Goal: Task Accomplishment & Management: Manage account settings

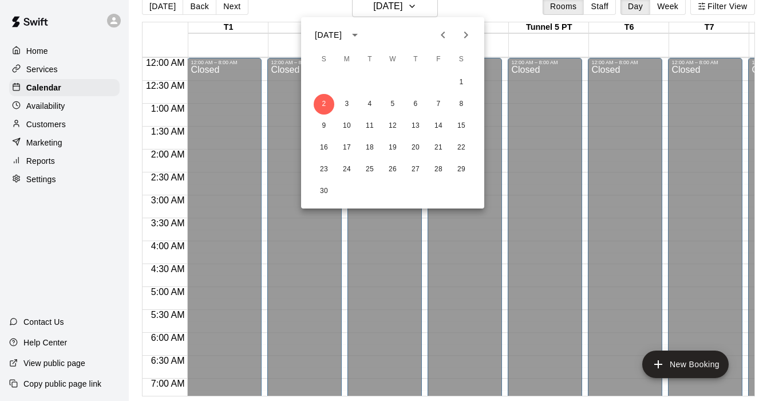
scroll to position [478, 0]
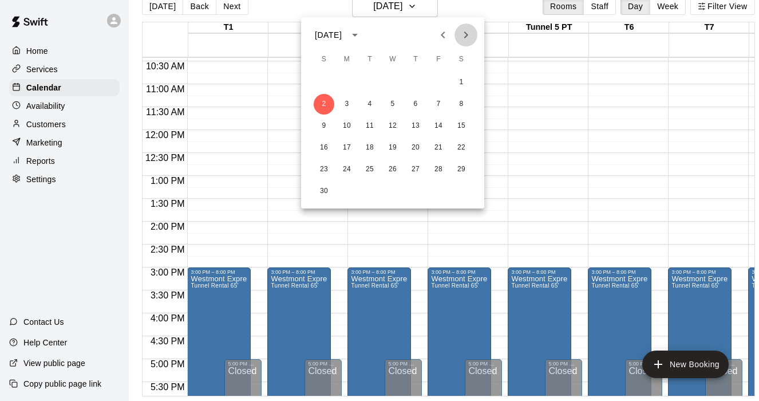
click at [464, 32] on icon "Next month" at bounding box center [466, 35] width 14 height 14
click at [465, 31] on icon "Next month" at bounding box center [466, 35] width 14 height 14
click at [460, 80] on button "3" at bounding box center [461, 82] width 21 height 21
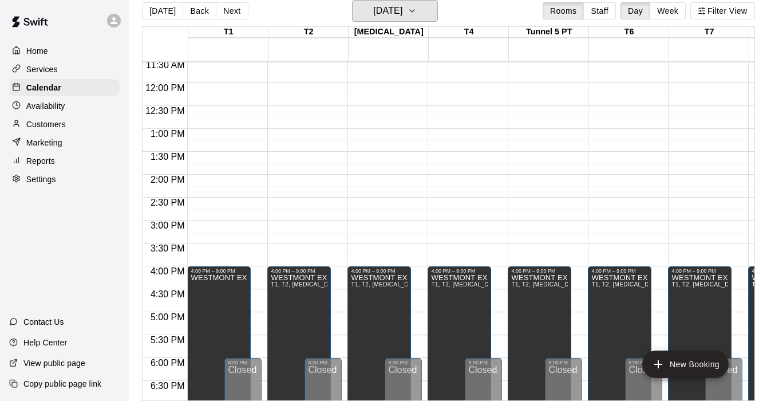
scroll to position [530, 0]
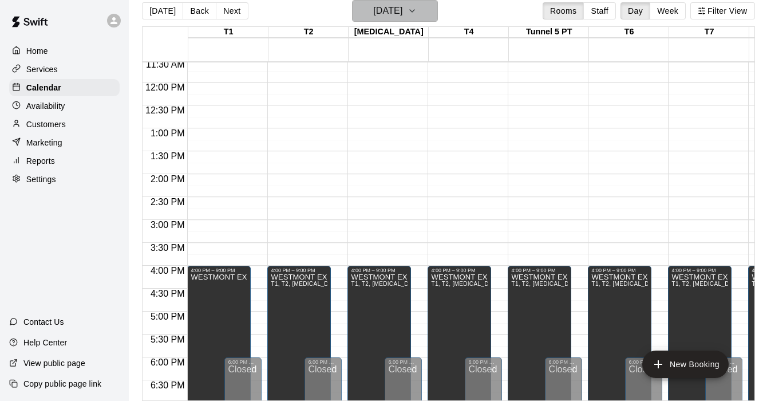
click at [424, 10] on button "Saturday Jan 03" at bounding box center [395, 11] width 86 height 22
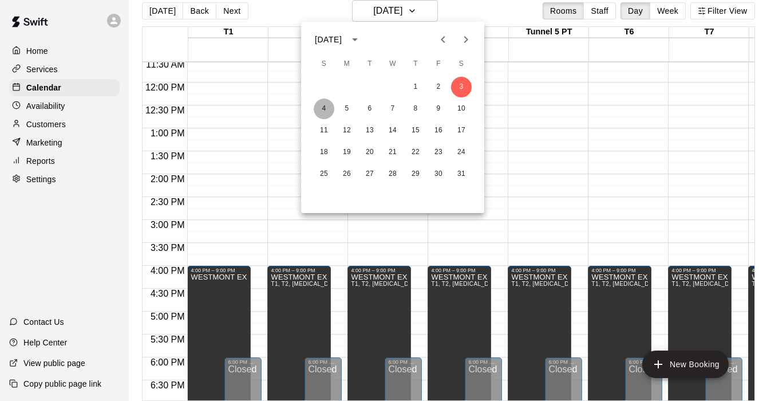
click at [325, 114] on button "4" at bounding box center [324, 108] width 21 height 21
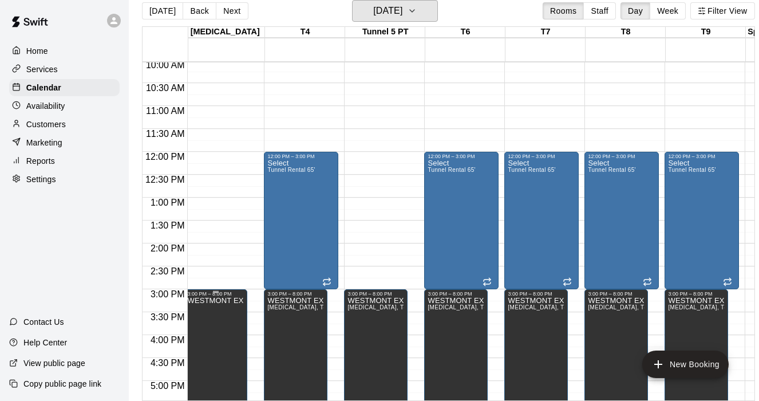
scroll to position [0, 0]
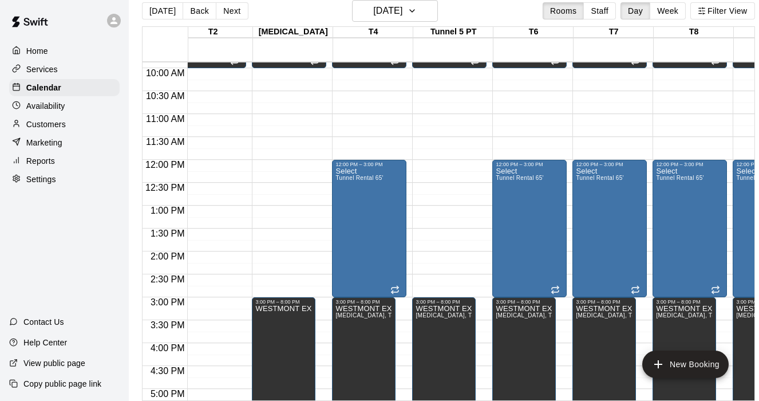
click at [278, 164] on div "12:00 AM – 8:00 AM Closed 8:00 AM – 10:00 AM DG FURY 3:00 PM – 8:00 PM WESTMONT…" at bounding box center [289, 159] width 74 height 1099
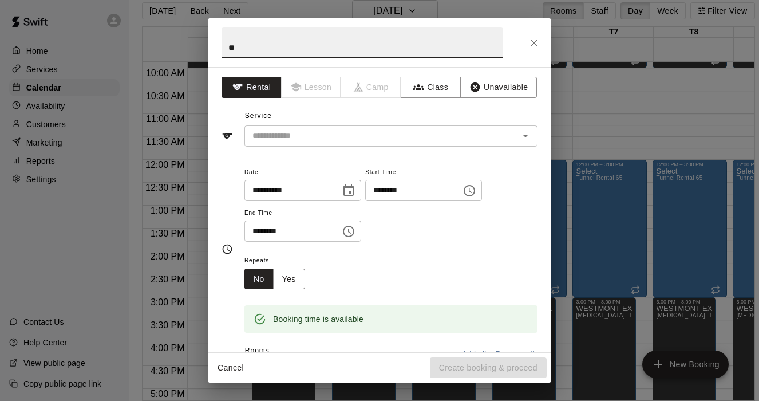
type input "*"
click at [533, 44] on icon "Close" at bounding box center [534, 43] width 7 height 7
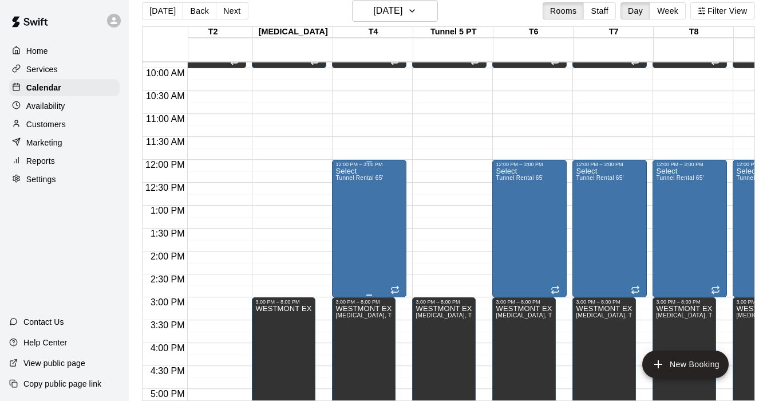
click at [359, 200] on div "Select Tunnel Rental 65'" at bounding box center [360, 367] width 48 height 401
click at [348, 176] on icon "edit" at bounding box center [348, 179] width 14 height 14
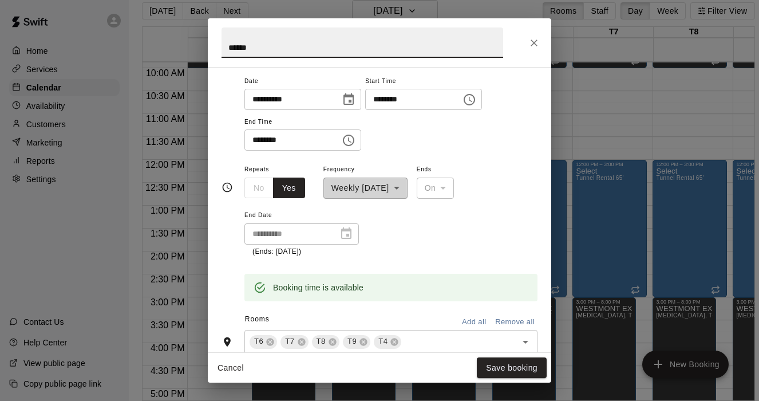
scroll to position [176, 0]
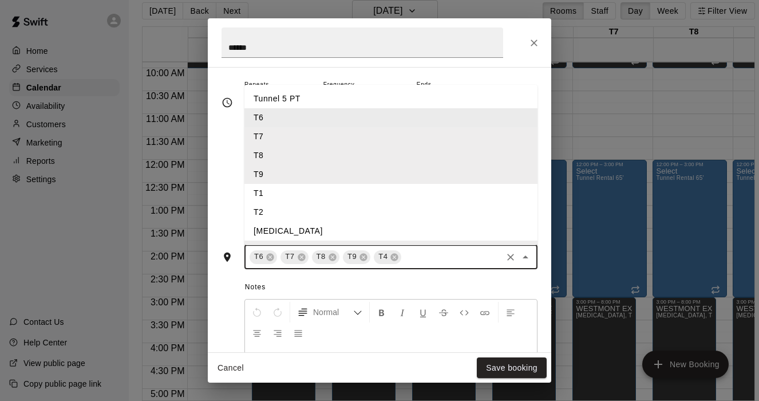
click at [421, 258] on input "text" at bounding box center [451, 257] width 97 height 14
click at [276, 223] on li "[MEDICAL_DATA]" at bounding box center [391, 231] width 293 height 19
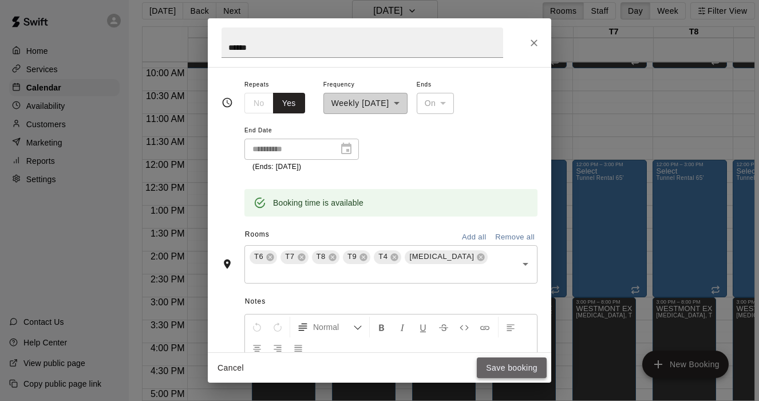
click at [518, 372] on button "Save booking" at bounding box center [512, 367] width 70 height 21
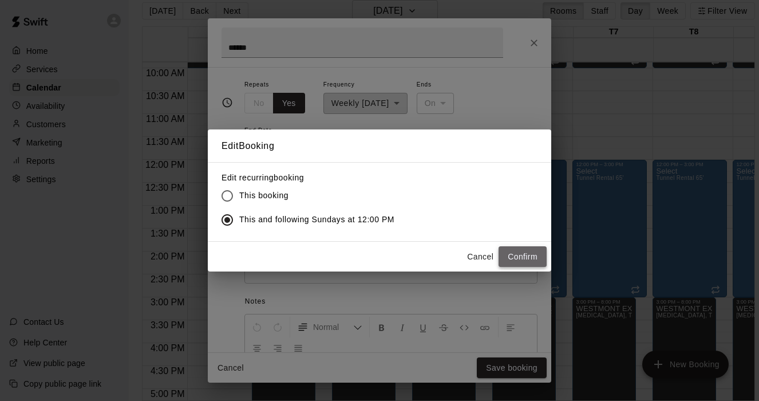
click at [512, 257] on button "Confirm" at bounding box center [523, 256] width 48 height 21
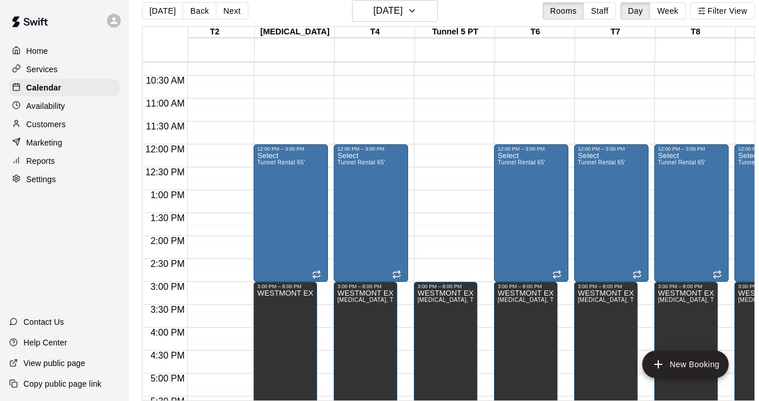
scroll to position [468, 94]
click at [40, 88] on p "Calendar" at bounding box center [43, 87] width 35 height 11
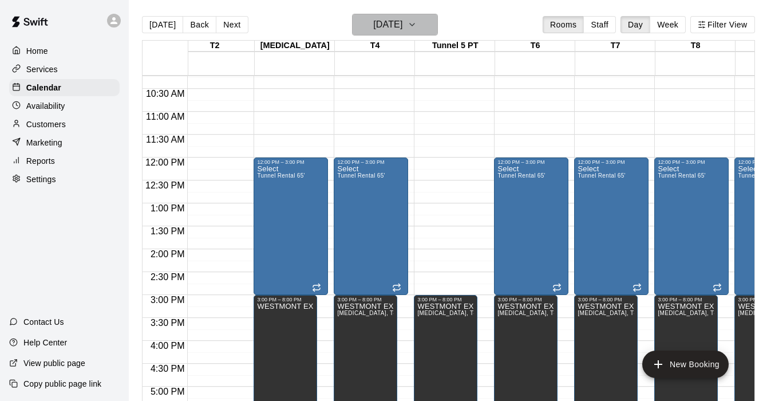
click at [417, 19] on icon "button" at bounding box center [412, 25] width 9 height 14
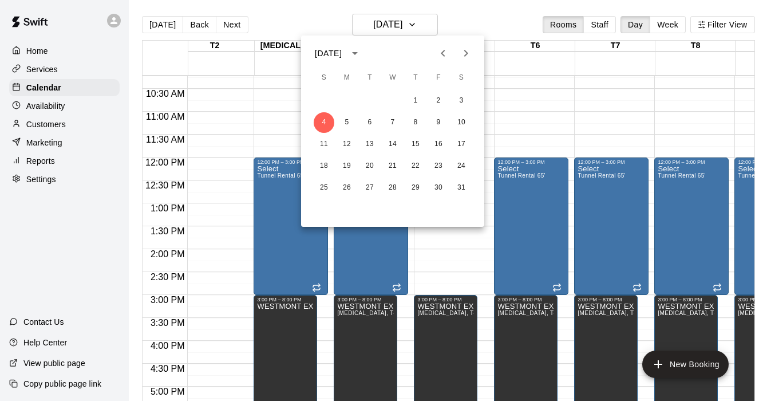
click at [445, 53] on icon "Previous month" at bounding box center [443, 53] width 14 height 14
click at [468, 53] on icon "Next month" at bounding box center [466, 53] width 4 height 7
click at [345, 127] on button "3" at bounding box center [347, 122] width 21 height 21
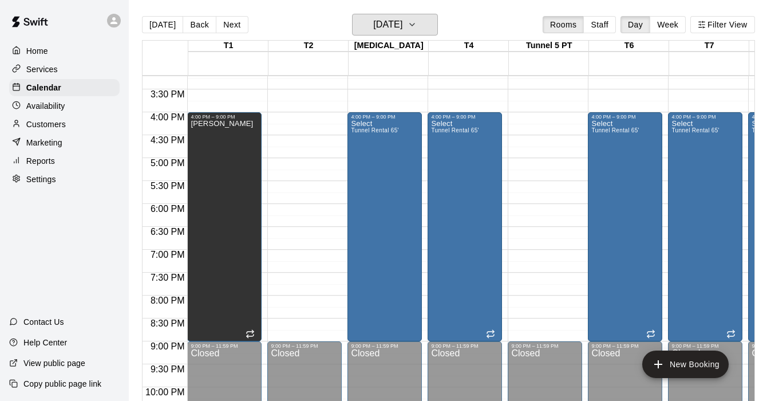
scroll to position [719, 0]
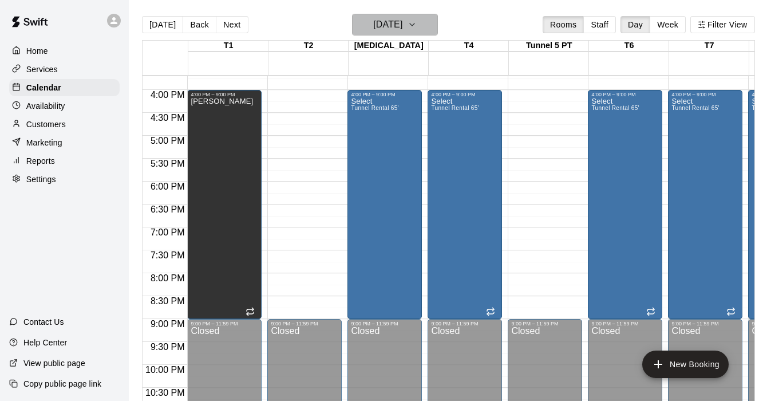
click at [423, 23] on button "[DATE]" at bounding box center [395, 25] width 86 height 22
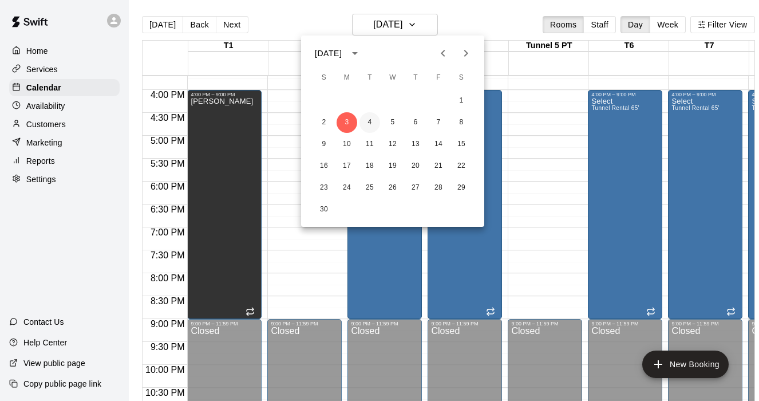
click at [372, 129] on button "4" at bounding box center [370, 122] width 21 height 21
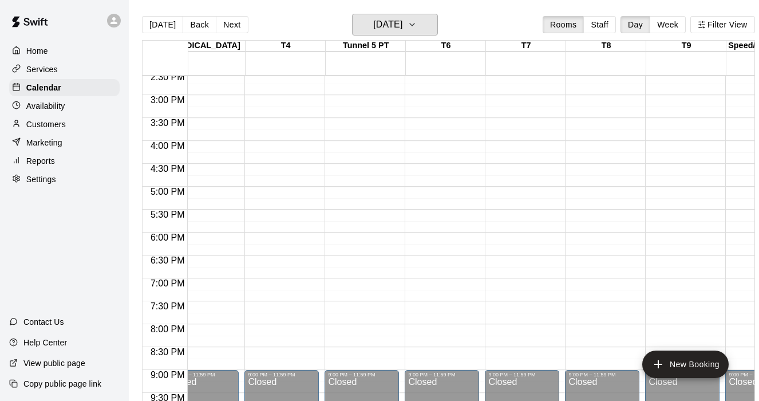
scroll to position [0, 181]
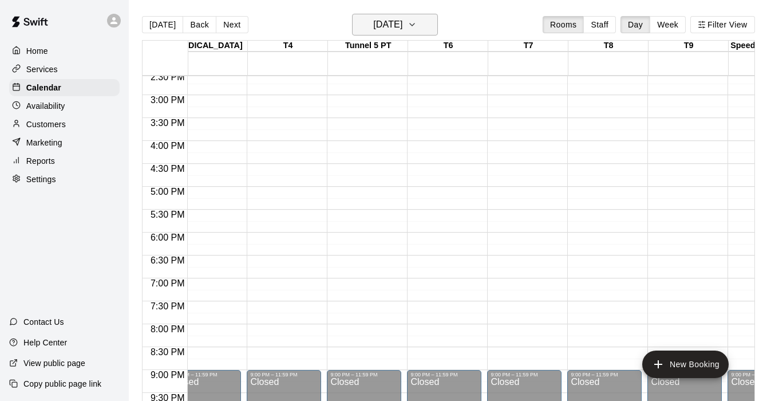
click at [433, 30] on button "[DATE]" at bounding box center [395, 25] width 86 height 22
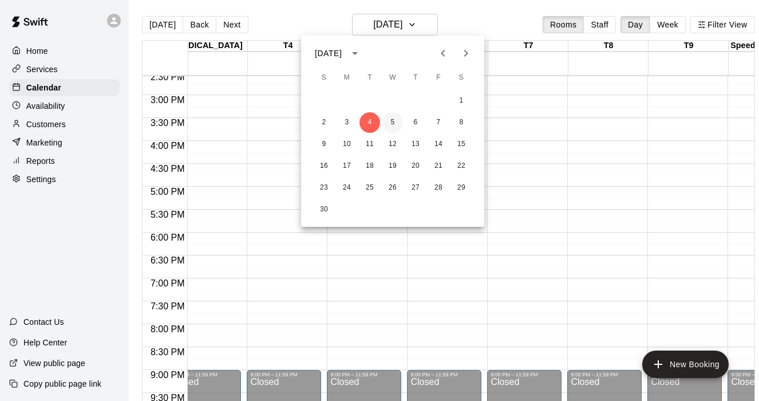
click at [396, 127] on button "5" at bounding box center [393, 122] width 21 height 21
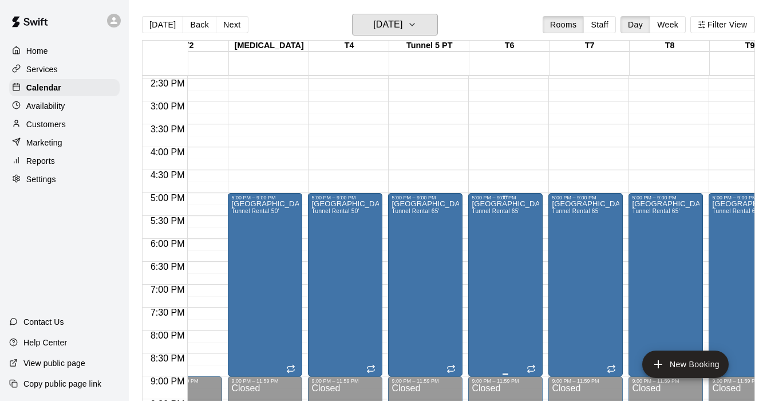
scroll to position [662, 168]
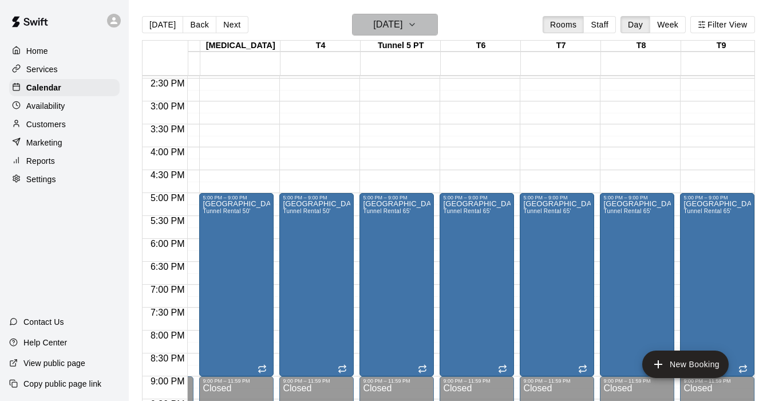
click at [415, 25] on icon "button" at bounding box center [412, 24] width 5 height 2
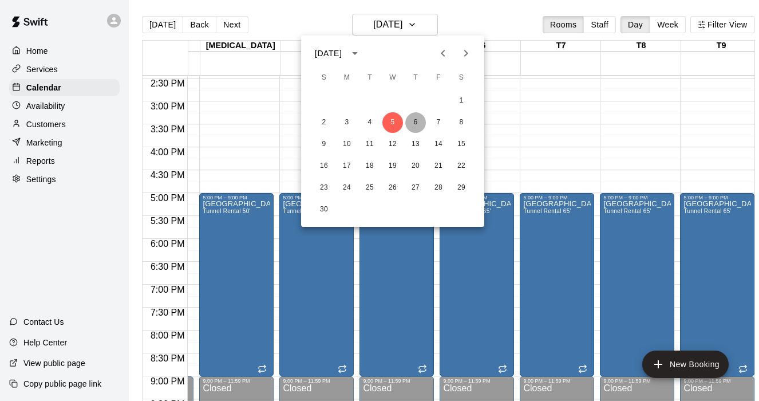
click at [415, 121] on button "6" at bounding box center [415, 122] width 21 height 21
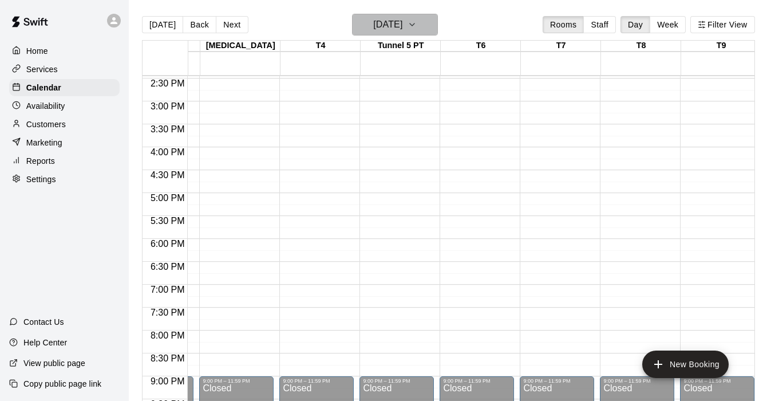
click at [417, 26] on icon "button" at bounding box center [412, 25] width 9 height 14
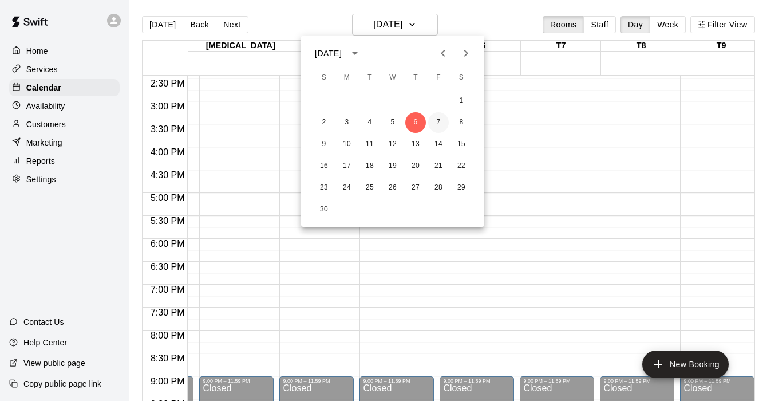
click at [440, 120] on button "7" at bounding box center [438, 122] width 21 height 21
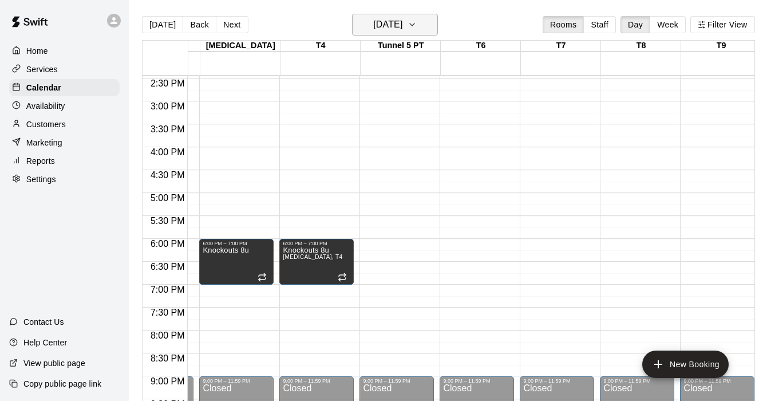
click at [417, 21] on icon "button" at bounding box center [412, 25] width 9 height 14
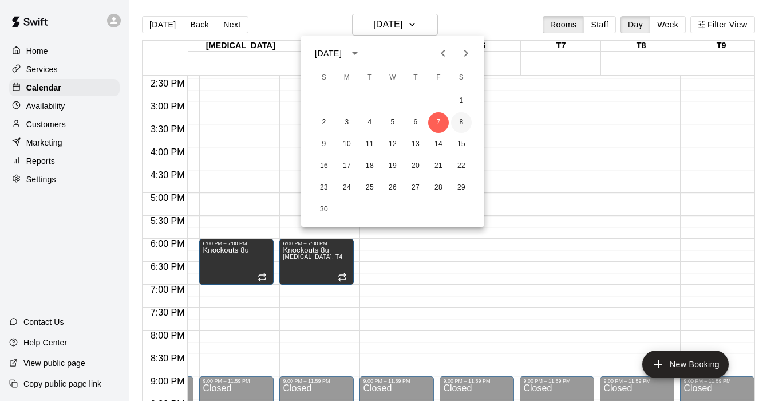
click at [462, 126] on button "8" at bounding box center [461, 122] width 21 height 21
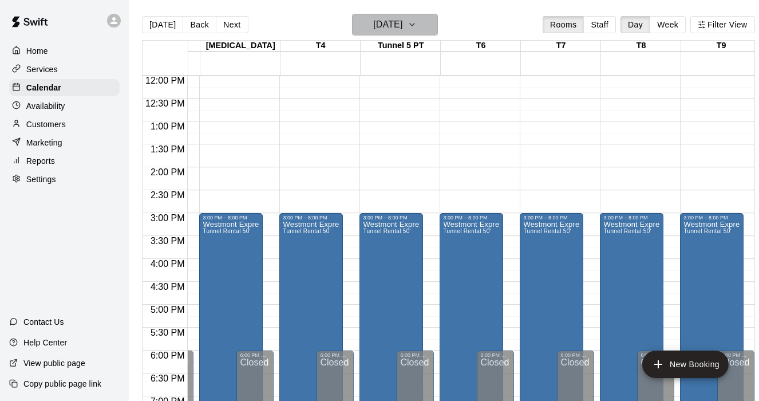
click at [417, 21] on icon "button" at bounding box center [412, 25] width 9 height 14
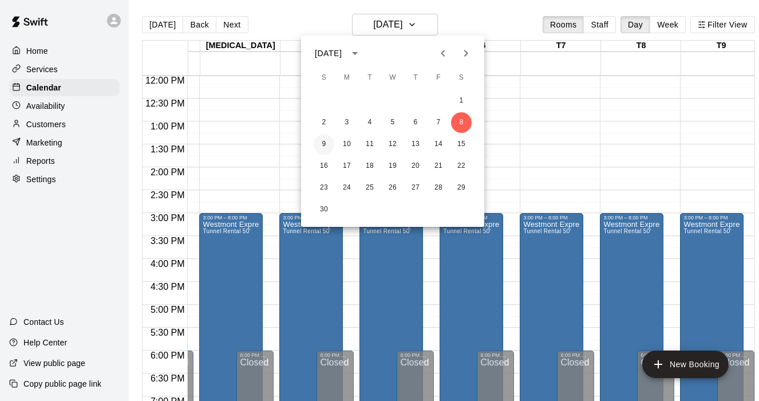
click at [324, 145] on button "9" at bounding box center [324, 144] width 21 height 21
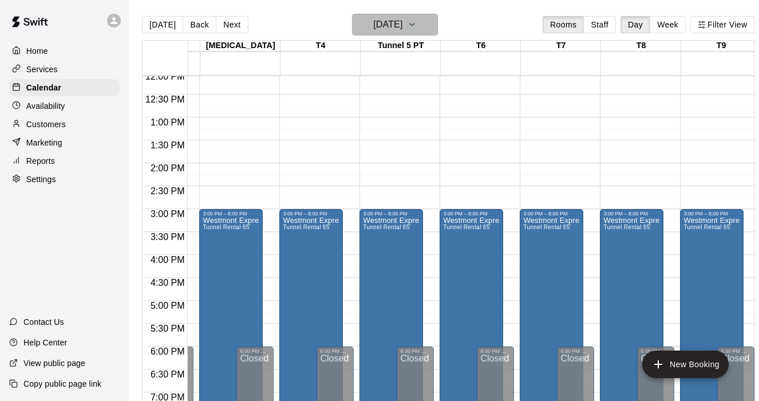
click at [417, 25] on icon "button" at bounding box center [412, 25] width 9 height 14
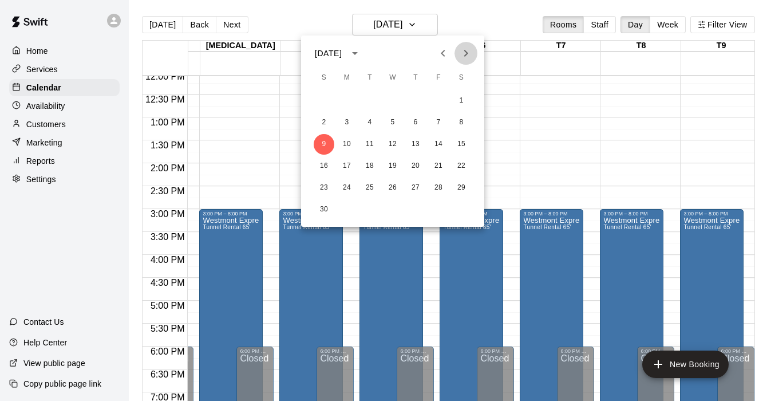
click at [466, 53] on icon "Next month" at bounding box center [466, 53] width 14 height 14
click at [351, 99] on button "1" at bounding box center [347, 100] width 21 height 21
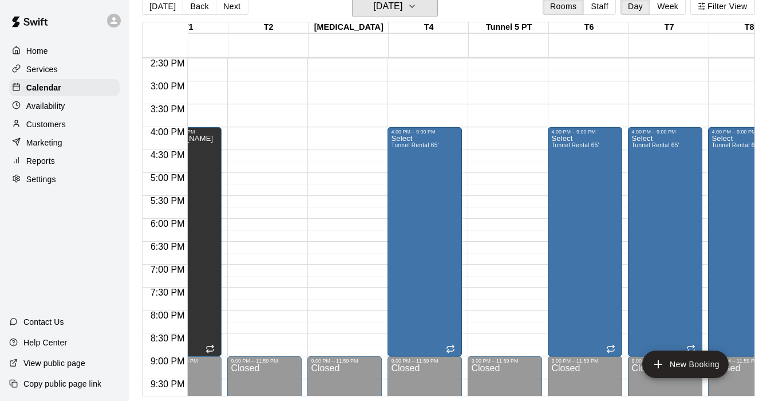
scroll to position [666, 40]
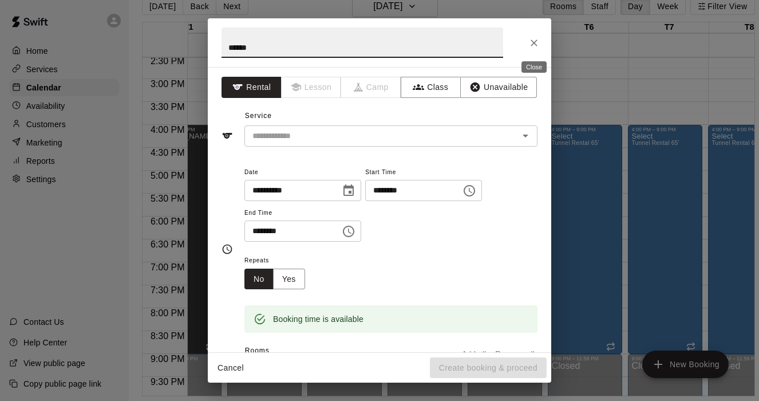
type input "******"
click at [537, 37] on icon "Close" at bounding box center [534, 42] width 11 height 11
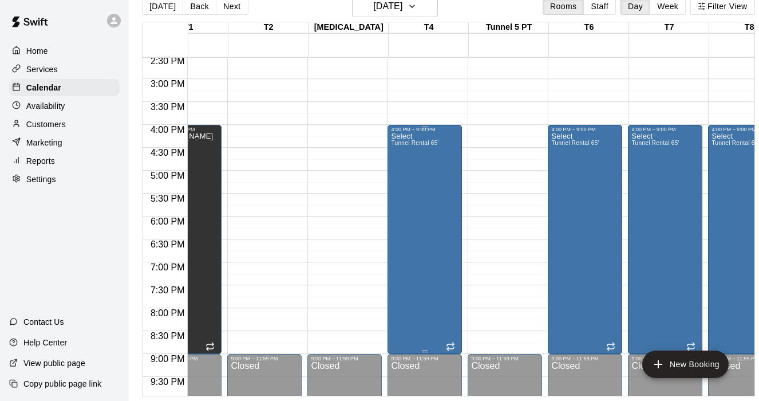
click at [427, 226] on div "Select Tunnel Rental 65'" at bounding box center [415, 332] width 48 height 401
click at [403, 149] on icon "edit" at bounding box center [403, 144] width 14 height 14
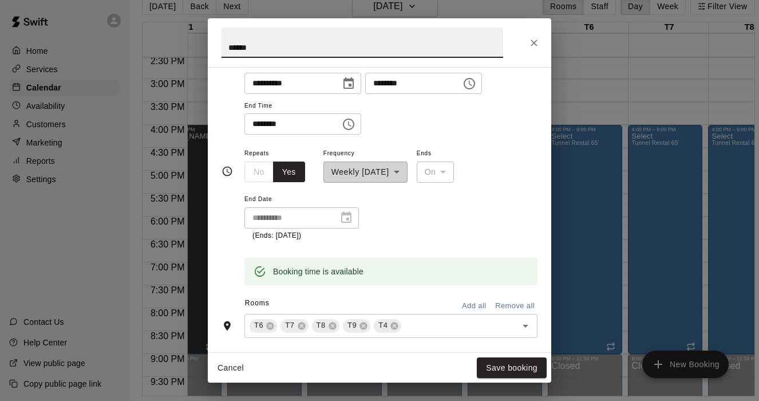
scroll to position [107, 0]
click at [420, 323] on input "text" at bounding box center [451, 326] width 97 height 14
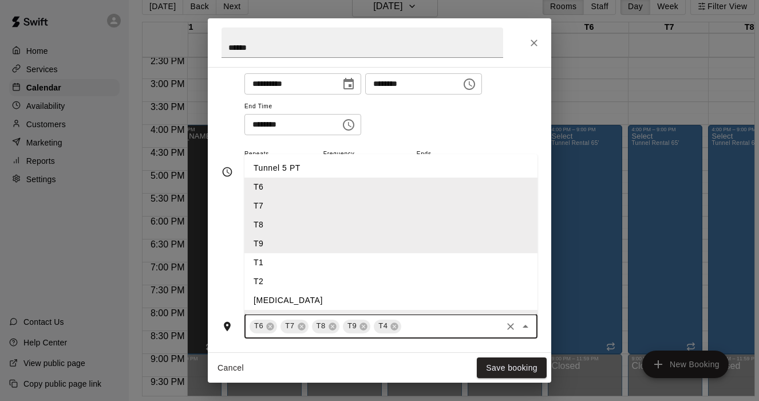
click at [267, 295] on li "[MEDICAL_DATA]" at bounding box center [391, 300] width 293 height 19
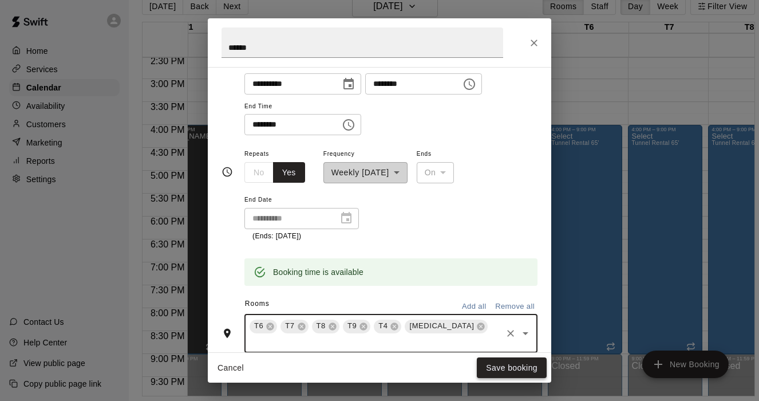
click at [514, 365] on button "Save booking" at bounding box center [512, 367] width 70 height 21
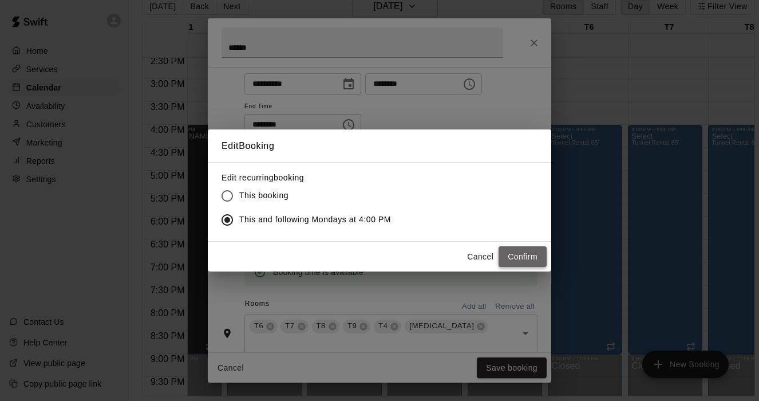
click at [525, 257] on button "Confirm" at bounding box center [523, 256] width 48 height 21
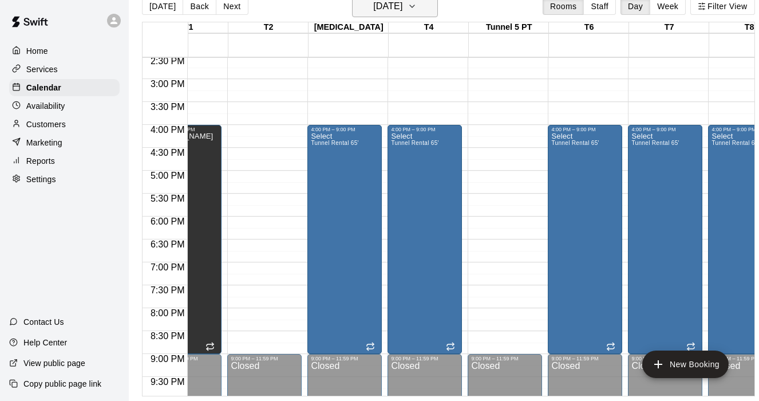
click at [417, 7] on icon "button" at bounding box center [412, 6] width 9 height 14
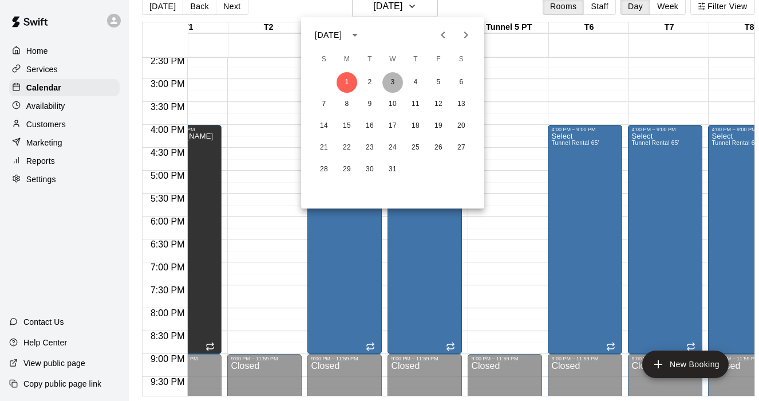
click at [389, 86] on button "3" at bounding box center [393, 82] width 21 height 21
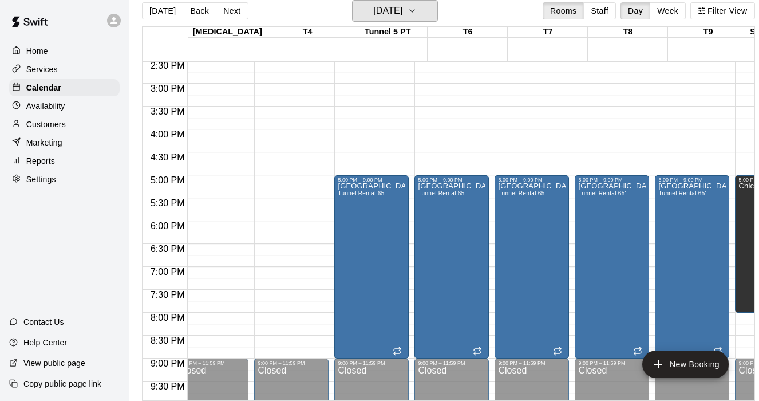
scroll to position [0, 174]
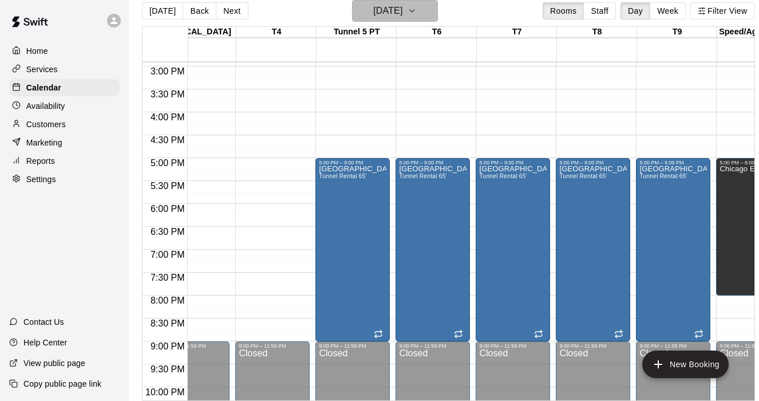
click at [428, 15] on button "[DATE]" at bounding box center [395, 11] width 86 height 22
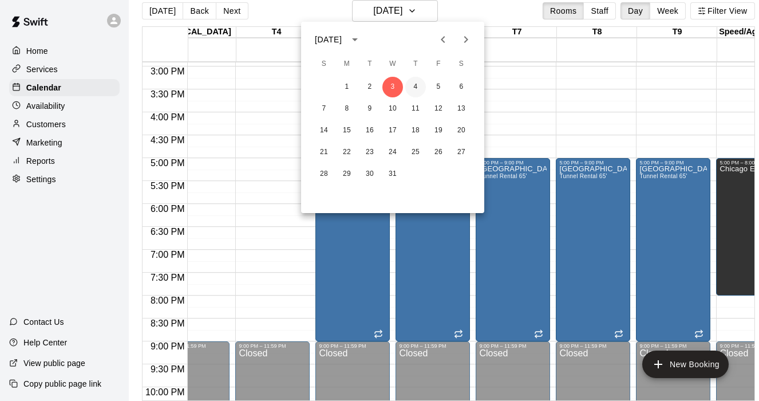
click at [421, 84] on button "4" at bounding box center [415, 87] width 21 height 21
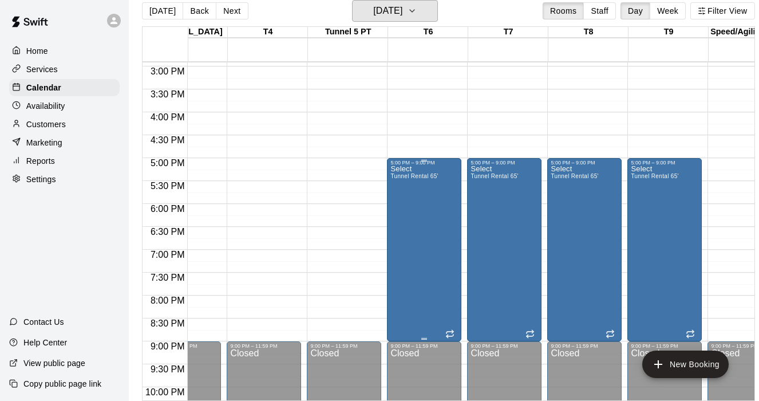
scroll to position [0, 202]
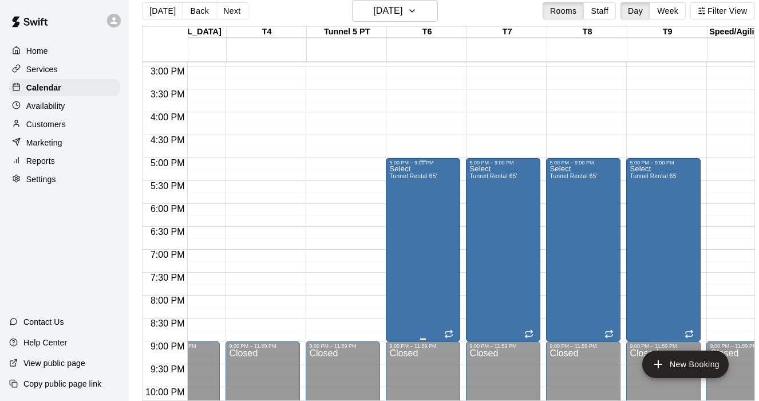
click at [415, 171] on div "Select Tunnel Rental 65'" at bounding box center [413, 365] width 48 height 401
click at [396, 176] on icon "edit" at bounding box center [402, 178] width 14 height 14
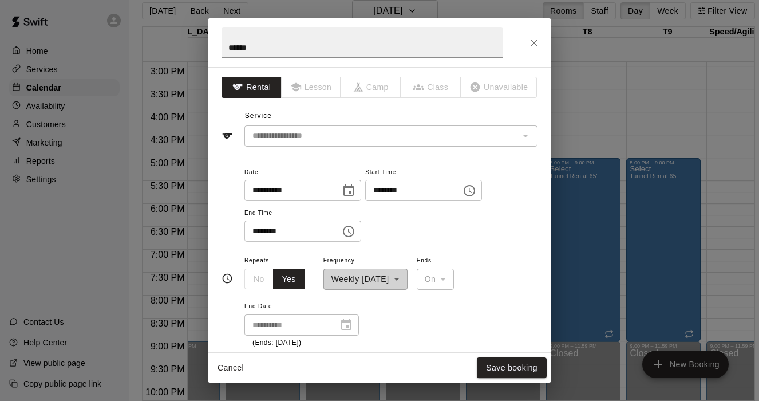
scroll to position [147, 0]
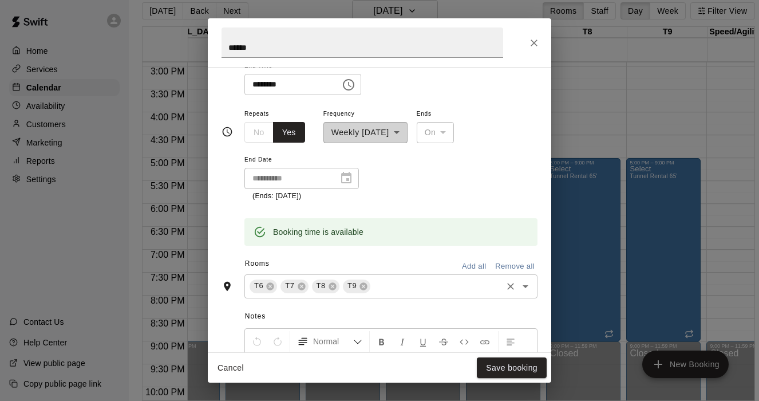
click at [388, 282] on input "text" at bounding box center [436, 286] width 128 height 14
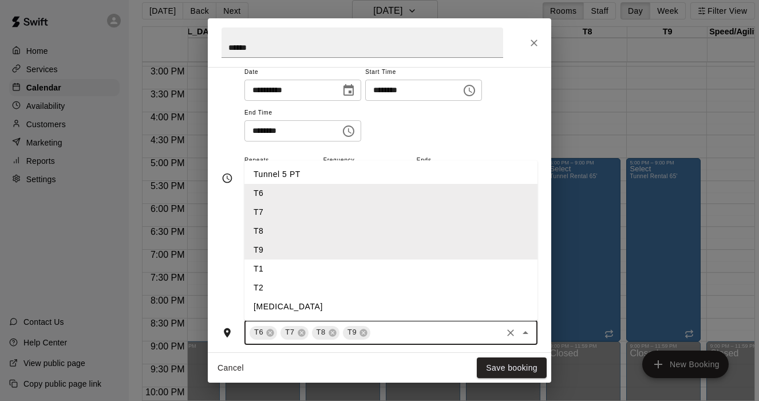
scroll to position [97, 0]
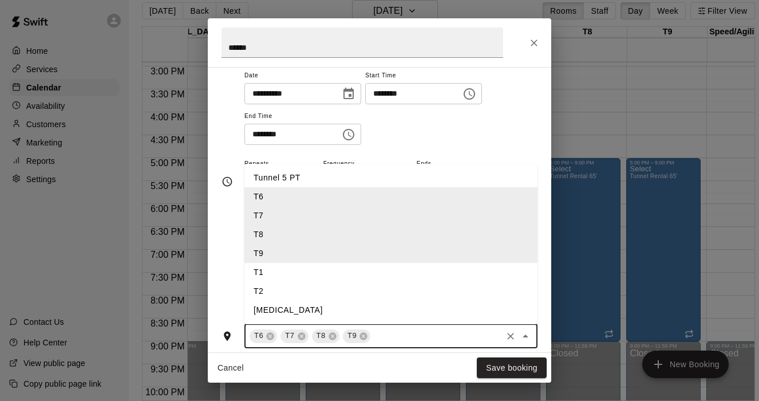
click at [281, 179] on li "Tunnel 5 PT" at bounding box center [391, 177] width 293 height 19
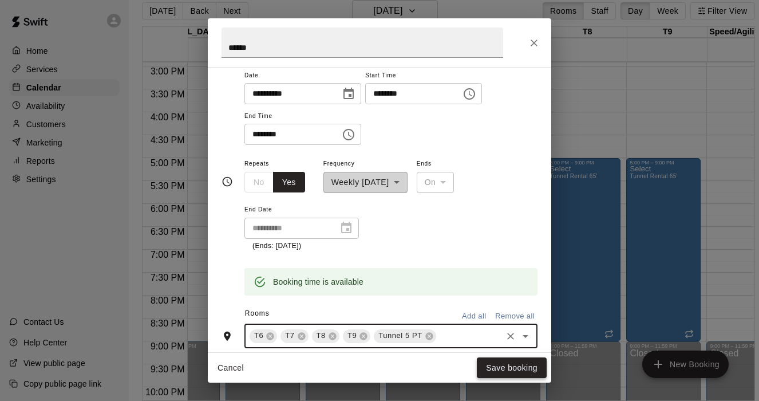
click at [492, 364] on button "Save booking" at bounding box center [512, 367] width 70 height 21
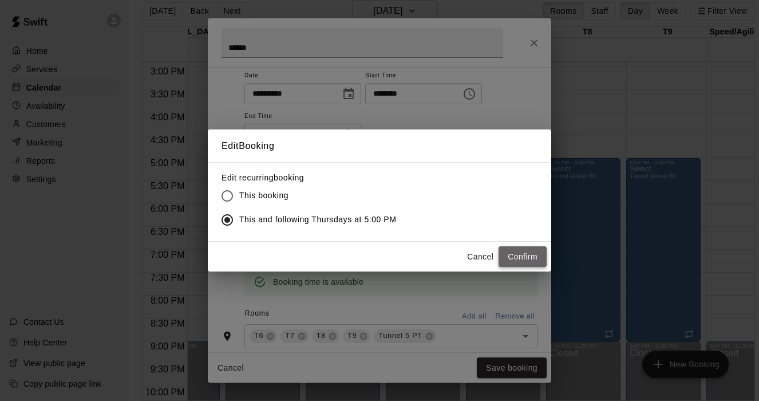
click at [511, 256] on button "Confirm" at bounding box center [523, 256] width 48 height 21
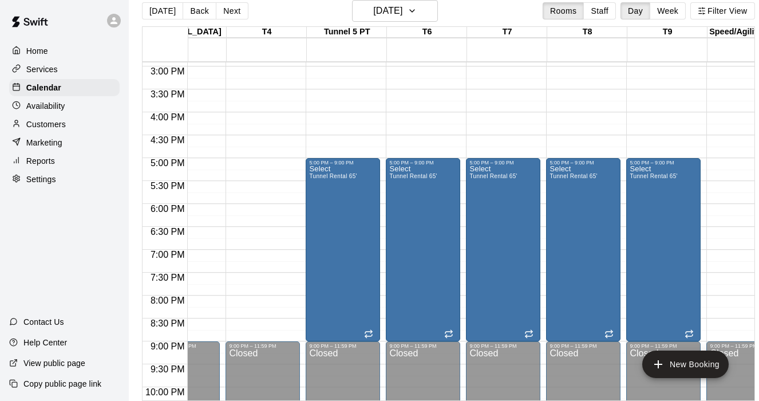
scroll to position [680, 202]
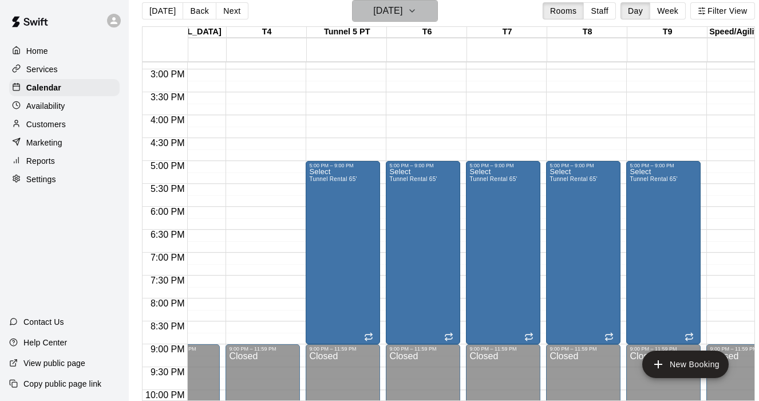
click at [417, 15] on icon "button" at bounding box center [412, 11] width 9 height 14
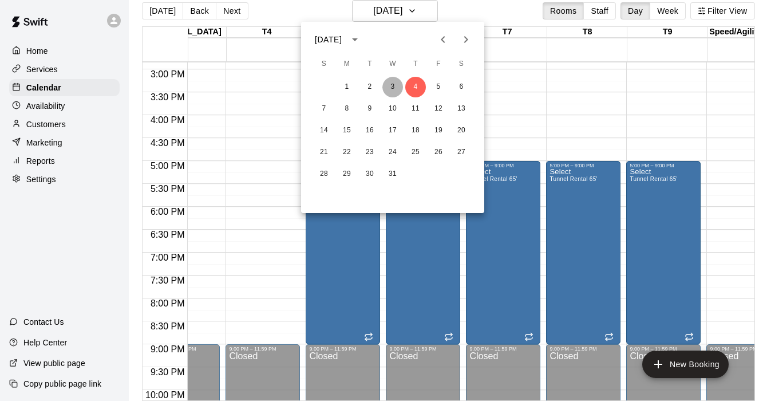
click at [392, 89] on button "3" at bounding box center [393, 87] width 21 height 21
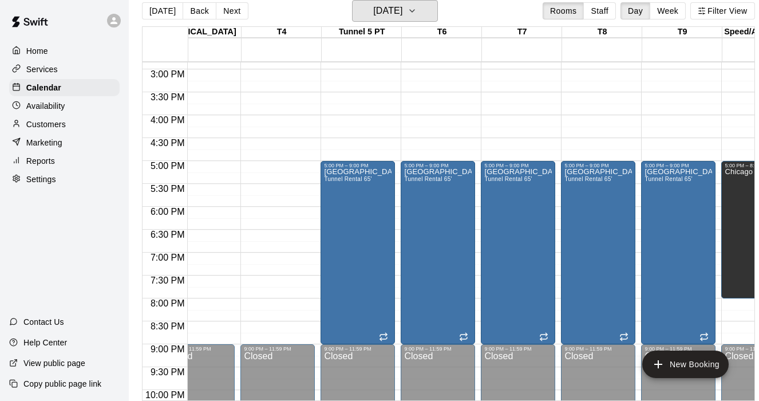
scroll to position [0, 168]
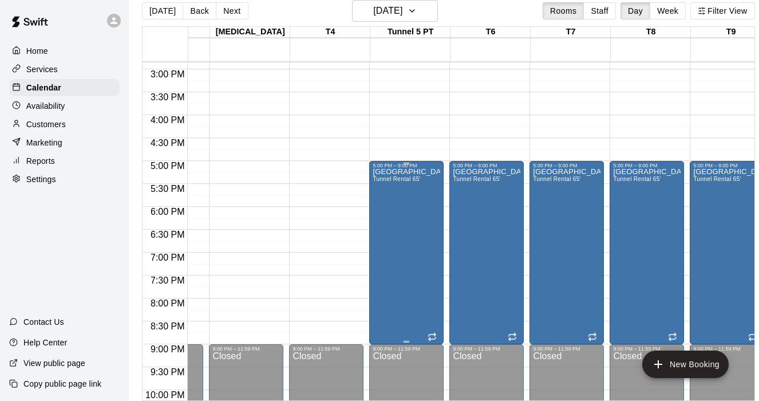
click at [399, 199] on div "Chicago Select Tunnel Rental 65'" at bounding box center [407, 368] width 68 height 401
click at [387, 180] on icon "edit" at bounding box center [385, 180] width 10 height 10
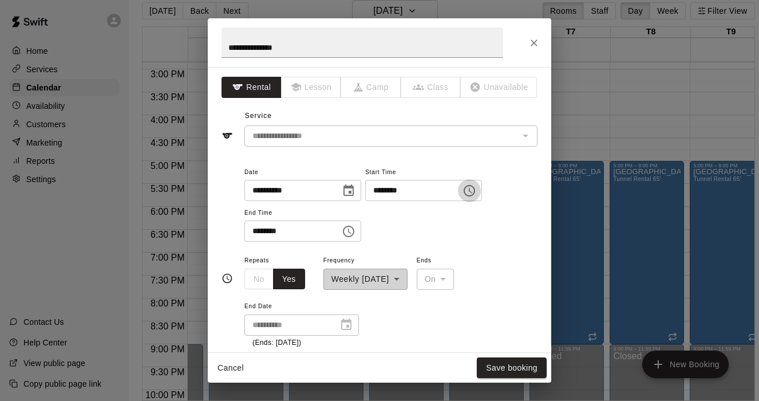
click at [476, 193] on icon "Choose time, selected time is 5:00 PM" at bounding box center [470, 191] width 14 height 14
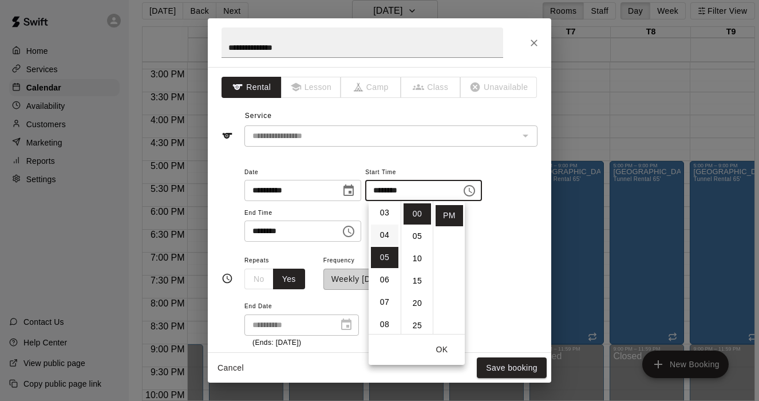
click at [384, 234] on li "04" at bounding box center [384, 234] width 27 height 21
type input "********"
click at [447, 354] on button "OK" at bounding box center [442, 349] width 37 height 21
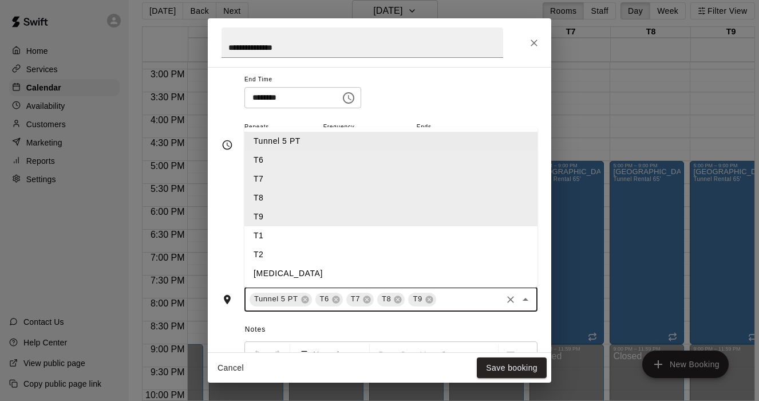
click at [450, 301] on input "text" at bounding box center [469, 299] width 62 height 14
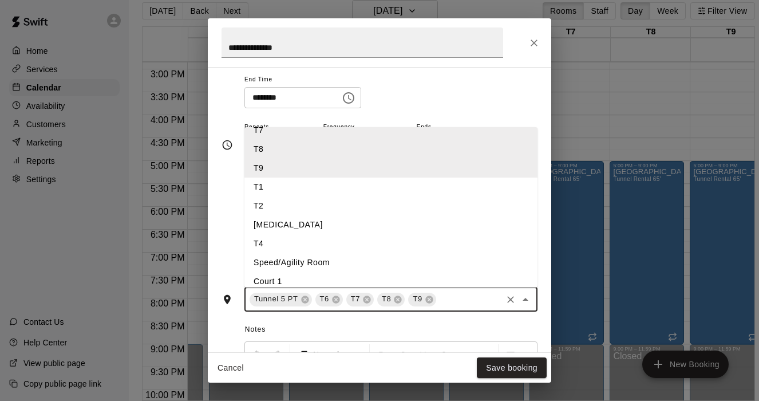
click at [277, 224] on li "[MEDICAL_DATA]" at bounding box center [391, 224] width 293 height 19
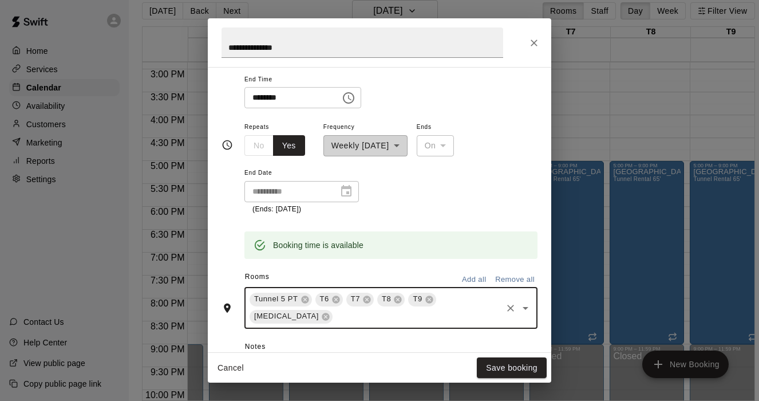
click at [478, 309] on input "text" at bounding box center [417, 316] width 166 height 14
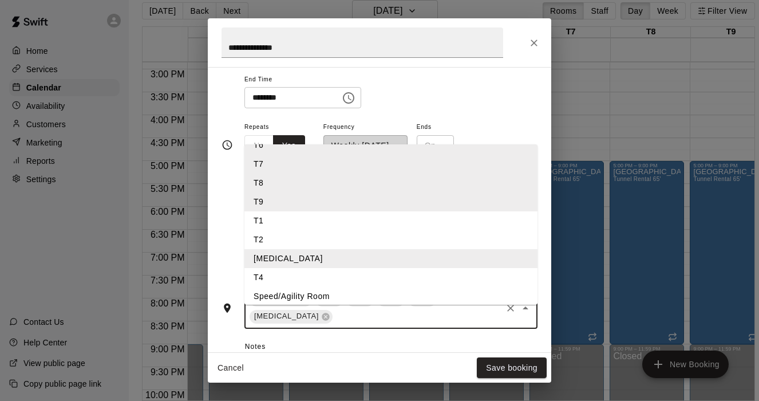
click at [265, 268] on li "T4" at bounding box center [391, 277] width 293 height 19
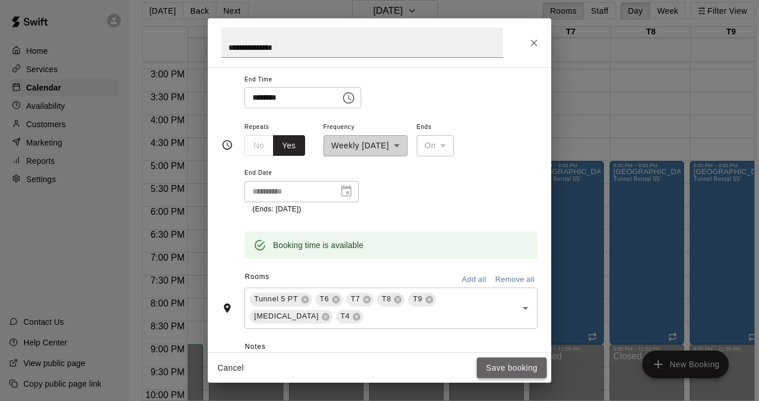
click at [515, 369] on button "Save booking" at bounding box center [512, 367] width 70 height 21
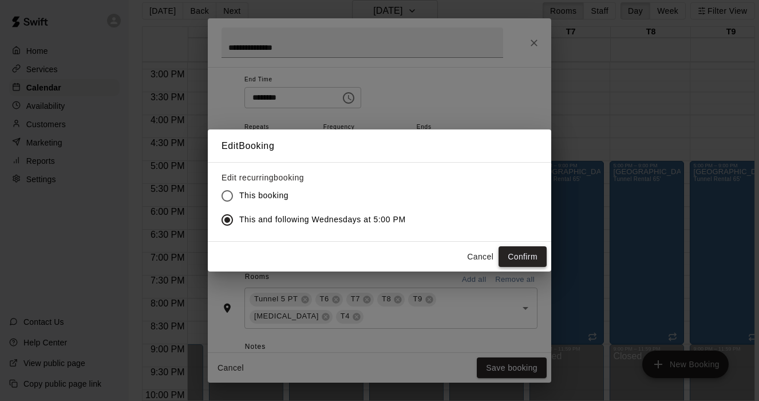
click at [528, 256] on button "Confirm" at bounding box center [523, 256] width 48 height 21
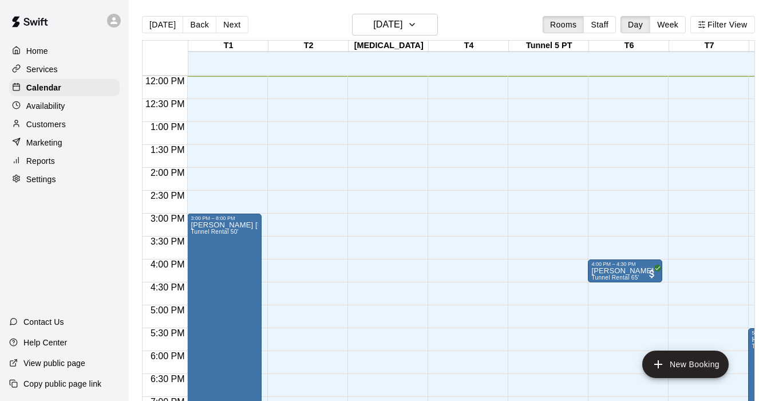
scroll to position [570, 0]
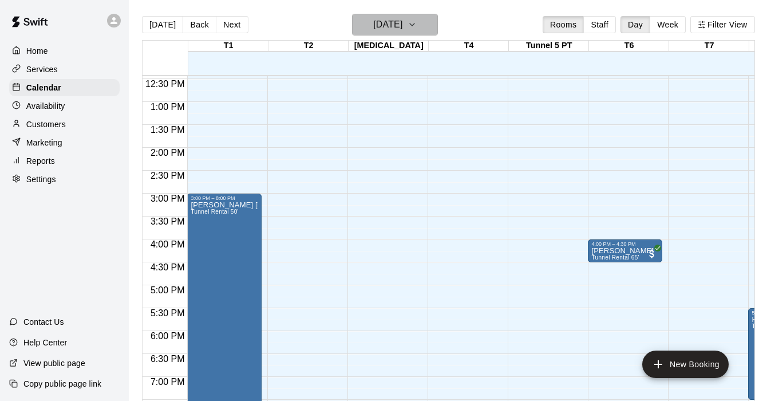
click at [434, 20] on button "[DATE]" at bounding box center [395, 25] width 86 height 22
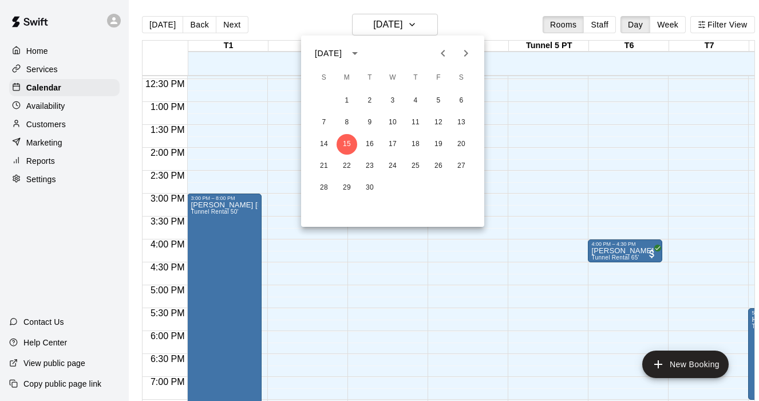
click at [460, 51] on icon "Next month" at bounding box center [466, 53] width 14 height 14
click at [463, 52] on icon "Next month" at bounding box center [466, 53] width 14 height 14
click at [355, 124] on button "3" at bounding box center [347, 122] width 21 height 21
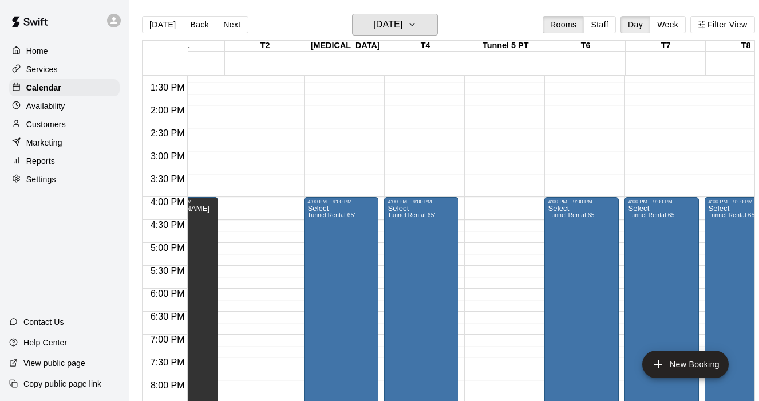
scroll to position [613, 44]
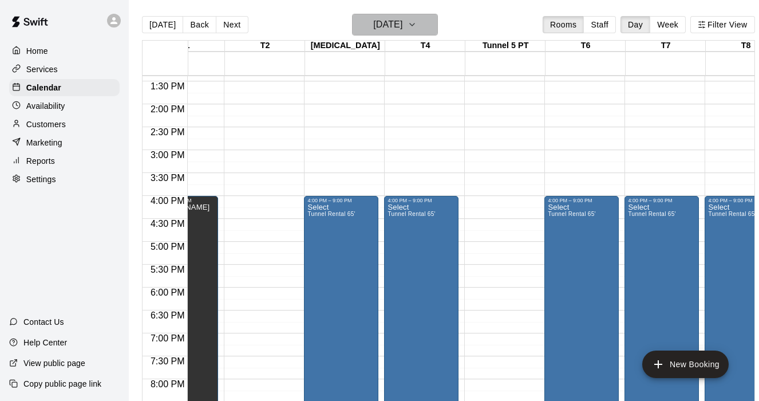
click at [417, 27] on icon "button" at bounding box center [412, 25] width 9 height 14
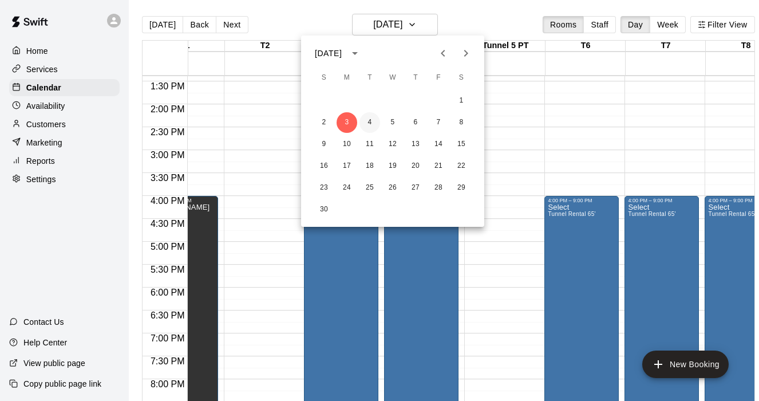
click at [372, 123] on button "4" at bounding box center [370, 122] width 21 height 21
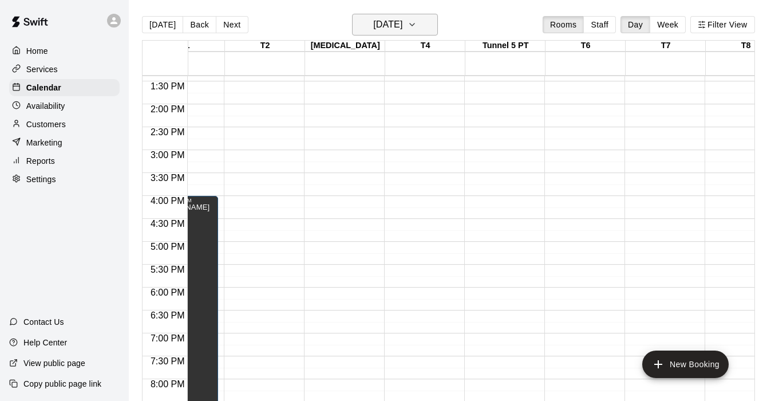
click at [428, 17] on button "[DATE]" at bounding box center [395, 25] width 86 height 22
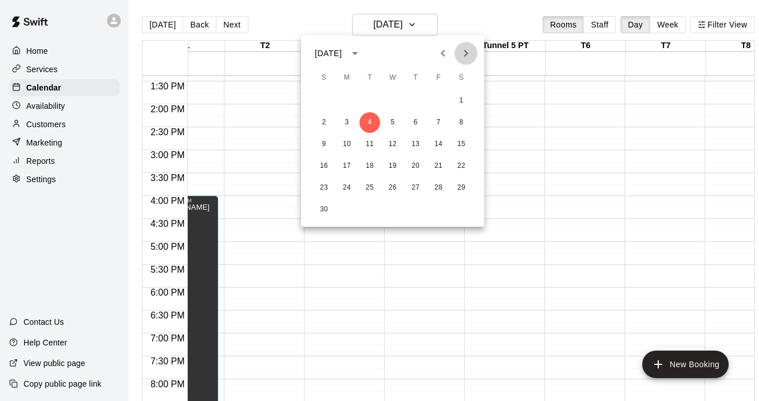
click at [468, 54] on icon "Next month" at bounding box center [466, 53] width 14 height 14
click at [327, 123] on button "7" at bounding box center [324, 122] width 21 height 21
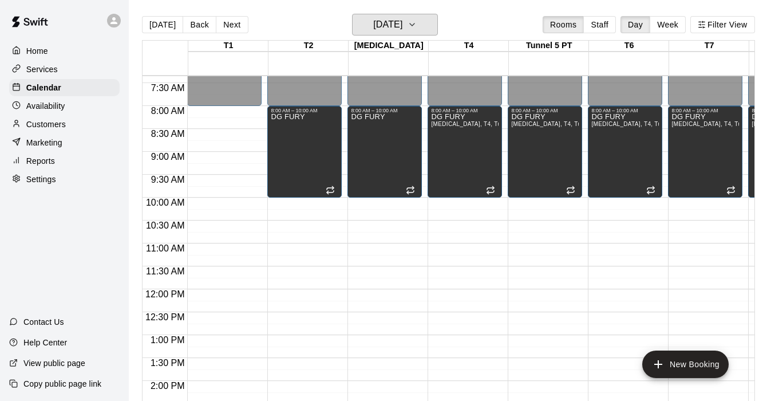
scroll to position [337, 0]
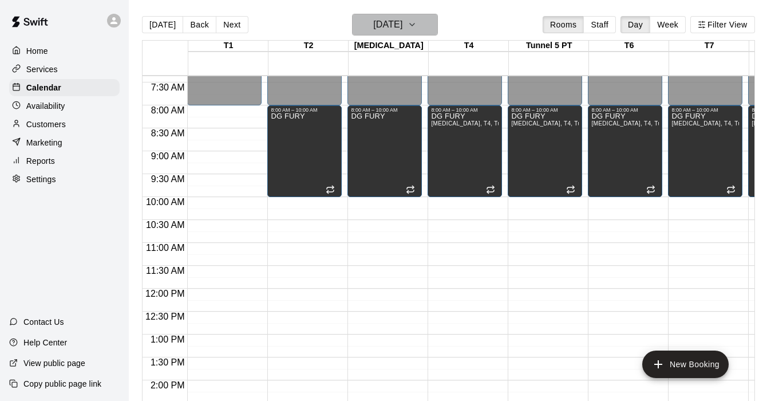
click at [415, 24] on icon "button" at bounding box center [412, 24] width 5 height 2
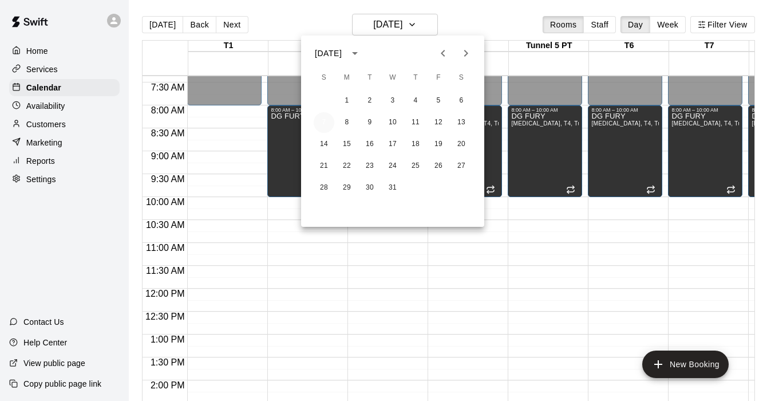
click at [324, 123] on button "7" at bounding box center [324, 122] width 21 height 21
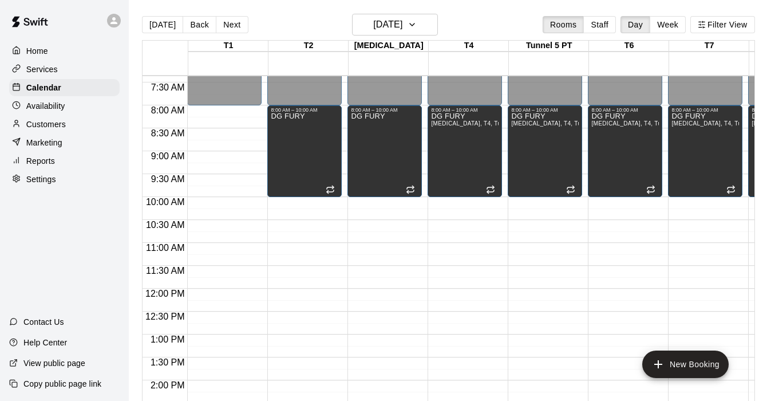
click at [207, 153] on div "12:00 AM – 8:00 AM Closed 3:00 PM – 8:00 PM Westmont Express Tunnel Rental 65' …" at bounding box center [224, 288] width 74 height 1099
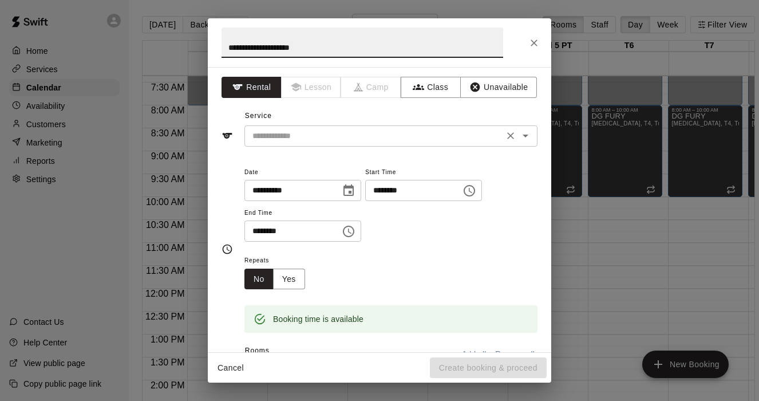
type input "**********"
click at [349, 138] on input "text" at bounding box center [374, 136] width 253 height 14
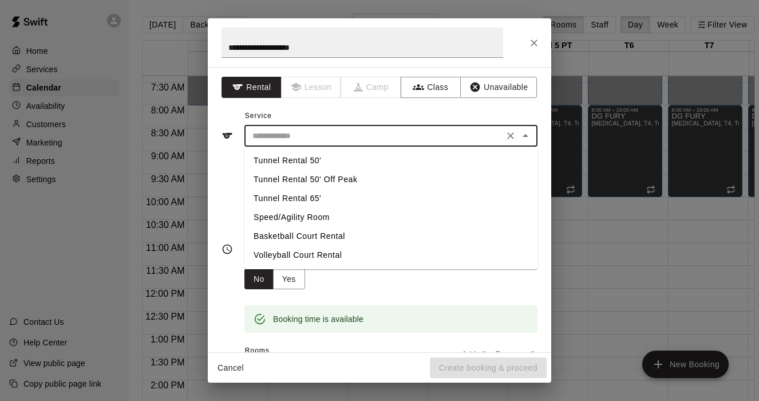
click at [311, 165] on li "Tunnel Rental 50'" at bounding box center [391, 160] width 293 height 19
type input "**********"
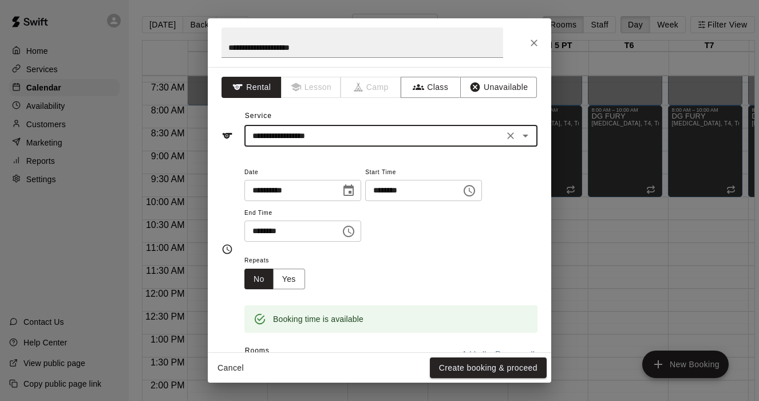
click at [354, 228] on icon "Choose time, selected time is 9:30 AM" at bounding box center [348, 231] width 11 height 11
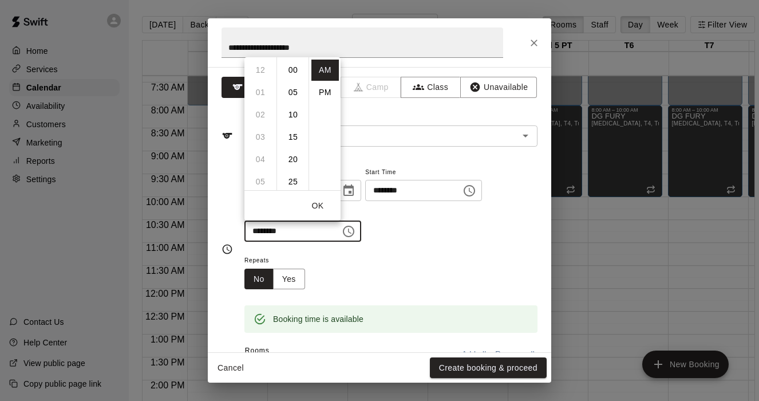
scroll to position [134, 0]
click at [325, 90] on li "PM" at bounding box center [324, 92] width 27 height 21
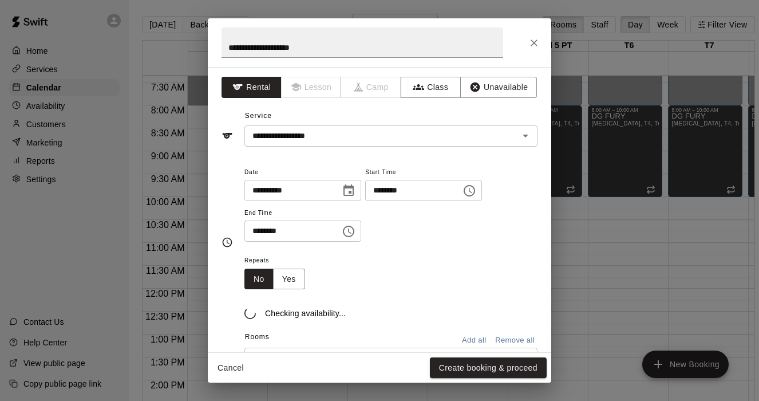
scroll to position [21, 0]
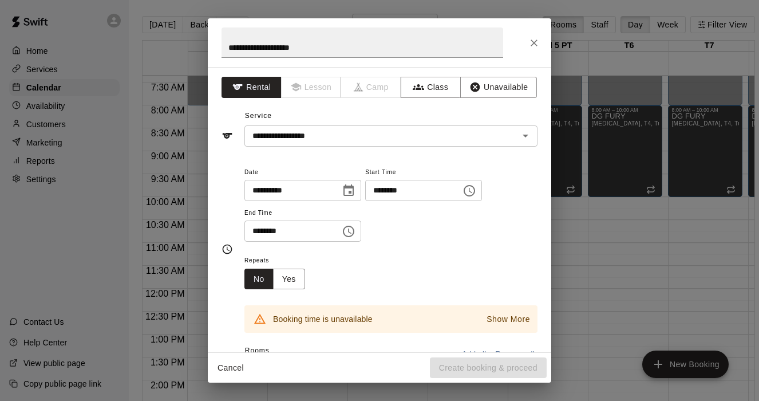
click at [361, 231] on div "******** ​" at bounding box center [303, 230] width 117 height 21
click at [354, 230] on icon "Choose time, selected time is 9:30 PM" at bounding box center [348, 231] width 11 height 11
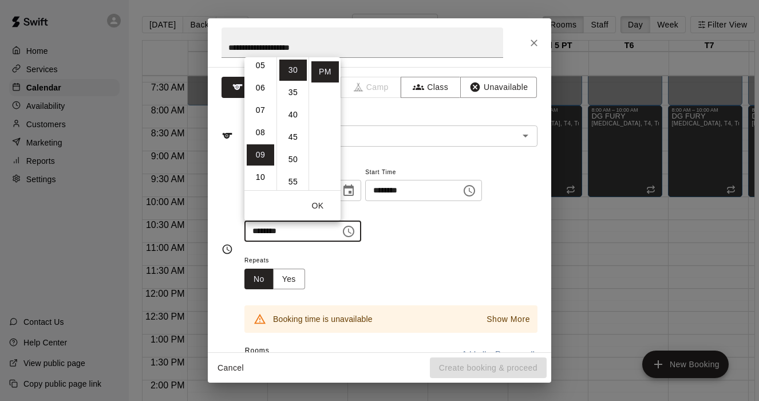
scroll to position [56, 0]
click at [265, 74] on li "03" at bounding box center [260, 81] width 27 height 21
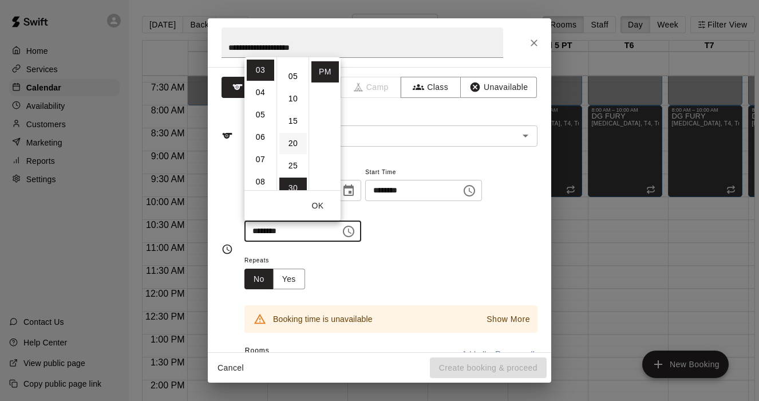
scroll to position [0, 0]
click at [295, 72] on li "00" at bounding box center [292, 70] width 27 height 21
type input "********"
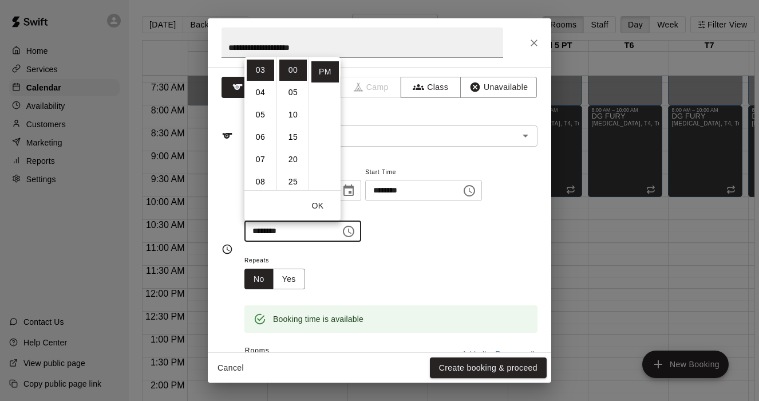
click at [326, 207] on button "OK" at bounding box center [317, 205] width 37 height 21
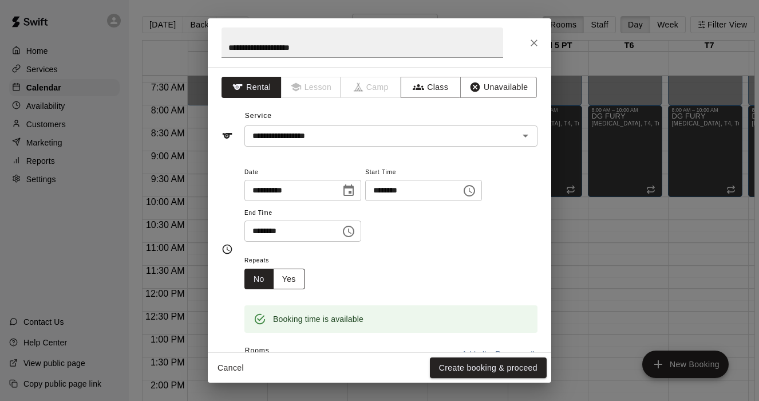
click at [296, 269] on button "Yes" at bounding box center [289, 279] width 32 height 21
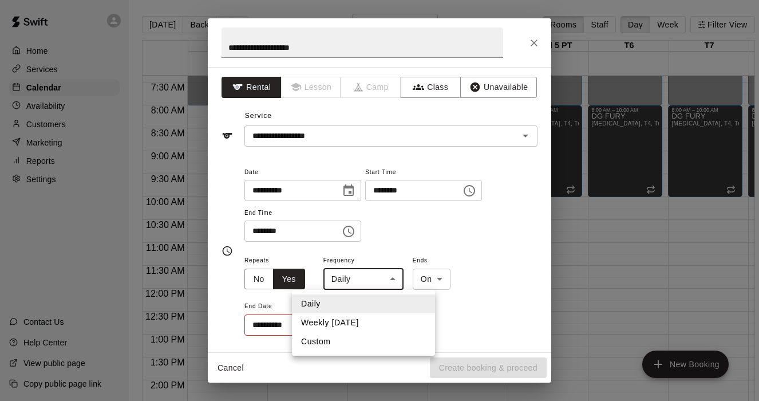
click at [399, 281] on body "Home Services Calendar Availability Customers Marketing Reports Settings Contac…" at bounding box center [379, 209] width 759 height 419
click at [365, 326] on li "Weekly on Sunday" at bounding box center [363, 322] width 143 height 19
type input "******"
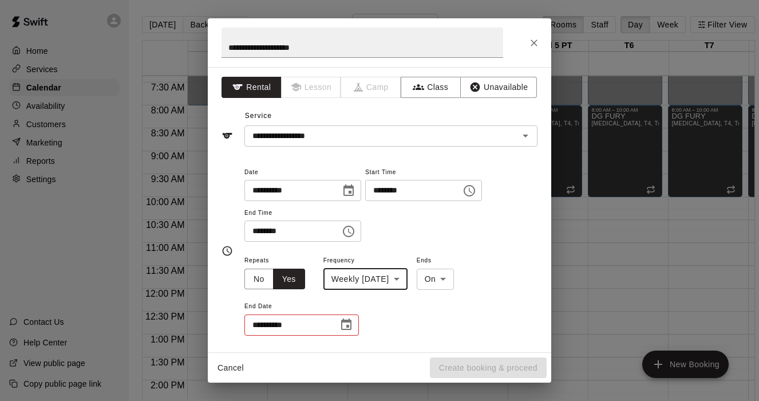
click at [349, 325] on icon "Choose date" at bounding box center [347, 325] width 14 height 14
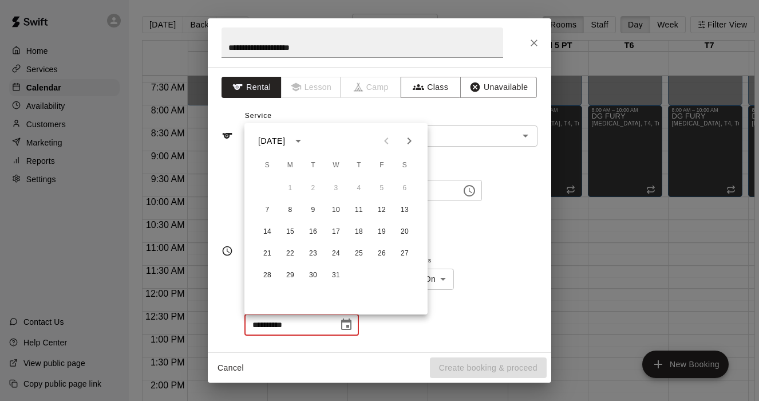
click at [305, 142] on icon "calendar view is open, switch to year view" at bounding box center [298, 141] width 14 height 14
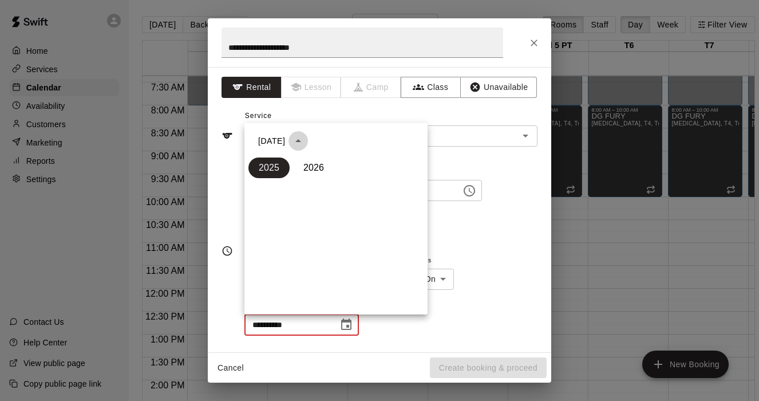
click at [305, 142] on icon "year view is open, switch to calendar view" at bounding box center [298, 141] width 14 height 14
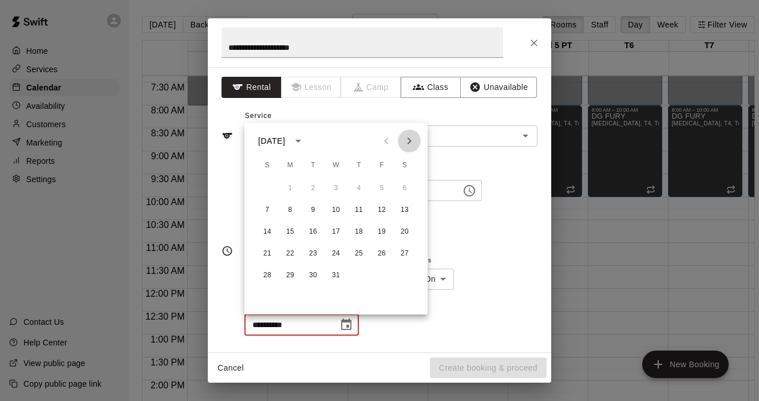
click at [412, 143] on icon "Next month" at bounding box center [410, 141] width 14 height 14
click at [263, 250] on button "22" at bounding box center [267, 253] width 21 height 21
type input "**********"
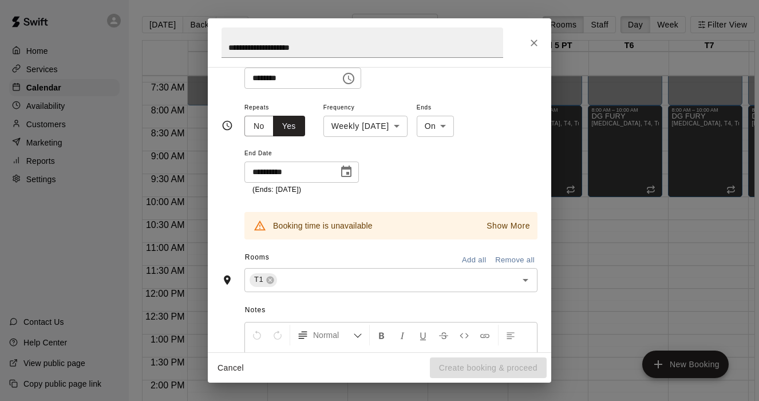
scroll to position [224, 0]
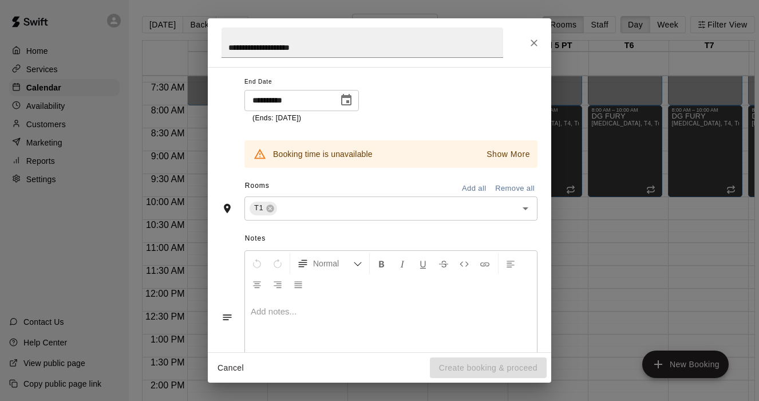
click at [520, 148] on p "Show More" at bounding box center [509, 154] width 44 height 12
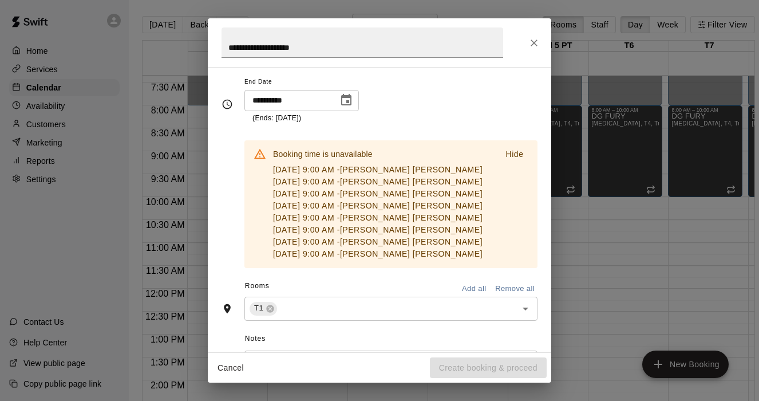
click at [511, 152] on p "Hide" at bounding box center [515, 154] width 18 height 12
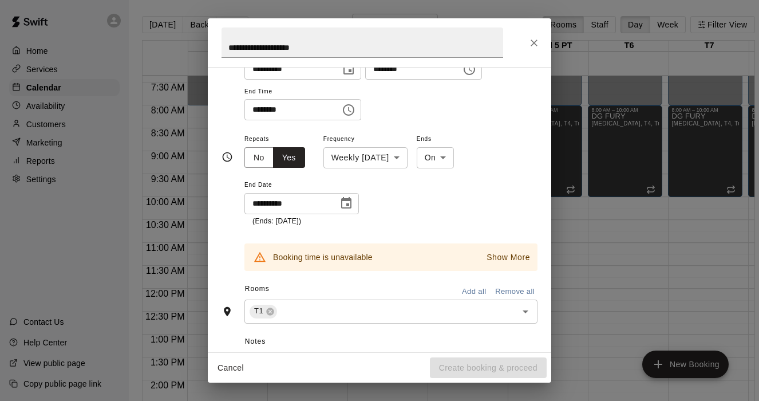
scroll to position [115, 0]
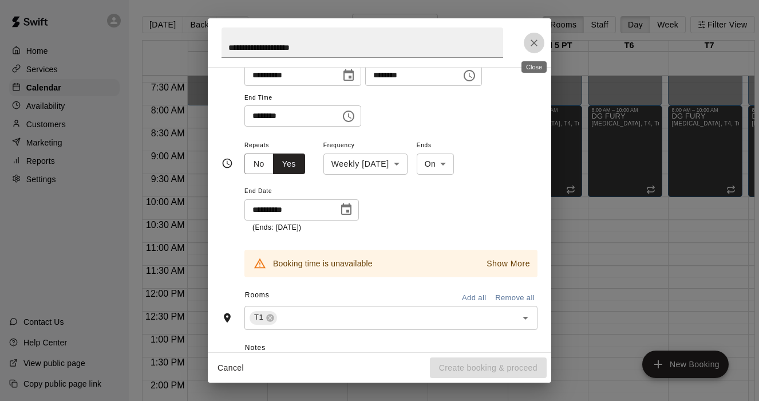
click at [529, 43] on icon "Close" at bounding box center [534, 42] width 11 height 11
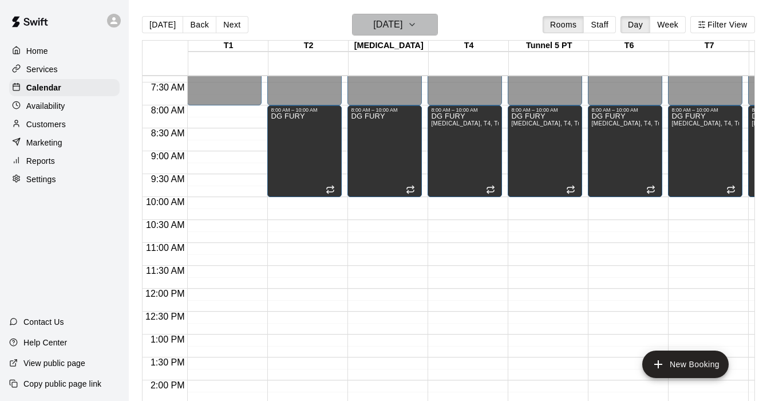
click at [418, 26] on button "[DATE]" at bounding box center [395, 25] width 86 height 22
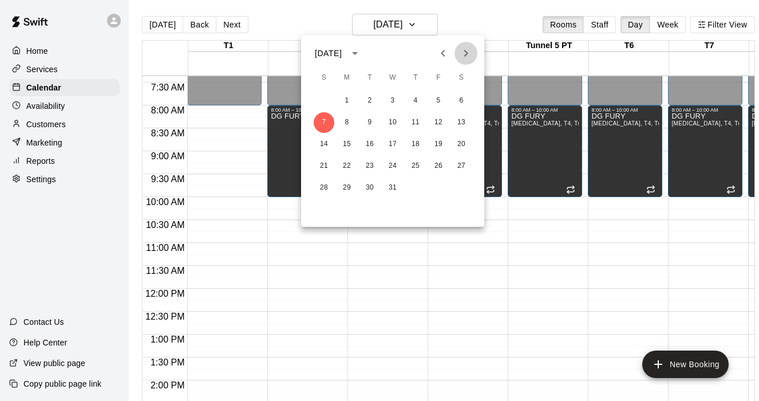
click at [462, 46] on icon "Next month" at bounding box center [466, 53] width 14 height 14
click at [325, 119] on button "4" at bounding box center [324, 122] width 21 height 21
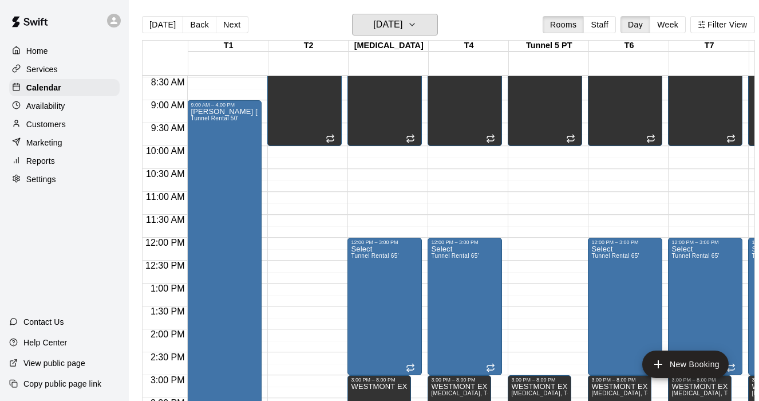
scroll to position [390, 0]
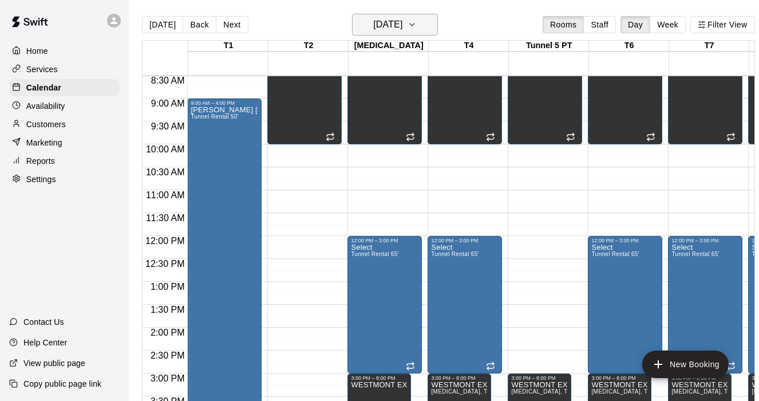
click at [403, 22] on h6 "Sunday Jan 04" at bounding box center [387, 25] width 29 height 16
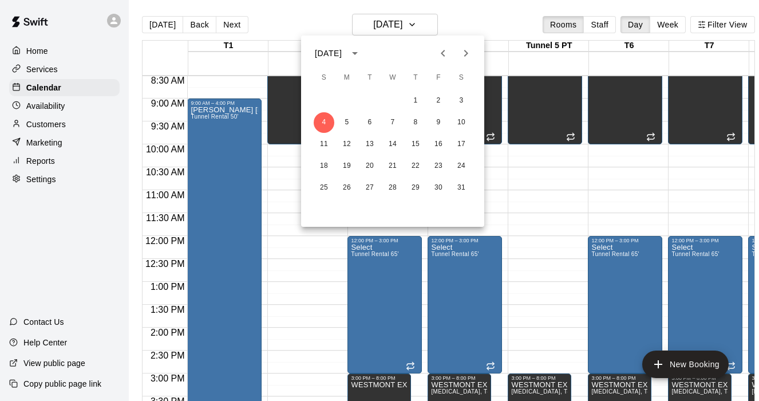
click at [227, 144] on div at bounding box center [379, 200] width 759 height 401
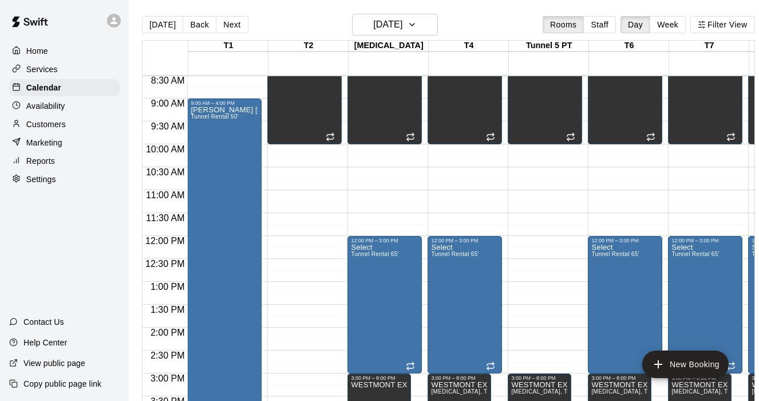
click at [224, 133] on div "Kendall Ryndak Samuel Tunnel Rental 50'" at bounding box center [225, 306] width 68 height 401
click at [203, 115] on icon "edit" at bounding box center [203, 118] width 14 height 14
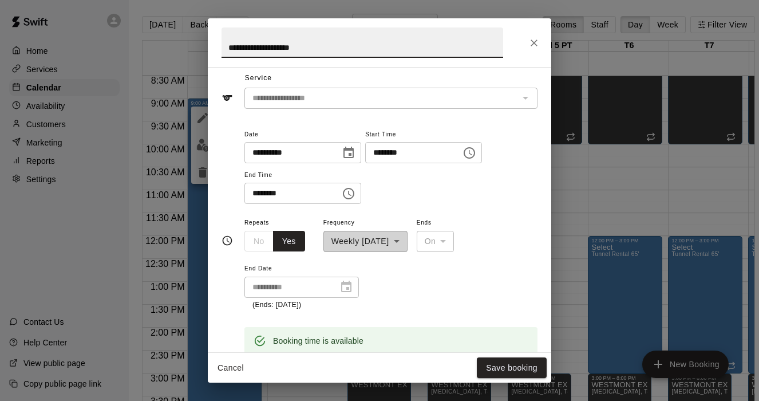
scroll to position [14, 0]
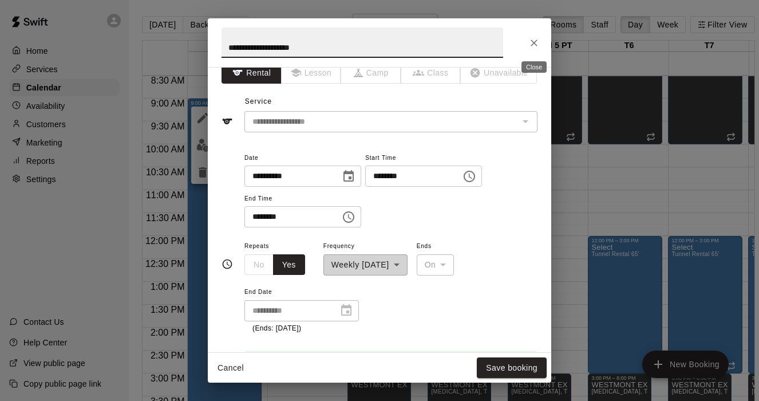
click at [534, 41] on icon "Close" at bounding box center [534, 42] width 11 height 11
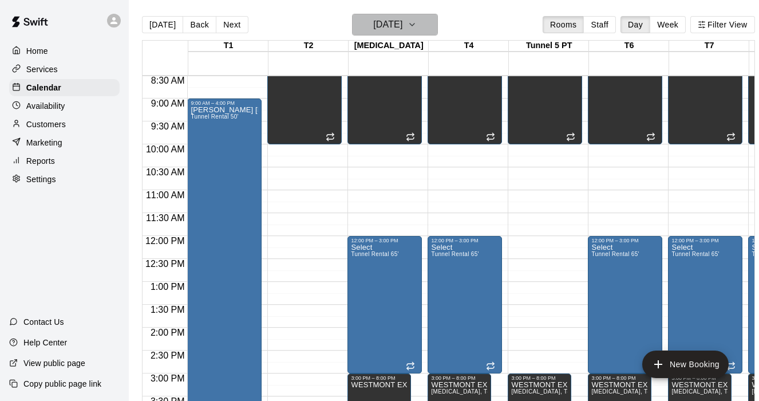
click at [417, 20] on icon "button" at bounding box center [412, 25] width 9 height 14
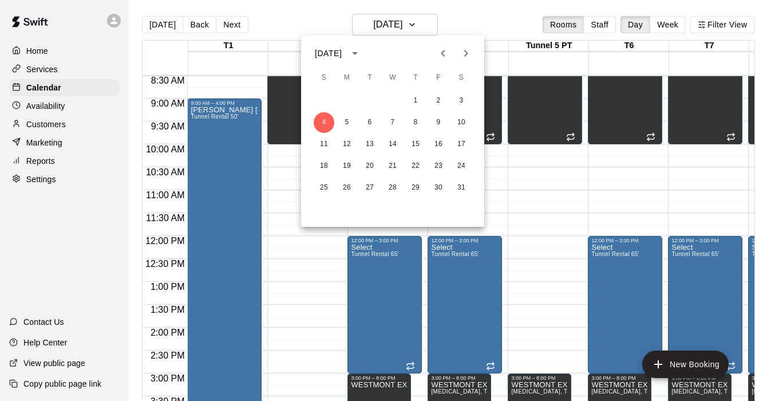
click at [441, 53] on icon "Previous month" at bounding box center [443, 53] width 4 height 7
click at [328, 121] on button "7" at bounding box center [324, 122] width 21 height 21
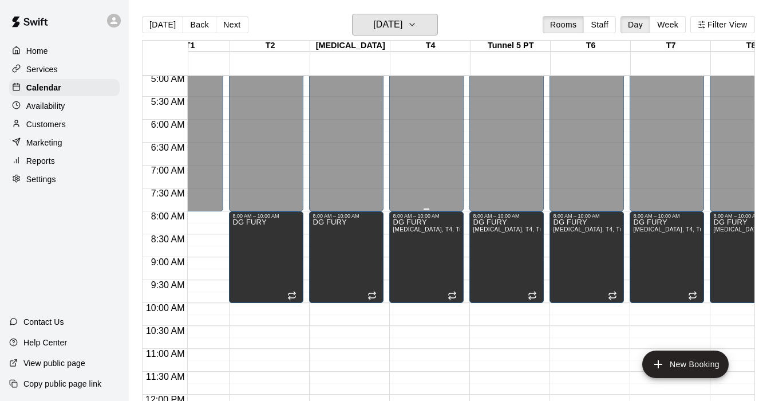
scroll to position [231, 50]
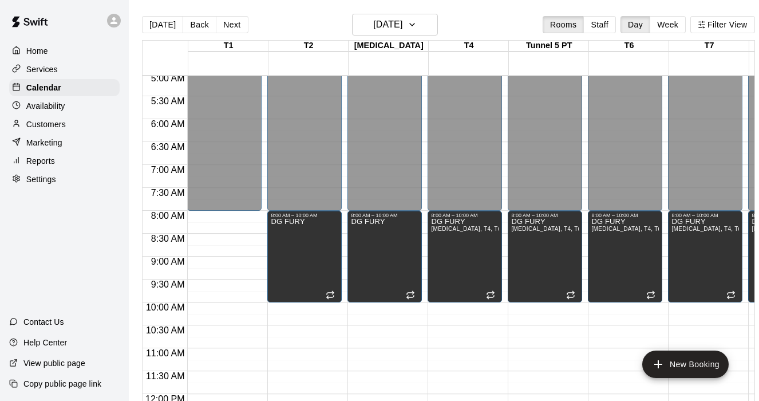
click at [206, 260] on div "12:00 AM – 8:00 AM Closed 3:00 PM – 8:00 PM Westmont Express Tunnel Rental 65' …" at bounding box center [224, 393] width 74 height 1099
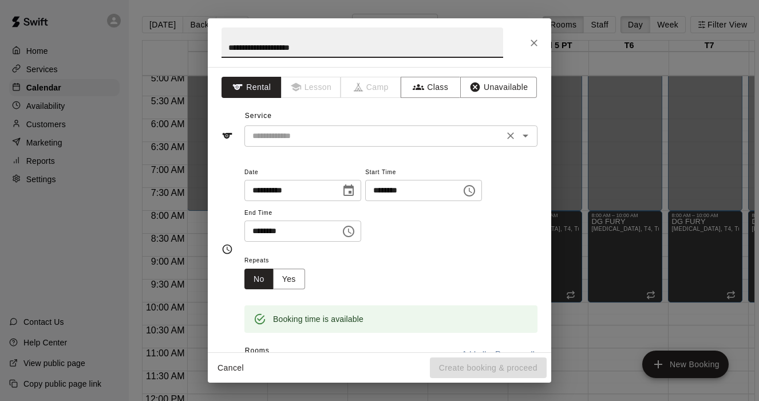
type input "**********"
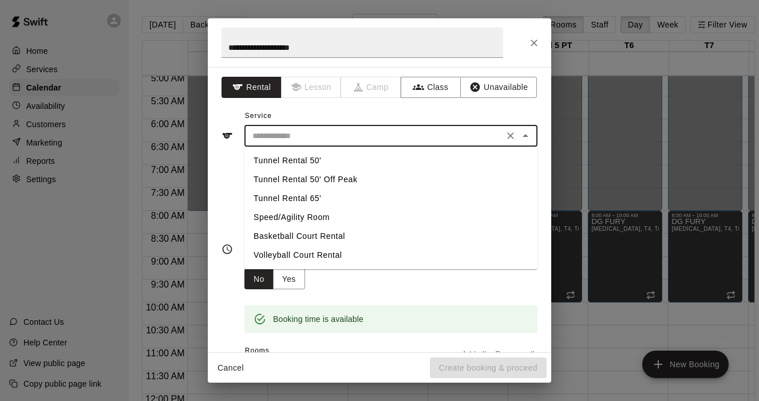
click at [320, 131] on input "text" at bounding box center [374, 136] width 253 height 14
click at [308, 165] on li "Tunnel Rental 50'" at bounding box center [391, 160] width 293 height 19
type input "**********"
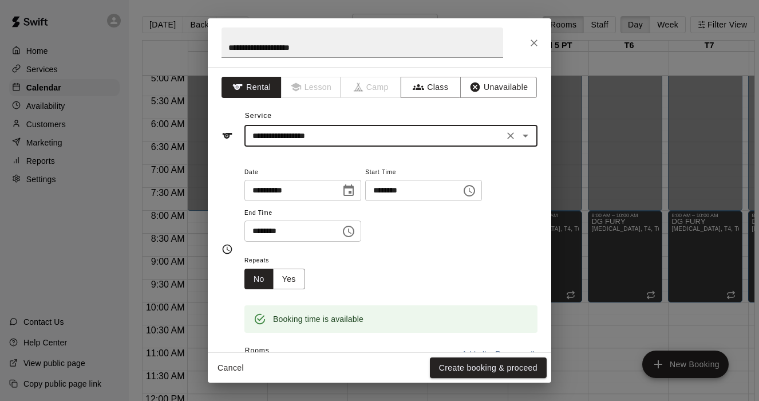
click at [341, 232] on button "Choose time, selected time is 9:30 AM" at bounding box center [348, 231] width 23 height 23
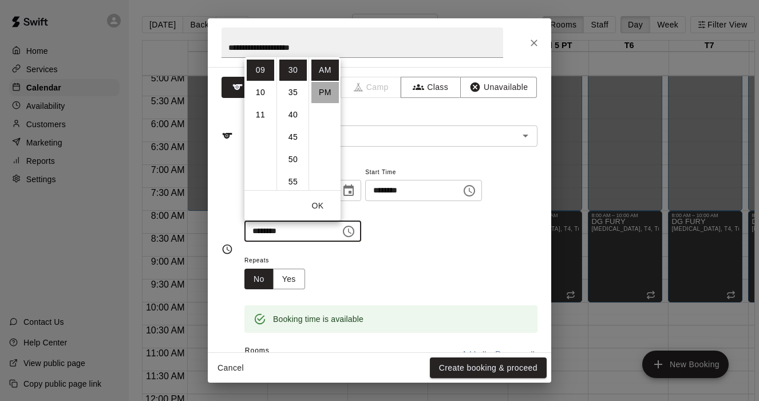
click at [327, 89] on li "PM" at bounding box center [324, 92] width 27 height 21
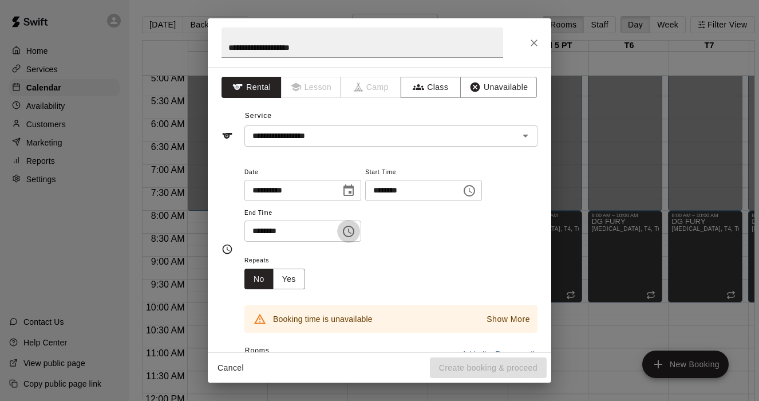
click at [356, 230] on icon "Choose time, selected time is 9:30 PM" at bounding box center [349, 231] width 14 height 14
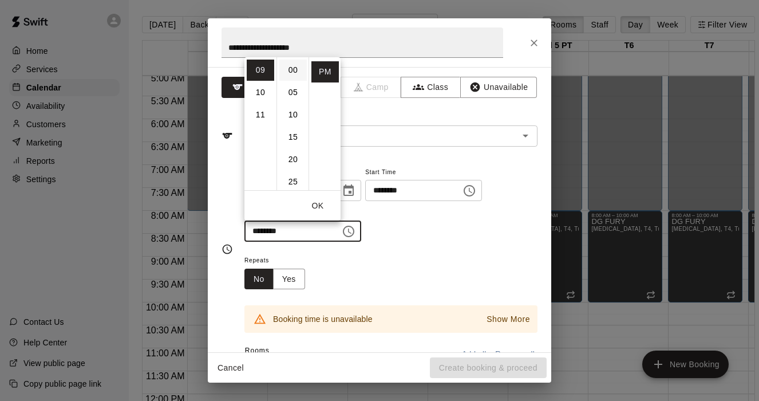
click at [291, 72] on li "00" at bounding box center [292, 70] width 27 height 21
click at [261, 81] on li "04" at bounding box center [260, 85] width 27 height 21
click at [500, 306] on div "Booking time is unavailable Show More" at bounding box center [391, 318] width 293 height 27
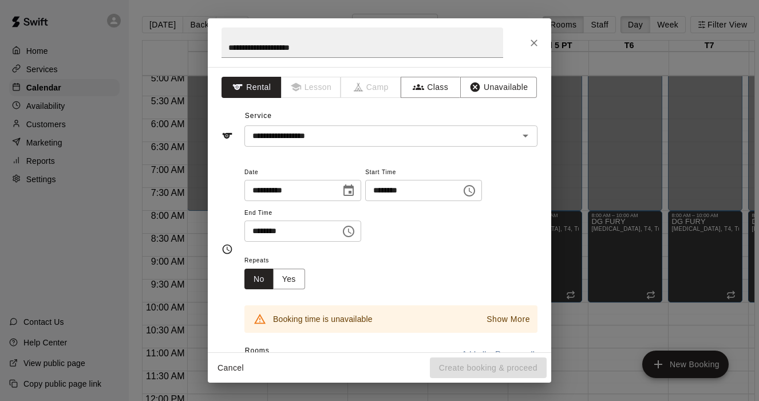
click at [502, 316] on p "Show More" at bounding box center [509, 319] width 44 height 12
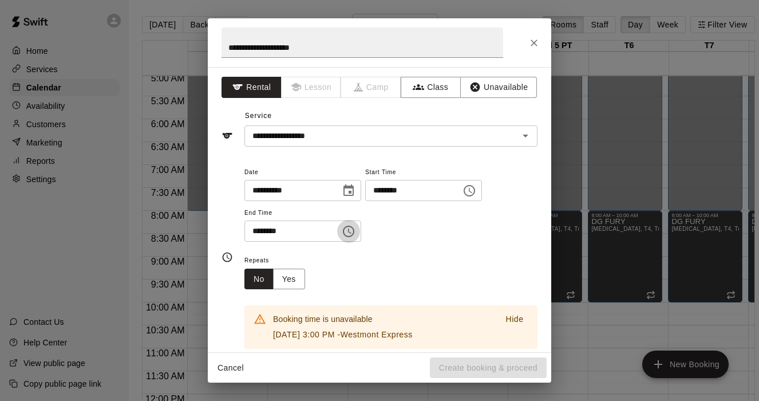
click at [354, 230] on icon "Choose time, selected time is 4:00 PM" at bounding box center [349, 231] width 14 height 14
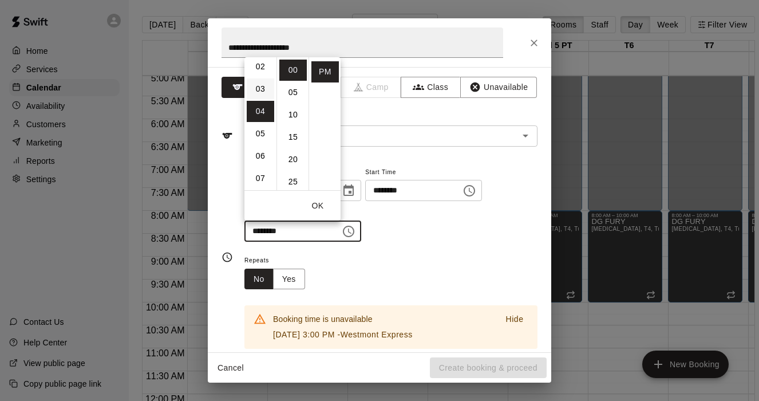
click at [257, 88] on li "03" at bounding box center [260, 88] width 27 height 21
type input "********"
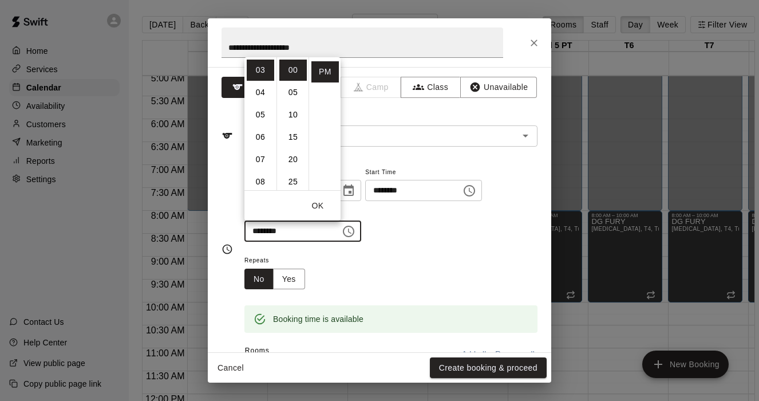
click at [327, 208] on button "OK" at bounding box center [317, 205] width 37 height 21
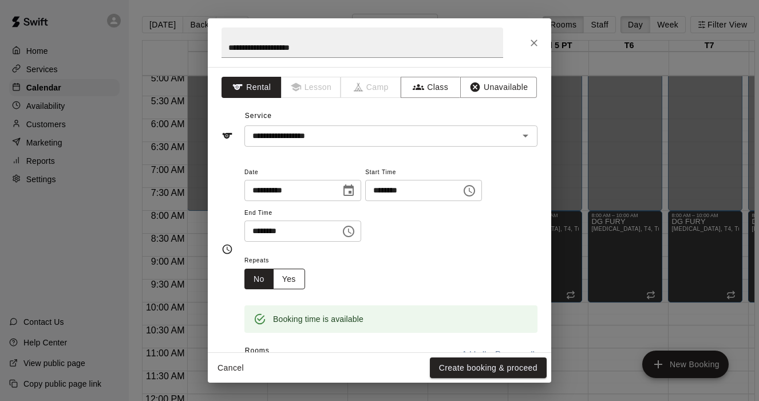
click at [287, 272] on button "Yes" at bounding box center [289, 279] width 32 height 21
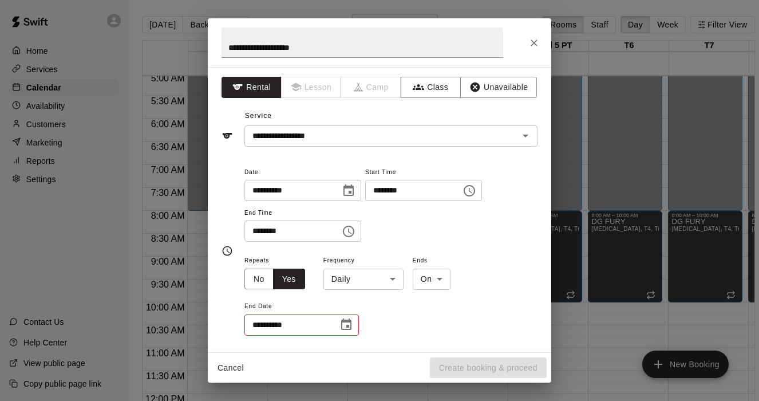
click at [388, 274] on body "Home Services Calendar Availability Customers Marketing Reports Settings Contac…" at bounding box center [379, 209] width 759 height 419
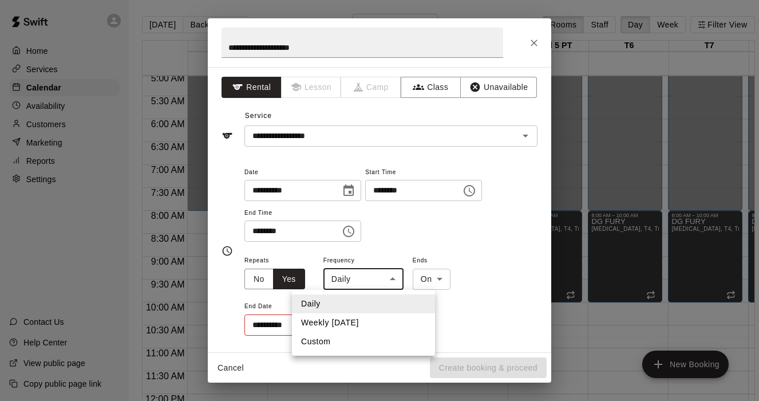
click at [360, 321] on li "Weekly on Sunday" at bounding box center [363, 322] width 143 height 19
type input "******"
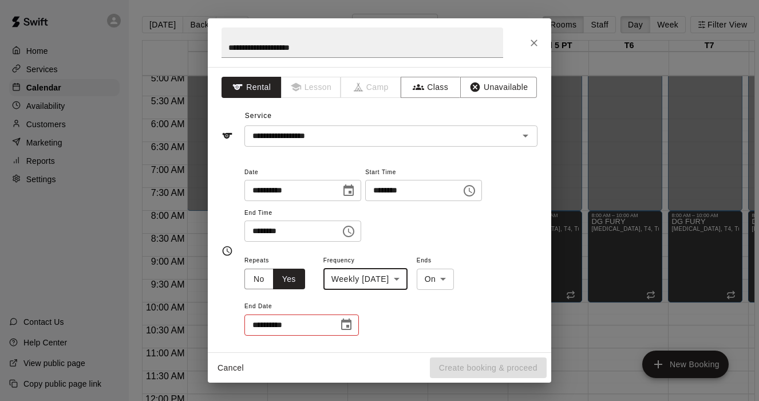
click at [351, 327] on icon "Choose date" at bounding box center [346, 323] width 10 height 11
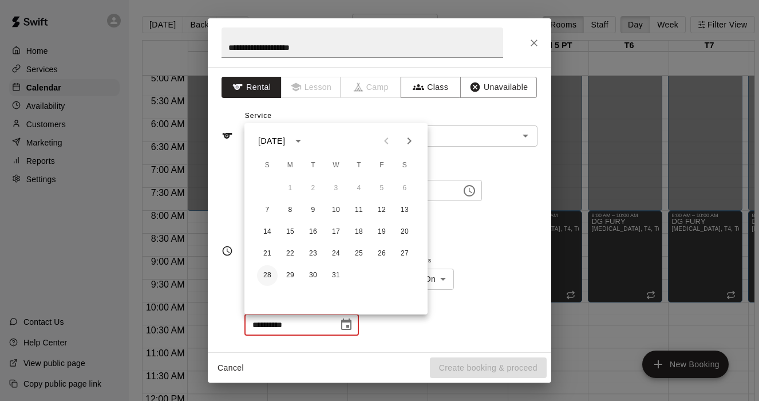
click at [265, 271] on button "28" at bounding box center [267, 275] width 21 height 21
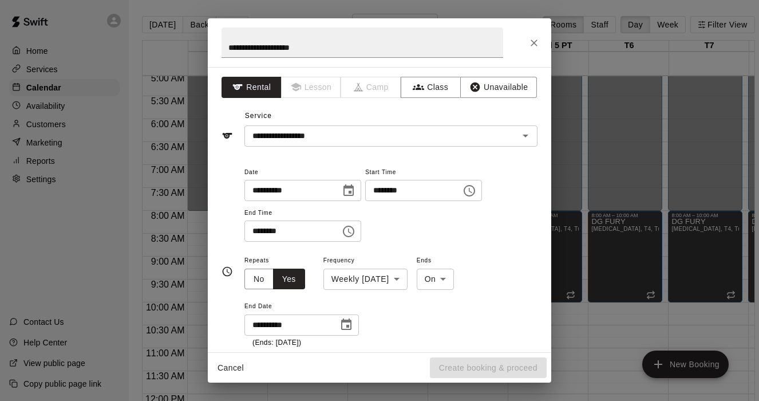
type input "**********"
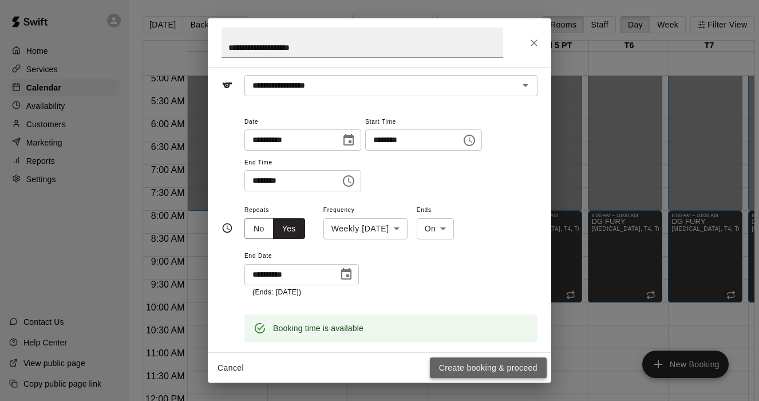
click at [475, 369] on button "Create booking & proceed" at bounding box center [488, 367] width 117 height 21
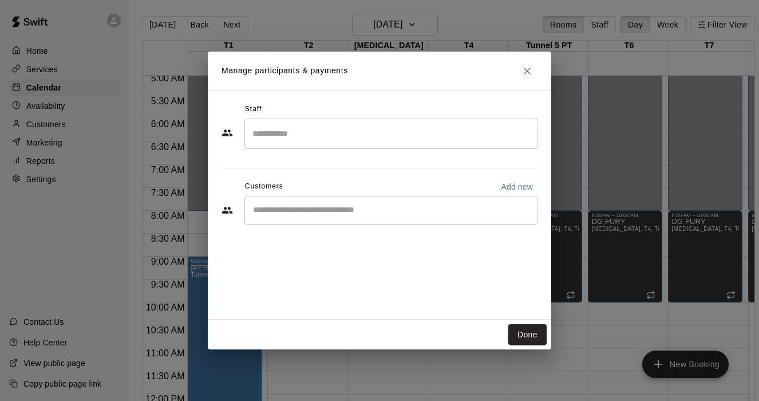
click at [325, 140] on input "Search staff" at bounding box center [391, 134] width 283 height 20
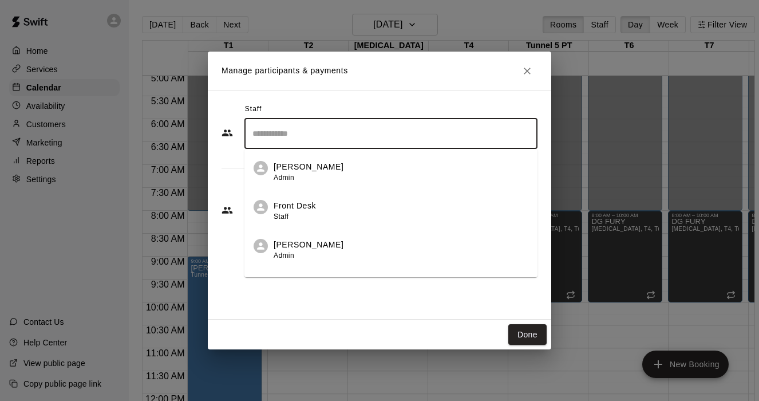
click at [327, 296] on div "Staff ​ Megan Ciccone Admin Front Desk Staff Karen Carpenter Admin Bobby Wilson…" at bounding box center [380, 204] width 344 height 229
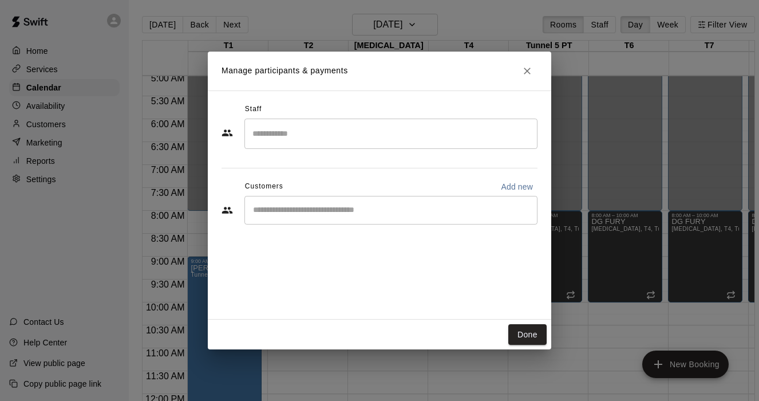
click at [306, 136] on input "Search staff" at bounding box center [391, 134] width 283 height 20
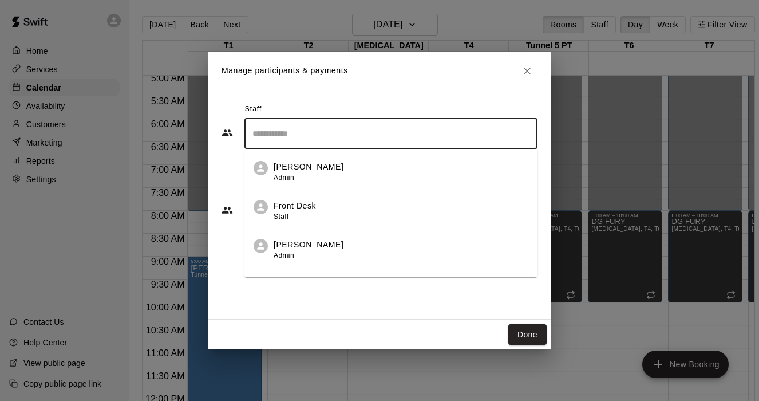
click at [309, 315] on div "Staff ​ Megan Ciccone Admin Front Desk Staff Karen Carpenter Admin Bobby Wilson…" at bounding box center [380, 204] width 344 height 229
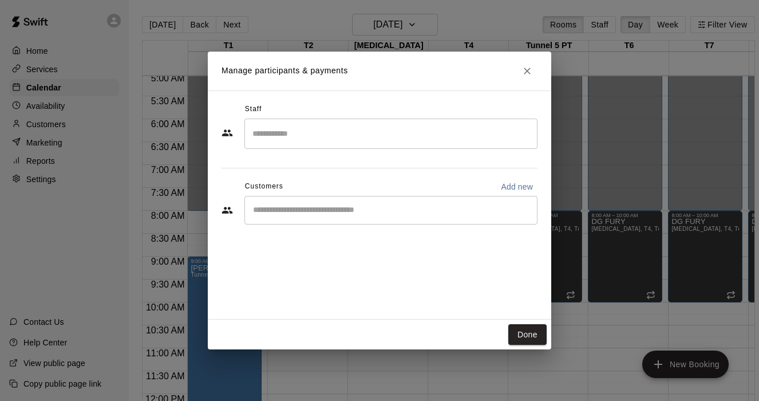
click at [299, 216] on div "​" at bounding box center [391, 210] width 293 height 29
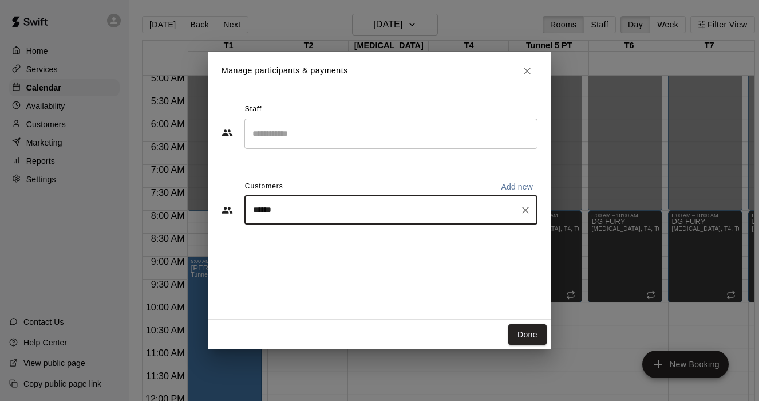
type input "*******"
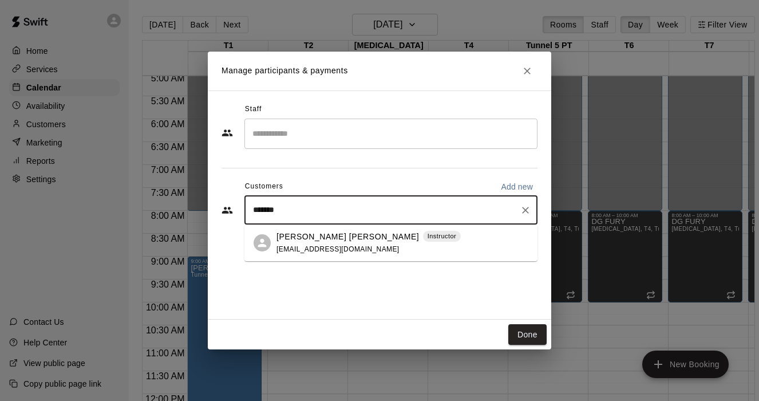
click at [324, 246] on span "thebehaviorinfluencer@gmail.com" at bounding box center [338, 249] width 123 height 8
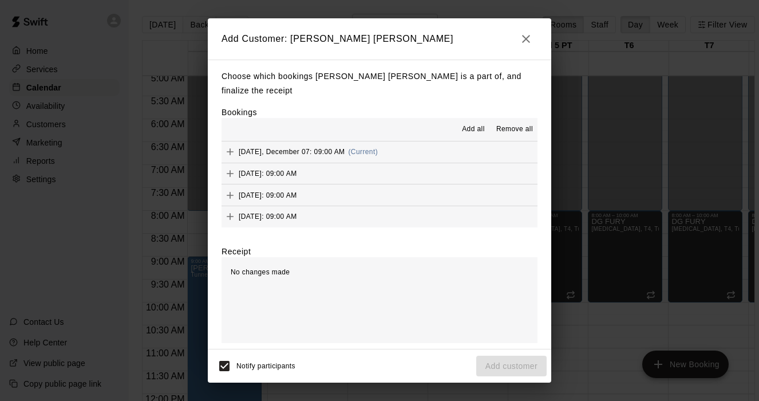
click at [474, 127] on span "Add all" at bounding box center [473, 129] width 23 height 11
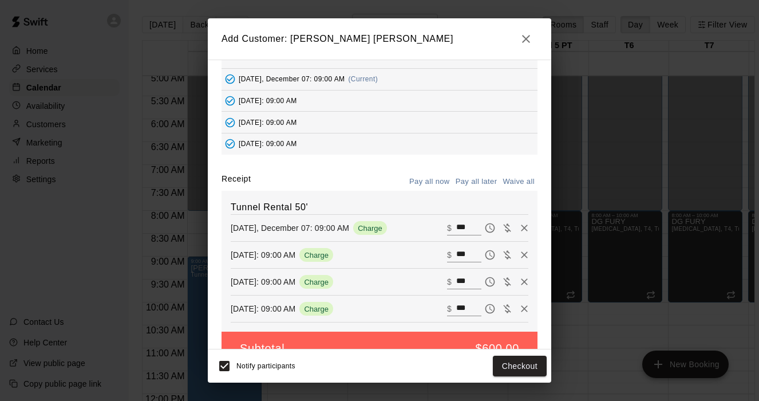
scroll to position [85, 0]
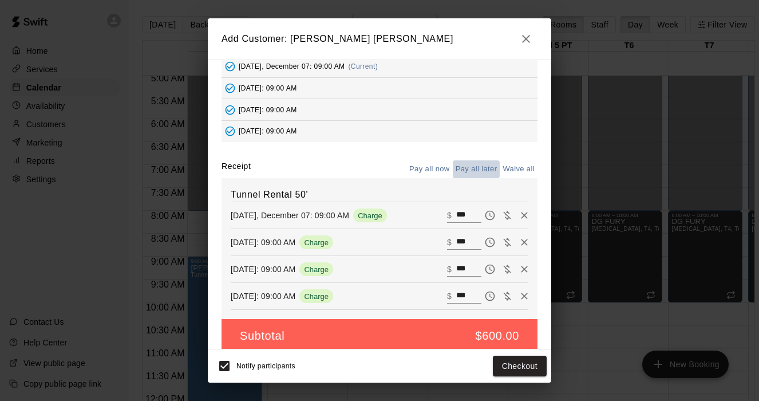
click at [480, 170] on button "Pay all later" at bounding box center [477, 169] width 48 height 18
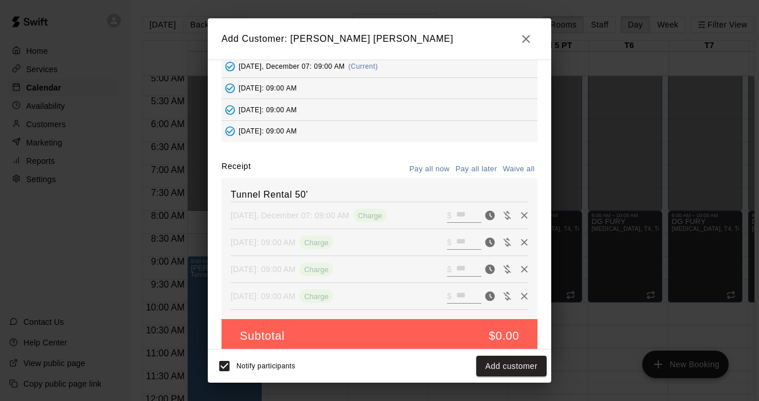
scroll to position [98, 0]
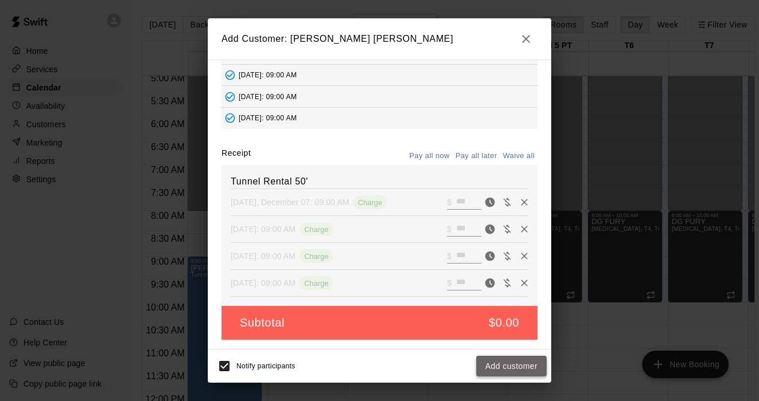
click at [516, 369] on button "Add customer" at bounding box center [511, 366] width 70 height 21
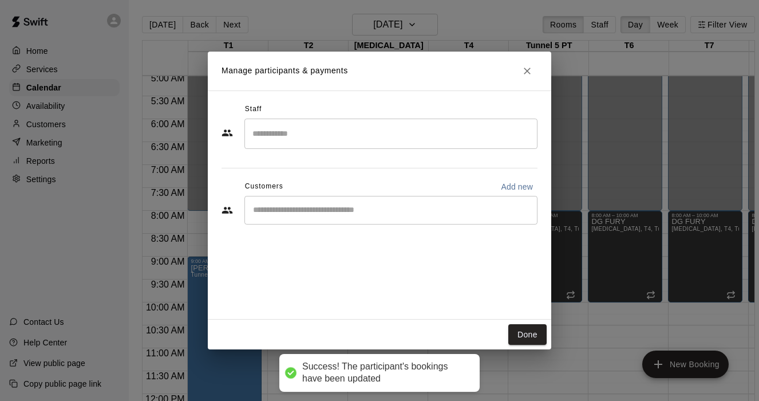
scroll to position [45, 0]
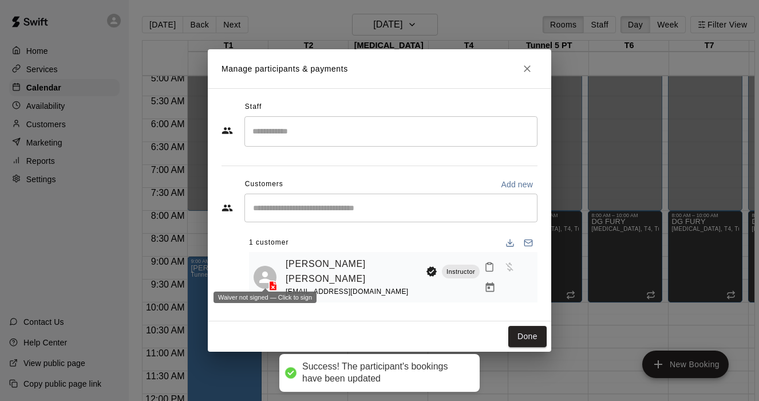
click at [274, 281] on polyline at bounding box center [275, 282] width 3 height 3
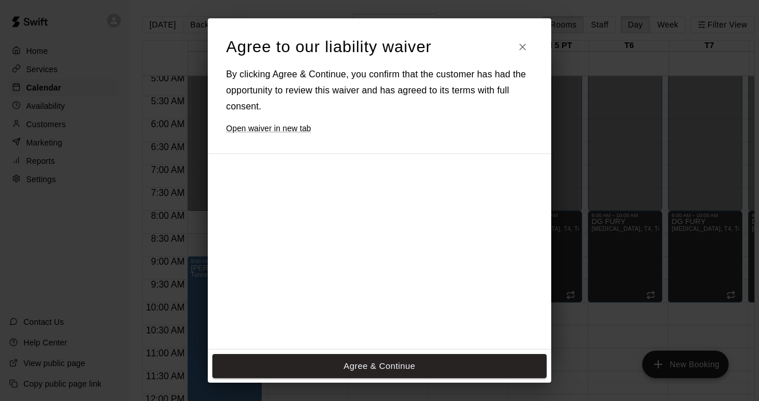
click at [366, 281] on div at bounding box center [369, 348] width 286 height 370
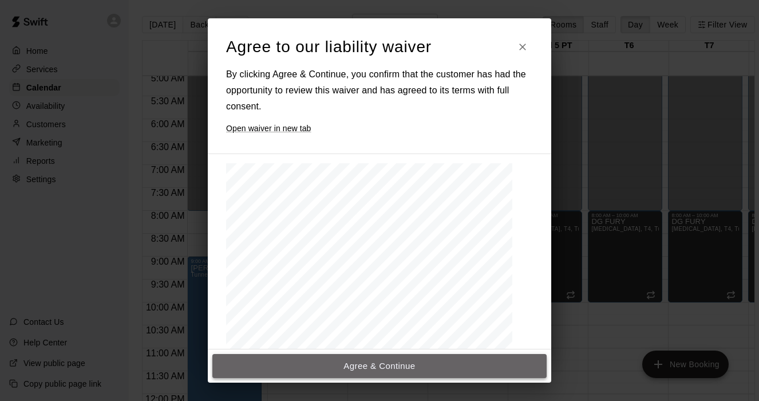
click at [369, 361] on button "Agree & Continue" at bounding box center [379, 366] width 334 height 24
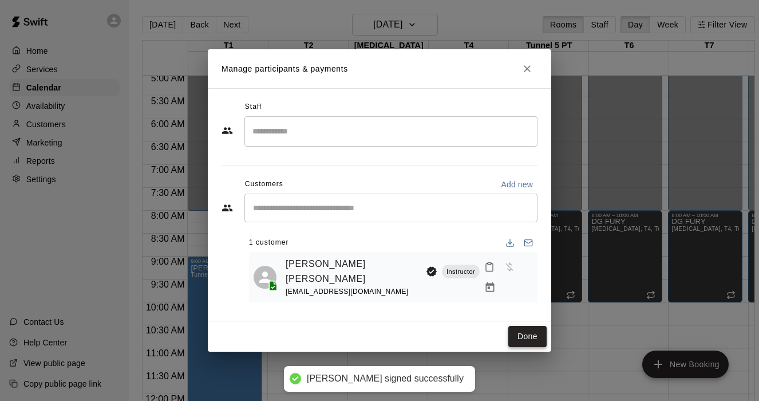
click at [533, 340] on button "Done" at bounding box center [527, 336] width 38 height 21
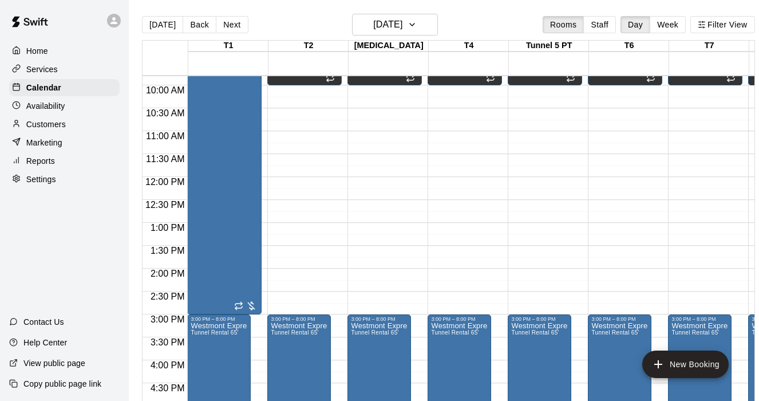
scroll to position [452, 0]
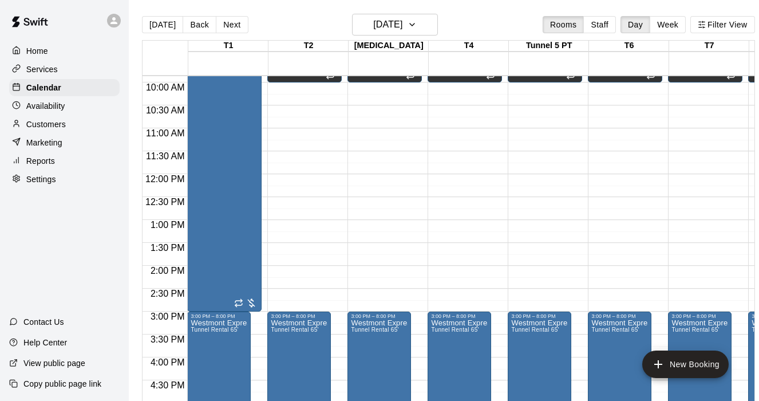
click at [534, 177] on div "12:00 AM – 8:00 AM Closed 8:00 AM – 10:00 AM DG FURY T3, T4, Tunnel 5 PT, T6, T…" at bounding box center [545, 173] width 74 height 1099
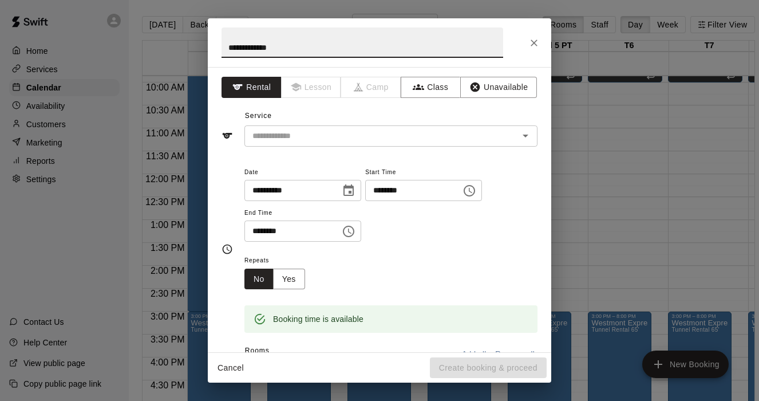
type input "**********"
click at [317, 147] on div "**********" at bounding box center [380, 209] width 344 height 285
click at [311, 136] on input "text" at bounding box center [374, 136] width 253 height 14
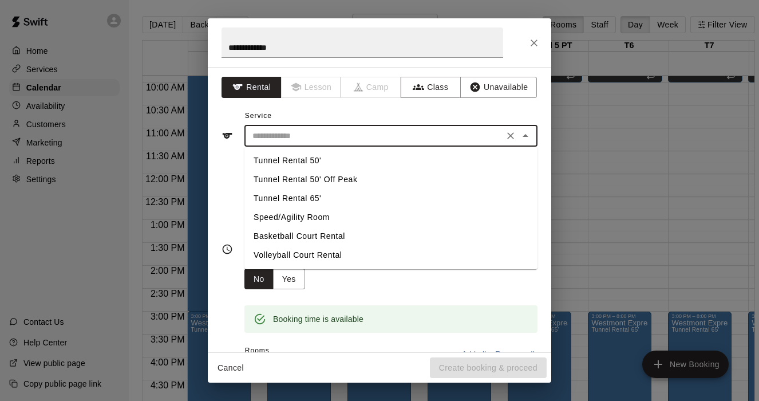
click at [298, 195] on li "Tunnel Rental 65'" at bounding box center [391, 198] width 293 height 19
type input "**********"
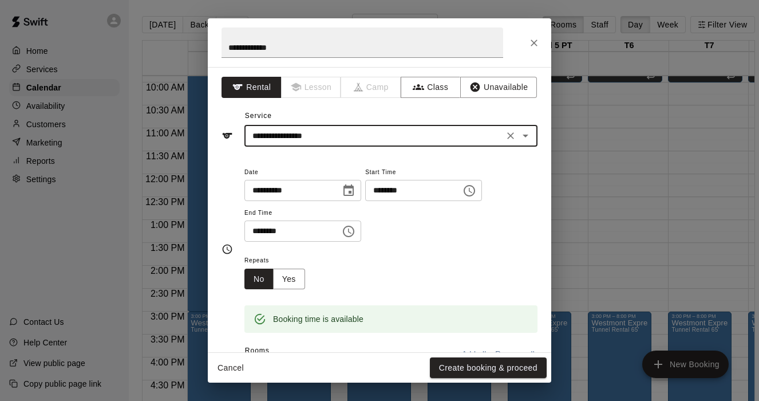
click at [352, 232] on icon "Choose time, selected time is 12:30 PM" at bounding box center [349, 231] width 14 height 14
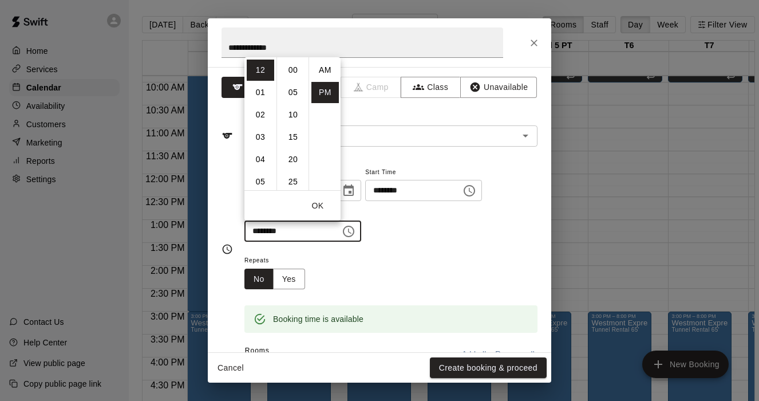
scroll to position [21, 0]
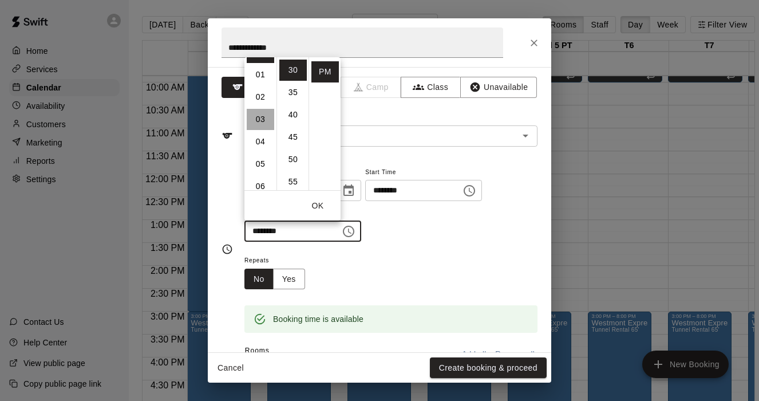
click at [258, 112] on li "03" at bounding box center [260, 119] width 27 height 21
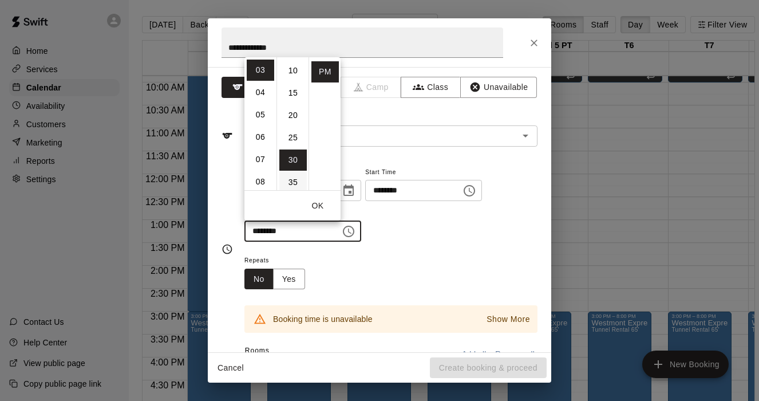
scroll to position [0, 0]
click at [293, 63] on li "00" at bounding box center [292, 70] width 27 height 21
type input "********"
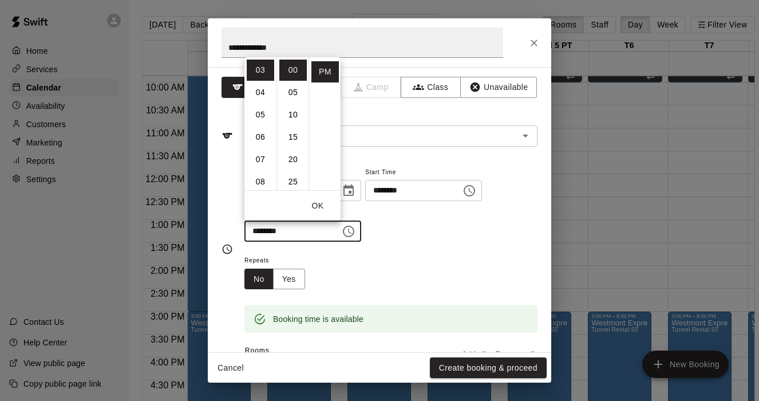
click at [326, 206] on button "OK" at bounding box center [317, 205] width 37 height 21
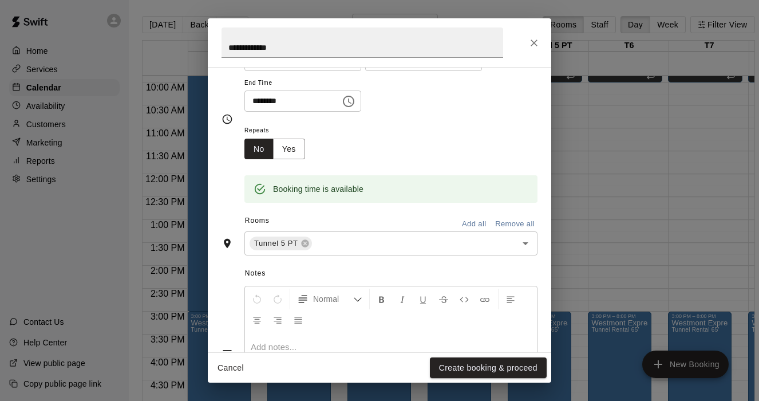
scroll to position [145, 0]
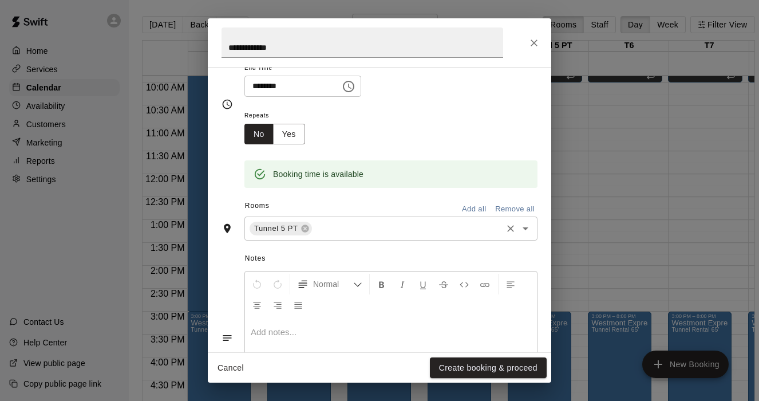
click at [357, 232] on input "text" at bounding box center [407, 229] width 187 height 14
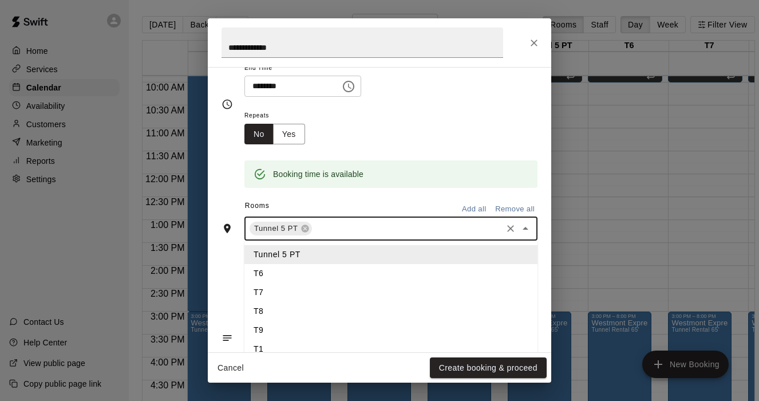
click at [270, 271] on li "T6" at bounding box center [391, 273] width 293 height 19
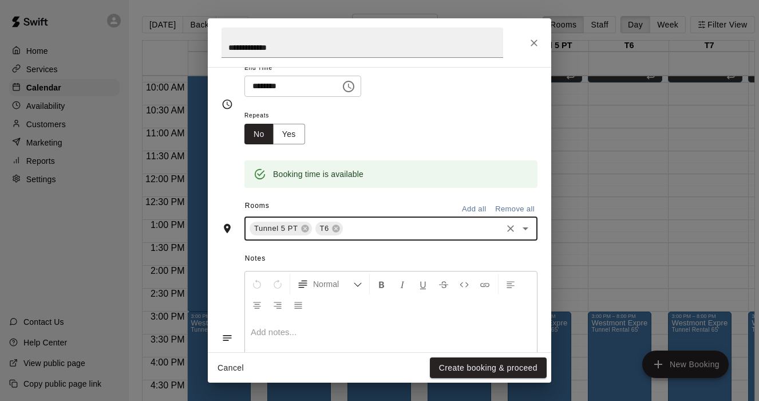
click at [352, 230] on input "text" at bounding box center [423, 229] width 156 height 14
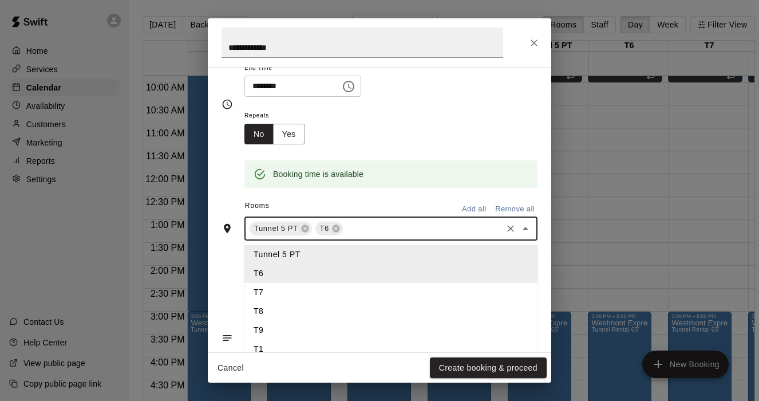
click at [289, 296] on li "T7" at bounding box center [391, 292] width 293 height 19
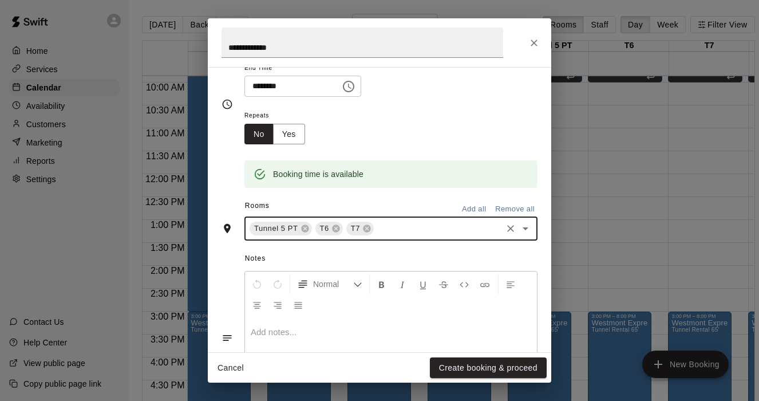
click at [391, 226] on input "text" at bounding box center [438, 229] width 125 height 14
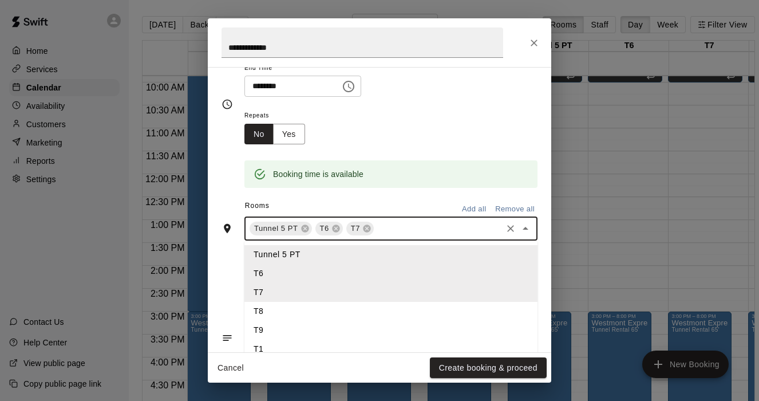
click at [299, 308] on li "T8" at bounding box center [391, 311] width 293 height 19
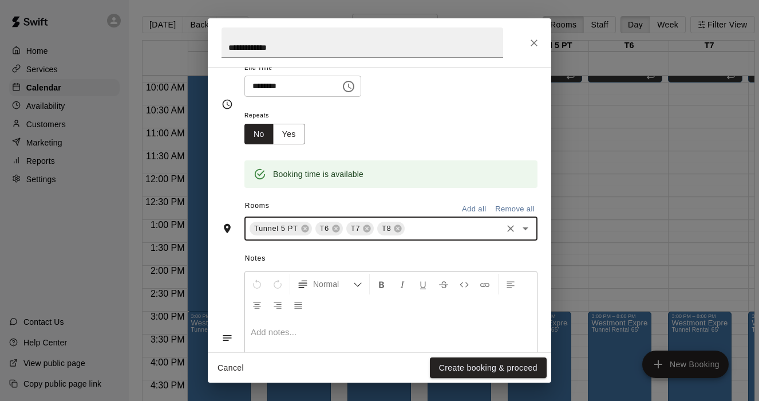
click at [407, 231] on input "text" at bounding box center [454, 229] width 94 height 14
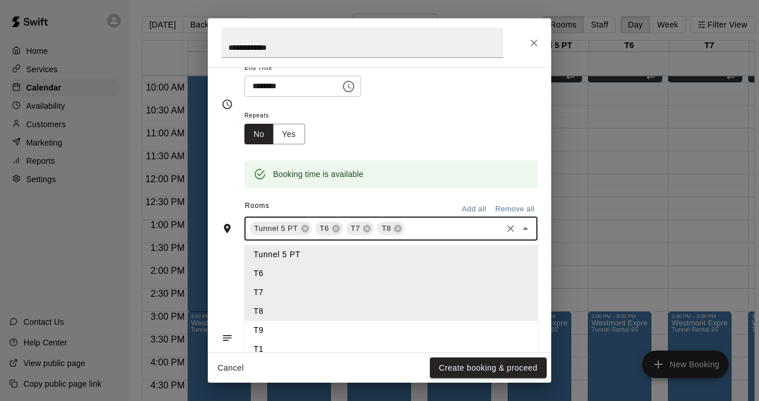
click at [269, 329] on li "T9" at bounding box center [391, 330] width 293 height 19
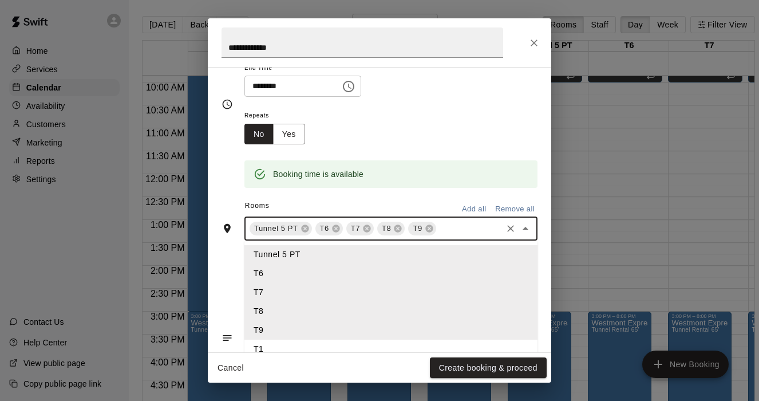
click at [454, 225] on input "text" at bounding box center [469, 229] width 62 height 14
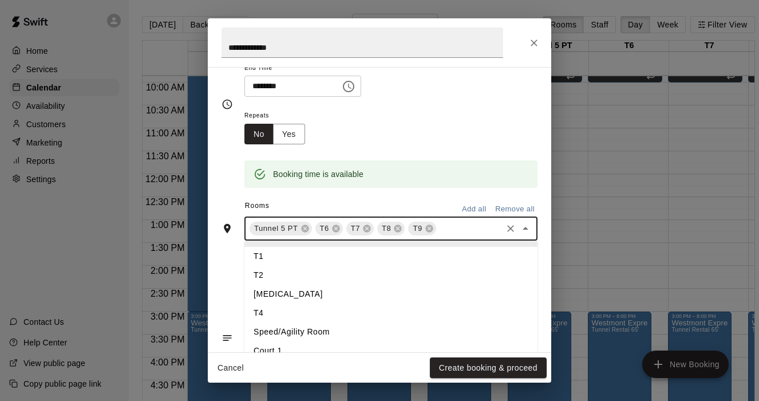
scroll to position [94, 0]
click at [267, 294] on li "[MEDICAL_DATA]" at bounding box center [391, 292] width 293 height 19
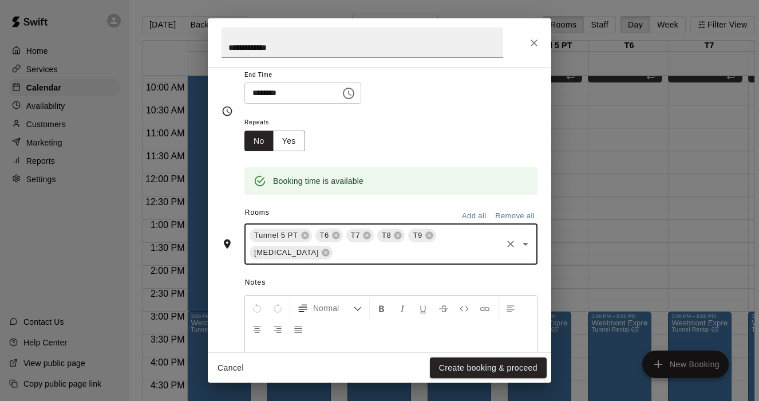
scroll to position [145, 0]
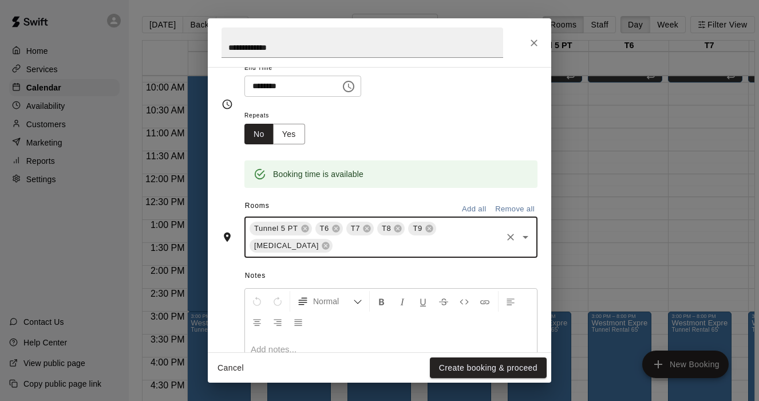
click at [479, 239] on input "text" at bounding box center [417, 246] width 166 height 14
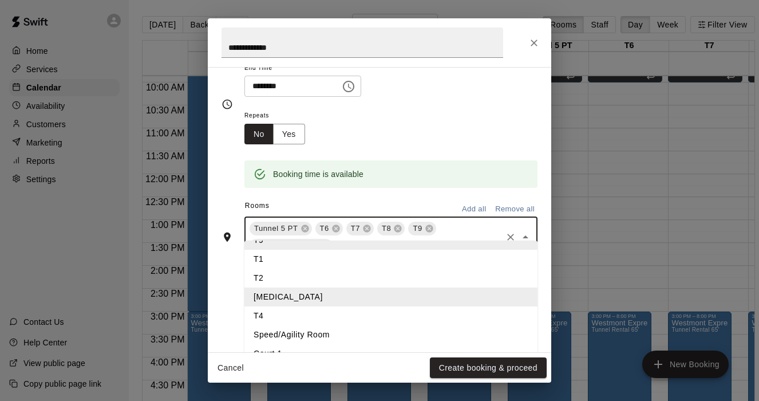
scroll to position [110, 0]
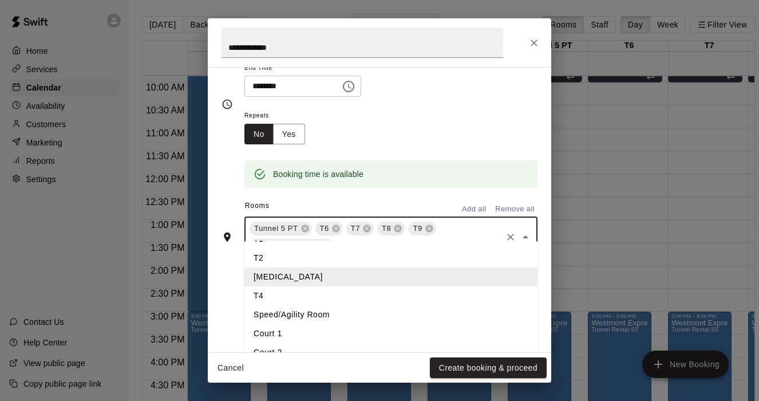
click at [270, 295] on li "T4" at bounding box center [391, 295] width 293 height 19
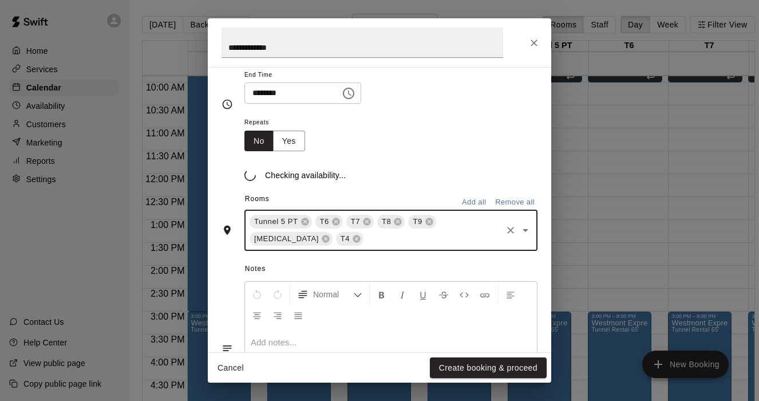
scroll to position [145, 0]
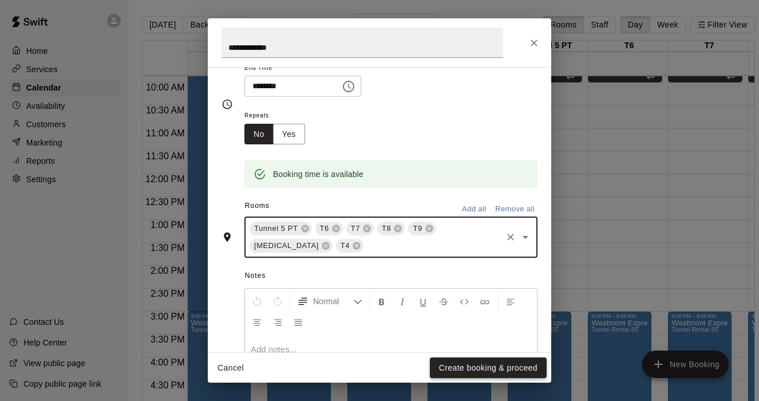
click at [480, 372] on button "Create booking & proceed" at bounding box center [488, 367] width 117 height 21
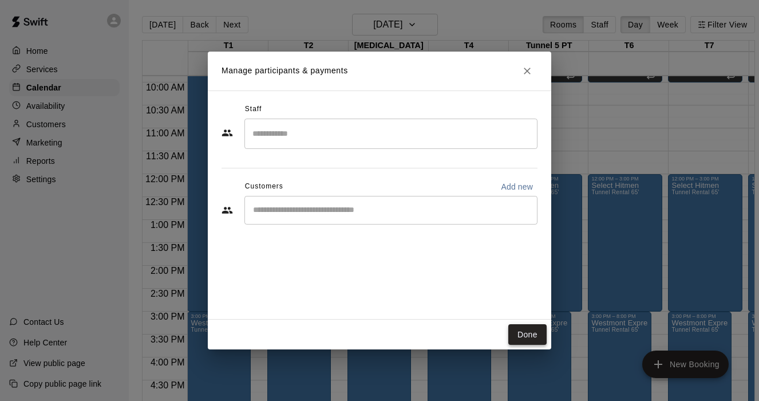
click at [527, 335] on button "Done" at bounding box center [527, 334] width 38 height 21
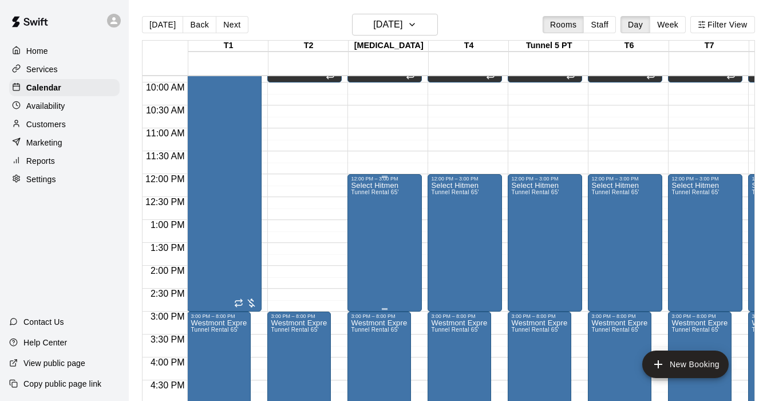
click at [388, 192] on span "Tunnel Rental 65'" at bounding box center [375, 192] width 48 height 6
click at [358, 194] on icon "edit" at bounding box center [363, 201] width 14 height 14
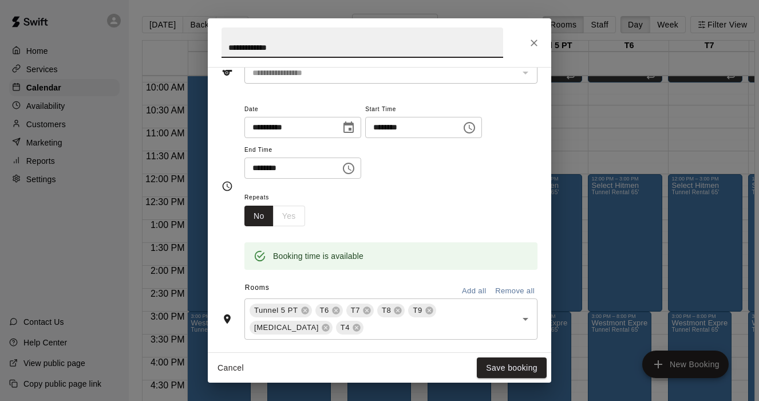
scroll to position [80, 0]
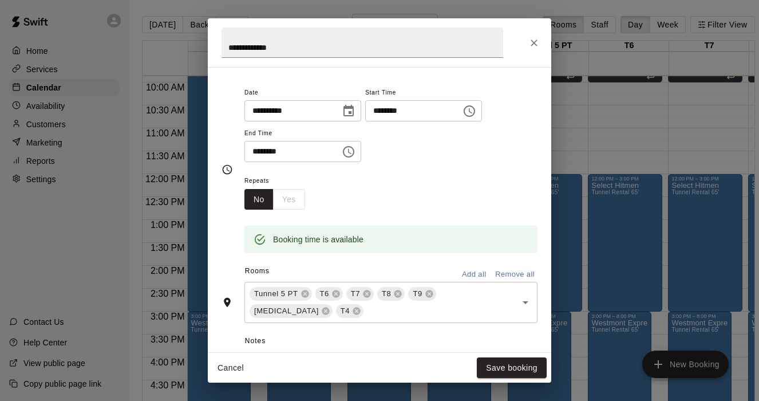
click at [293, 196] on div "No Yes" at bounding box center [275, 199] width 61 height 21
click at [360, 145] on button "Choose time, selected time is 3:00 PM" at bounding box center [348, 151] width 23 height 23
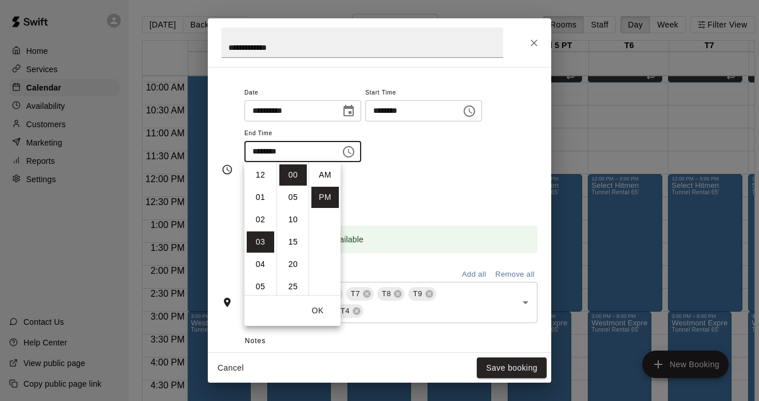
scroll to position [21, 0]
click at [326, 176] on li "PM" at bounding box center [324, 176] width 27 height 21
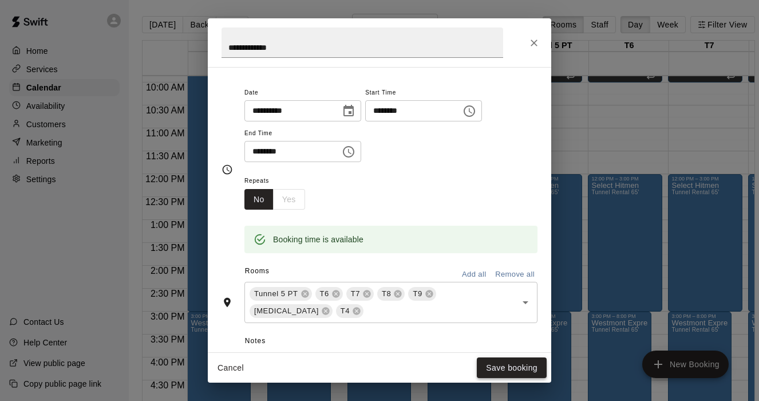
click at [496, 365] on button "Save booking" at bounding box center [512, 367] width 70 height 21
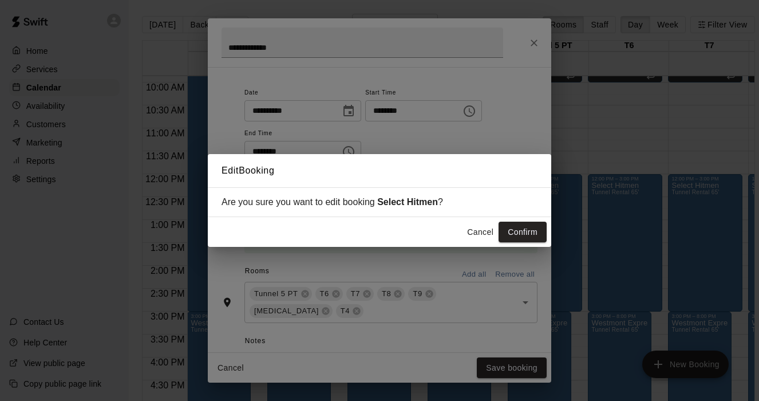
drag, startPoint x: 523, startPoint y: 234, endPoint x: 476, endPoint y: 235, distance: 47.0
click at [476, 235] on div "Cancel Confirm" at bounding box center [504, 232] width 85 height 21
click at [476, 235] on button "Cancel" at bounding box center [480, 232] width 37 height 21
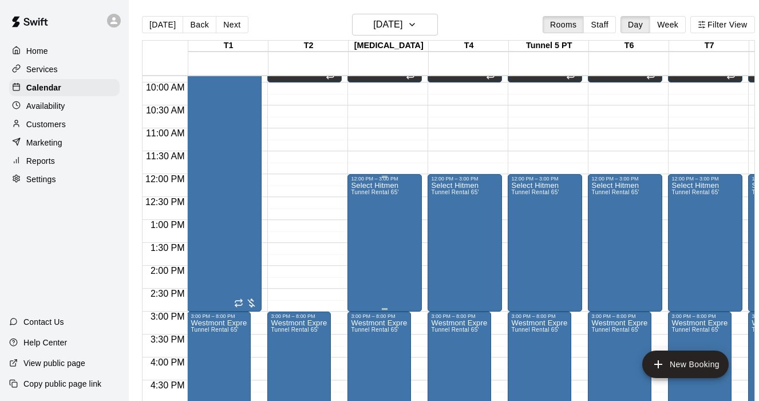
click at [381, 193] on span "Tunnel Rental 65'" at bounding box center [375, 192] width 48 height 6
click at [360, 255] on icon "delete" at bounding box center [363, 255] width 8 height 10
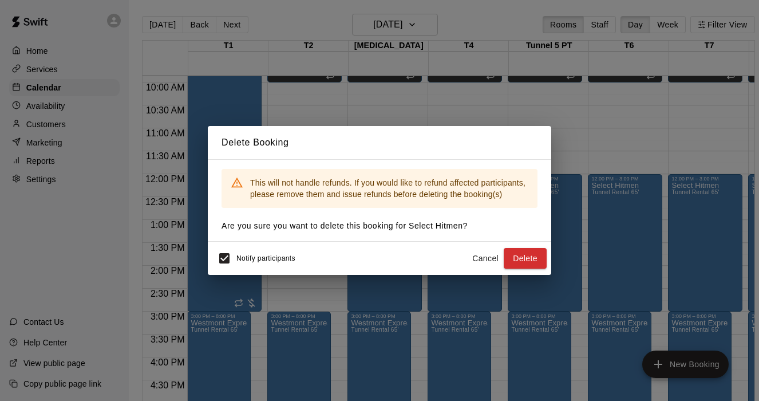
drag, startPoint x: 523, startPoint y: 258, endPoint x: 419, endPoint y: 121, distance: 171.6
click at [419, 121] on div "Delete Booking This will not handle refunds. If you would like to refund affect…" at bounding box center [379, 200] width 759 height 401
click at [490, 259] on button "Cancel" at bounding box center [485, 258] width 37 height 21
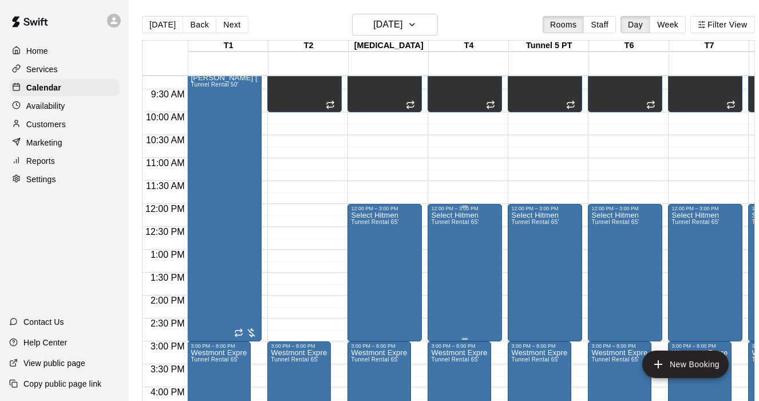
scroll to position [421, 0]
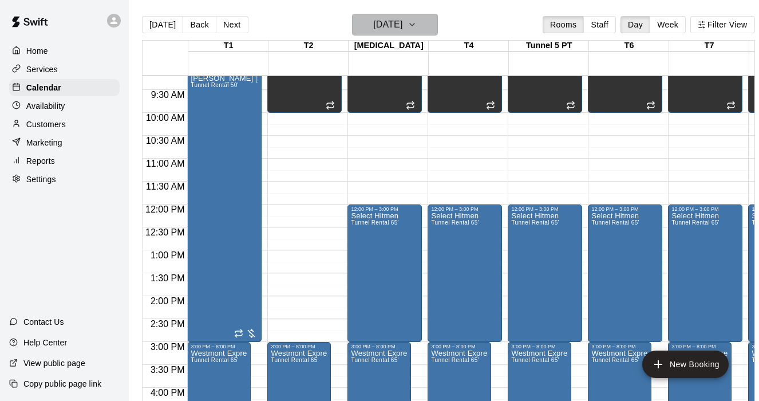
click at [415, 25] on icon "button" at bounding box center [412, 24] width 5 height 2
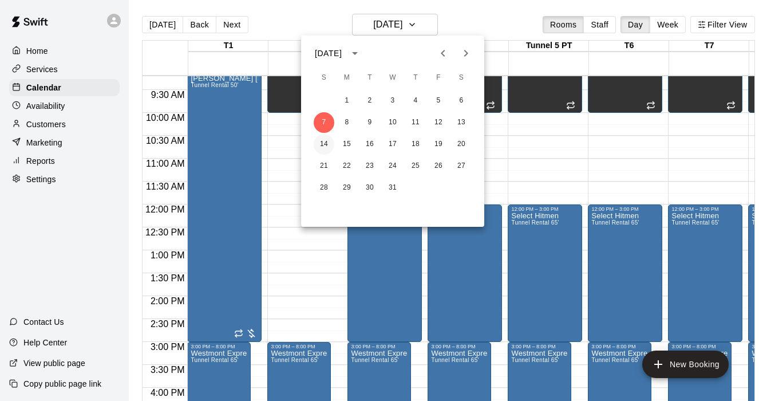
click at [325, 139] on button "14" at bounding box center [324, 144] width 21 height 21
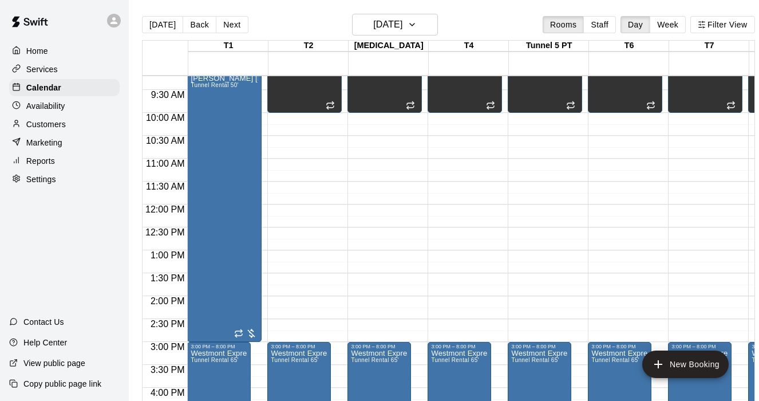
click at [549, 207] on div "12:00 AM – 8:00 AM Closed 8:00 AM – 10:00 AM DG FURY T3, T4, Tunnel 5 PT, T6, T…" at bounding box center [545, 204] width 74 height 1099
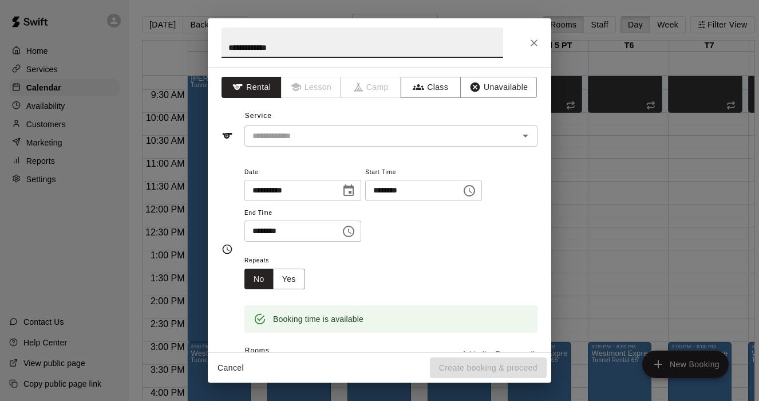
type input "**********"
click at [405, 148] on div "**********" at bounding box center [380, 209] width 344 height 285
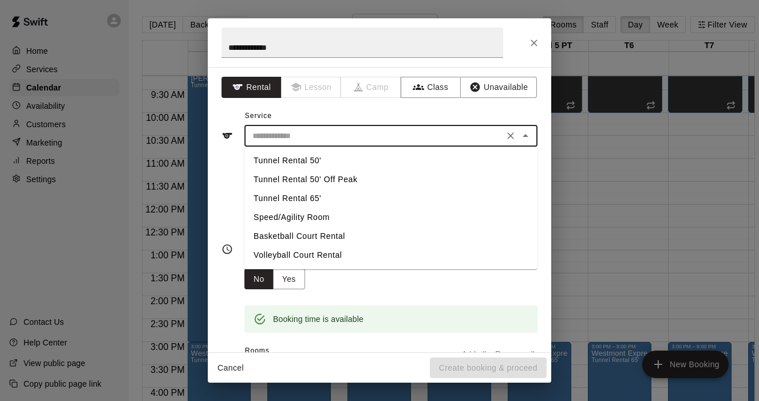
click at [399, 137] on input "text" at bounding box center [374, 136] width 253 height 14
click at [363, 199] on li "Tunnel Rental 65'" at bounding box center [391, 198] width 293 height 19
type input "**********"
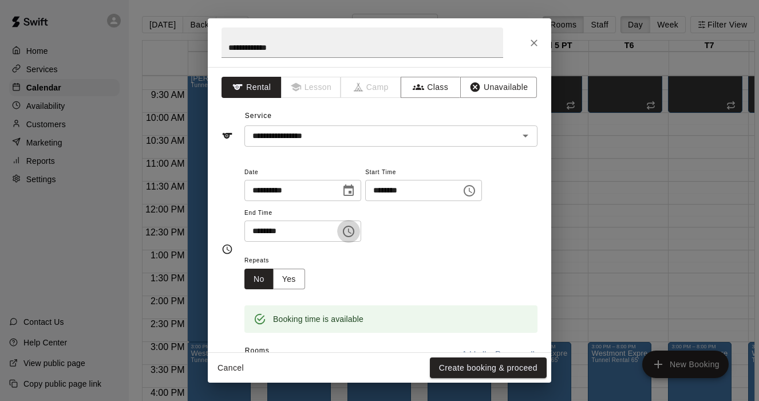
click at [348, 229] on icon "Choose time, selected time is 12:30 PM" at bounding box center [349, 231] width 14 height 14
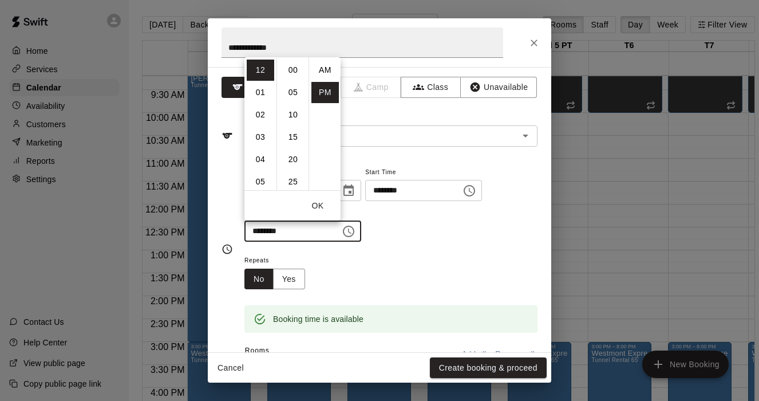
scroll to position [21, 0]
click at [263, 136] on li "03" at bounding box center [260, 137] width 27 height 21
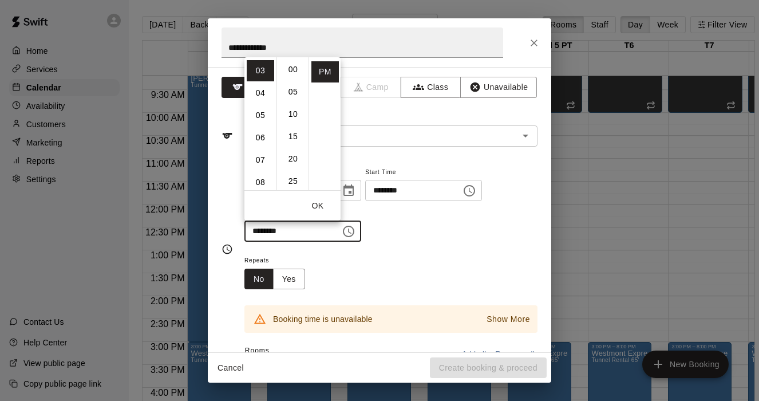
scroll to position [0, 0]
click at [294, 72] on li "00" at bounding box center [292, 70] width 27 height 21
type input "********"
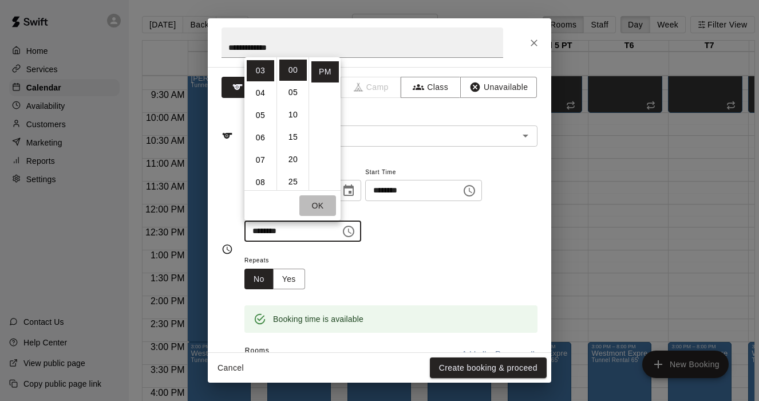
click at [318, 208] on button "OK" at bounding box center [317, 205] width 37 height 21
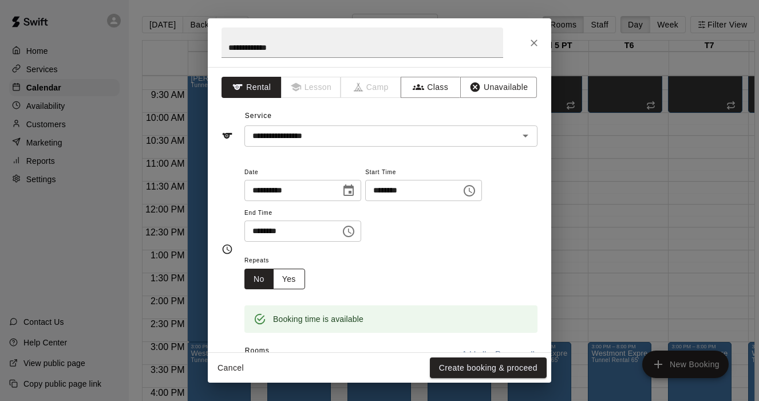
click at [293, 281] on button "Yes" at bounding box center [289, 279] width 32 height 21
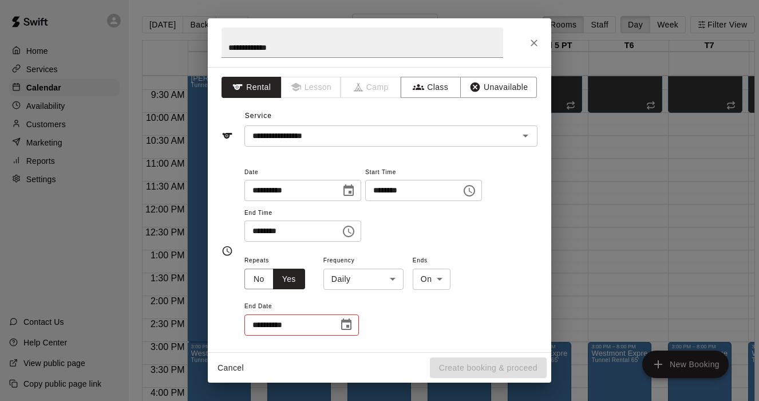
click at [431, 270] on body "Home Services Calendar Availability Customers Marketing Reports Settings Contac…" at bounding box center [379, 209] width 759 height 419
click at [429, 304] on li "On" at bounding box center [432, 303] width 38 height 19
click at [381, 279] on body "Home Services Calendar Availability Customers Marketing Reports Settings Contac…" at bounding box center [379, 209] width 759 height 419
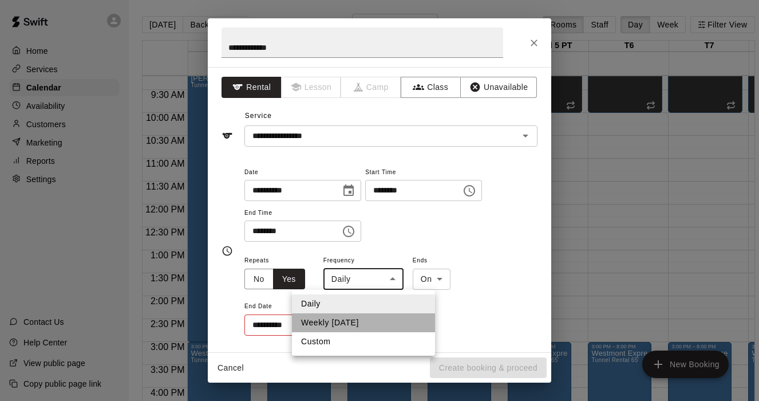
click at [359, 318] on li "Weekly on Sunday" at bounding box center [363, 322] width 143 height 19
type input "******"
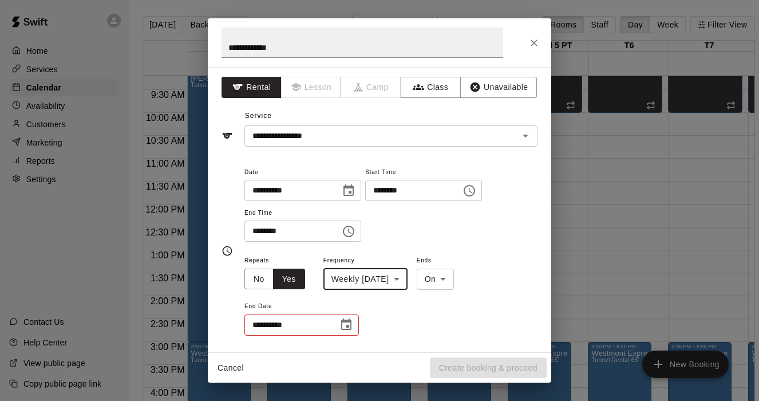
click at [349, 325] on icon "Choose date" at bounding box center [347, 325] width 14 height 14
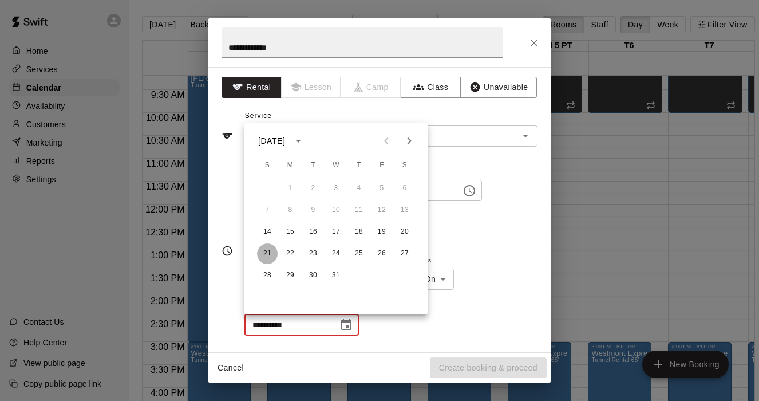
click at [265, 254] on button "21" at bounding box center [267, 253] width 21 height 21
type input "**********"
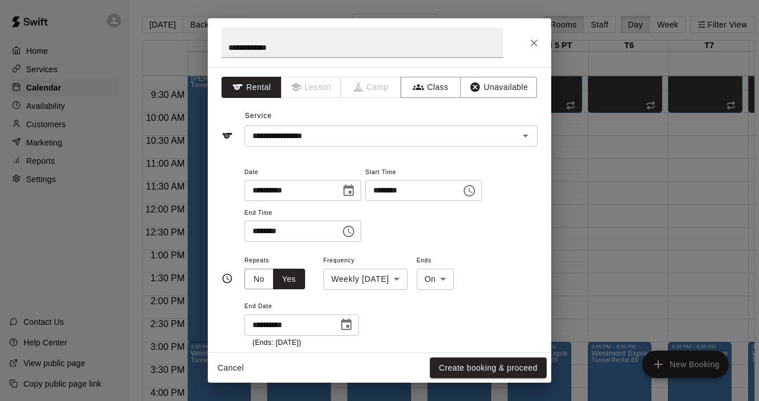
drag, startPoint x: 503, startPoint y: 366, endPoint x: 505, endPoint y: 255, distance: 110.5
click at [505, 256] on div "**********" at bounding box center [380, 200] width 344 height 364
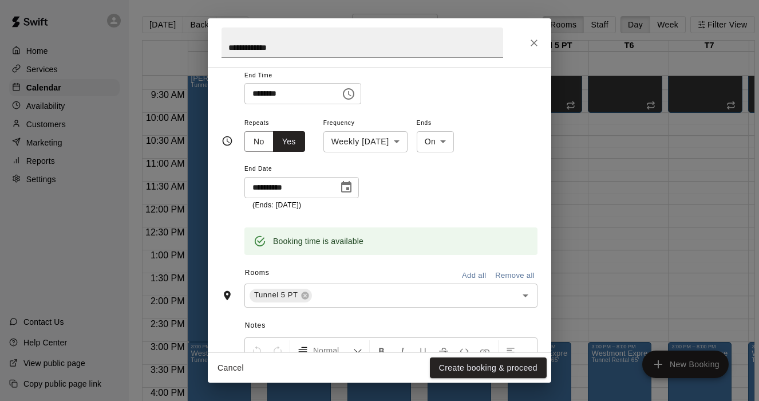
scroll to position [182, 0]
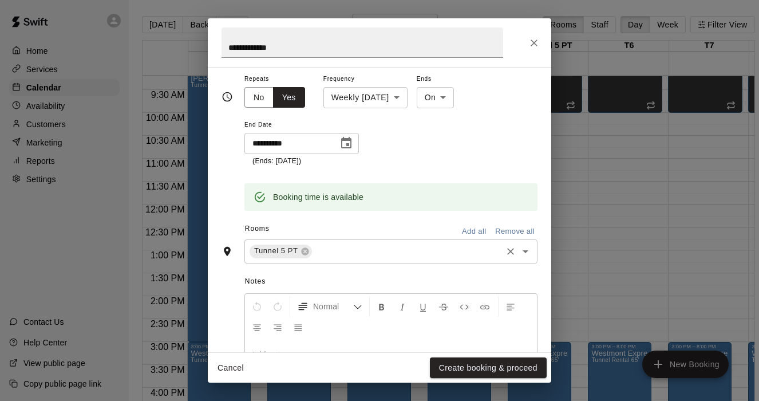
click at [376, 258] on div "Tunnel 5 PT ​" at bounding box center [391, 251] width 293 height 24
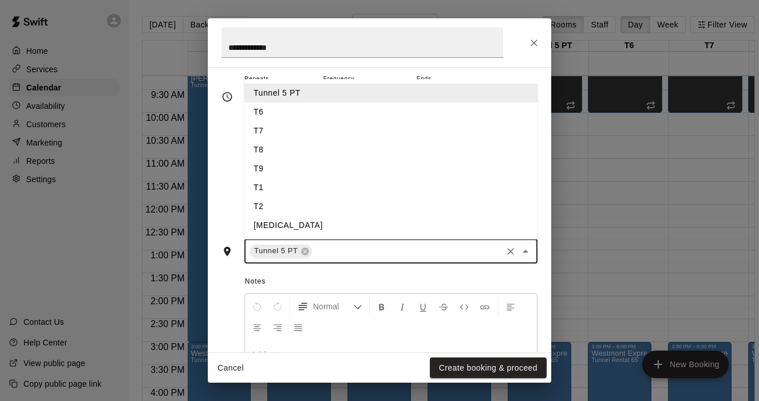
click at [296, 112] on li "T6" at bounding box center [391, 111] width 293 height 19
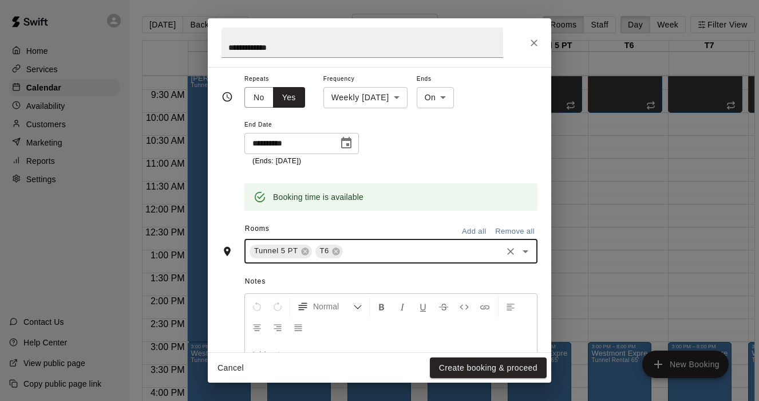
click at [357, 250] on input "text" at bounding box center [423, 251] width 156 height 14
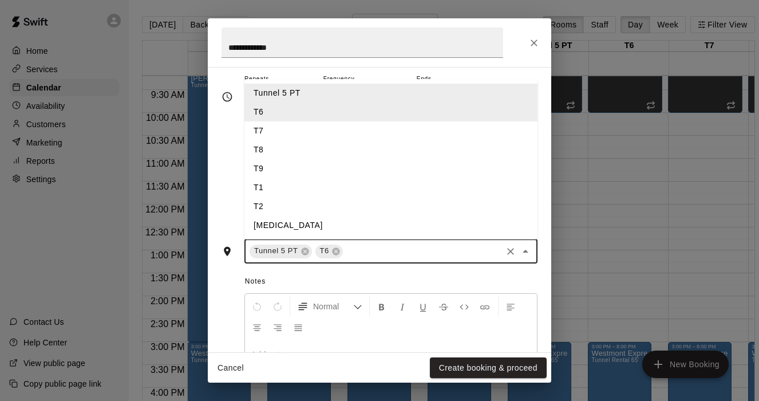
click at [275, 127] on li "T7" at bounding box center [391, 130] width 293 height 19
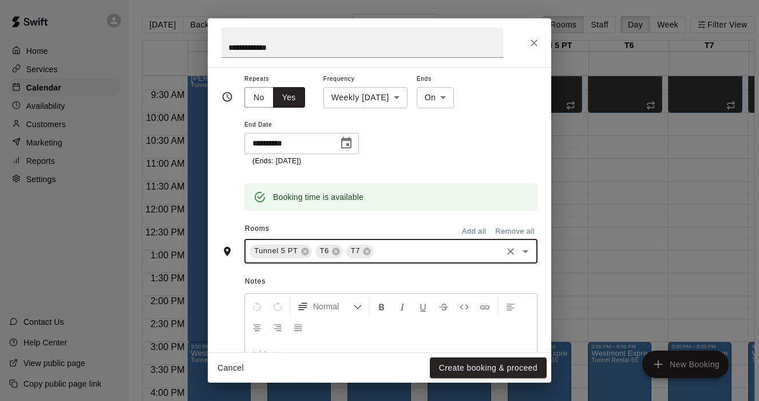
click at [386, 253] on input "text" at bounding box center [438, 251] width 125 height 14
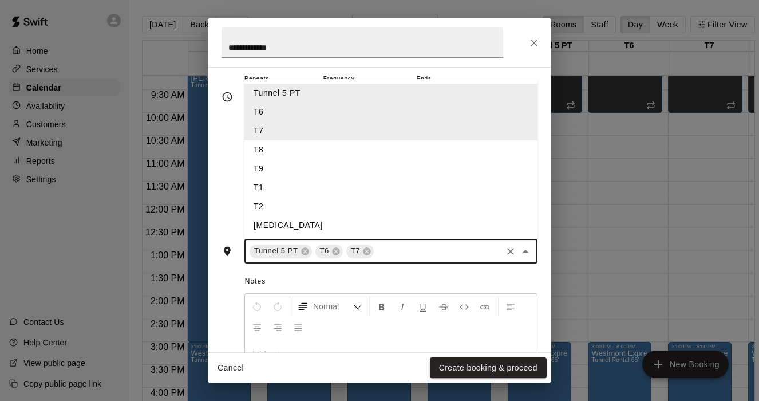
click at [272, 151] on li "T8" at bounding box center [391, 149] width 293 height 19
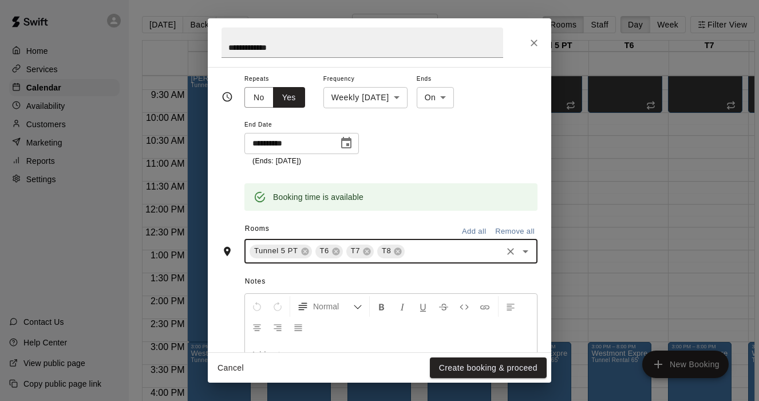
click at [416, 246] on input "text" at bounding box center [454, 251] width 94 height 14
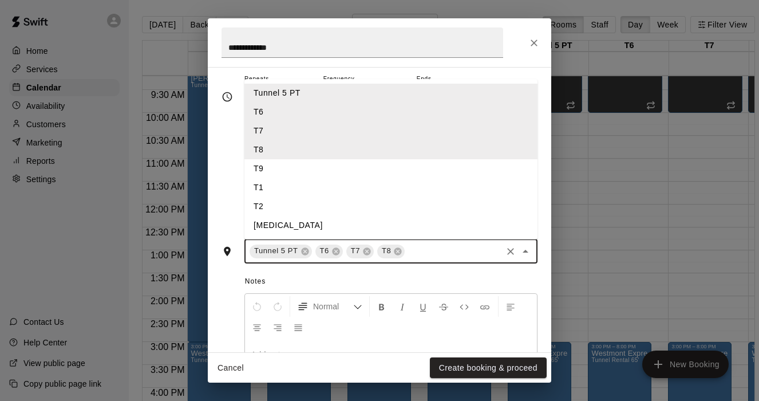
click at [289, 165] on li "T9" at bounding box center [391, 168] width 293 height 19
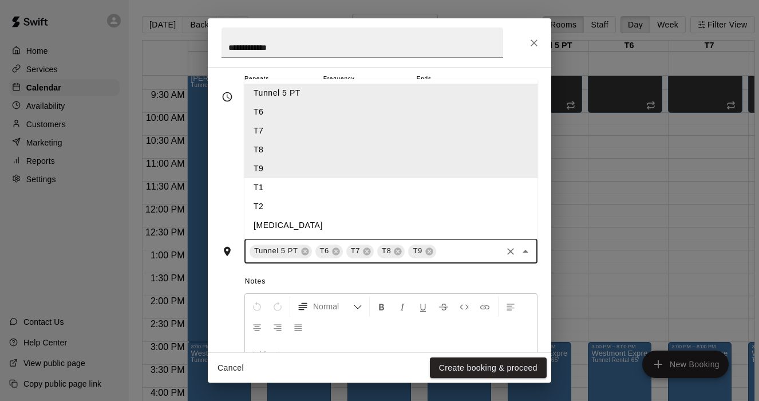
click at [447, 245] on input "text" at bounding box center [469, 251] width 62 height 14
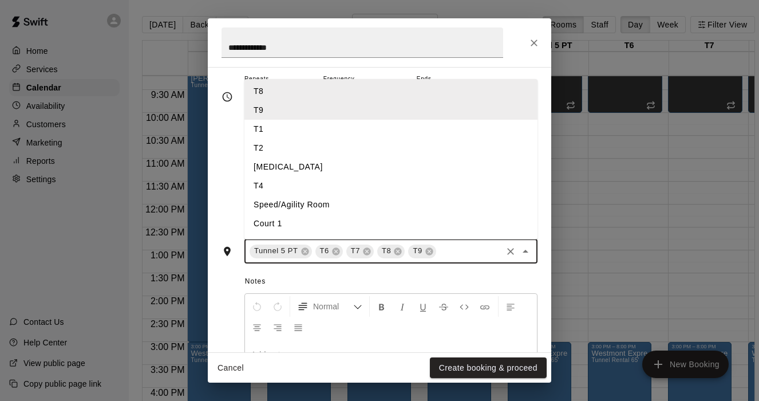
scroll to position [62, 0]
click at [269, 161] on li "[MEDICAL_DATA]" at bounding box center [391, 162] width 293 height 19
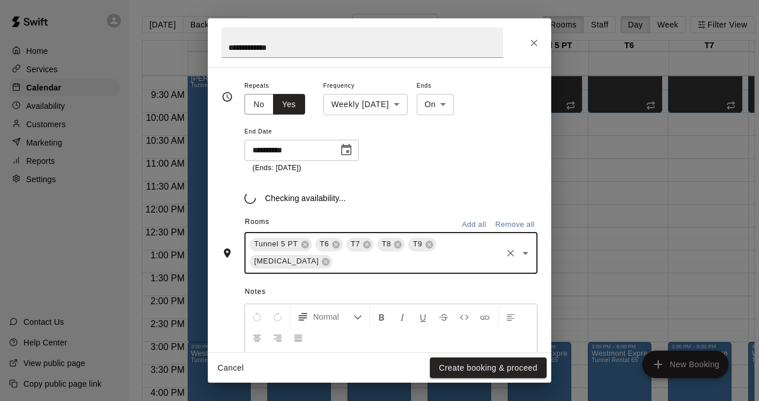
scroll to position [182, 0]
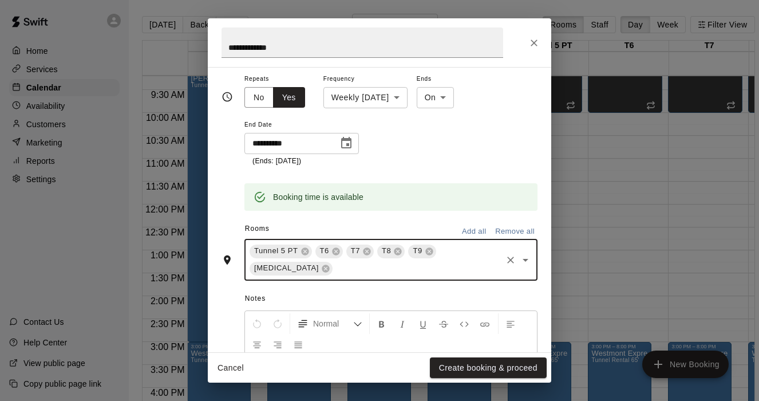
click at [476, 261] on input "text" at bounding box center [417, 268] width 166 height 14
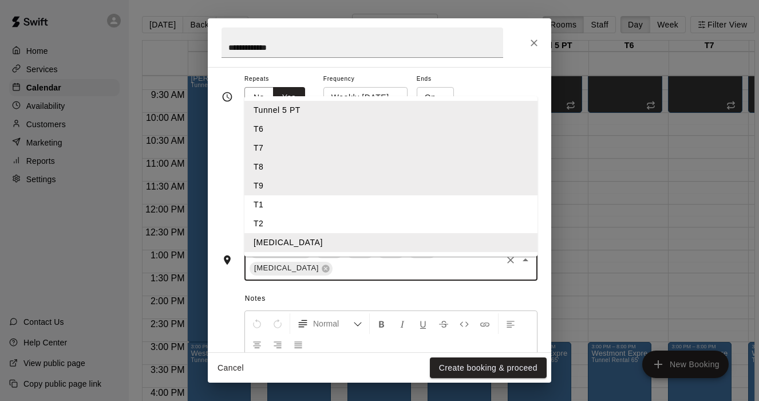
scroll to position [52, 0]
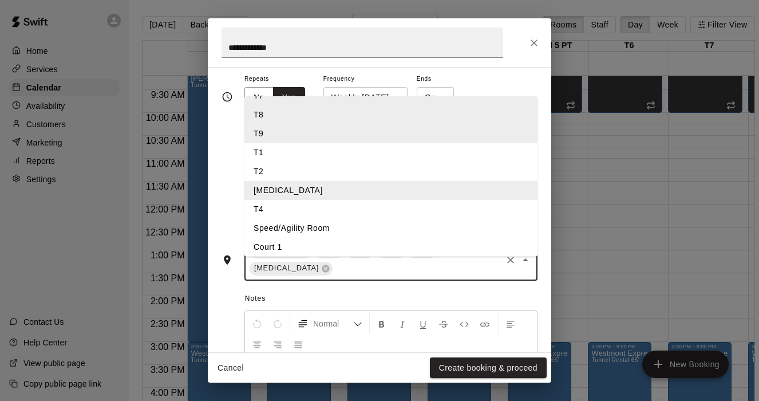
click at [265, 200] on li "T4" at bounding box center [391, 209] width 293 height 19
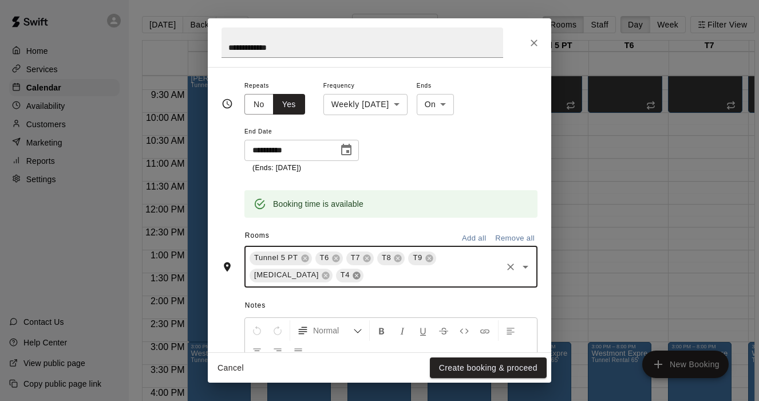
scroll to position [182, 0]
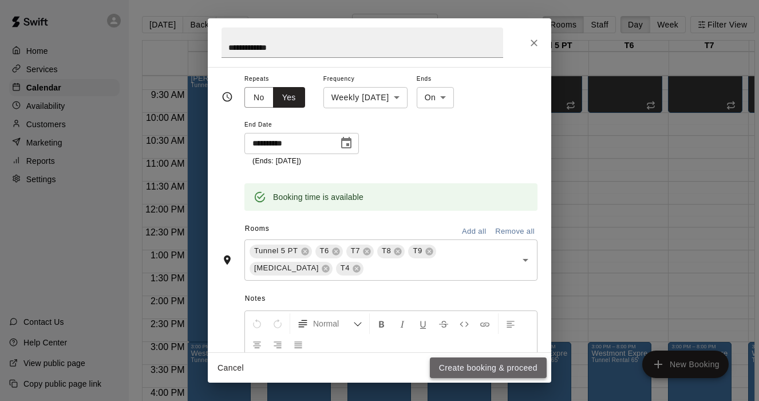
click at [470, 369] on button "Create booking & proceed" at bounding box center [488, 367] width 117 height 21
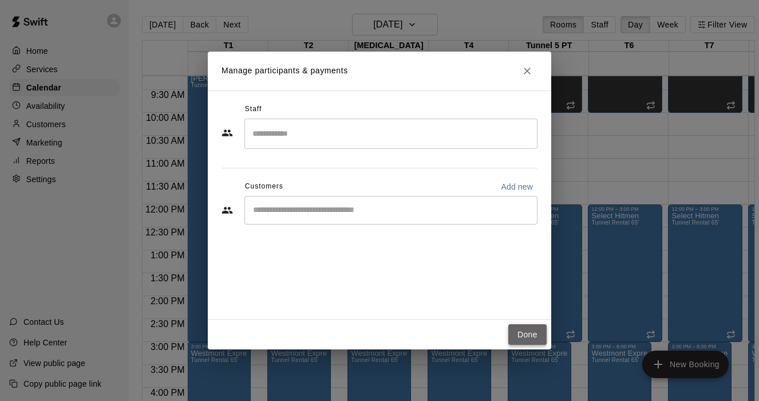
click at [531, 332] on button "Done" at bounding box center [527, 334] width 38 height 21
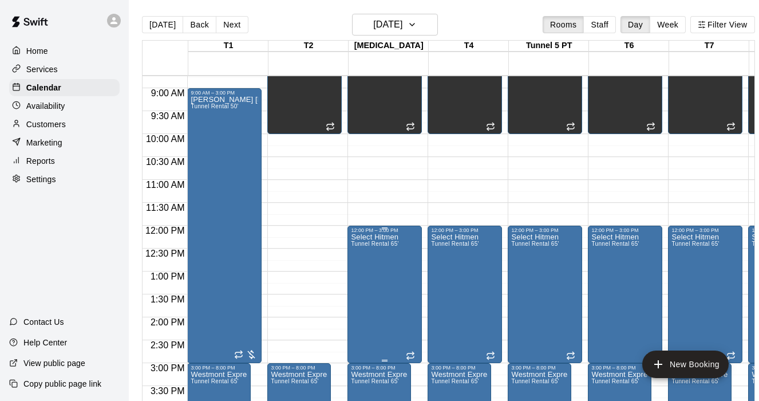
scroll to position [403, 0]
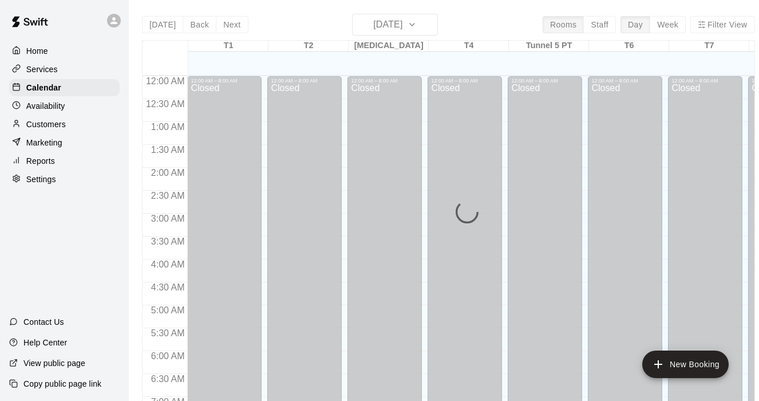
scroll to position [561, 0]
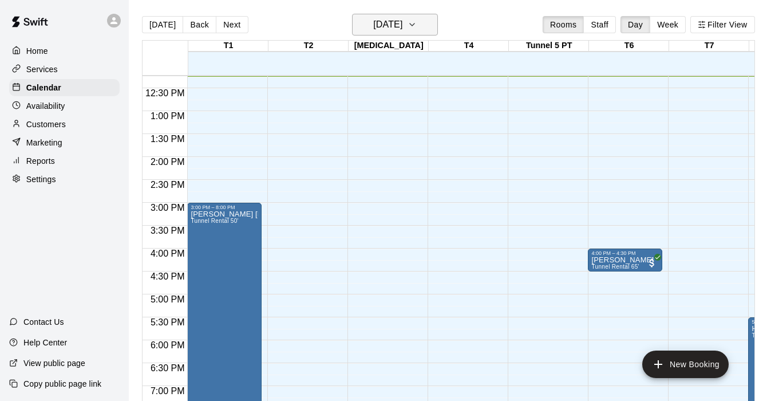
click at [417, 19] on icon "button" at bounding box center [412, 25] width 9 height 14
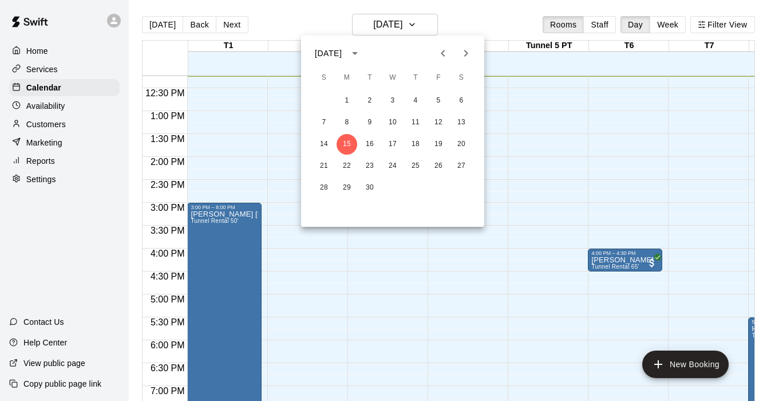
click at [466, 58] on icon "Next month" at bounding box center [466, 53] width 14 height 14
click at [352, 101] on button "1" at bounding box center [347, 100] width 21 height 21
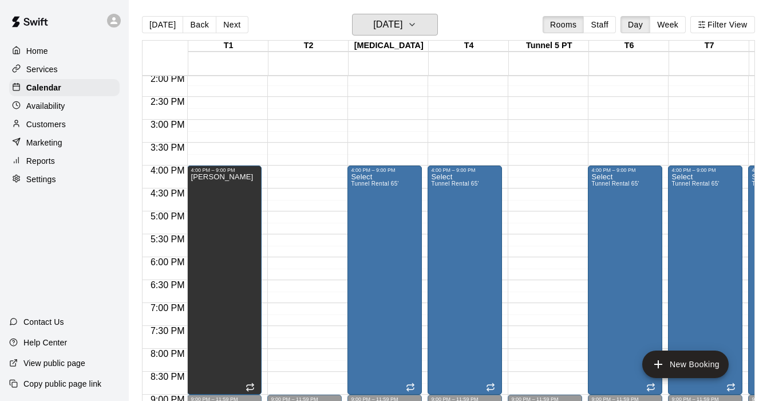
scroll to position [646, 0]
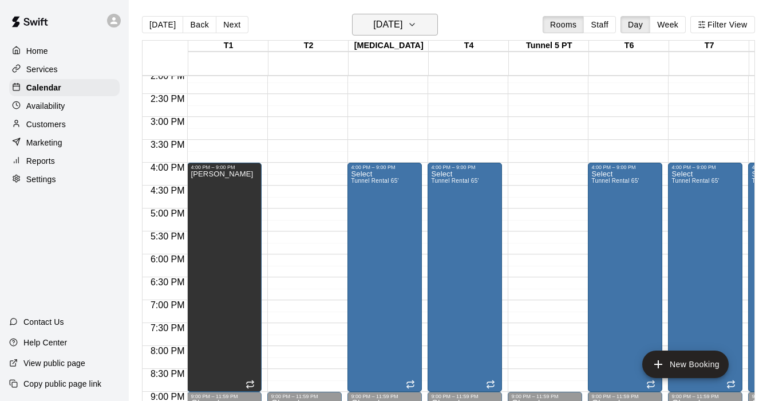
click at [417, 22] on icon "button" at bounding box center [412, 25] width 9 height 14
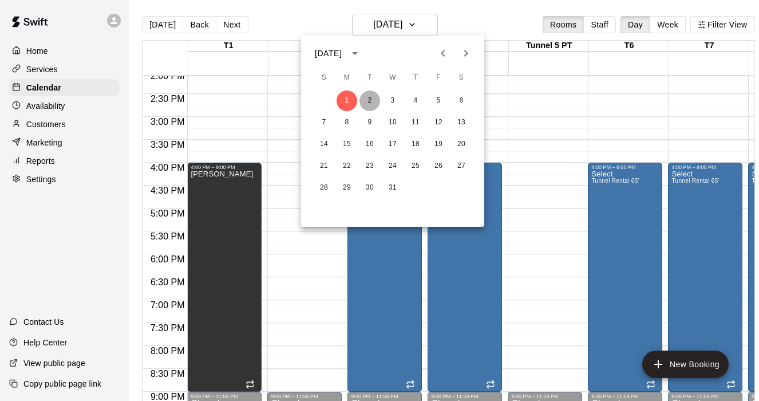
click at [374, 101] on button "2" at bounding box center [370, 100] width 21 height 21
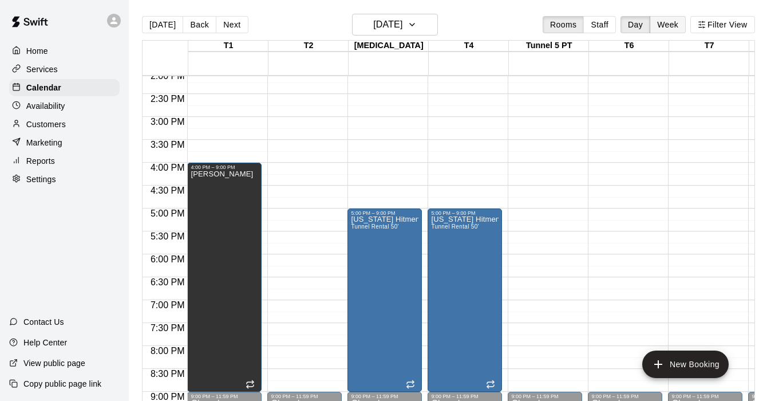
click at [666, 25] on button "Week" at bounding box center [668, 24] width 36 height 17
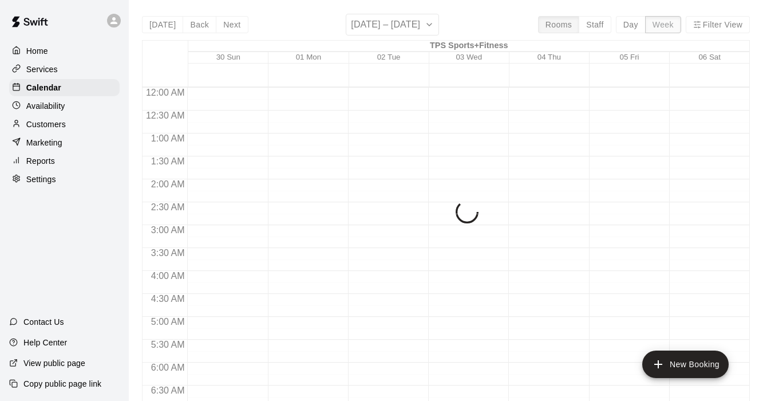
scroll to position [561, 0]
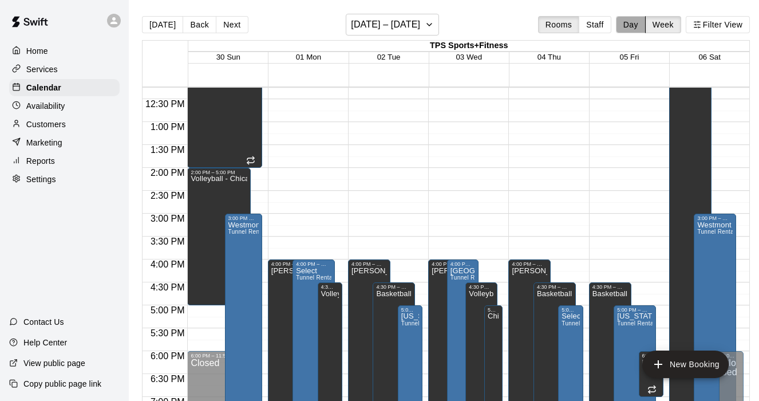
click at [634, 26] on button "Day" at bounding box center [631, 24] width 30 height 17
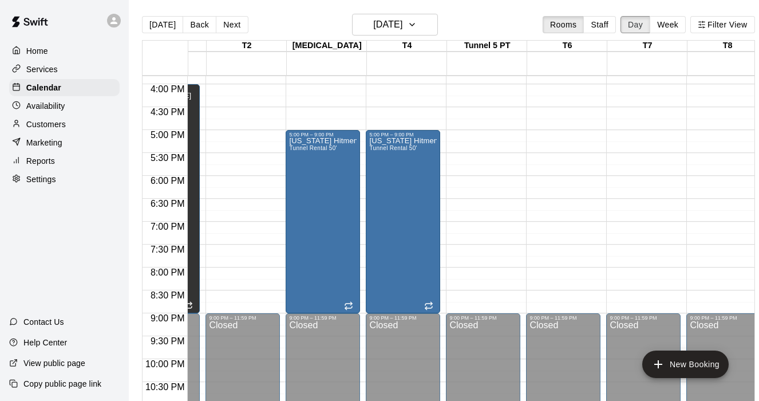
scroll to position [724, 62]
click at [389, 141] on p "[US_STATE] Hitmen" at bounding box center [403, 141] width 68 height 0
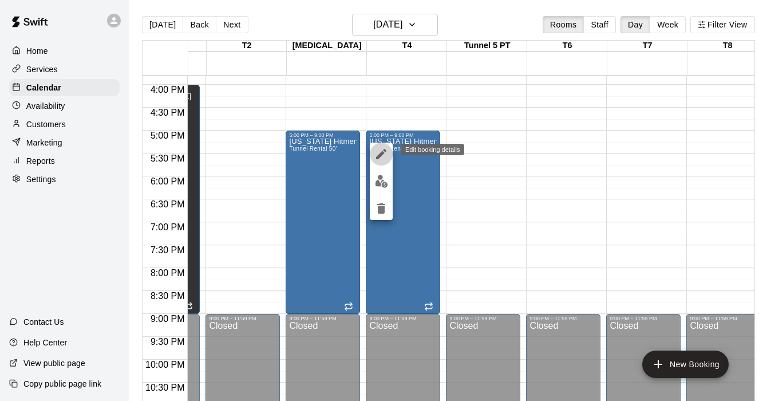
click at [380, 152] on icon "edit" at bounding box center [381, 154] width 14 height 14
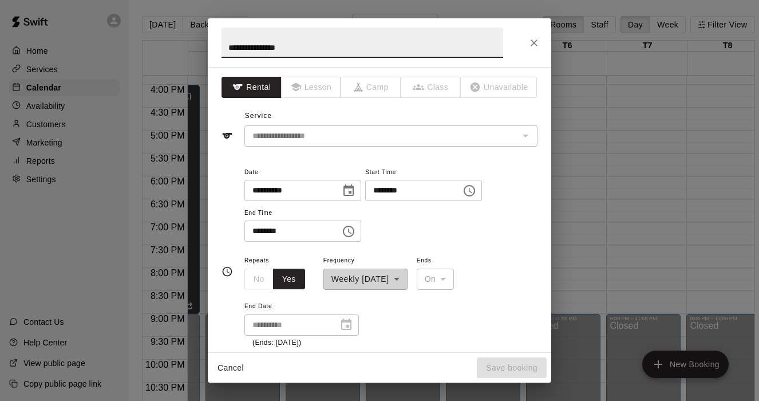
type input "**********"
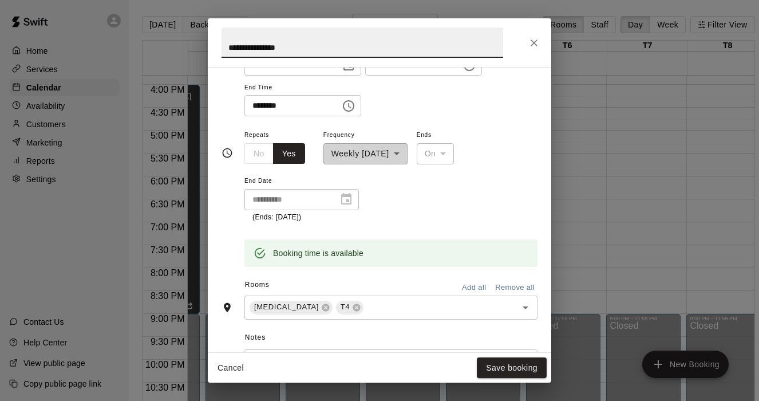
scroll to position [159, 0]
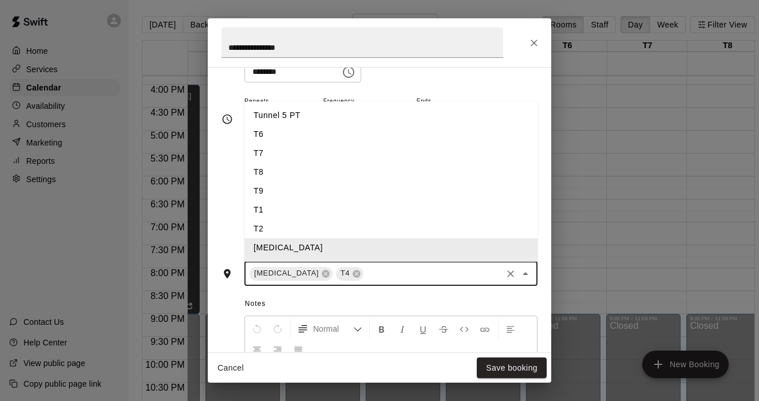
click at [365, 270] on input "text" at bounding box center [432, 273] width 135 height 14
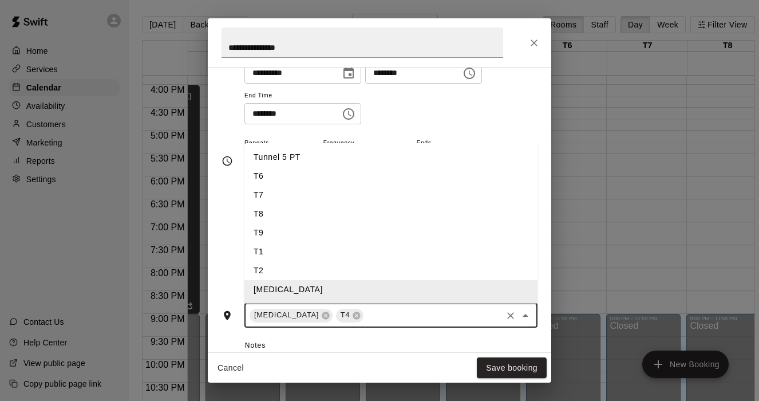
scroll to position [109, 0]
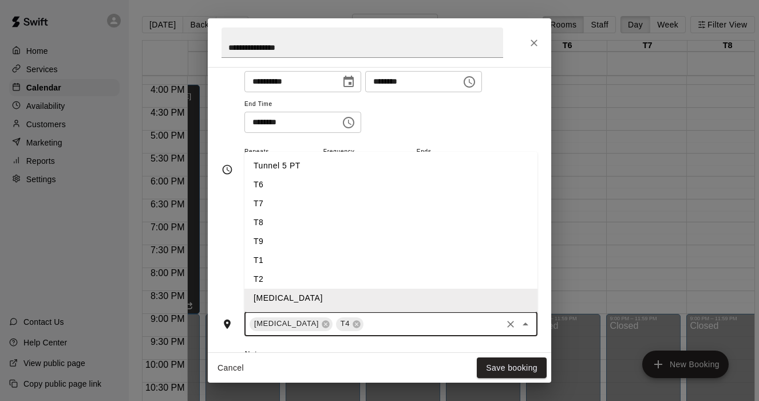
click at [277, 164] on li "Tunnel 5 PT" at bounding box center [391, 165] width 293 height 19
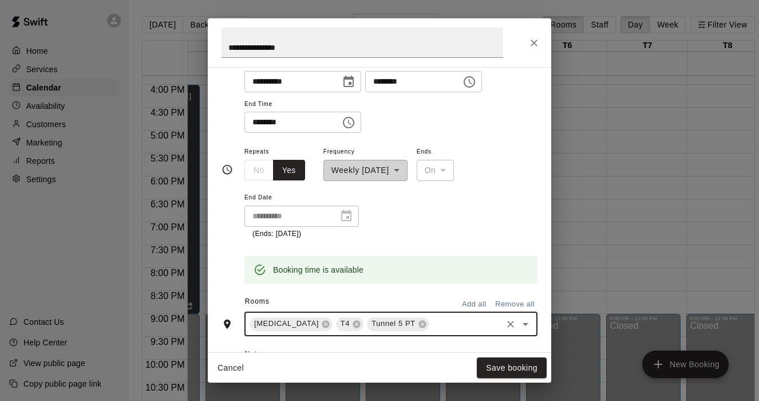
click at [431, 324] on input "text" at bounding box center [465, 324] width 69 height 14
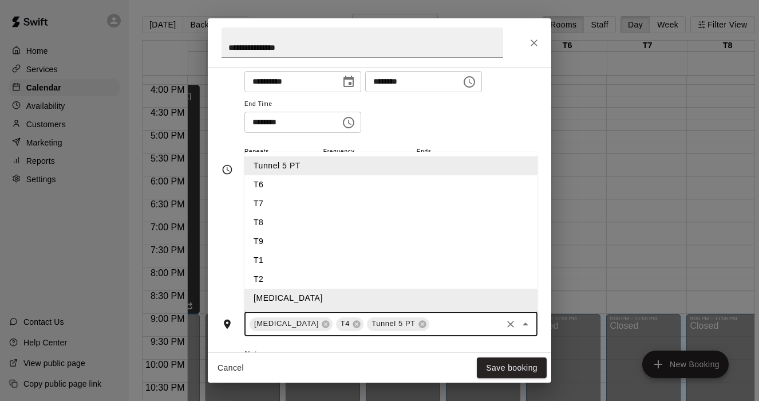
click at [263, 188] on li "T6" at bounding box center [391, 184] width 293 height 19
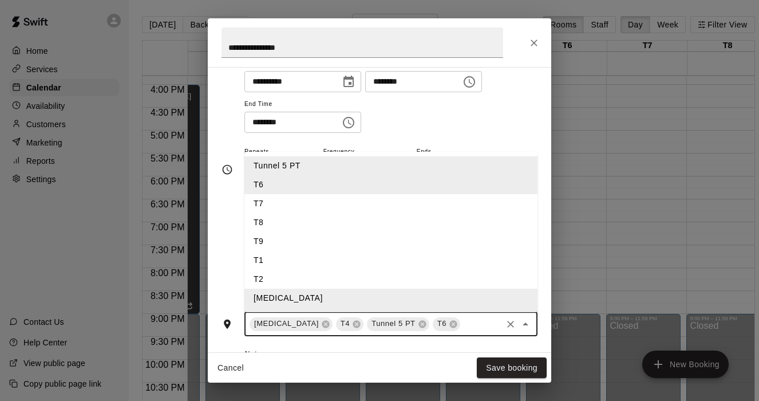
click at [462, 324] on input "text" at bounding box center [481, 324] width 38 height 14
click at [271, 204] on li "T7" at bounding box center [391, 203] width 293 height 19
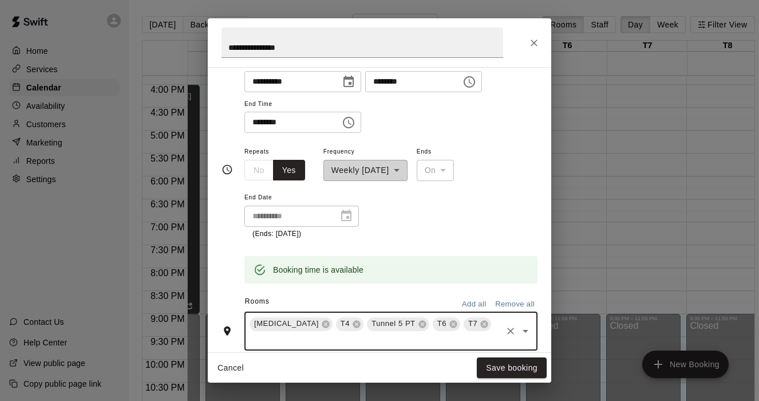
click at [446, 333] on input "text" at bounding box center [374, 340] width 253 height 14
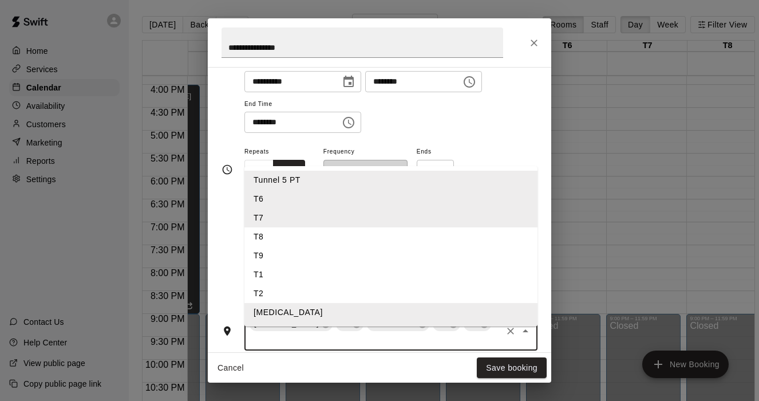
click at [274, 227] on li "T8" at bounding box center [391, 236] width 293 height 19
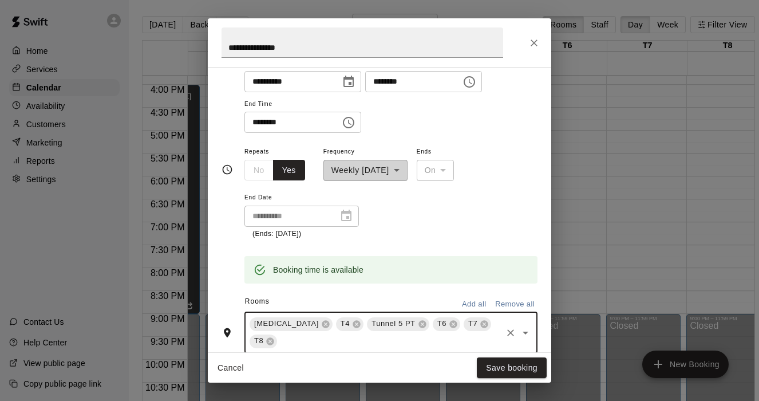
click at [471, 334] on input "text" at bounding box center [390, 341] width 222 height 14
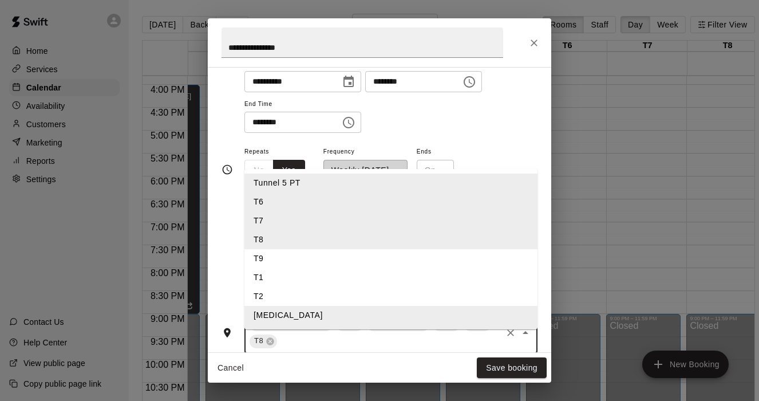
click at [282, 249] on li "T9" at bounding box center [391, 258] width 293 height 19
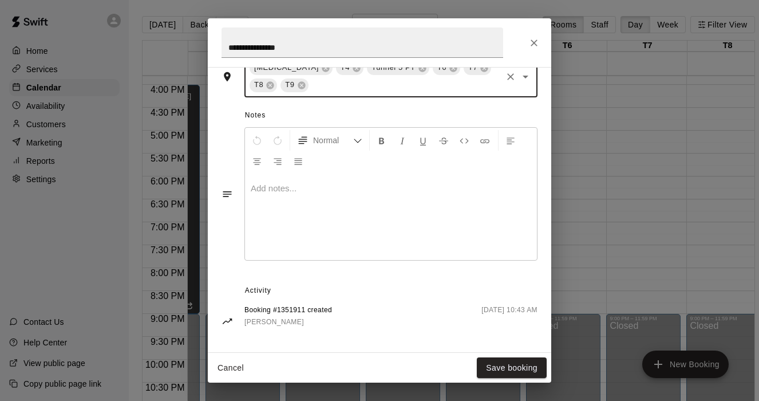
scroll to position [366, 0]
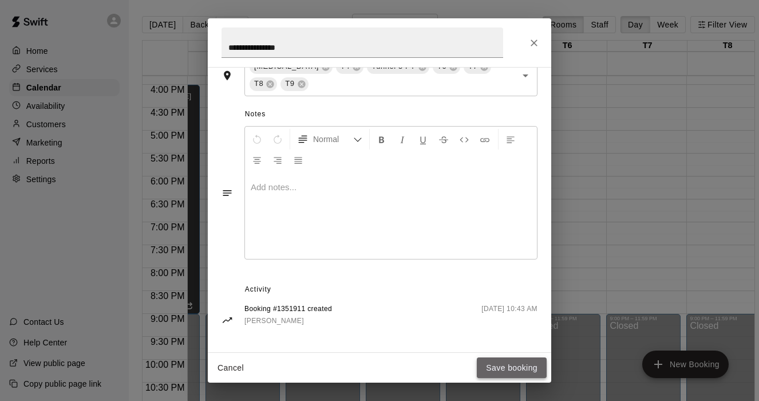
click at [492, 364] on button "Save booking" at bounding box center [512, 367] width 70 height 21
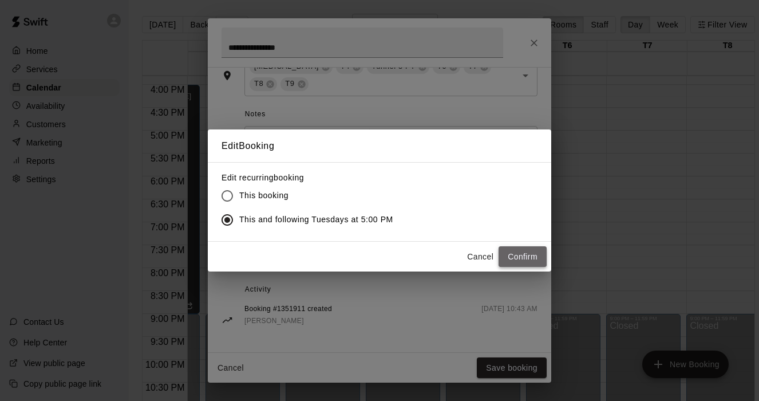
click at [524, 258] on button "Confirm" at bounding box center [523, 256] width 48 height 21
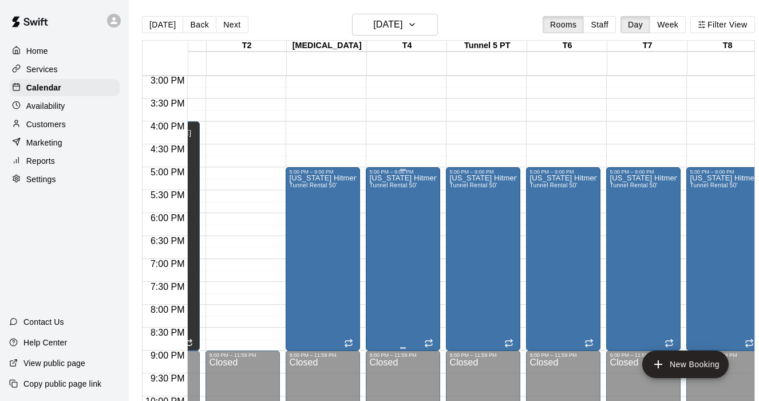
scroll to position [687, 62]
click at [417, 27] on icon "button" at bounding box center [412, 25] width 9 height 14
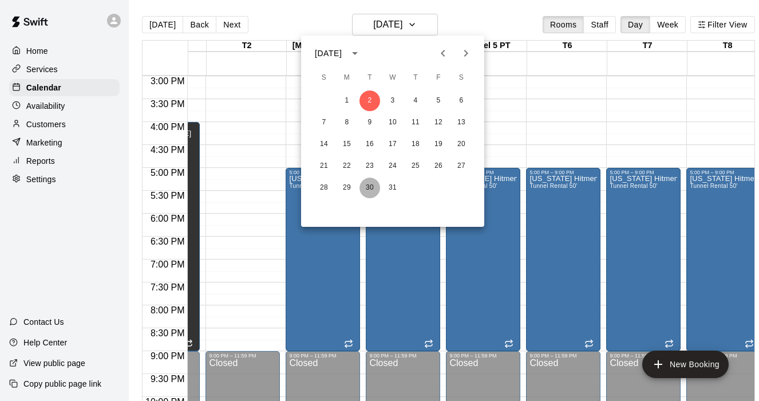
click at [368, 184] on button "30" at bounding box center [370, 188] width 21 height 21
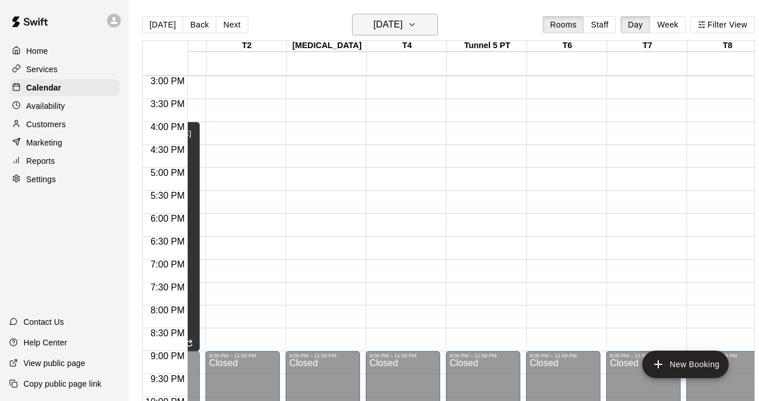
click at [417, 18] on icon "button" at bounding box center [412, 25] width 9 height 14
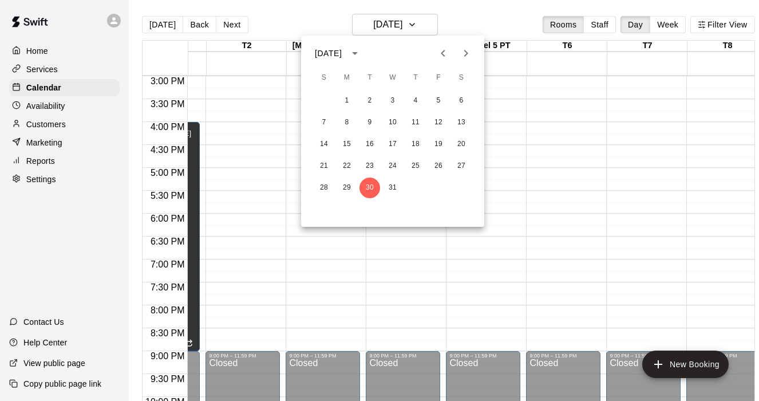
click at [462, 50] on icon "Next month" at bounding box center [466, 53] width 14 height 14
click at [370, 120] on button "6" at bounding box center [370, 122] width 21 height 21
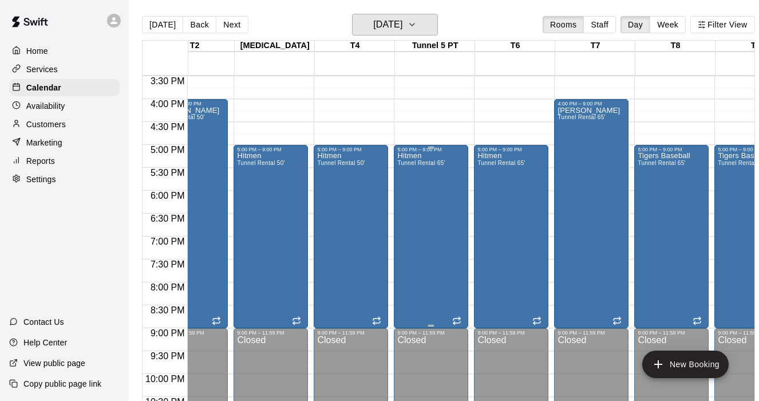
scroll to position [0, 0]
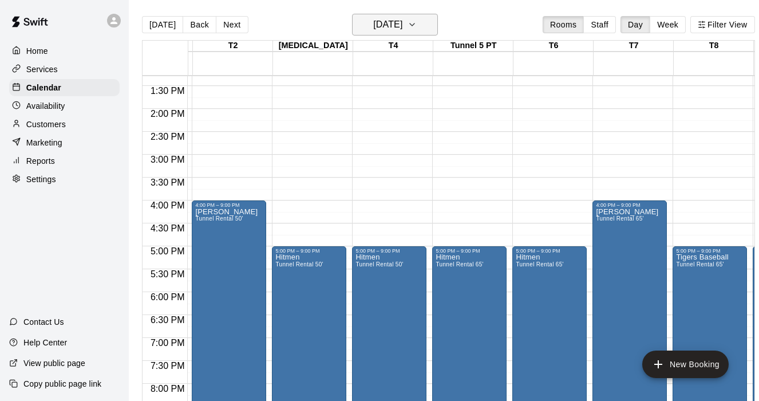
click at [417, 24] on icon "button" at bounding box center [412, 25] width 9 height 14
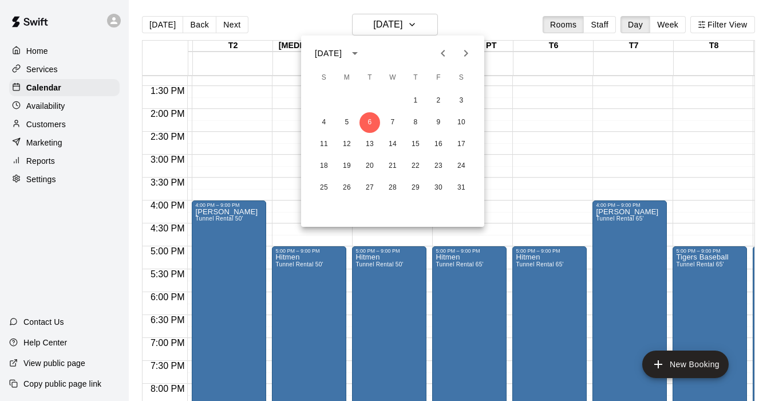
click at [441, 49] on icon "Previous month" at bounding box center [443, 53] width 14 height 14
click at [374, 97] on button "2" at bounding box center [370, 100] width 21 height 21
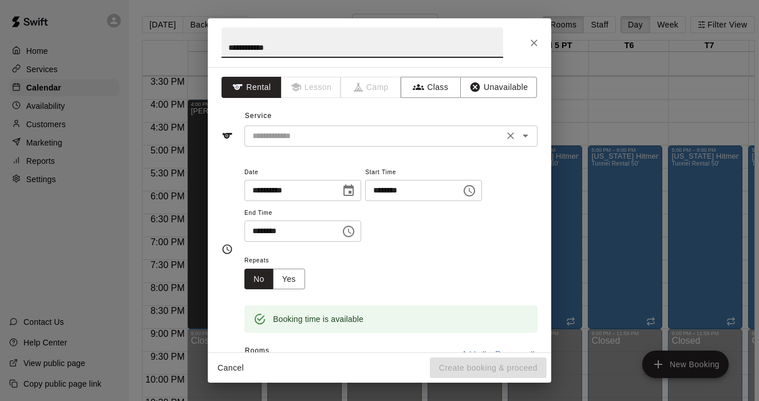
type input "**********"
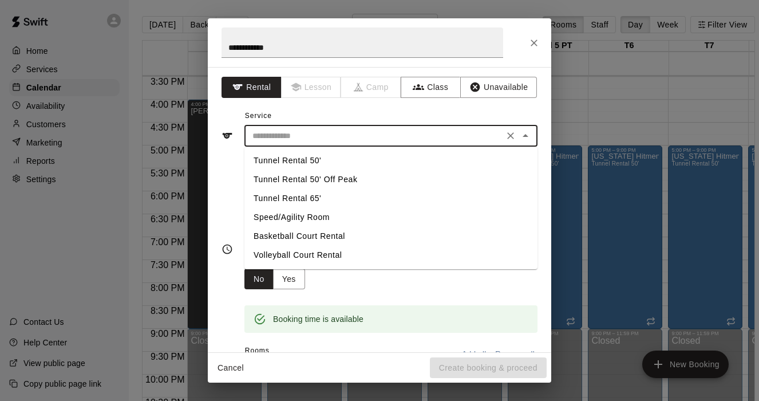
click at [358, 139] on input "text" at bounding box center [374, 136] width 253 height 14
click at [320, 160] on li "Tunnel Rental 50'" at bounding box center [391, 160] width 293 height 19
type input "**********"
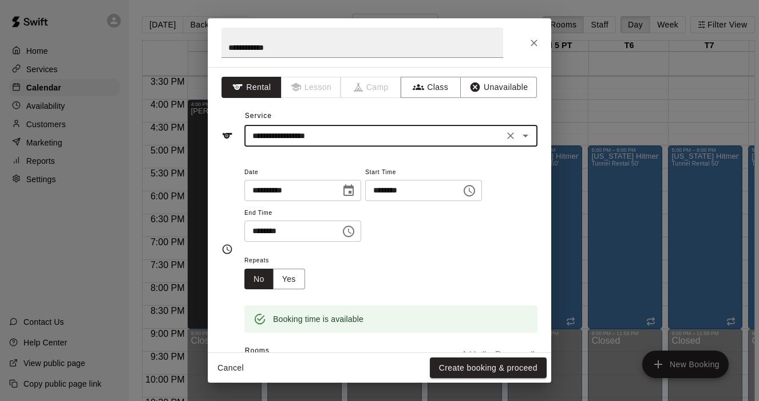
click at [356, 230] on icon "Choose time, selected time is 5:30 PM" at bounding box center [349, 231] width 14 height 14
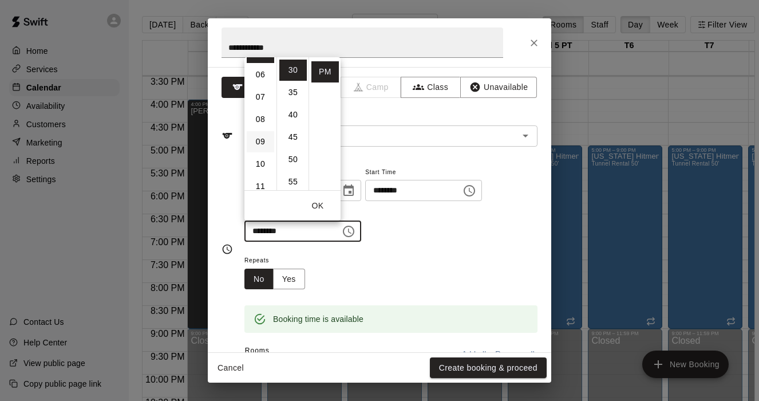
click at [265, 142] on li "09" at bounding box center [260, 141] width 27 height 21
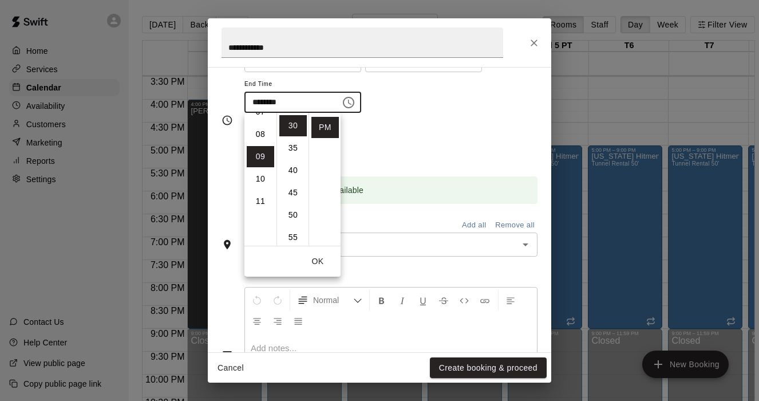
click at [312, 262] on button "OK" at bounding box center [317, 261] width 37 height 21
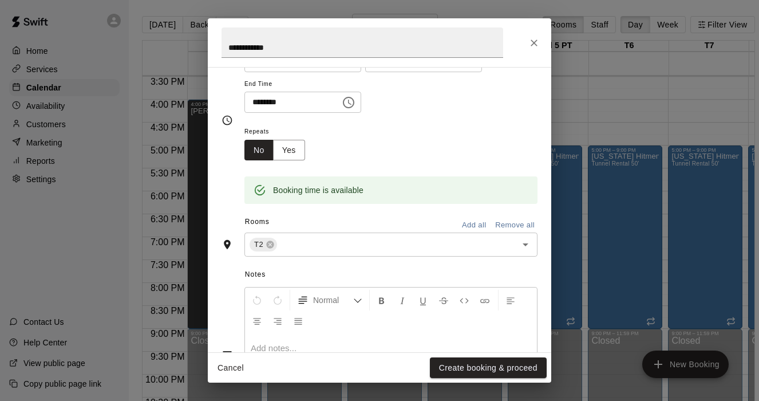
click at [350, 102] on icon "Choose time, selected time is 9:30 PM" at bounding box center [349, 103] width 14 height 14
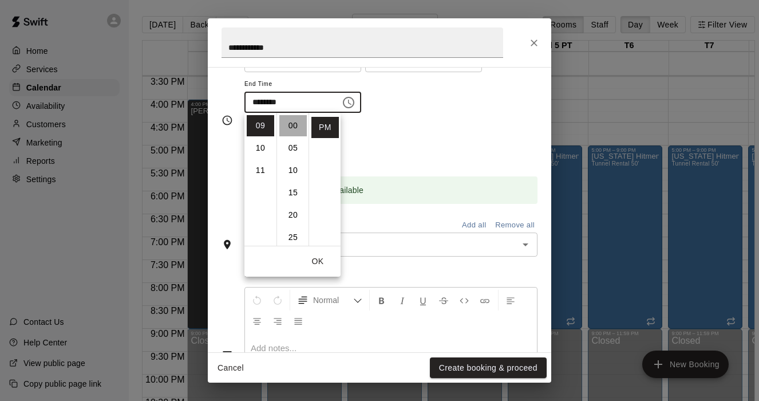
click at [291, 127] on li "00" at bounding box center [292, 125] width 27 height 21
type input "********"
click at [321, 268] on button "OK" at bounding box center [317, 261] width 37 height 21
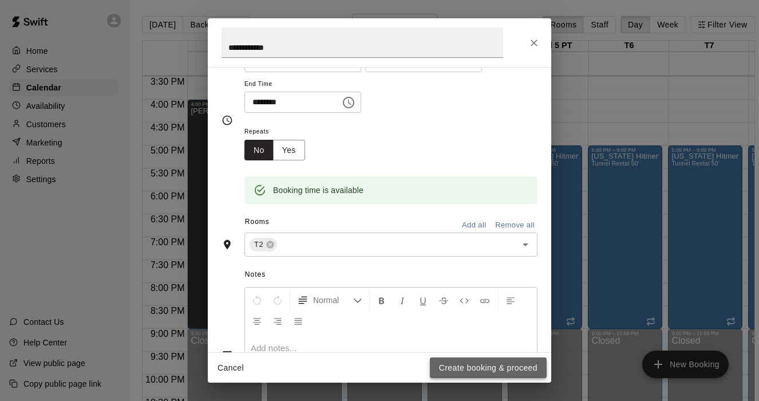
click at [449, 365] on button "Create booking & proceed" at bounding box center [488, 367] width 117 height 21
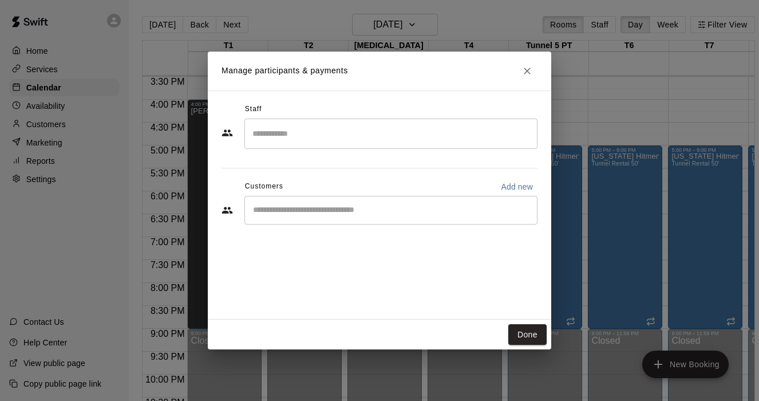
click at [530, 74] on icon "Close" at bounding box center [527, 70] width 11 height 11
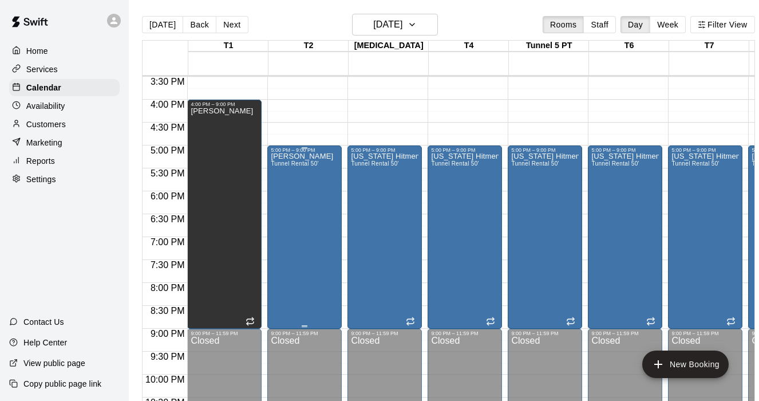
click at [297, 173] on div "[PERSON_NAME] Tunnel Rental 50'" at bounding box center [302, 353] width 62 height 401
click at [278, 230] on button "delete" at bounding box center [282, 219] width 23 height 23
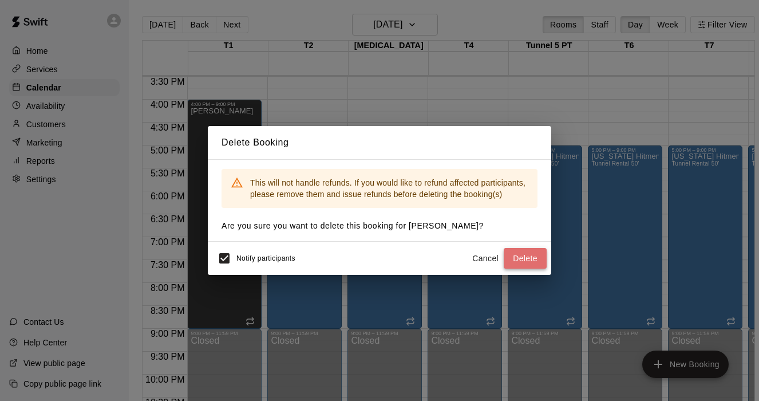
click at [518, 261] on button "Delete" at bounding box center [525, 258] width 43 height 21
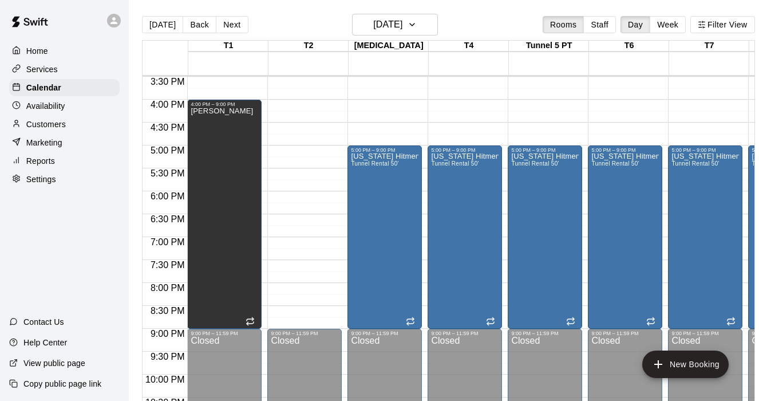
click at [439, 23] on div "[DATE] Back [DATE][DATE] Rooms Staff Day Week Filter View" at bounding box center [448, 27] width 613 height 26
click at [434, 24] on button "[DATE]" at bounding box center [395, 25] width 86 height 22
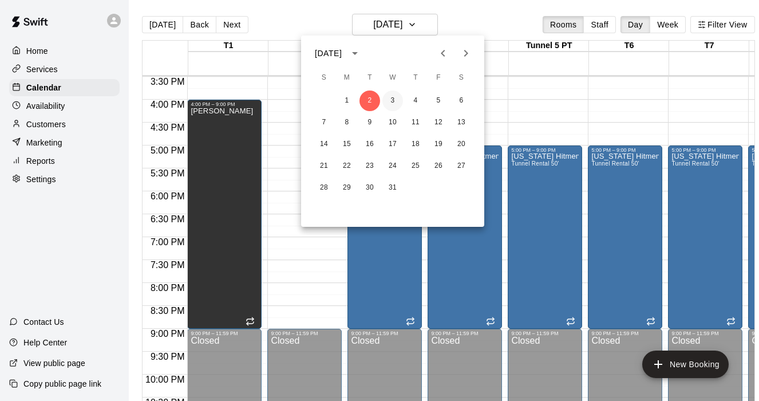
click at [396, 101] on button "3" at bounding box center [393, 100] width 21 height 21
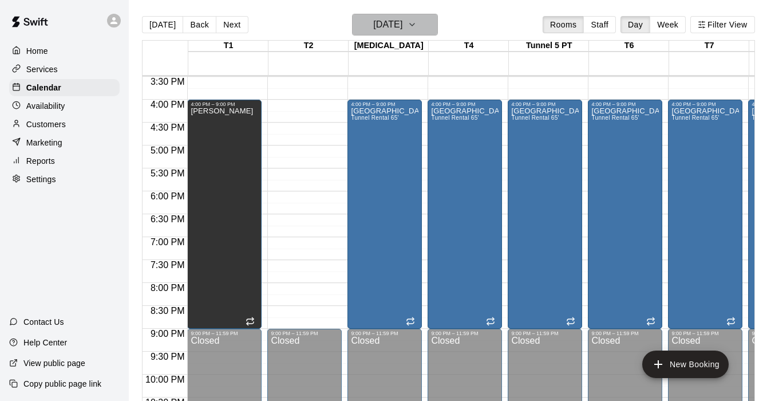
click at [417, 24] on icon "button" at bounding box center [412, 25] width 9 height 14
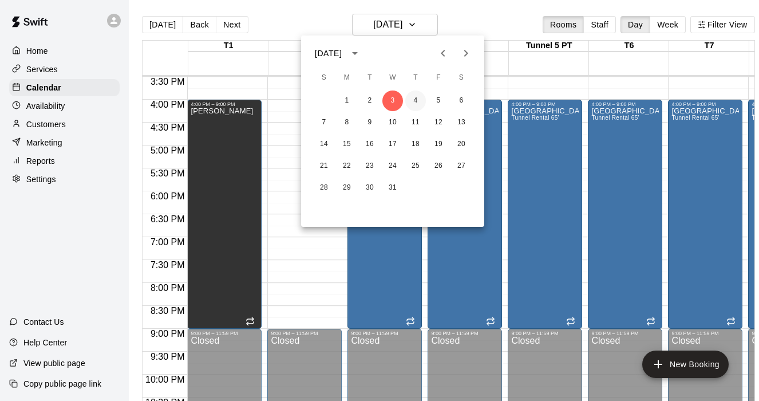
click at [416, 97] on button "4" at bounding box center [415, 100] width 21 height 21
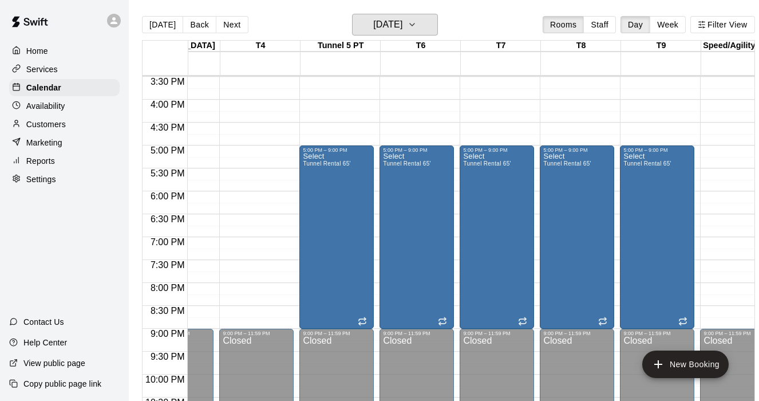
scroll to position [0, 209]
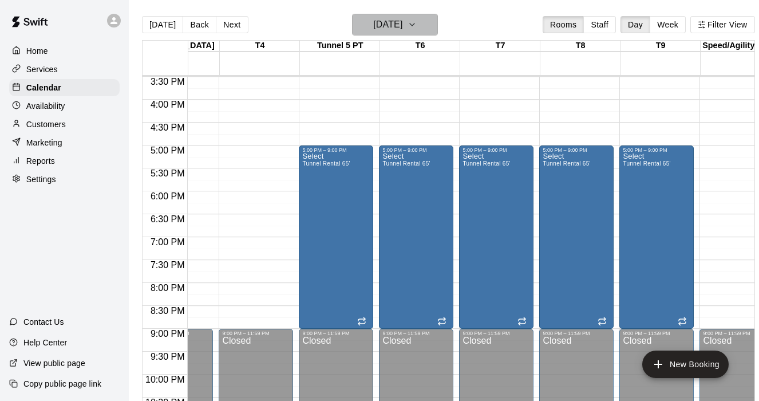
click at [417, 23] on icon "button" at bounding box center [412, 25] width 9 height 14
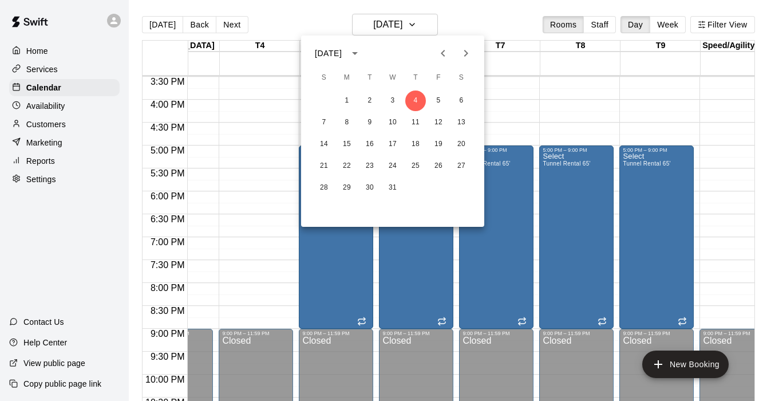
click at [255, 148] on div at bounding box center [379, 200] width 759 height 401
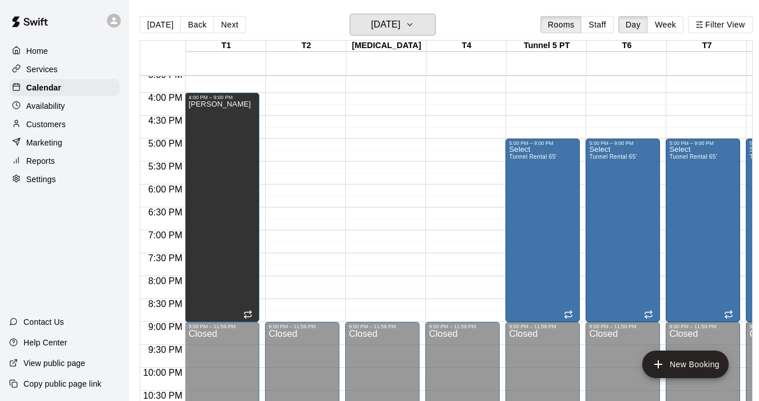
scroll to position [0, 3]
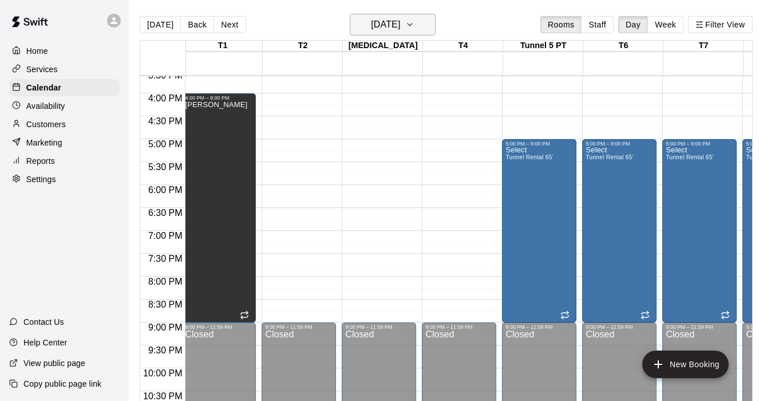
click at [415, 21] on icon "button" at bounding box center [409, 25] width 9 height 14
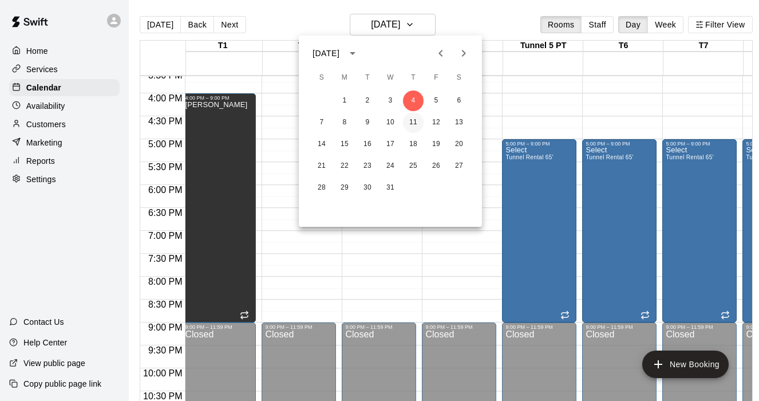
click at [407, 128] on button "11" at bounding box center [413, 122] width 21 height 21
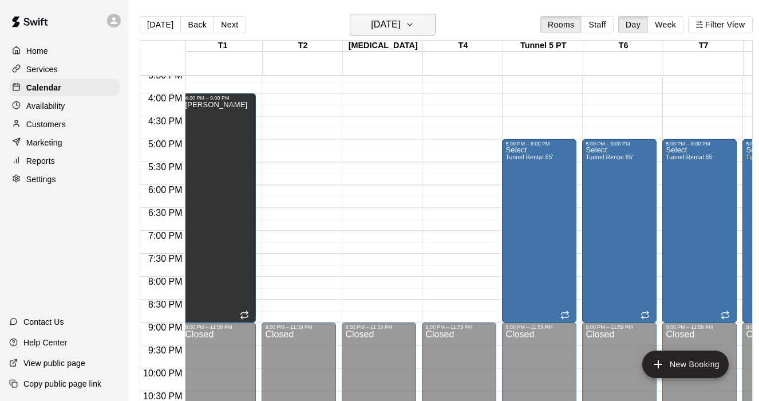
click at [415, 29] on icon "button" at bounding box center [409, 25] width 9 height 14
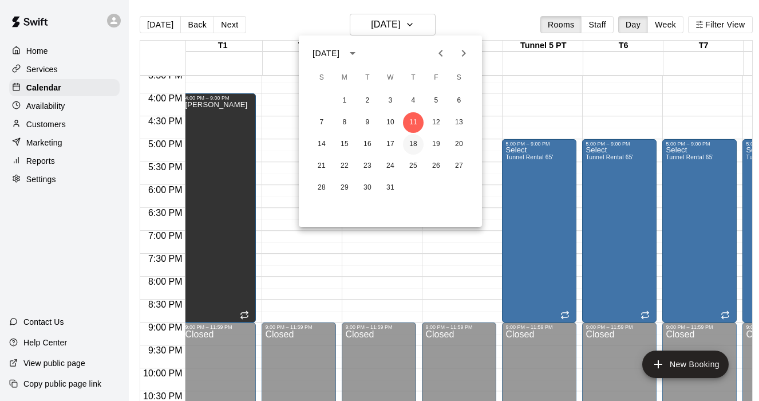
click at [421, 144] on button "18" at bounding box center [413, 144] width 21 height 21
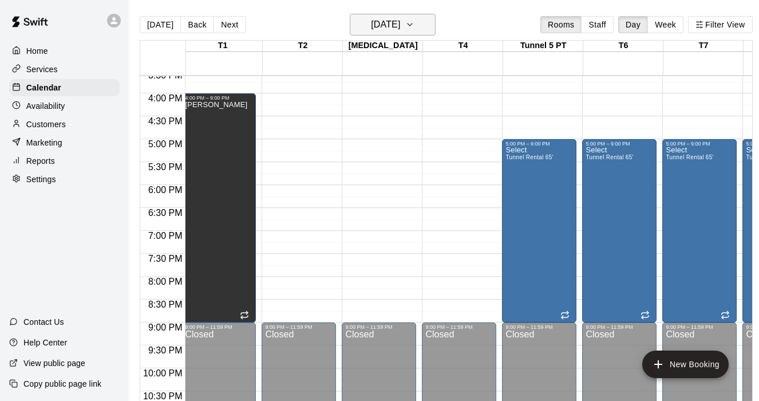
click at [415, 23] on icon "button" at bounding box center [409, 25] width 9 height 14
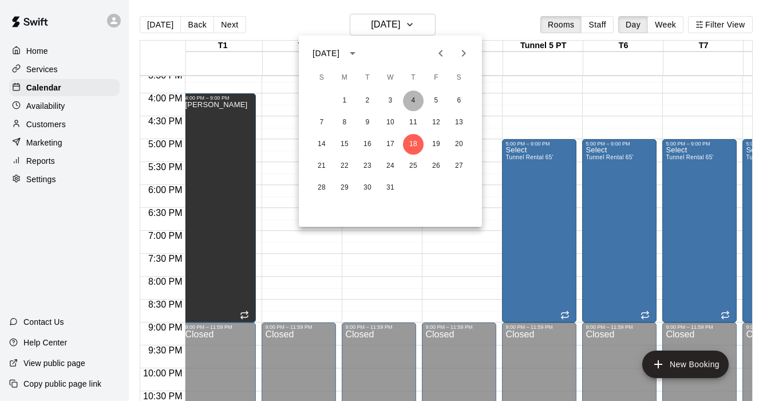
click at [416, 96] on button "4" at bounding box center [413, 100] width 21 height 21
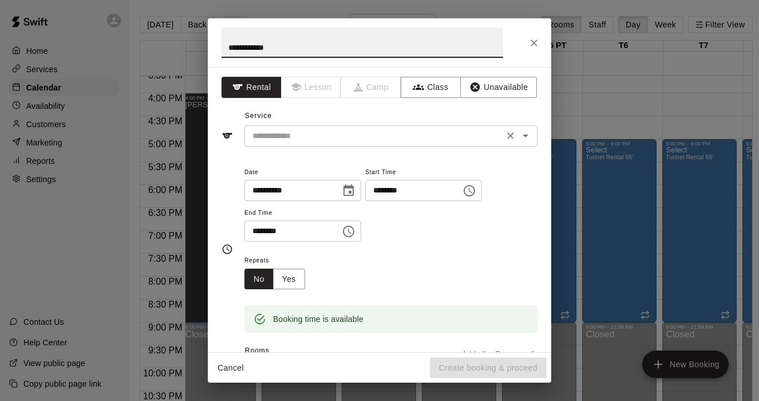
type input "**********"
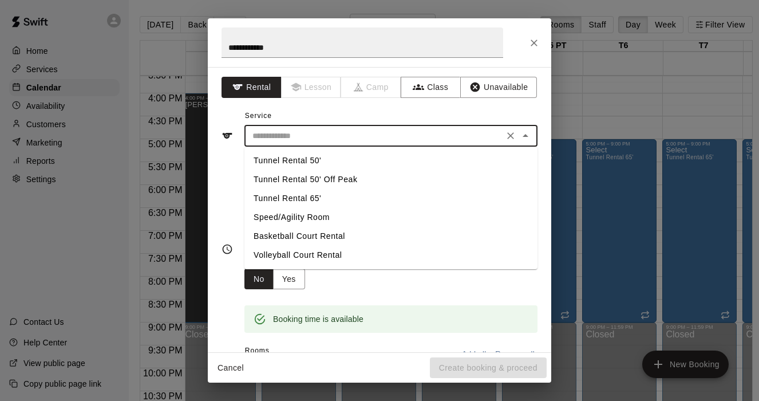
click at [305, 139] on input "text" at bounding box center [374, 136] width 253 height 14
click at [305, 161] on li "Tunnel Rental 50'" at bounding box center [391, 160] width 293 height 19
type input "**********"
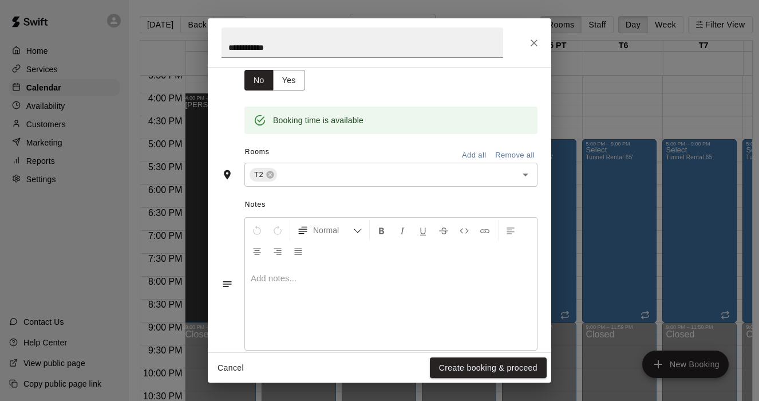
drag, startPoint x: 490, startPoint y: 368, endPoint x: 447, endPoint y: 319, distance: 65.3
click at [447, 319] on div "**********" at bounding box center [380, 200] width 344 height 364
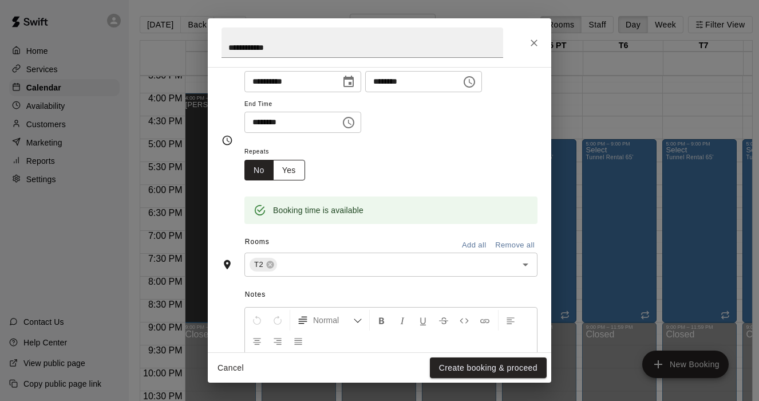
click at [294, 174] on button "Yes" at bounding box center [289, 170] width 32 height 21
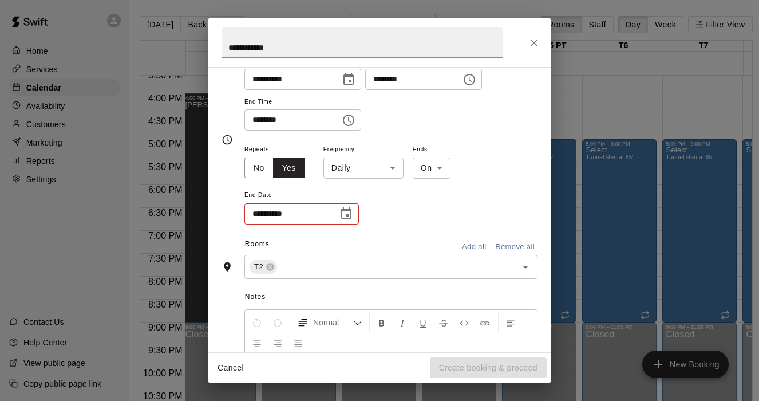
click at [384, 170] on body "Home Services Calendar Availability Customers Marketing Reports Settings Contac…" at bounding box center [377, 209] width 759 height 419
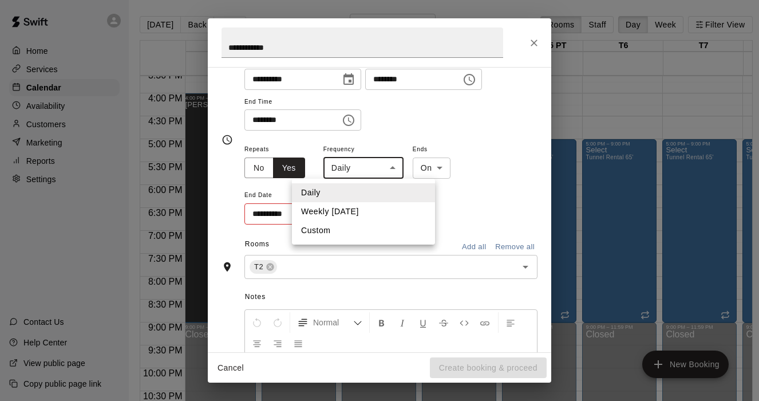
click at [352, 215] on li "Weekly [DATE]" at bounding box center [363, 211] width 143 height 19
type input "******"
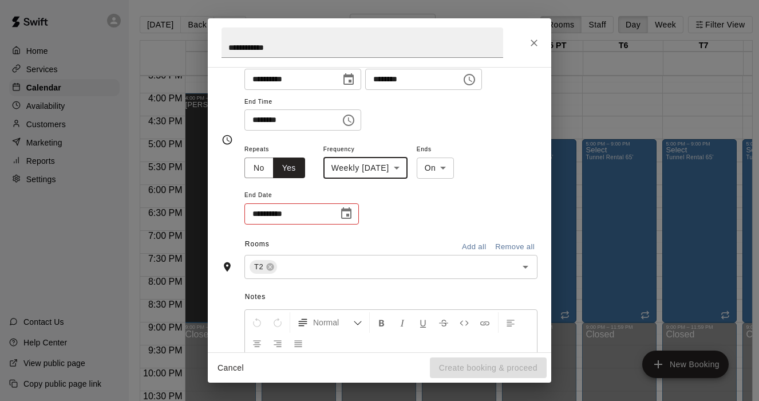
click at [348, 219] on icon "Choose date" at bounding box center [347, 214] width 14 height 14
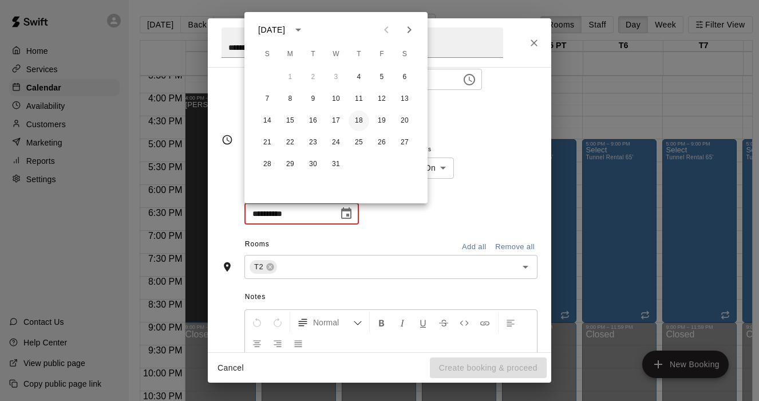
click at [360, 124] on button "18" at bounding box center [359, 121] width 21 height 21
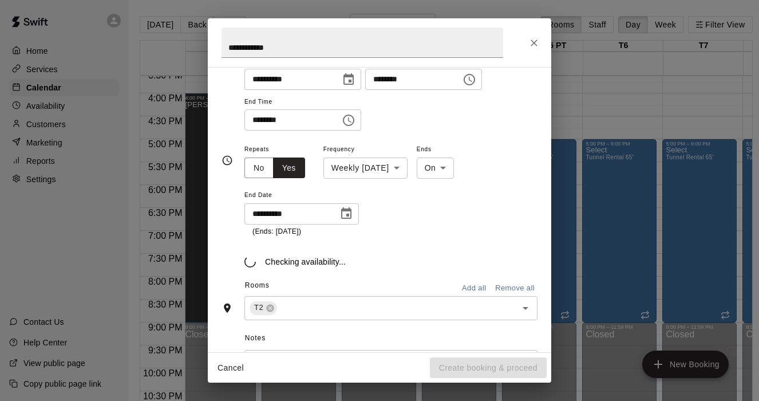
type input "**********"
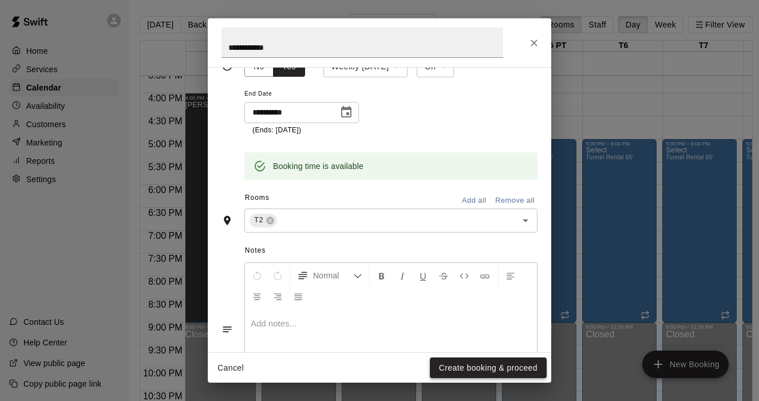
click at [475, 368] on button "Create booking & proceed" at bounding box center [488, 367] width 117 height 21
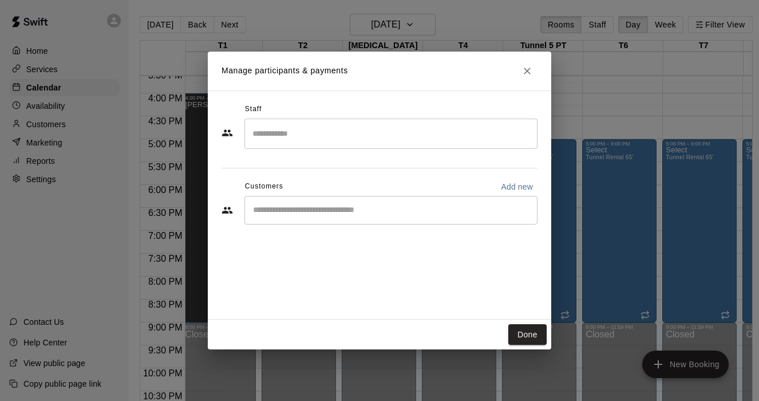
click at [334, 218] on div "​" at bounding box center [391, 210] width 293 height 29
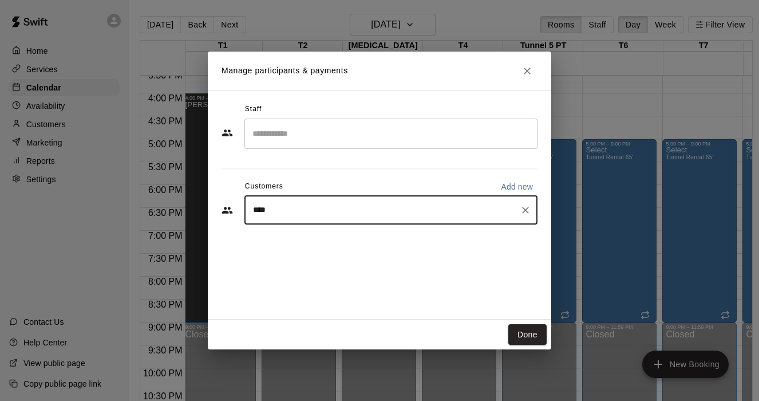
type input "*****"
click at [299, 242] on div "[PERSON_NAME] Instructor [EMAIL_ADDRESS][DOMAIN_NAME]" at bounding box center [338, 243] width 123 height 25
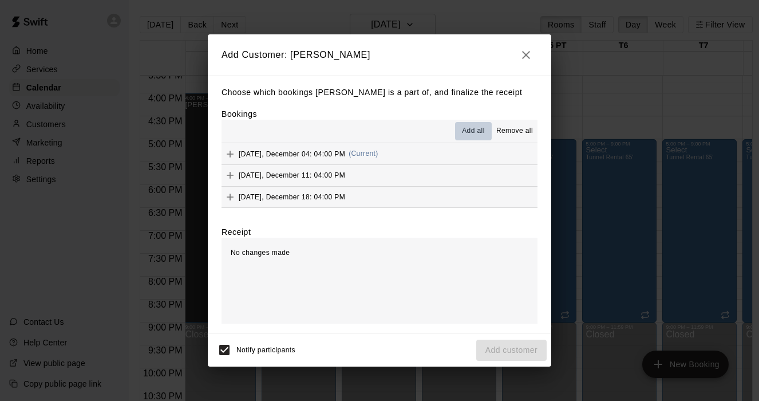
click at [472, 127] on span "Add all" at bounding box center [473, 130] width 23 height 11
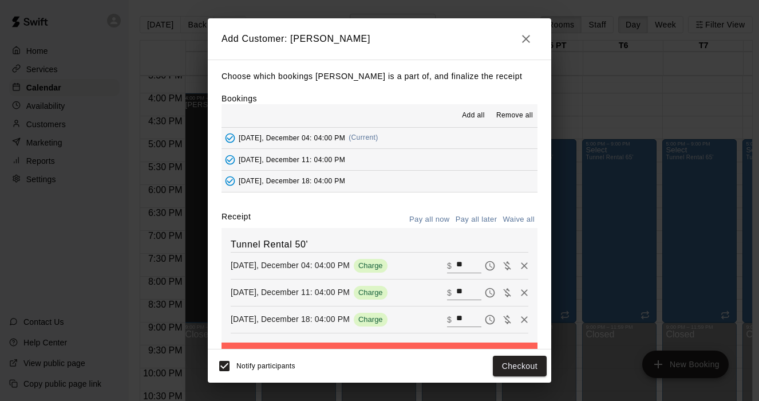
click at [484, 218] on button "Pay all later" at bounding box center [477, 220] width 48 height 18
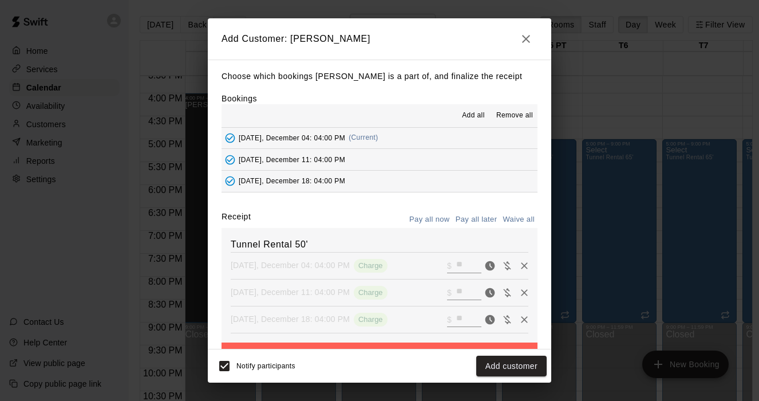
scroll to position [1, 0]
click at [535, 36] on button "button" at bounding box center [526, 38] width 23 height 23
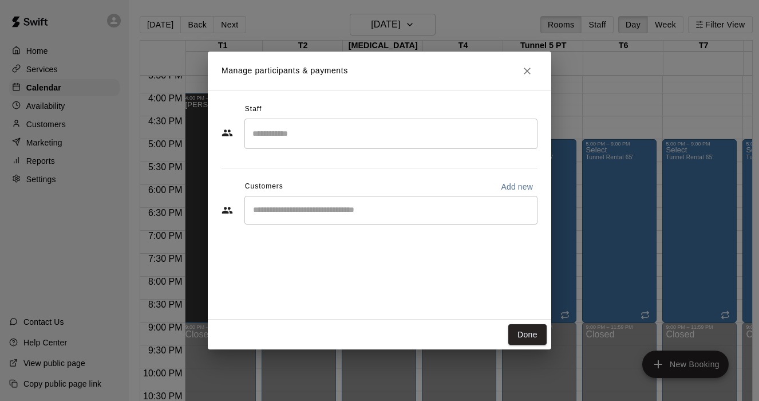
click at [530, 69] on icon "Close" at bounding box center [527, 70] width 11 height 11
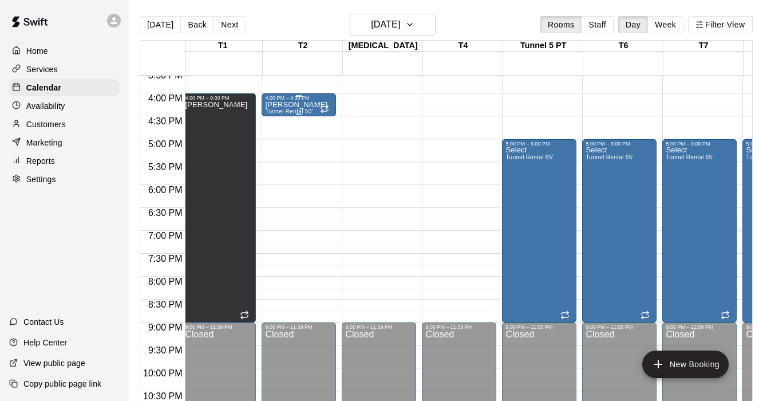
click at [298, 105] on p "[PERSON_NAME]" at bounding box center [296, 105] width 62 height 0
click at [275, 113] on icon "edit" at bounding box center [277, 116] width 14 height 14
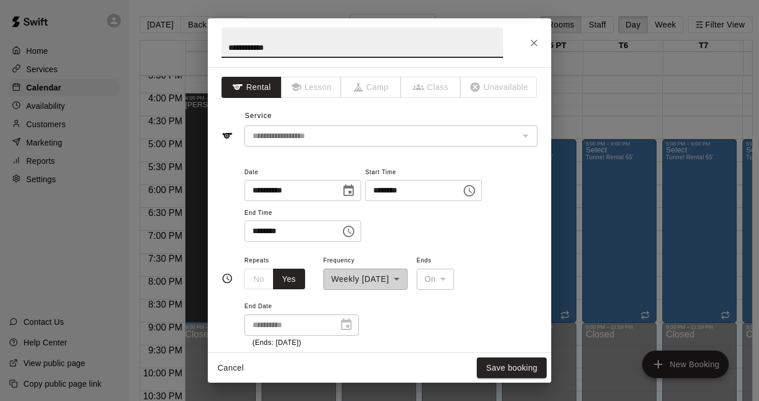
click at [357, 224] on button "Choose time, selected time is 4:30 PM" at bounding box center [348, 231] width 23 height 23
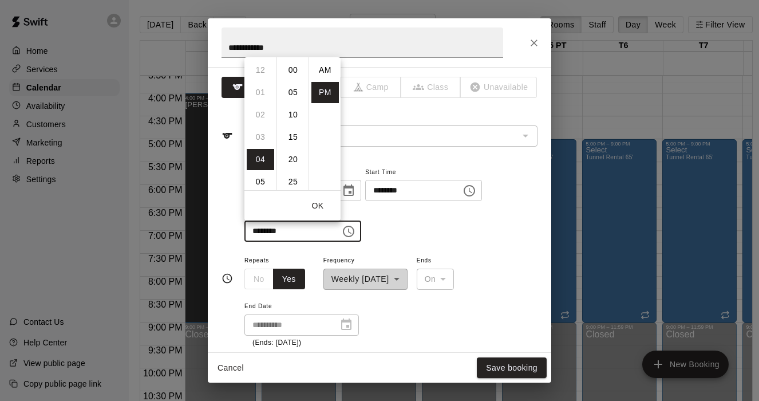
scroll to position [21, 0]
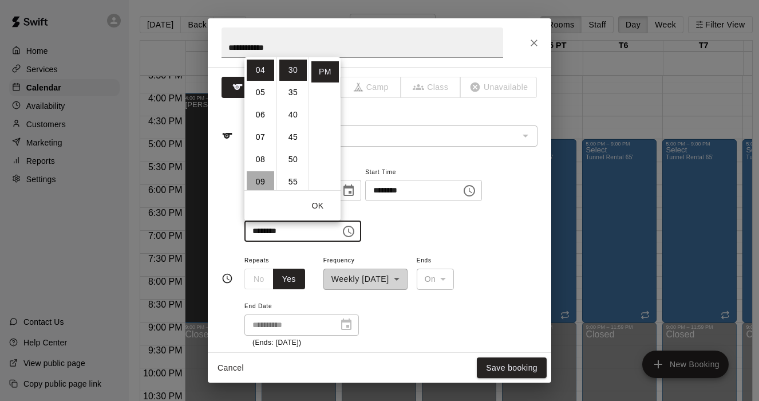
click at [264, 188] on li "09" at bounding box center [260, 181] width 27 height 21
click at [291, 65] on li "00" at bounding box center [292, 70] width 27 height 21
type input "********"
click at [322, 206] on button "OK" at bounding box center [317, 205] width 37 height 21
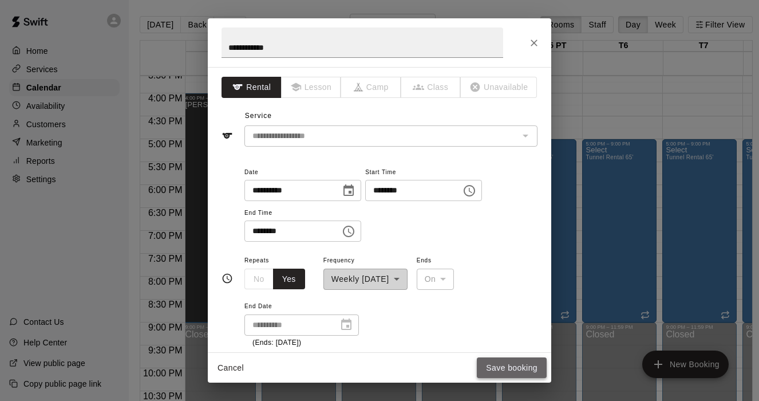
click at [514, 368] on button "Save booking" at bounding box center [512, 367] width 70 height 21
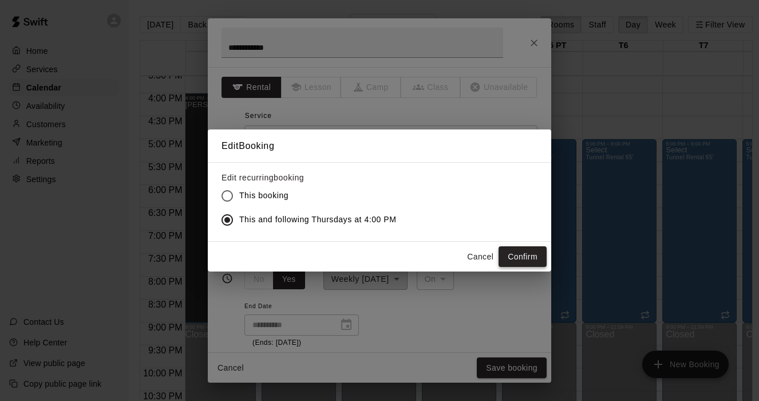
click at [531, 260] on button "Confirm" at bounding box center [523, 256] width 48 height 21
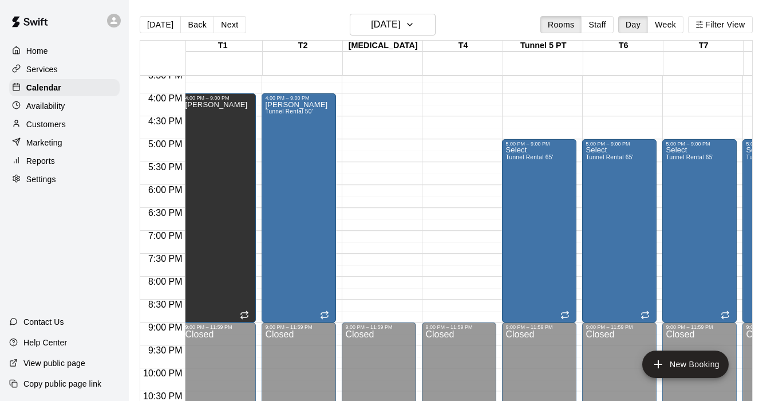
click at [424, 37] on div "[DATE] Back [DATE][DATE] Rooms Staff Day Week Filter View" at bounding box center [446, 27] width 613 height 26
click at [415, 25] on icon "button" at bounding box center [409, 25] width 9 height 14
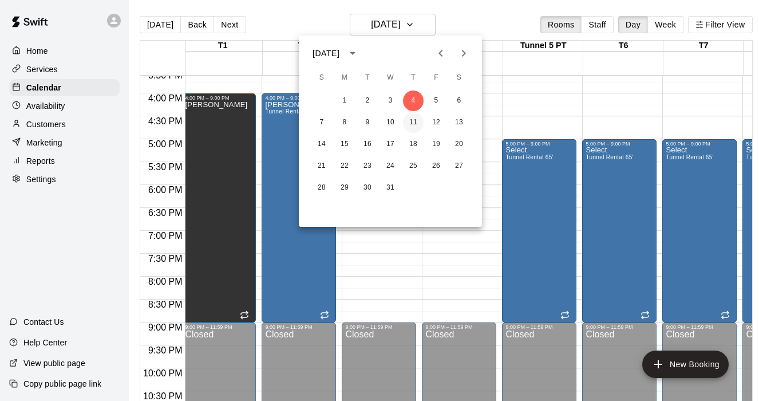
click at [410, 128] on button "11" at bounding box center [413, 122] width 21 height 21
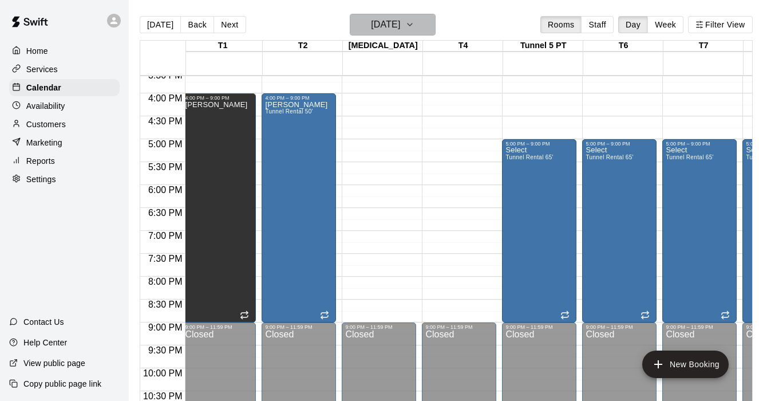
click at [415, 23] on icon "button" at bounding box center [409, 25] width 9 height 14
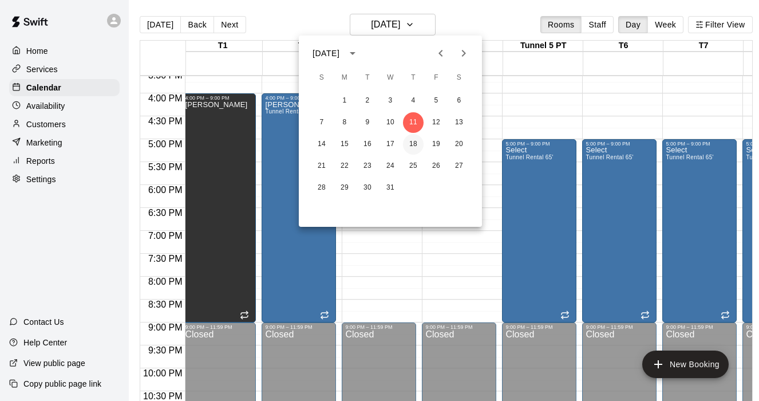
click at [415, 145] on button "18" at bounding box center [413, 144] width 21 height 21
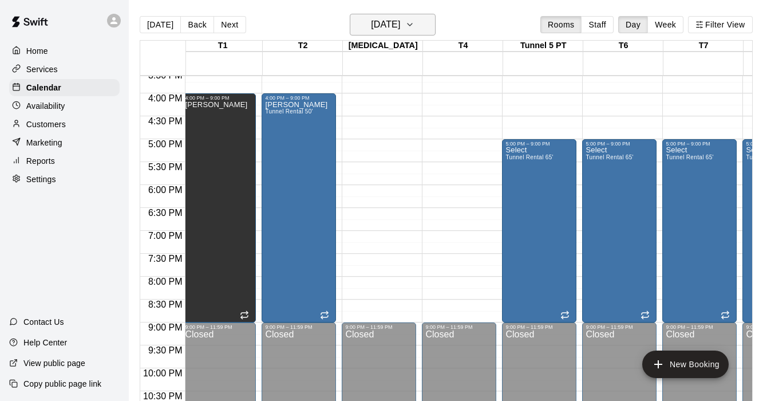
click at [415, 24] on icon "button" at bounding box center [409, 25] width 9 height 14
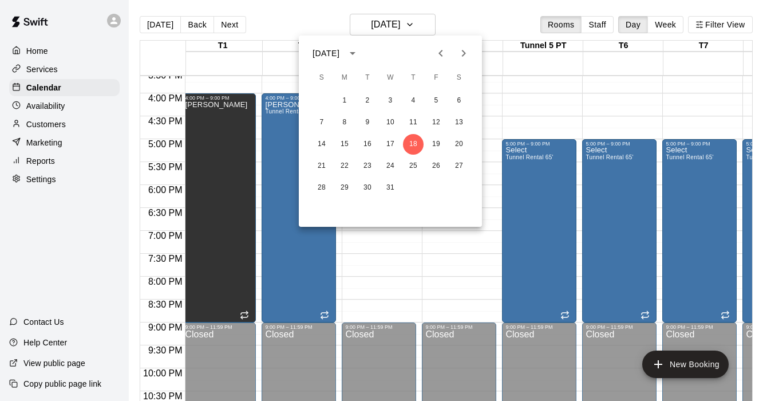
click at [360, 56] on icon "calendar view is open, switch to year view" at bounding box center [353, 53] width 14 height 14
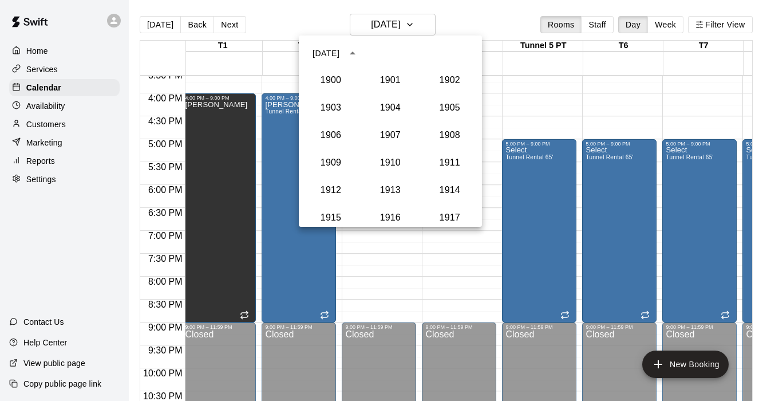
scroll to position [1060, 0]
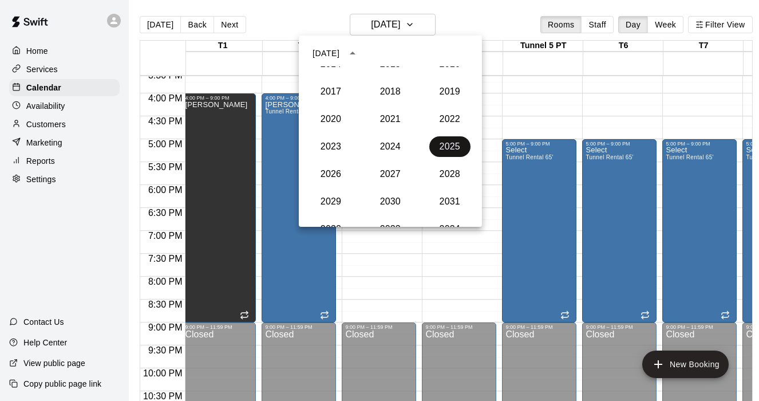
click at [460, 145] on button "2025" at bounding box center [449, 146] width 41 height 21
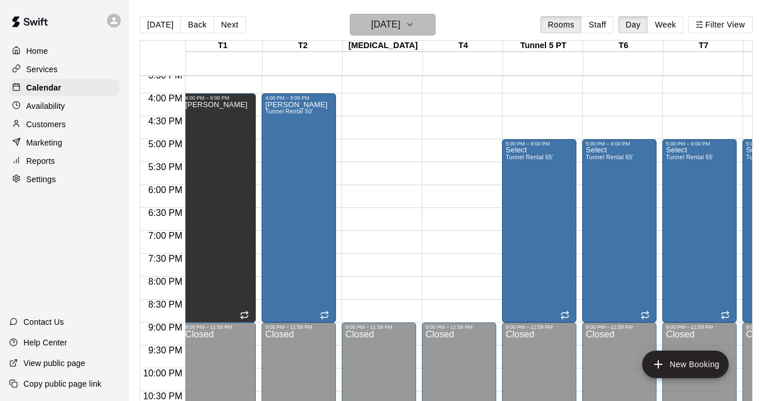
click at [420, 27] on button "[DATE]" at bounding box center [393, 25] width 86 height 22
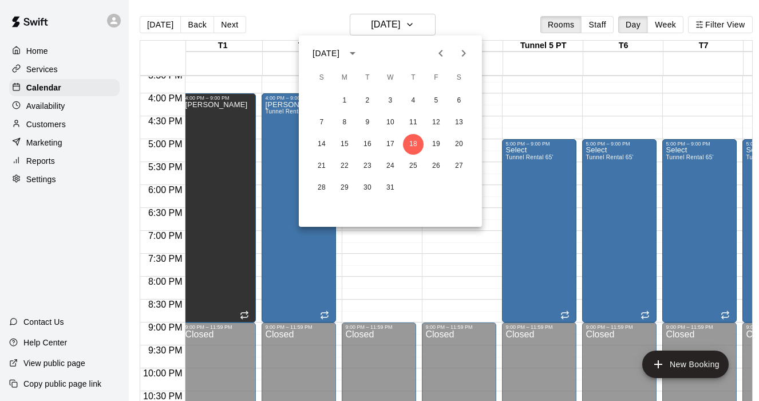
click at [432, 47] on button "Previous month" at bounding box center [440, 53] width 23 height 23
click at [455, 259] on div at bounding box center [379, 200] width 759 height 401
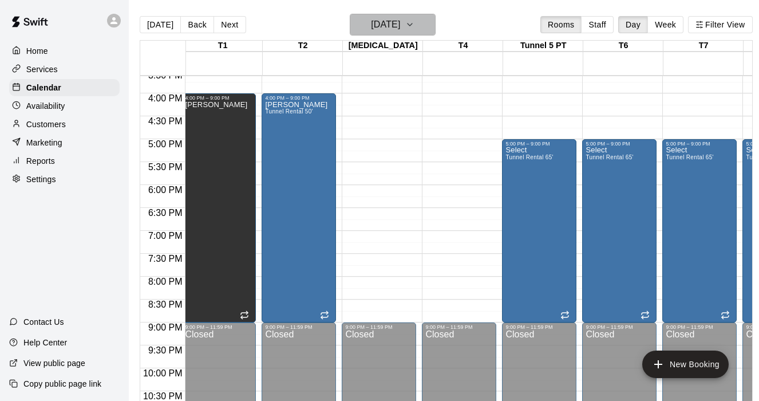
click at [415, 21] on icon "button" at bounding box center [409, 25] width 9 height 14
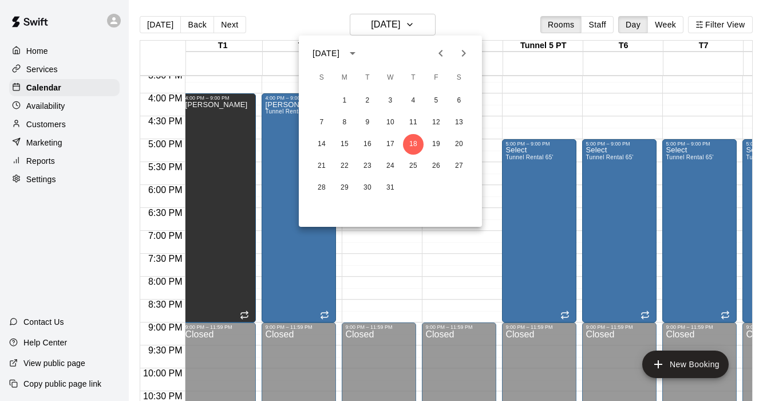
click at [434, 52] on icon "Previous month" at bounding box center [441, 53] width 14 height 14
click at [348, 124] on button "3" at bounding box center [344, 122] width 21 height 21
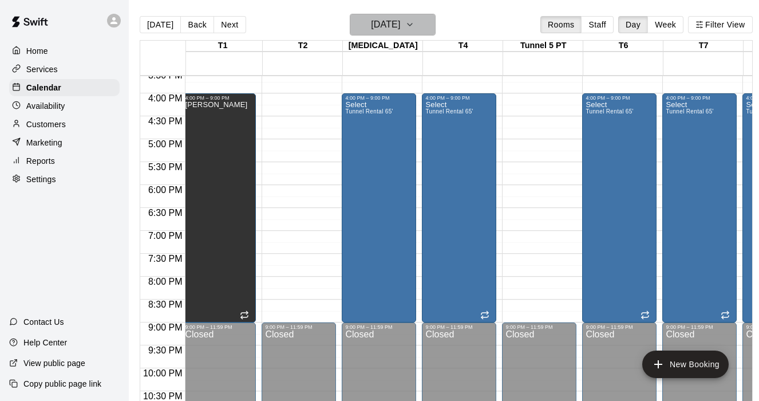
click at [415, 27] on icon "button" at bounding box center [409, 25] width 9 height 14
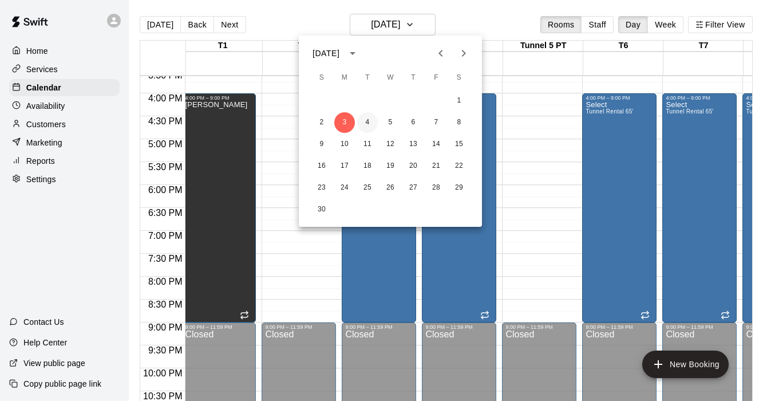
click at [370, 121] on button "4" at bounding box center [367, 122] width 21 height 21
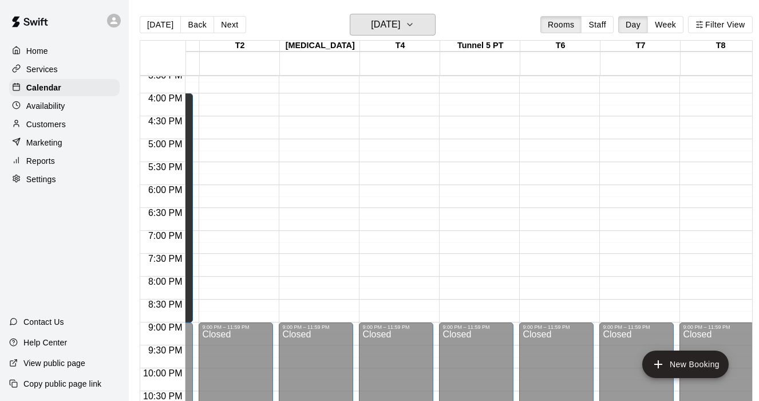
scroll to position [715, 66]
click at [412, 26] on icon "button" at bounding box center [410, 24] width 5 height 2
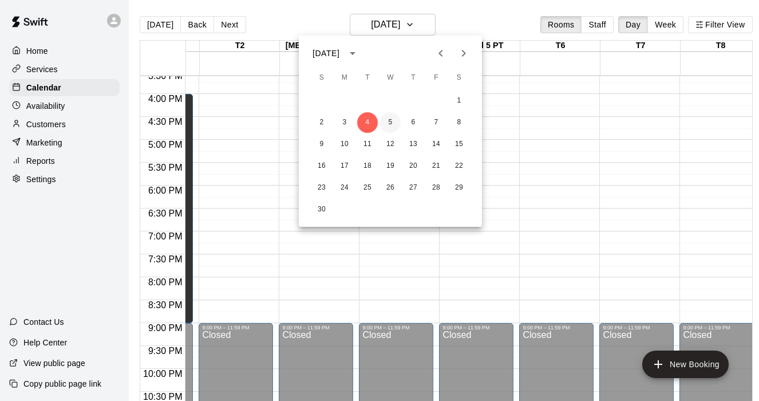
click at [392, 119] on button "5" at bounding box center [390, 122] width 21 height 21
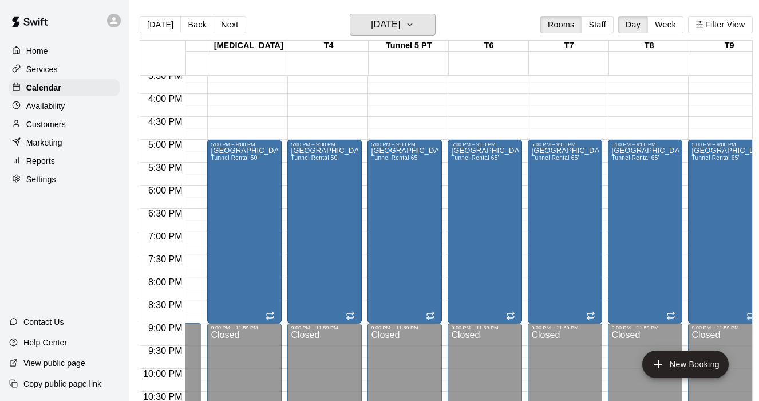
scroll to position [0, 150]
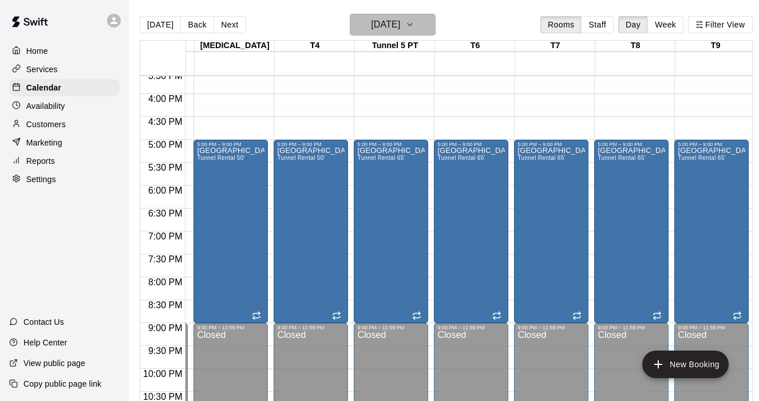
click at [415, 27] on icon "button" at bounding box center [409, 25] width 9 height 14
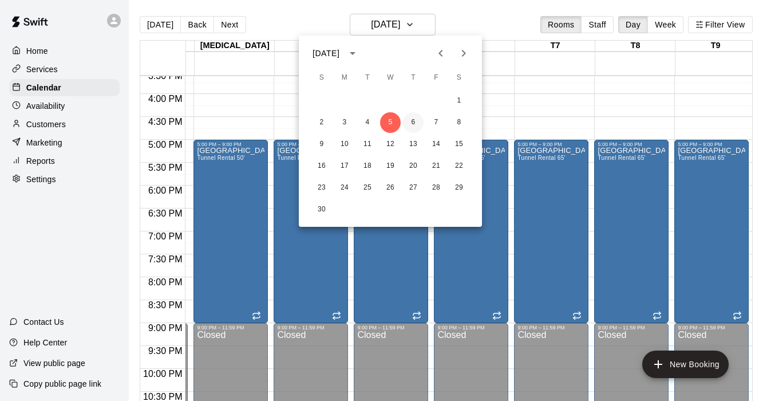
click at [416, 119] on button "6" at bounding box center [413, 122] width 21 height 21
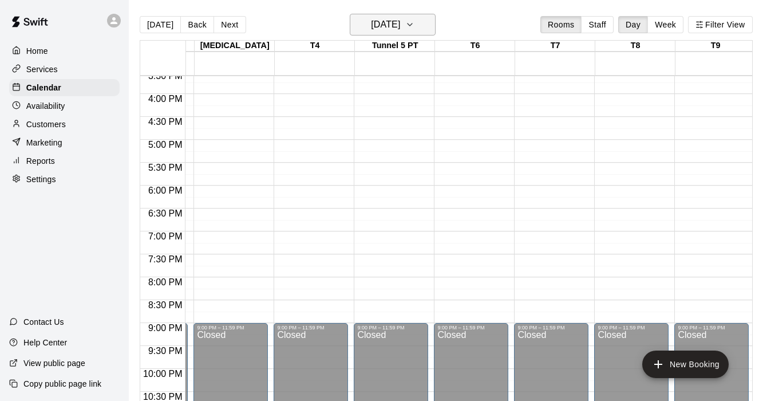
click at [415, 29] on icon "button" at bounding box center [409, 25] width 9 height 14
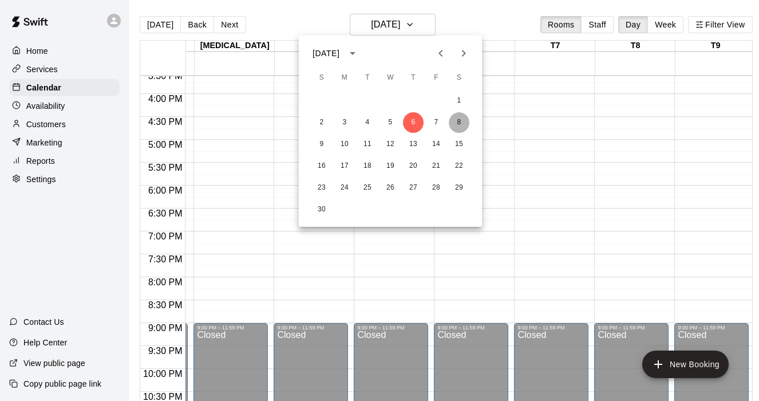
click at [459, 126] on button "8" at bounding box center [459, 122] width 21 height 21
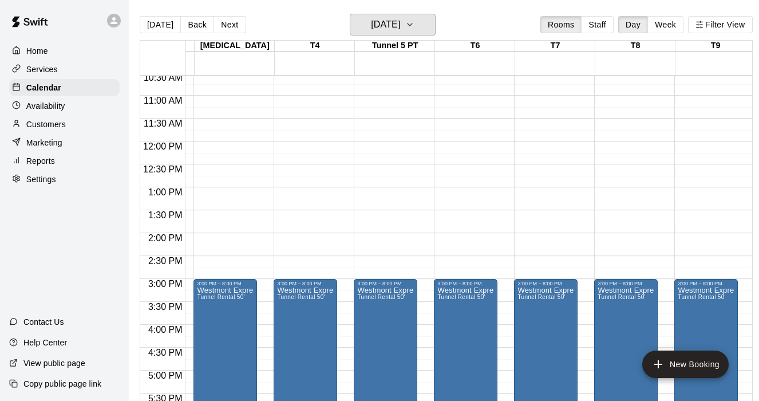
scroll to position [484, 152]
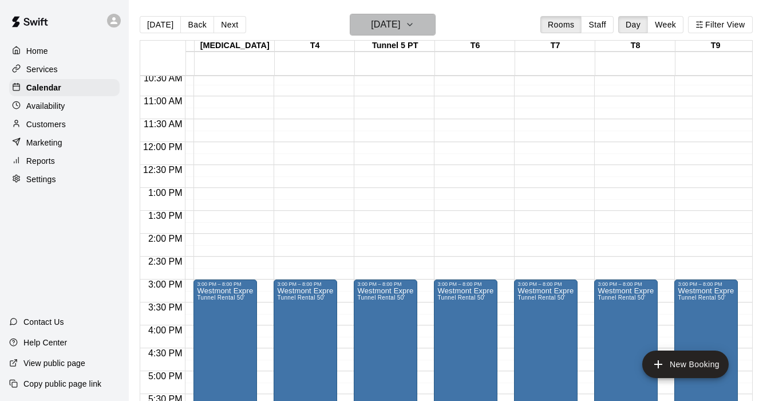
click at [415, 22] on icon "button" at bounding box center [409, 25] width 9 height 14
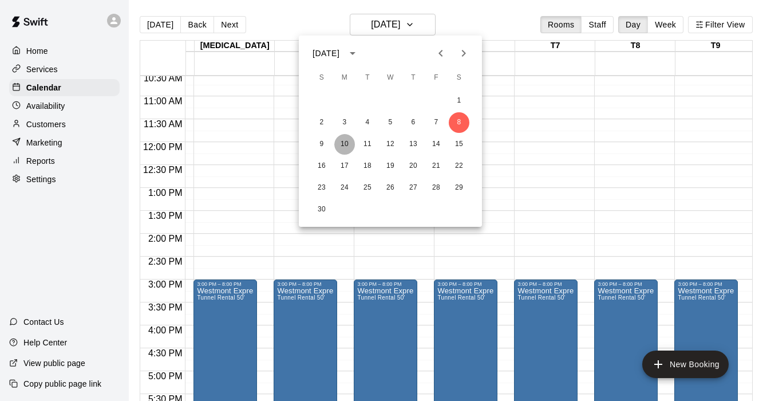
click at [344, 143] on button "10" at bounding box center [344, 144] width 21 height 21
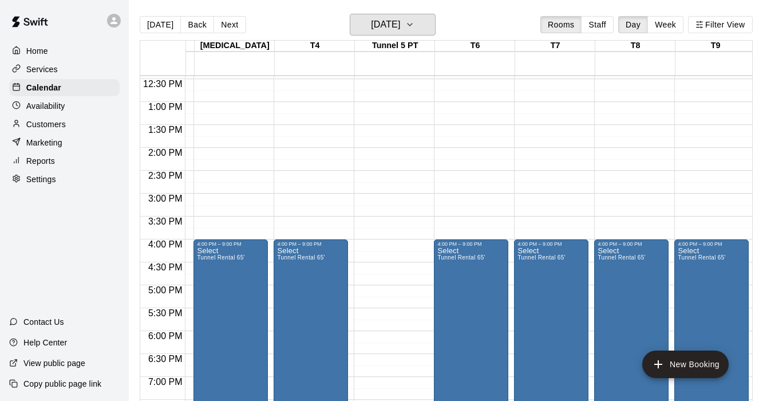
scroll to position [668, 152]
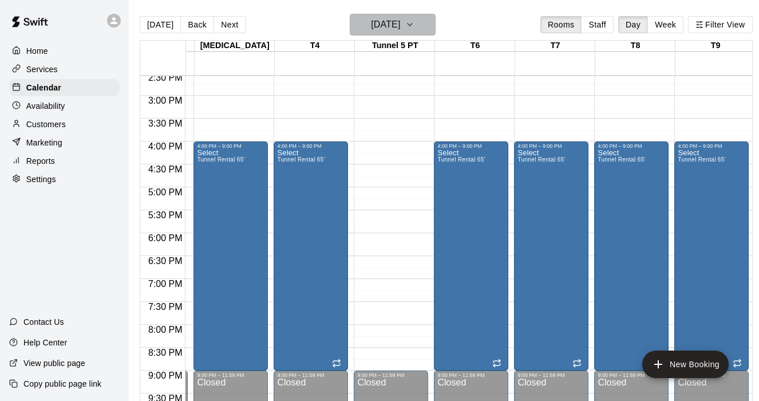
click at [415, 23] on icon "button" at bounding box center [409, 25] width 9 height 14
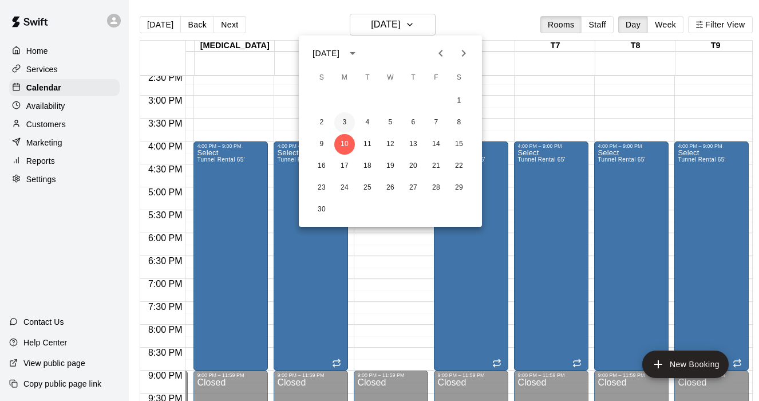
click at [348, 127] on button "3" at bounding box center [344, 122] width 21 height 21
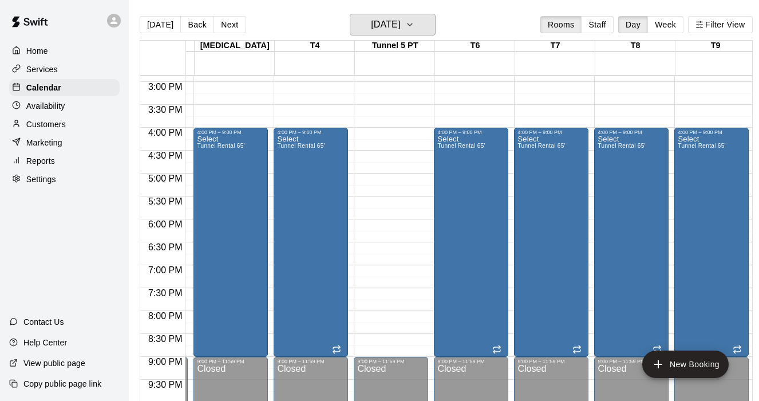
scroll to position [678, 152]
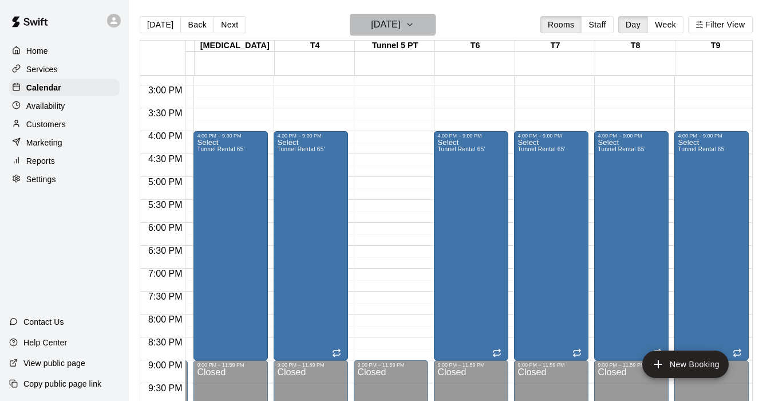
click at [415, 25] on icon "button" at bounding box center [409, 25] width 9 height 14
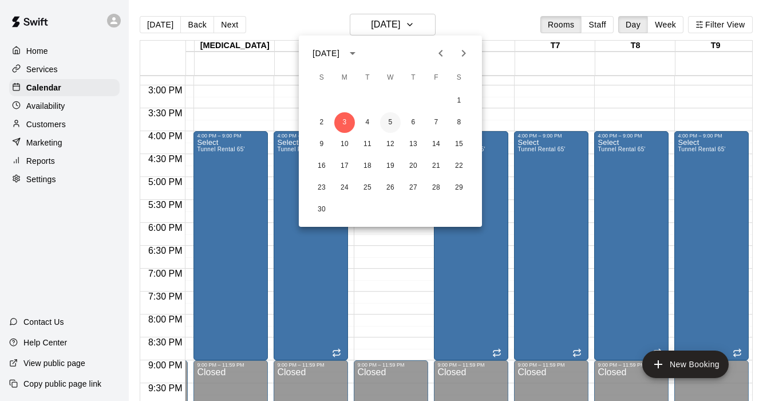
click at [391, 119] on button "5" at bounding box center [390, 122] width 21 height 21
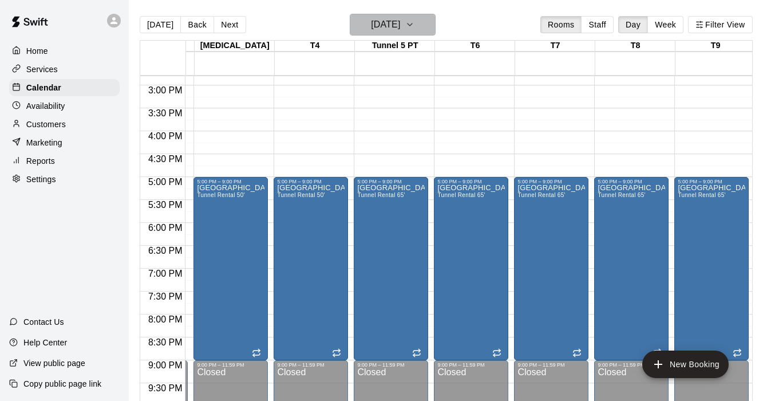
click at [415, 29] on icon "button" at bounding box center [409, 25] width 9 height 14
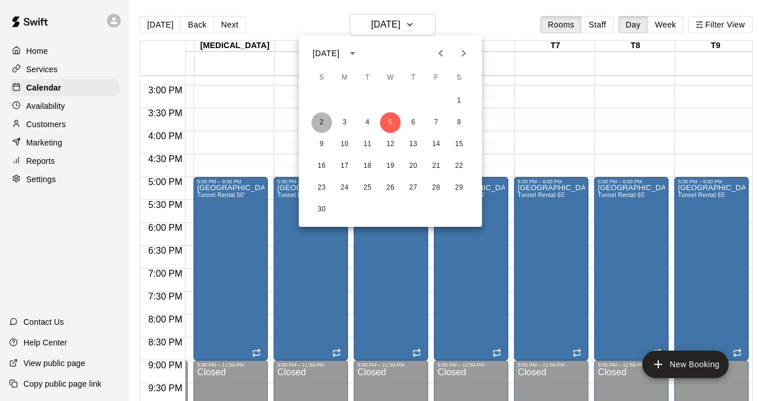
click at [322, 117] on button "2" at bounding box center [321, 122] width 21 height 21
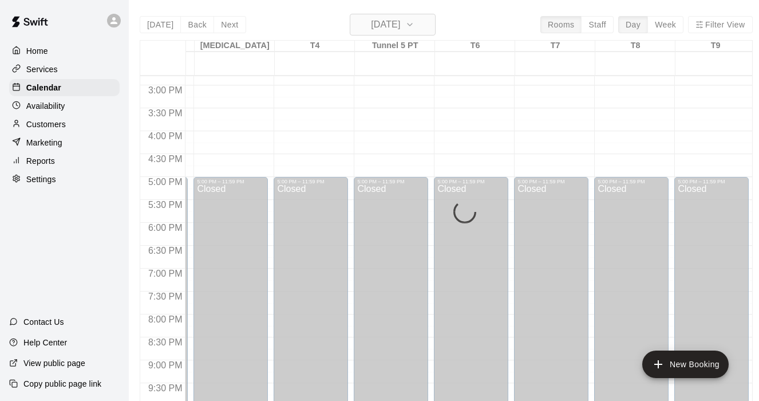
click at [415, 28] on icon "button" at bounding box center [409, 25] width 9 height 14
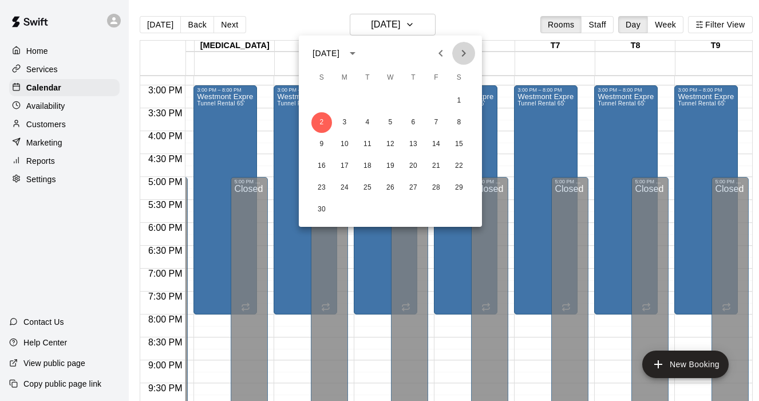
click at [464, 46] on icon "Next month" at bounding box center [464, 53] width 14 height 14
click at [325, 120] on button "7" at bounding box center [321, 122] width 21 height 21
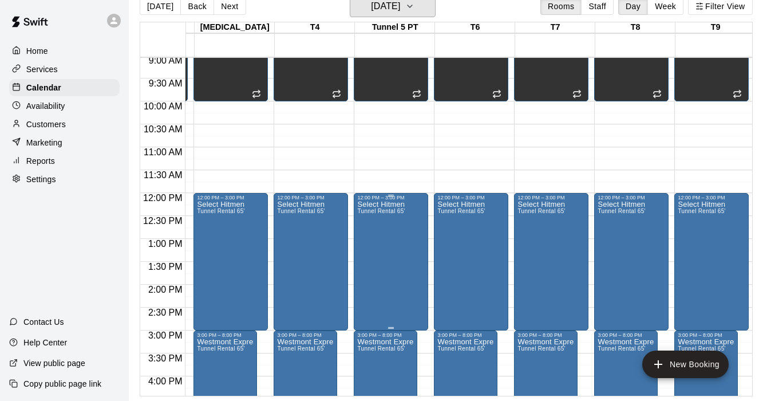
scroll to position [411, 152]
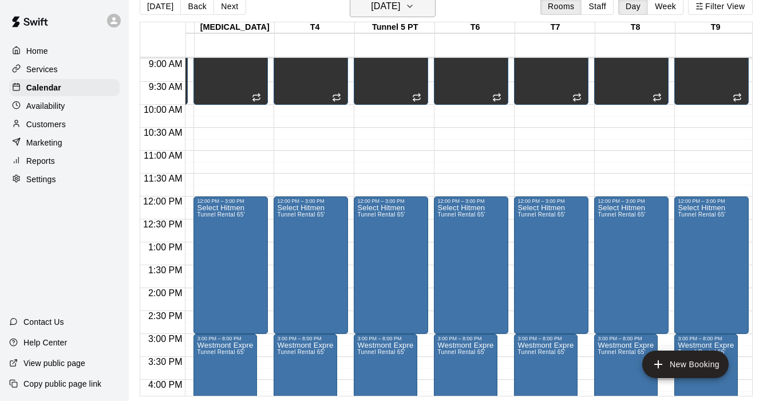
click at [415, 5] on icon "button" at bounding box center [409, 6] width 9 height 14
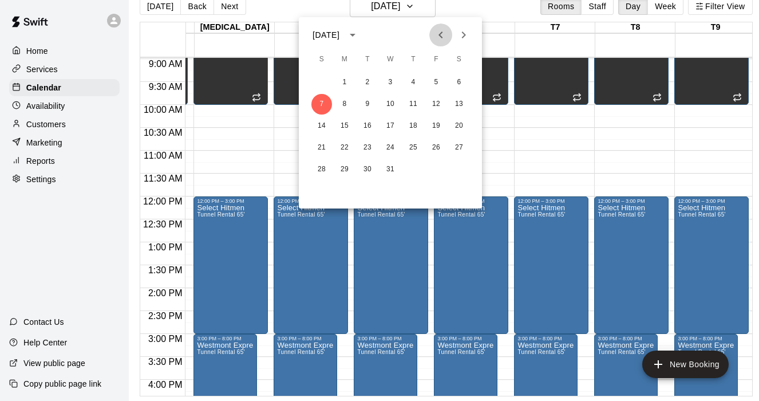
click at [440, 33] on icon "Previous month" at bounding box center [441, 34] width 4 height 7
click at [321, 102] on button "2" at bounding box center [321, 104] width 21 height 21
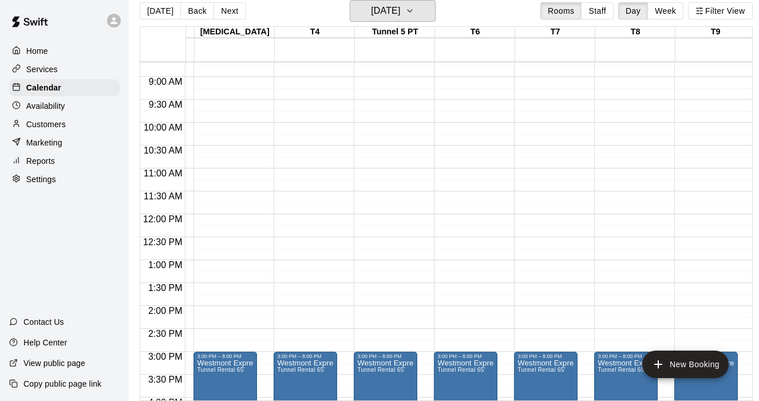
scroll to position [396, 152]
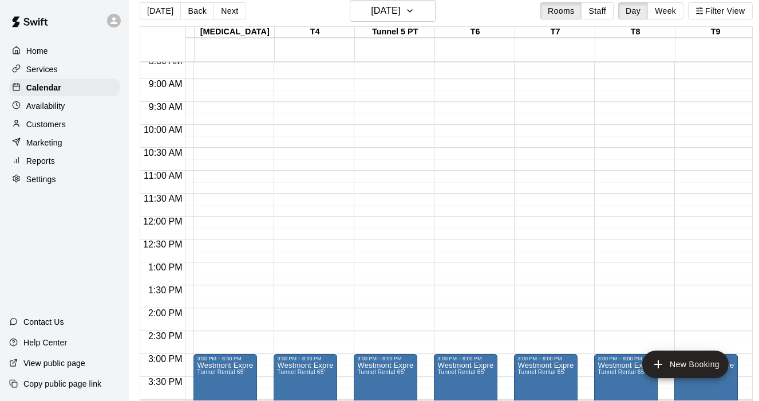
click at [390, 129] on div "12:00 AM – 8:00 AM Closed 3:00 PM – 8:00 PM [GEOGRAPHIC_DATA] Rental 65' 5:00 P…" at bounding box center [391, 239] width 74 height 1145
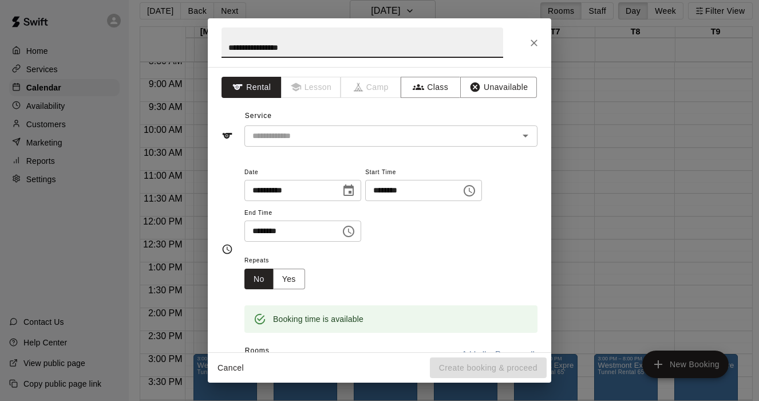
type input "**********"
click at [538, 45] on icon "Close" at bounding box center [534, 42] width 11 height 11
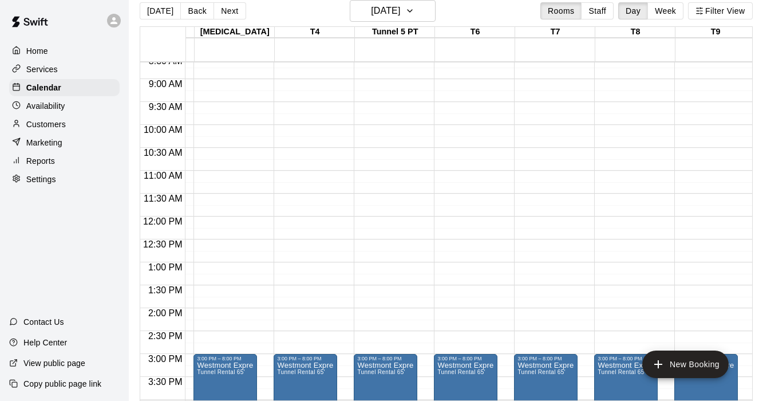
scroll to position [385, 152]
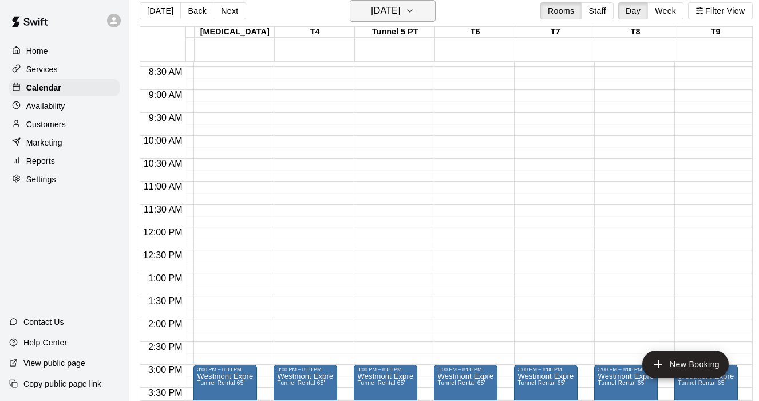
click at [415, 13] on icon "button" at bounding box center [409, 11] width 9 height 14
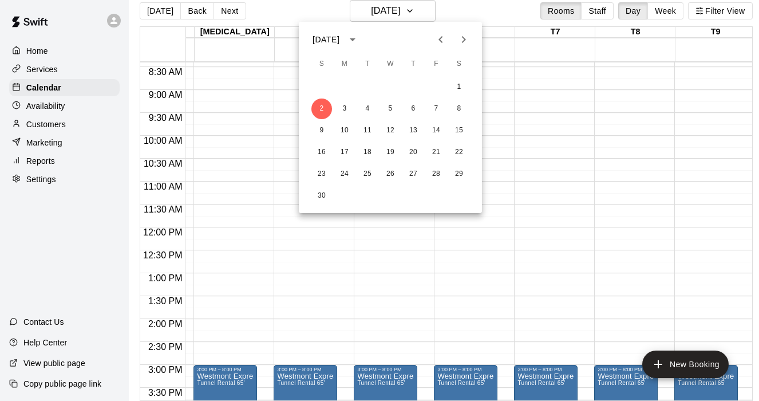
click at [469, 38] on icon "Next month" at bounding box center [464, 40] width 14 height 14
click at [343, 85] on button "1" at bounding box center [344, 87] width 21 height 21
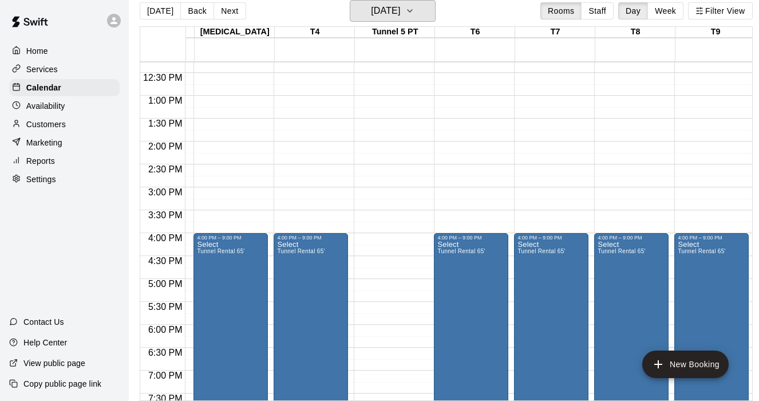
scroll to position [562, 152]
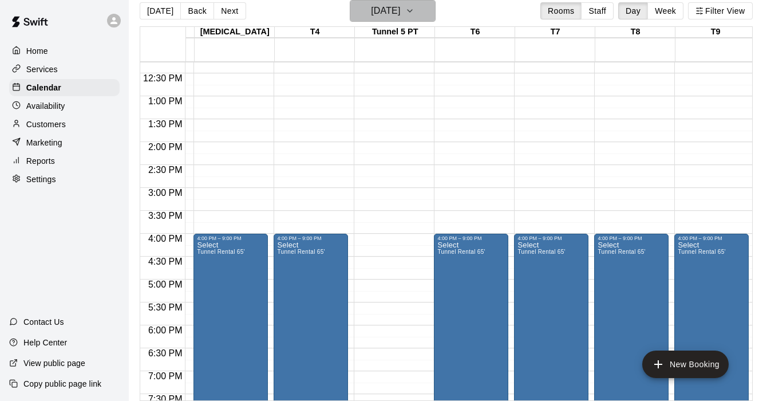
click at [415, 10] on icon "button" at bounding box center [409, 11] width 9 height 14
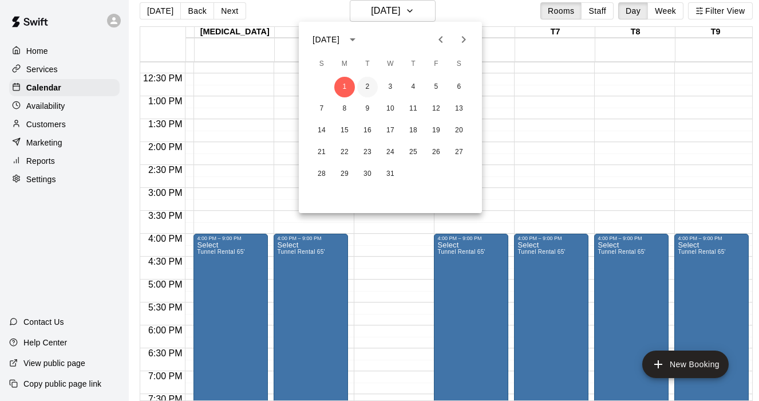
click at [365, 88] on button "2" at bounding box center [367, 87] width 21 height 21
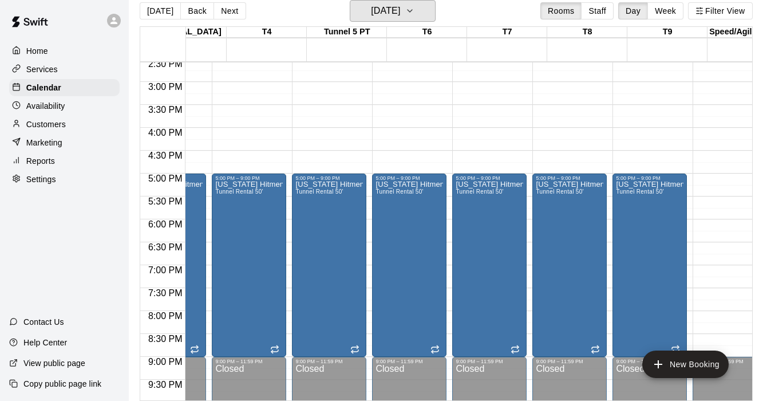
scroll to position [0, 214]
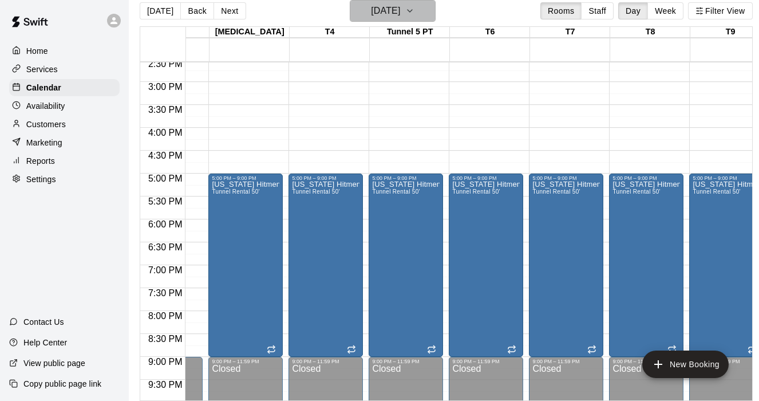
click at [415, 6] on icon "button" at bounding box center [409, 11] width 9 height 14
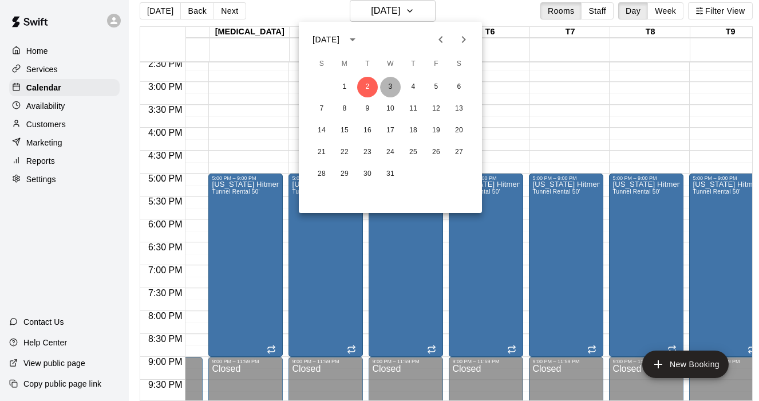
click at [394, 84] on button "3" at bounding box center [390, 87] width 21 height 21
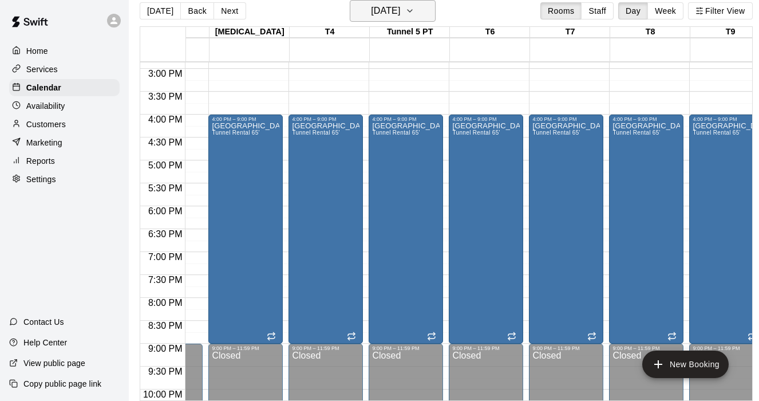
click at [415, 16] on icon "button" at bounding box center [409, 11] width 9 height 14
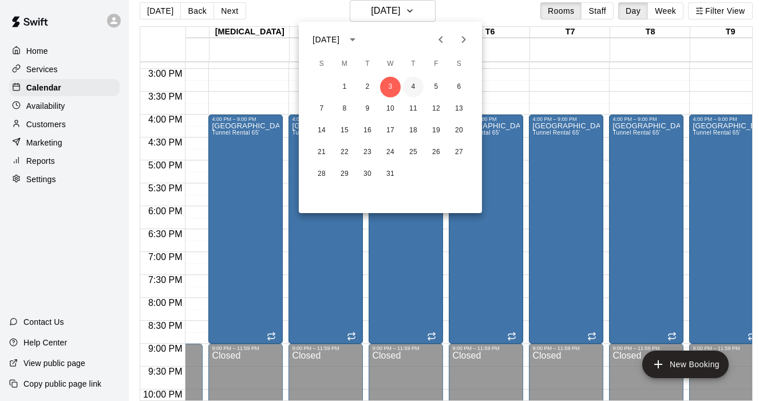
click at [413, 88] on button "4" at bounding box center [413, 87] width 21 height 21
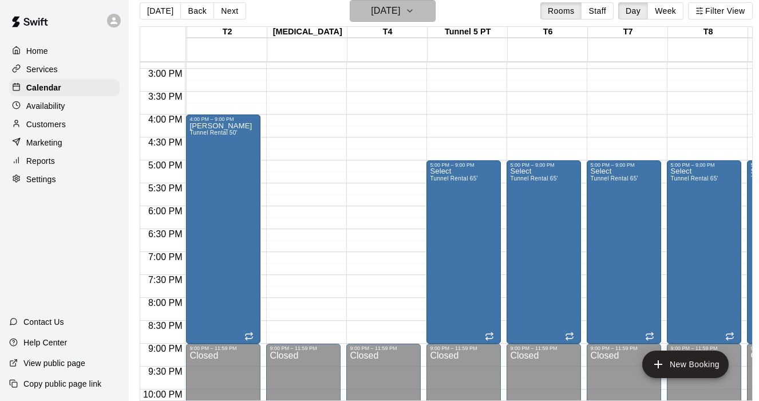
click at [415, 14] on icon "button" at bounding box center [409, 11] width 9 height 14
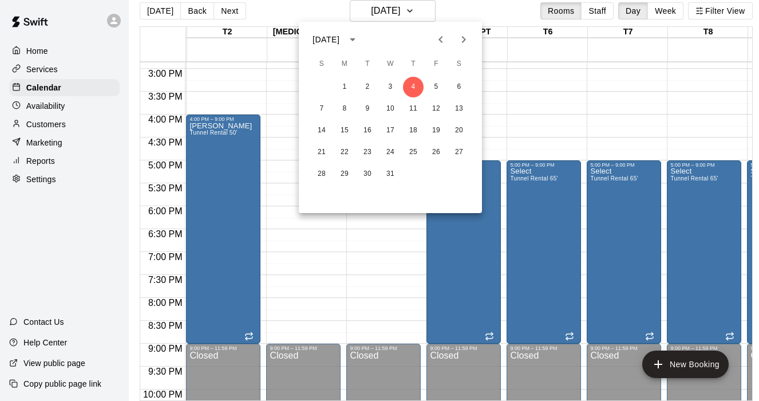
click at [577, 118] on div at bounding box center [379, 200] width 759 height 401
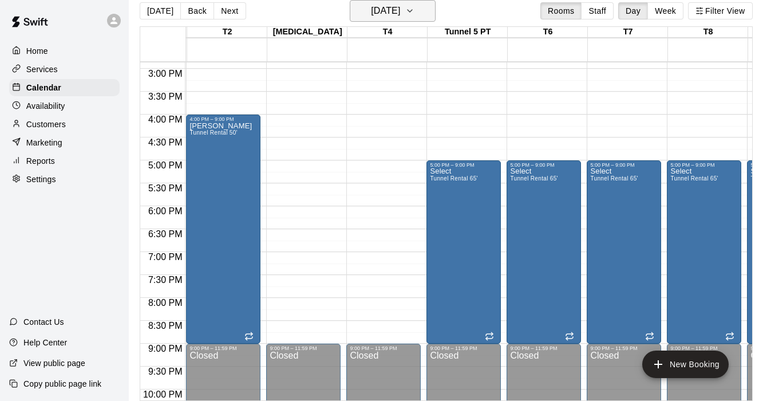
click at [412, 10] on icon "button" at bounding box center [410, 11] width 5 height 2
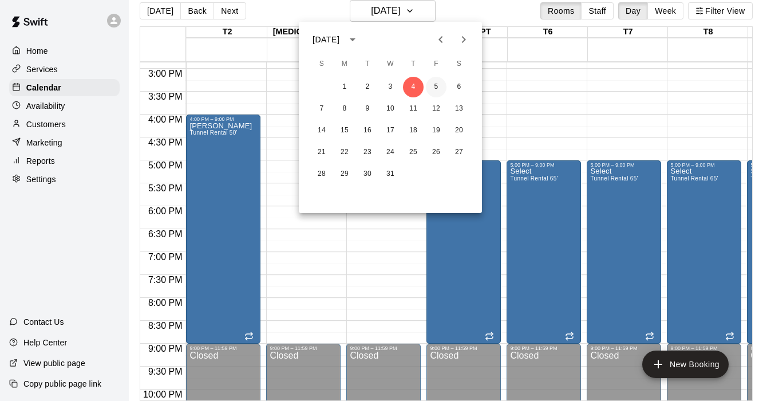
click at [436, 92] on button "5" at bounding box center [436, 87] width 21 height 21
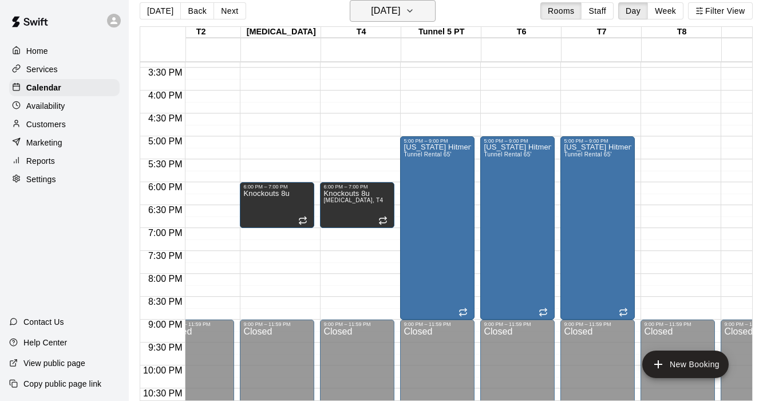
click at [415, 5] on icon "button" at bounding box center [409, 11] width 9 height 14
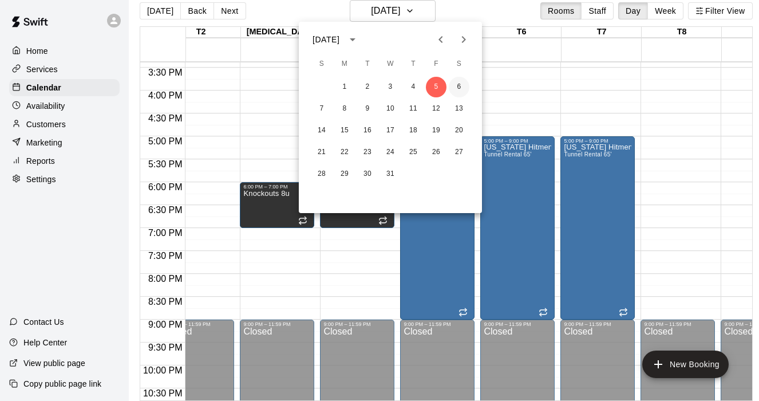
click at [458, 88] on button "6" at bounding box center [459, 87] width 21 height 21
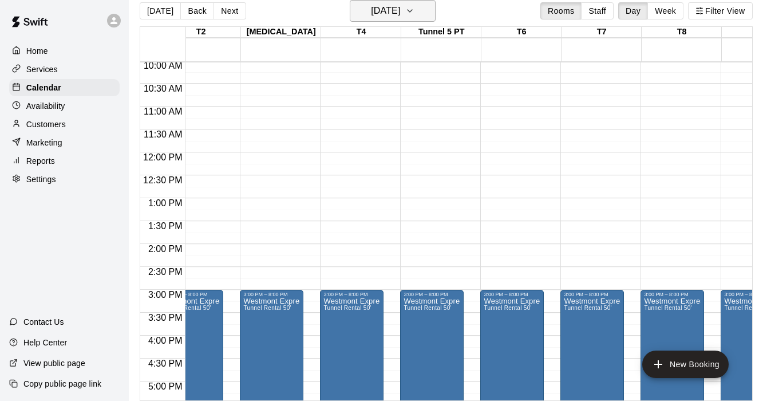
click at [415, 13] on icon "button" at bounding box center [409, 11] width 9 height 14
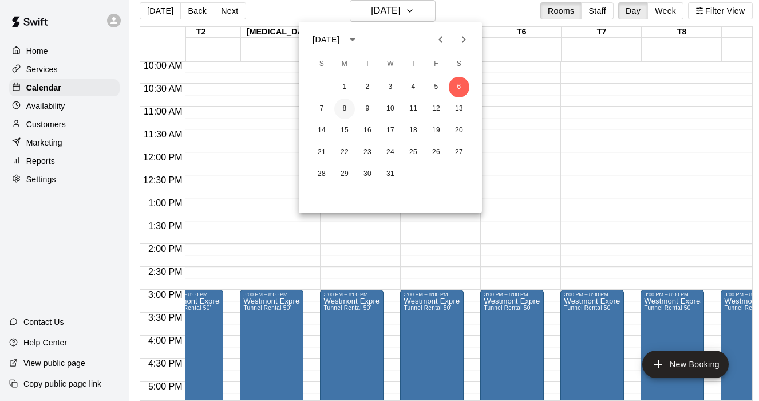
click at [350, 109] on button "8" at bounding box center [344, 108] width 21 height 21
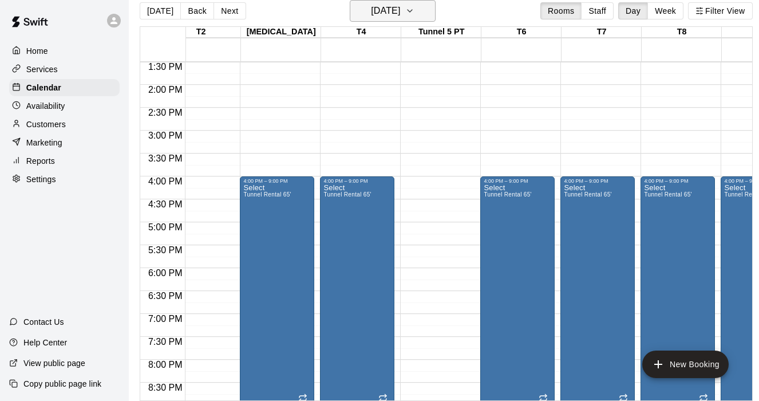
click at [415, 14] on icon "button" at bounding box center [409, 11] width 9 height 14
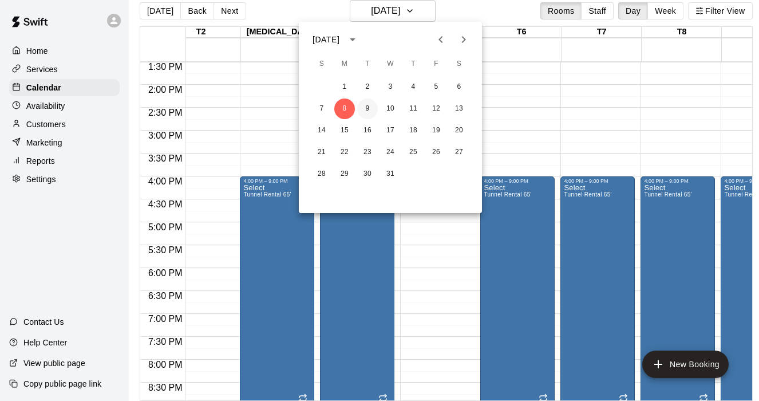
click at [369, 111] on button "9" at bounding box center [367, 108] width 21 height 21
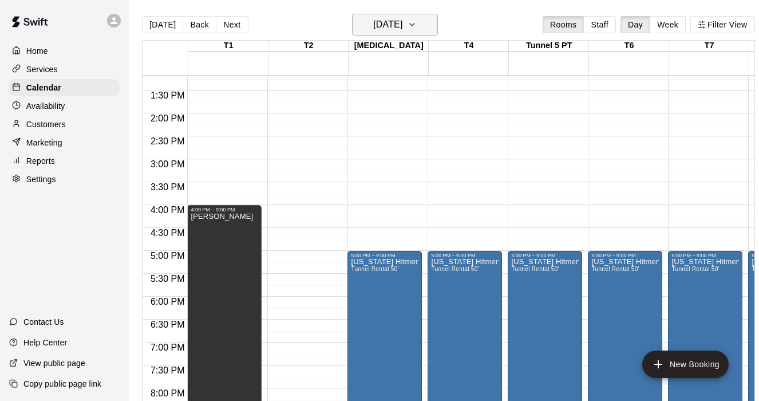
click at [417, 29] on icon "button" at bounding box center [412, 25] width 9 height 14
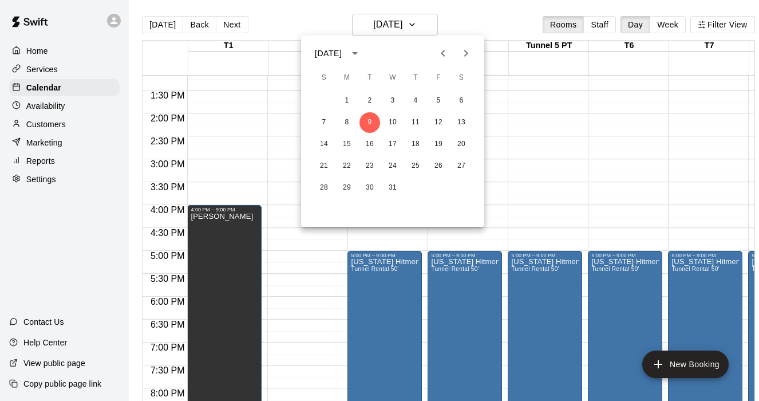
click at [365, 60] on button "calendar view is open, switch to year view" at bounding box center [354, 53] width 19 height 19
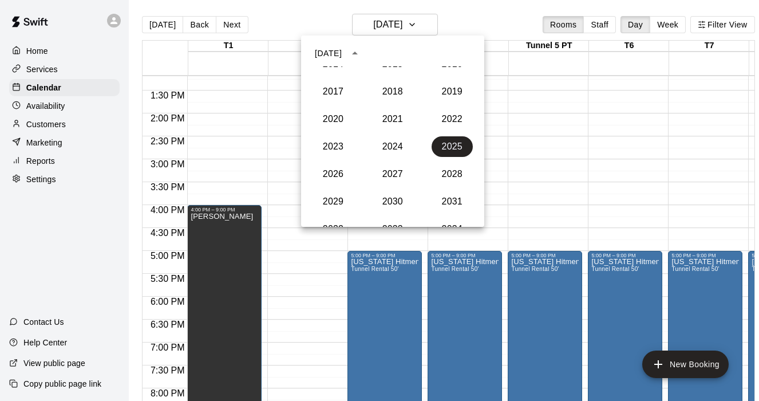
click at [446, 141] on button "2025" at bounding box center [452, 146] width 41 height 21
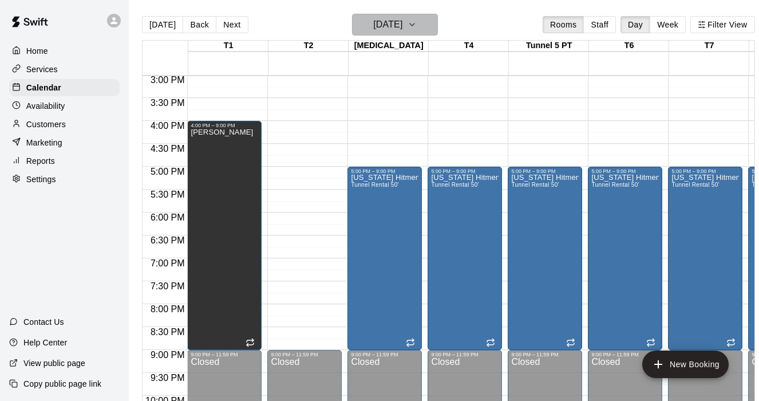
click at [435, 22] on button "[DATE]" at bounding box center [395, 25] width 86 height 22
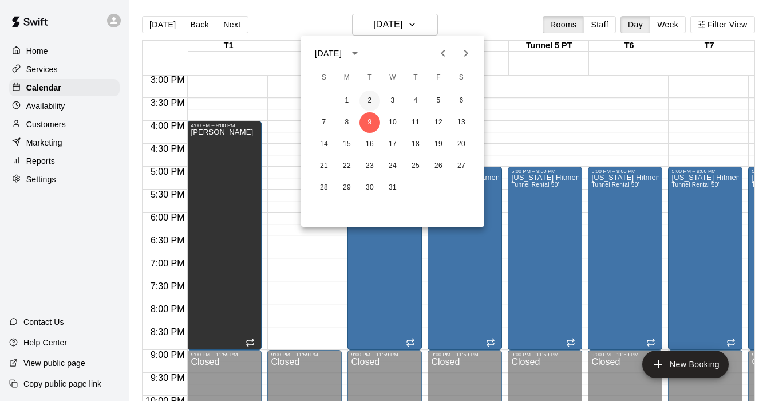
click at [373, 99] on button "2" at bounding box center [370, 100] width 21 height 21
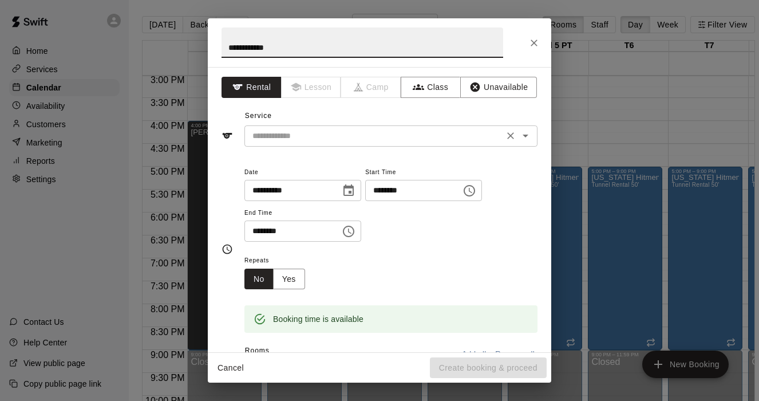
click at [525, 140] on icon "Open" at bounding box center [526, 136] width 14 height 14
type input "**********"
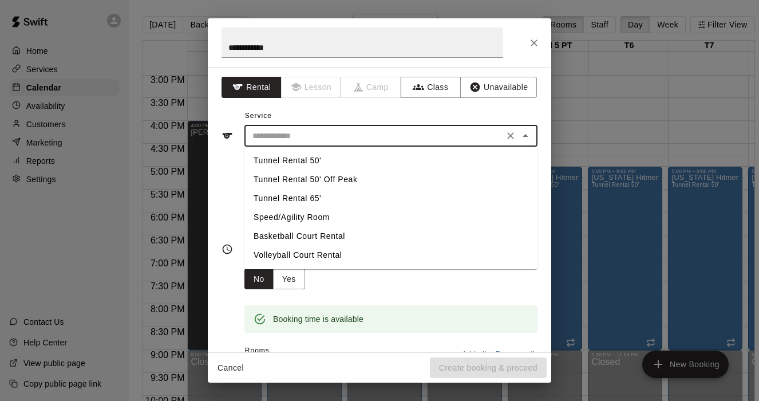
click at [306, 152] on li "Tunnel Rental 50'" at bounding box center [391, 160] width 293 height 19
type input "**********"
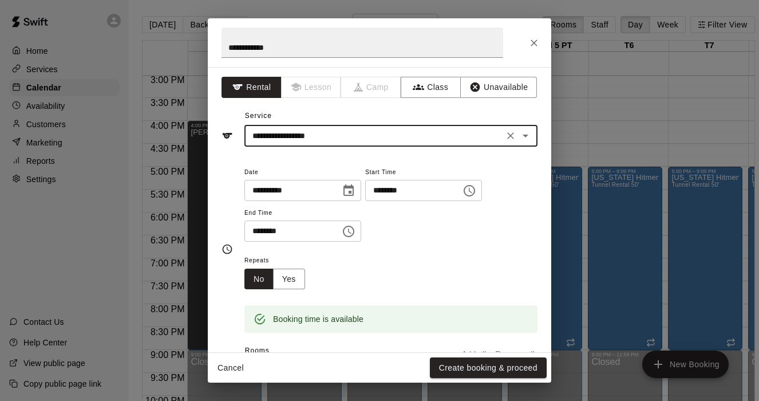
click at [348, 229] on icon "Choose time, selected time is 4:30 PM" at bounding box center [349, 231] width 14 height 14
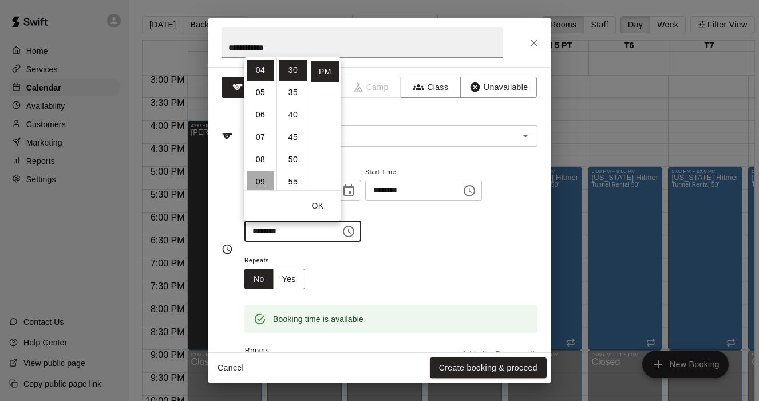
click at [258, 183] on li "09" at bounding box center [260, 181] width 27 height 21
click at [289, 70] on li "00" at bounding box center [292, 70] width 27 height 21
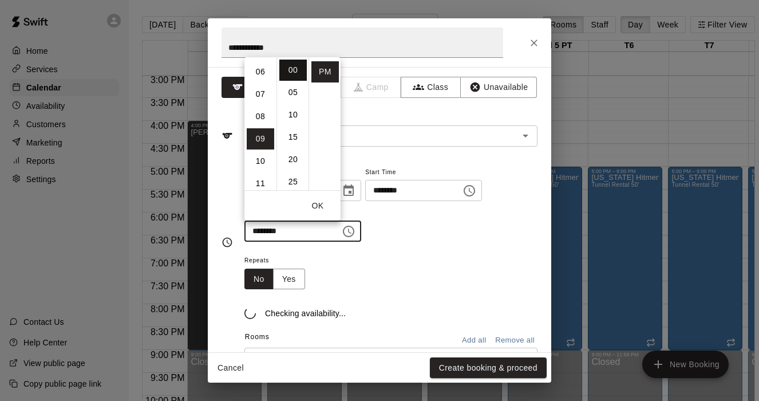
type input "********"
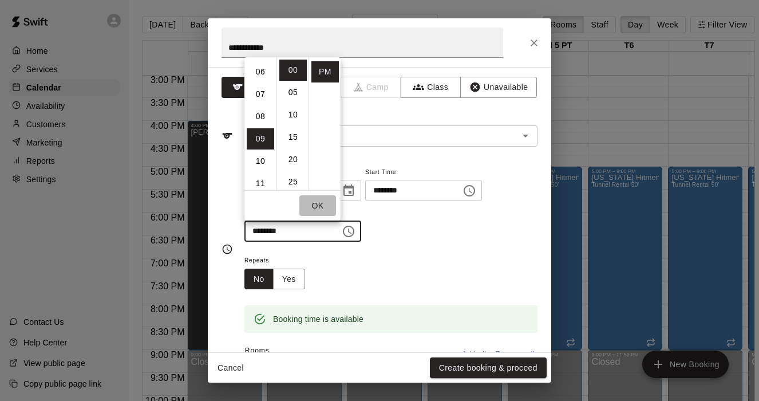
click at [319, 203] on button "OK" at bounding box center [317, 205] width 37 height 21
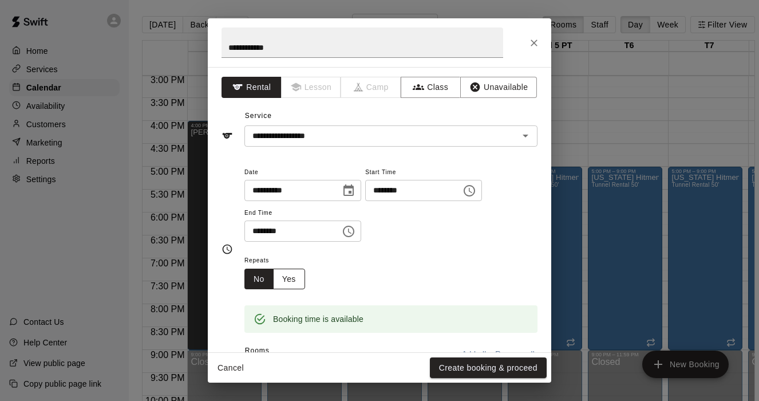
click at [290, 275] on button "Yes" at bounding box center [289, 279] width 32 height 21
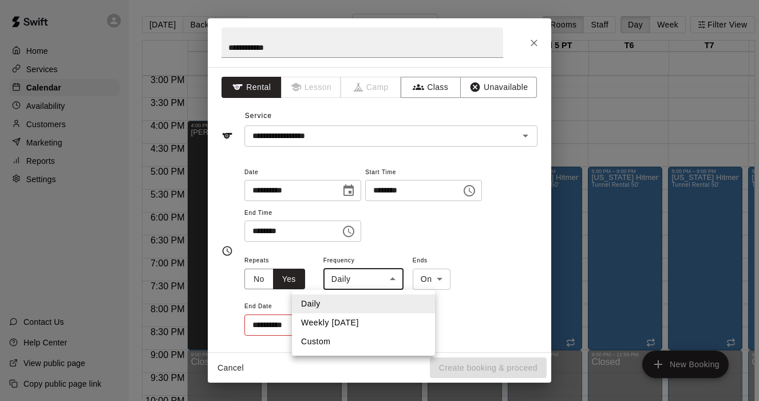
click at [395, 280] on body "Home Services Calendar Availability Customers Marketing Reports Settings Contac…" at bounding box center [379, 209] width 759 height 419
click at [372, 324] on li "Weekly [DATE]" at bounding box center [363, 322] width 143 height 19
type input "******"
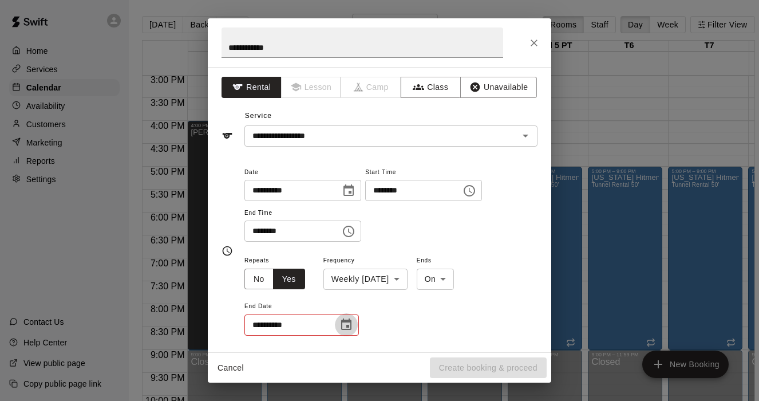
click at [349, 323] on icon "Choose date" at bounding box center [347, 325] width 14 height 14
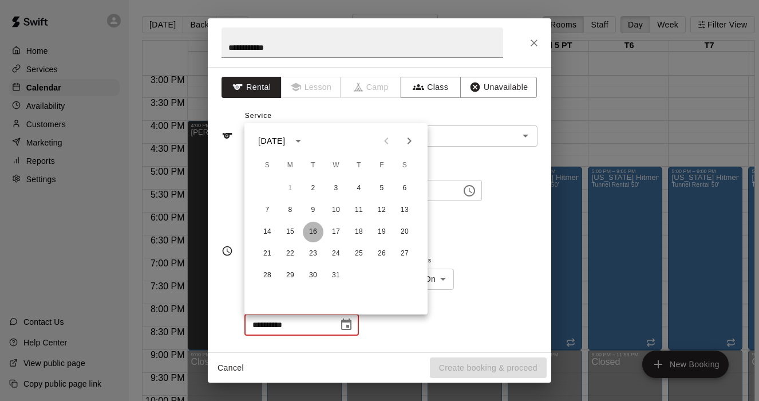
click at [313, 236] on button "16" at bounding box center [313, 232] width 21 height 21
type input "**********"
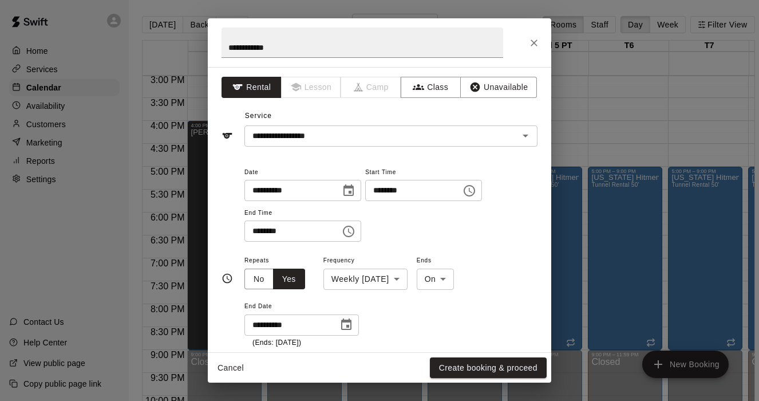
scroll to position [27, 0]
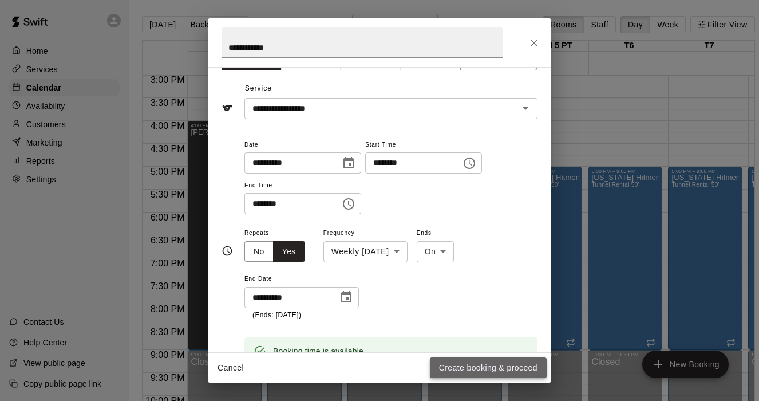
click at [483, 372] on button "Create booking & proceed" at bounding box center [488, 367] width 117 height 21
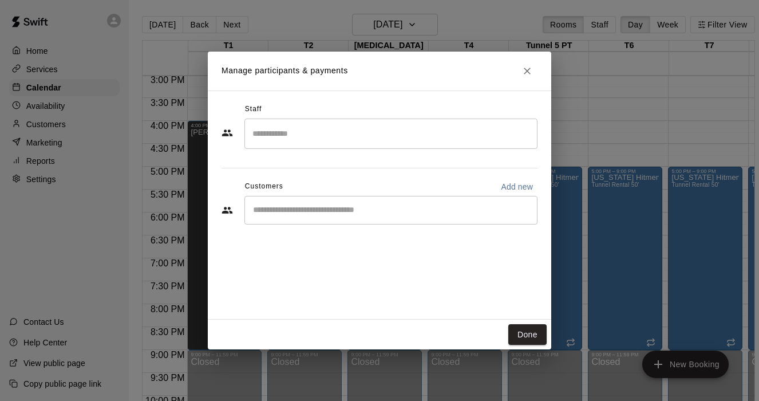
click at [383, 227] on div "Staff ​ Customers Add new ​" at bounding box center [380, 168] width 316 height 136
click at [374, 220] on div "​" at bounding box center [391, 210] width 293 height 29
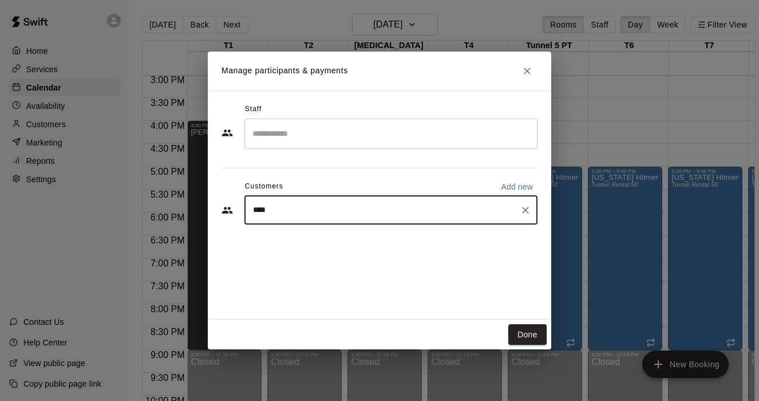
type input "*****"
click at [295, 245] on span "[EMAIL_ADDRESS][DOMAIN_NAME]" at bounding box center [338, 249] width 123 height 8
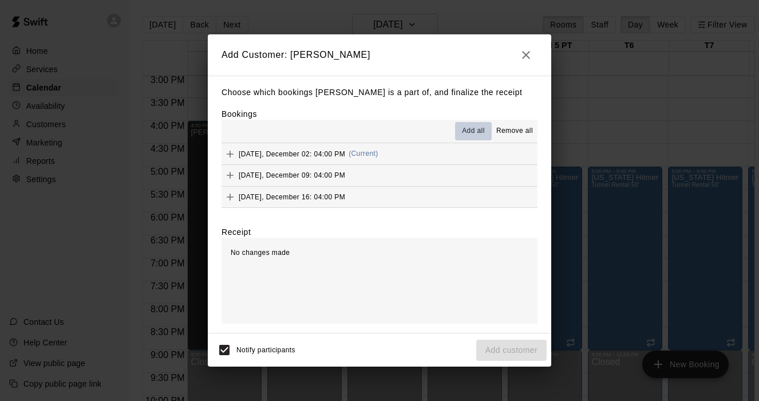
click at [476, 132] on span "Add all" at bounding box center [473, 130] width 23 height 11
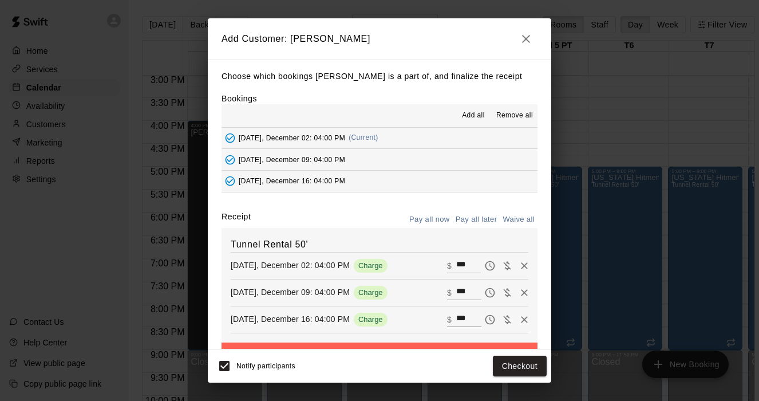
drag, startPoint x: 511, startPoint y: 116, endPoint x: 429, endPoint y: 92, distance: 84.8
click at [429, 92] on div "Choose which bookings [PERSON_NAME] is a part of, and finalize the receipt Book…" at bounding box center [380, 205] width 344 height 290
click at [479, 219] on button "Pay all later" at bounding box center [477, 220] width 48 height 18
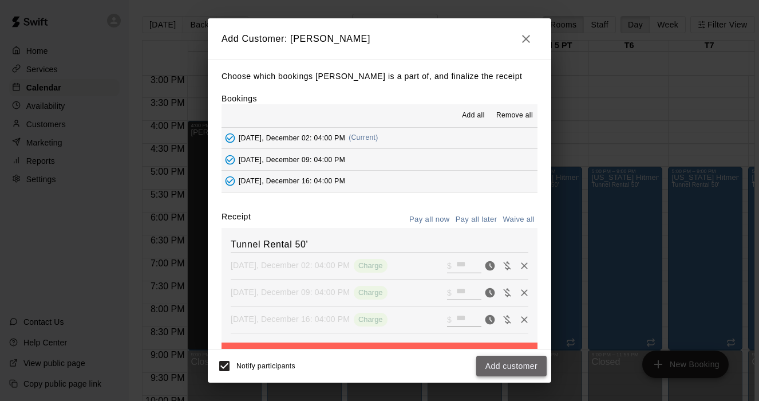
click at [499, 370] on button "Add customer" at bounding box center [511, 366] width 70 height 21
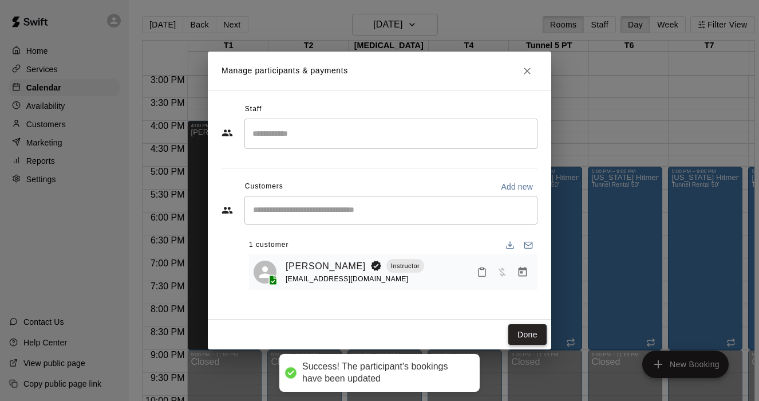
click at [529, 338] on button "Done" at bounding box center [527, 334] width 38 height 21
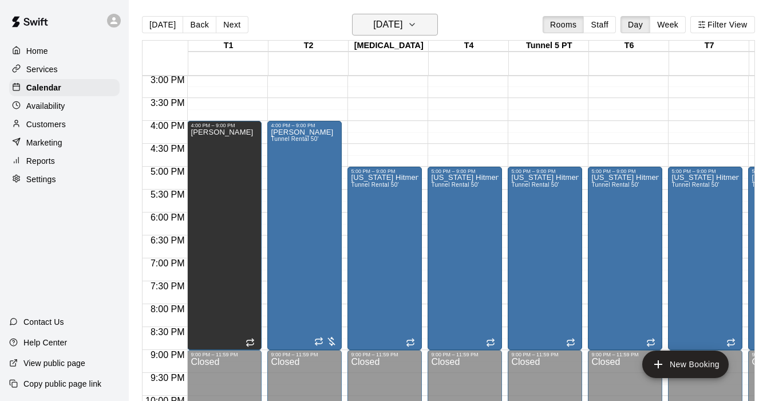
click at [417, 18] on icon "button" at bounding box center [412, 25] width 9 height 14
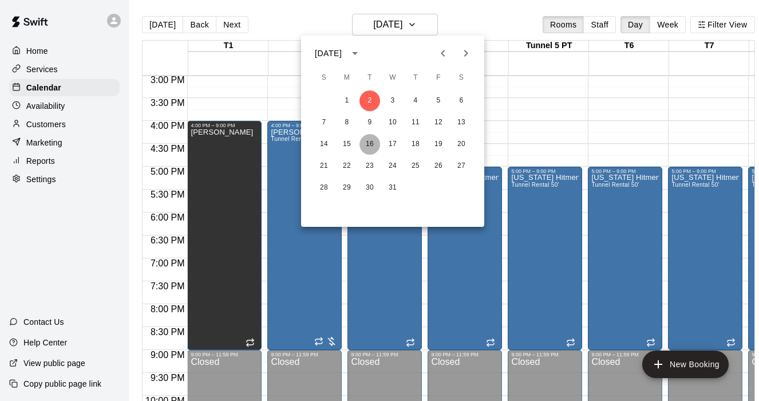
click at [373, 142] on button "16" at bounding box center [370, 144] width 21 height 21
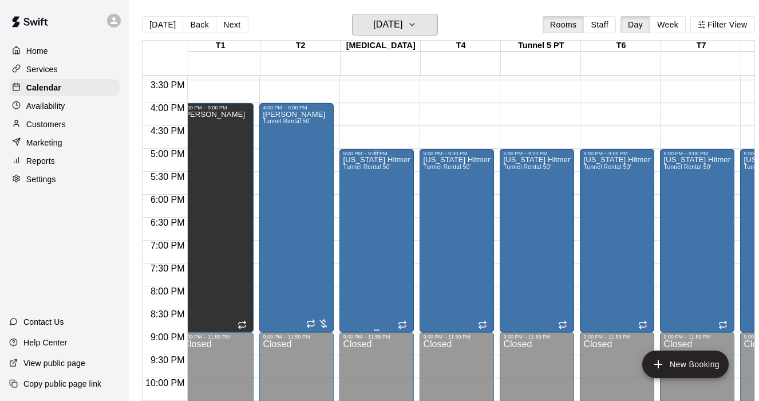
scroll to position [0, 0]
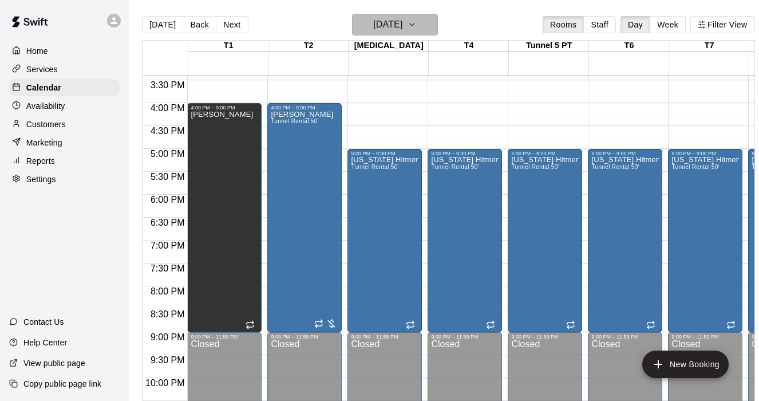
click at [417, 23] on icon "button" at bounding box center [412, 25] width 9 height 14
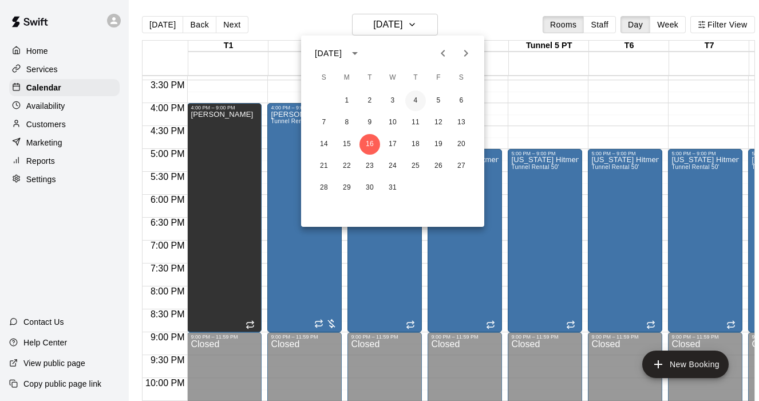
click at [413, 102] on button "4" at bounding box center [415, 100] width 21 height 21
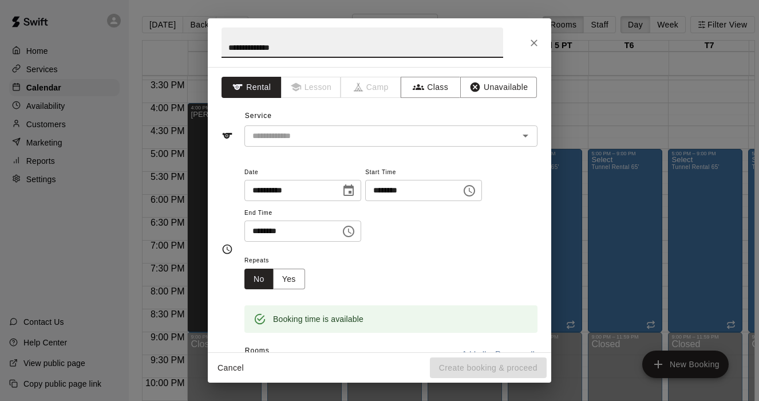
type input "**********"
click at [372, 147] on div "**********" at bounding box center [380, 209] width 344 height 285
click at [369, 137] on input "text" at bounding box center [374, 136] width 253 height 14
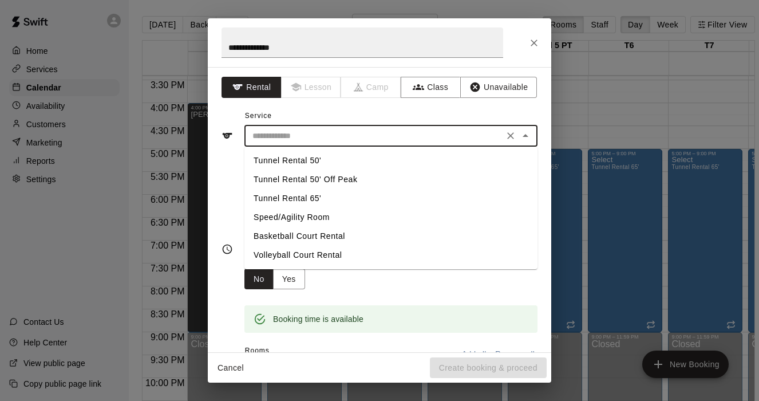
click at [313, 160] on li "Tunnel Rental 50'" at bounding box center [391, 160] width 293 height 19
type input "**********"
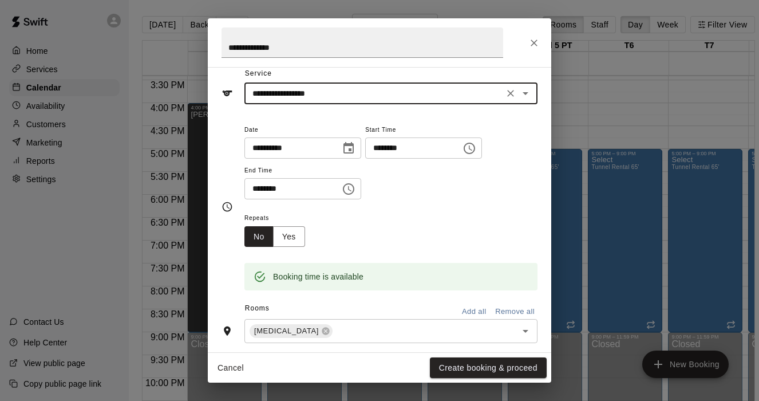
scroll to position [46, 0]
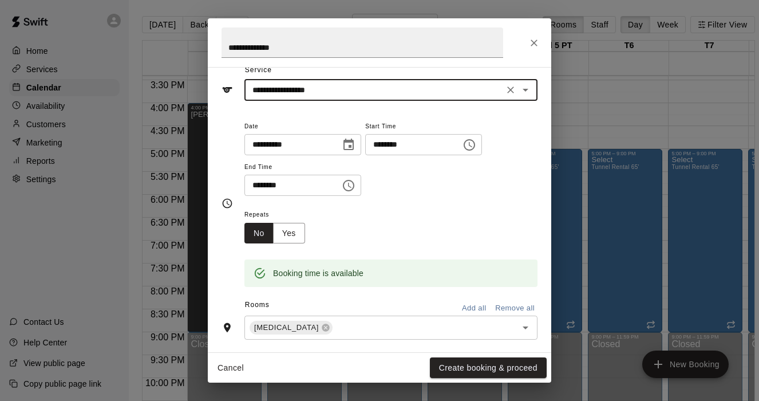
click at [360, 180] on button "Choose time, selected time is 4:30 PM" at bounding box center [348, 185] width 23 height 23
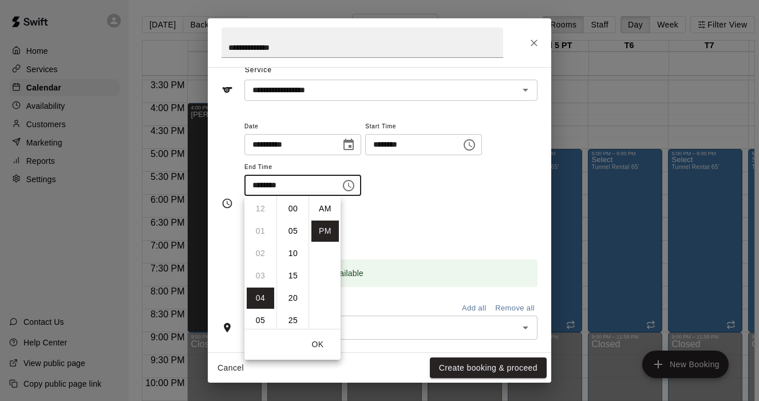
scroll to position [21, 0]
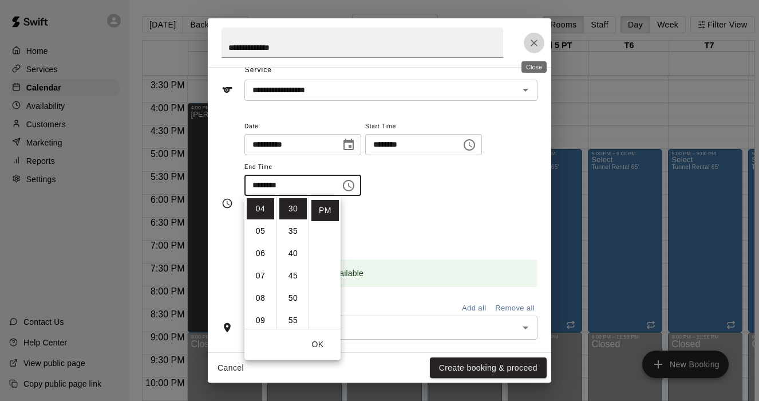
click at [539, 48] on icon "Close" at bounding box center [534, 42] width 11 height 11
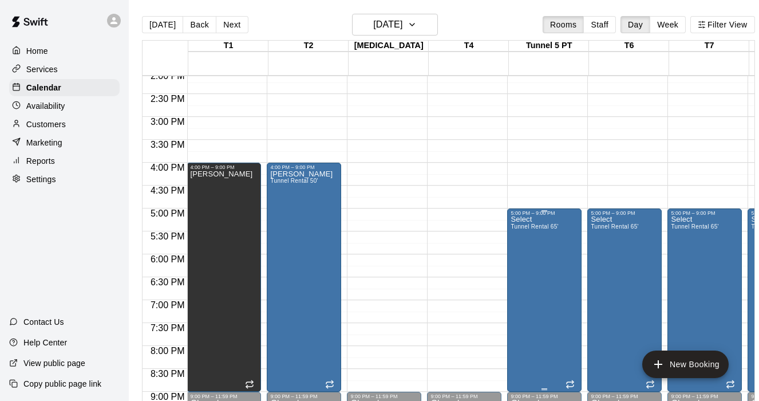
scroll to position [0, 1]
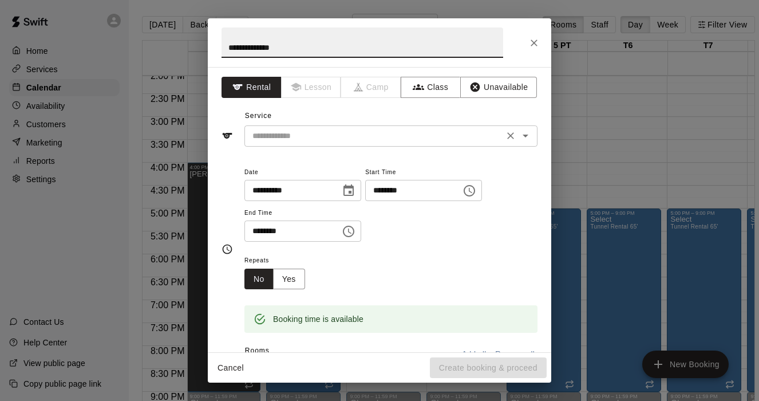
type input "**********"
click at [352, 135] on input "text" at bounding box center [374, 136] width 253 height 14
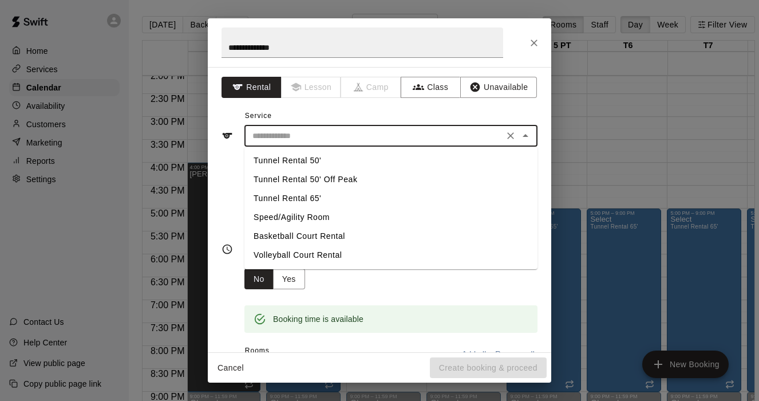
click at [332, 159] on li "Tunnel Rental 50'" at bounding box center [391, 160] width 293 height 19
type input "**********"
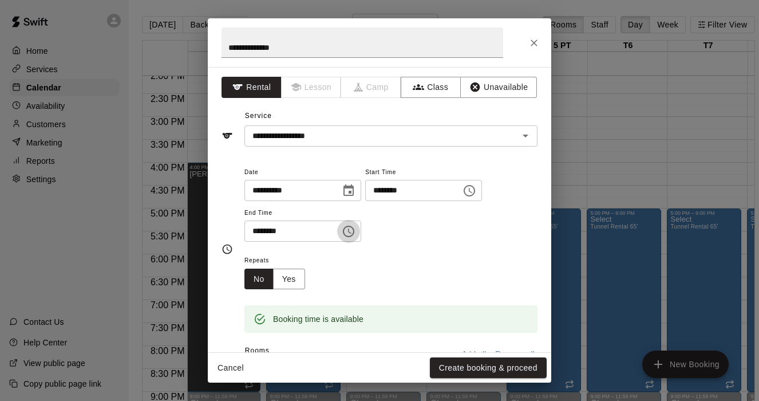
click at [344, 235] on button "Choose time, selected time is 4:30 PM" at bounding box center [348, 231] width 23 height 23
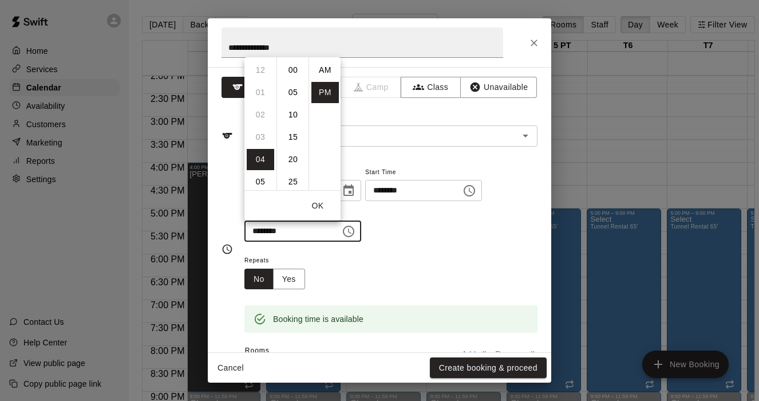
scroll to position [21, 0]
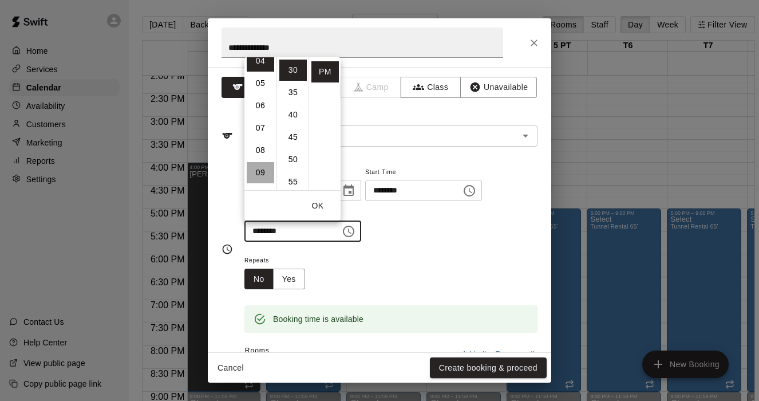
click at [261, 174] on li "09" at bounding box center [260, 172] width 27 height 21
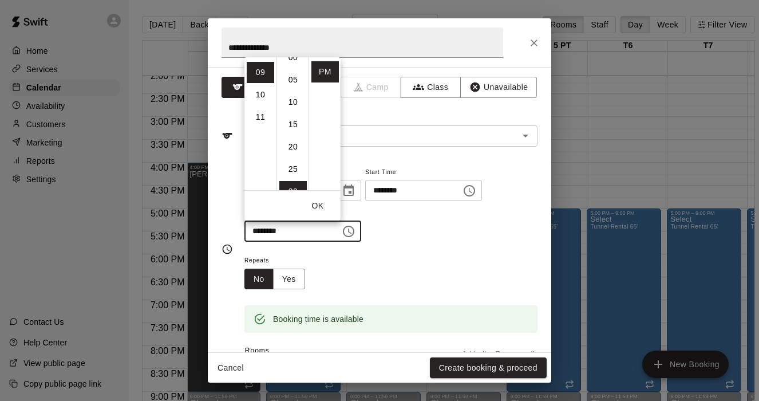
scroll to position [0, 0]
click at [291, 67] on li "00" at bounding box center [292, 70] width 27 height 21
type input "********"
click at [292, 277] on button "Yes" at bounding box center [289, 279] width 32 height 21
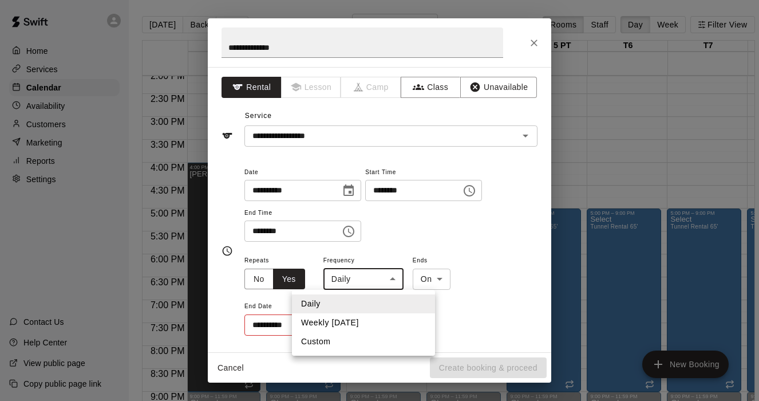
click at [386, 280] on body "Home Services Calendar Availability Customers Marketing Reports Settings Contac…" at bounding box center [379, 209] width 759 height 419
click at [357, 320] on li "Weekly [DATE]" at bounding box center [363, 322] width 143 height 19
type input "******"
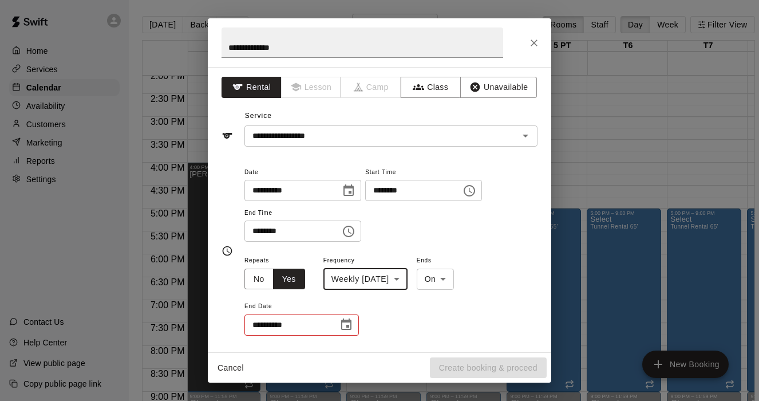
click at [348, 324] on icon "Choose date" at bounding box center [347, 325] width 14 height 14
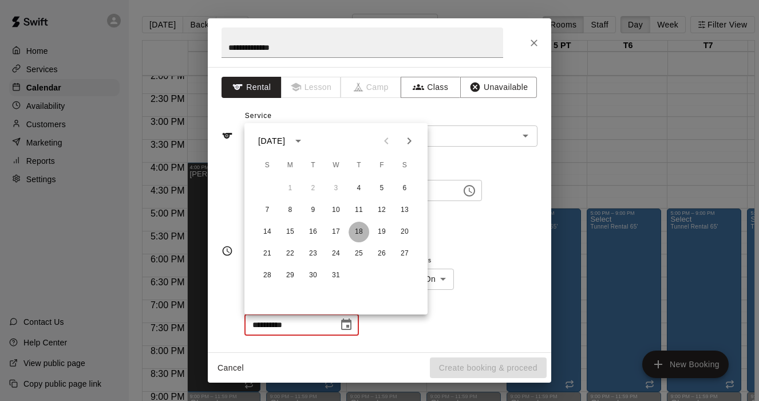
click at [360, 235] on button "18" at bounding box center [359, 232] width 21 height 21
type input "**********"
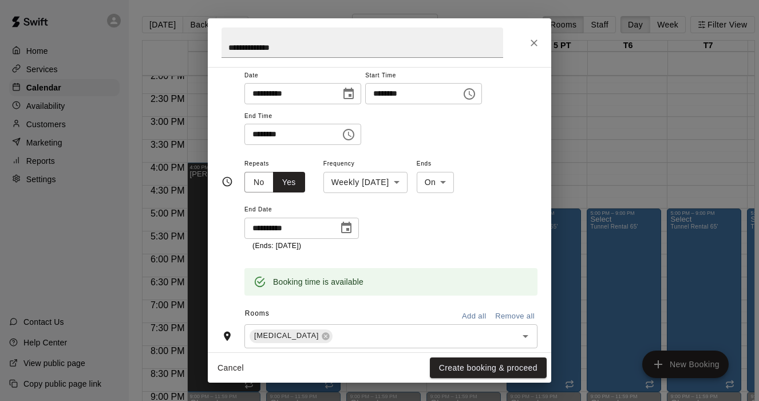
scroll to position [98, 0]
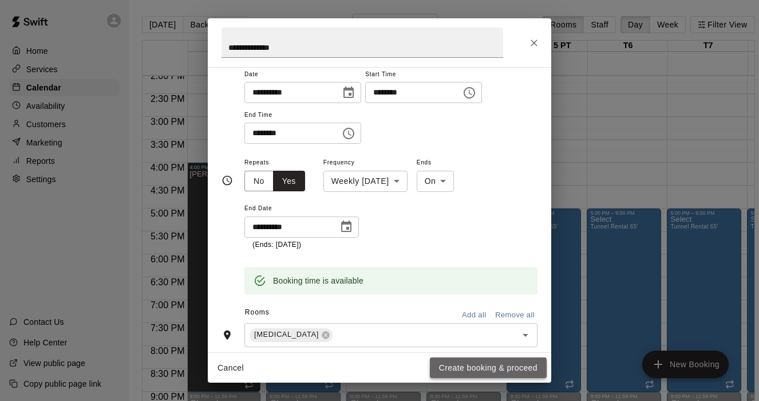
click at [488, 366] on button "Create booking & proceed" at bounding box center [488, 367] width 117 height 21
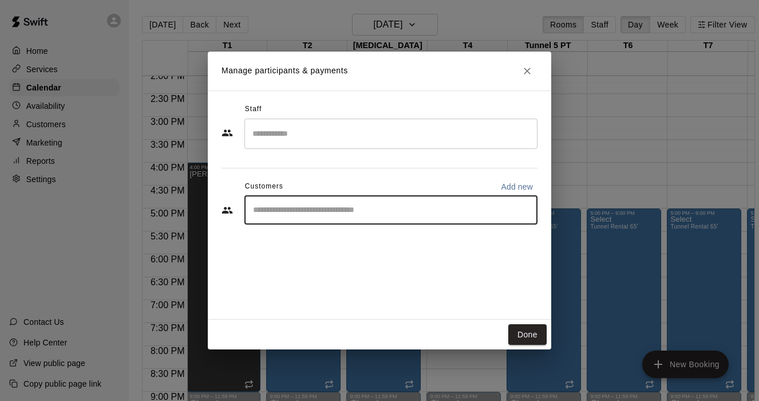
click at [286, 208] on input "Start typing to search customers..." at bounding box center [391, 209] width 283 height 11
type input "******"
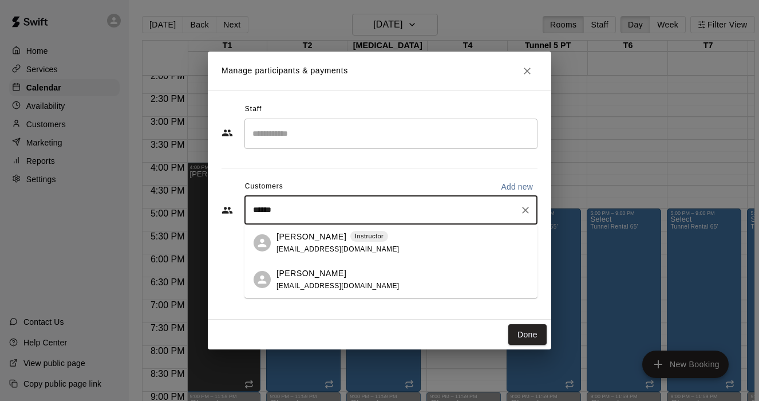
click at [349, 249] on span "[EMAIL_ADDRESS][DOMAIN_NAME]" at bounding box center [338, 249] width 123 height 8
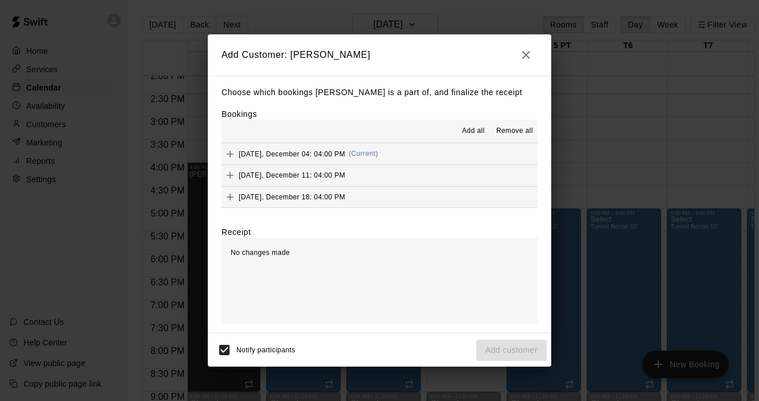
click at [475, 127] on span "Add all" at bounding box center [473, 130] width 23 height 11
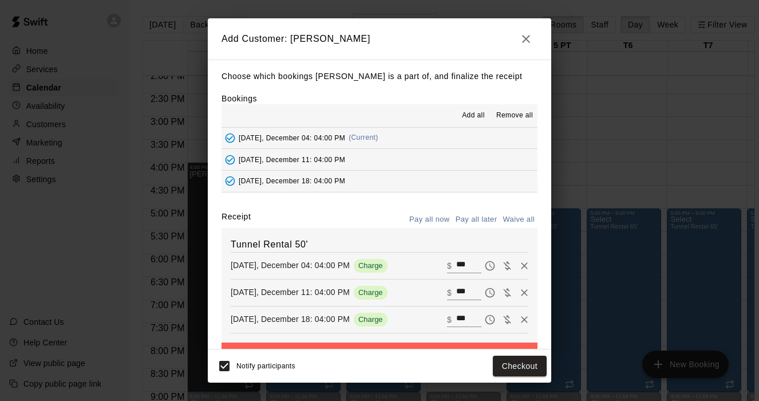
click at [480, 218] on button "Pay all later" at bounding box center [477, 220] width 48 height 18
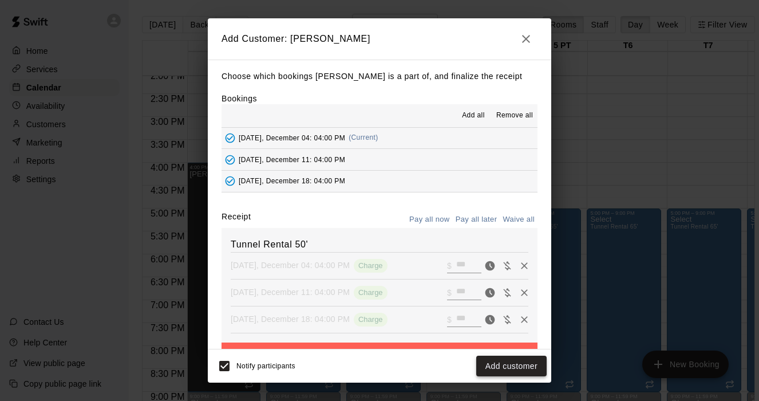
click at [515, 369] on button "Add customer" at bounding box center [511, 366] width 70 height 21
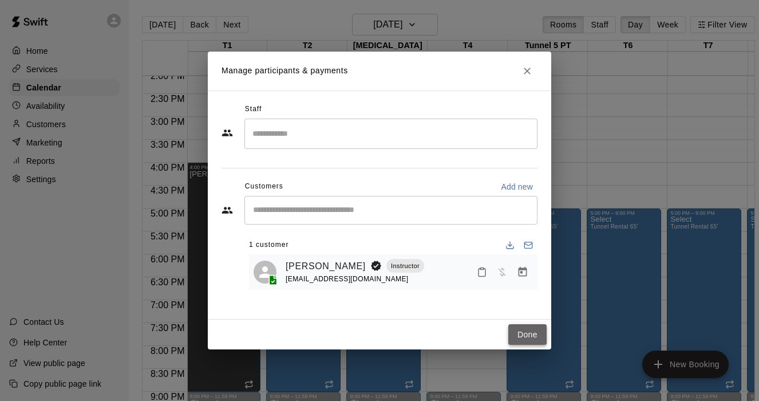
click at [533, 333] on button "Done" at bounding box center [527, 334] width 38 height 21
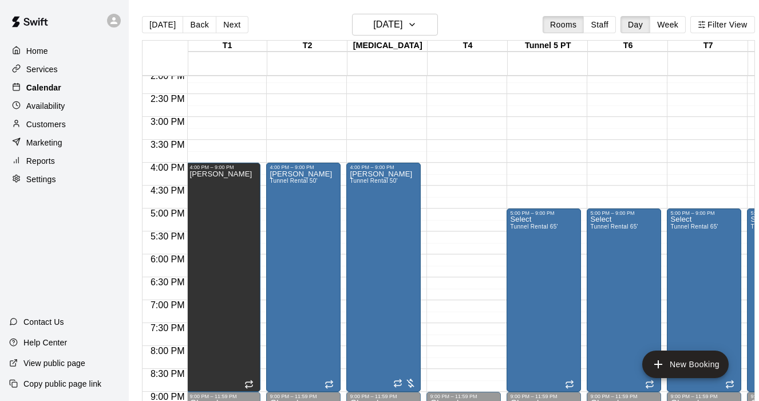
click at [45, 87] on p "Calendar" at bounding box center [43, 87] width 35 height 11
click at [425, 31] on button "[DATE]" at bounding box center [395, 25] width 86 height 22
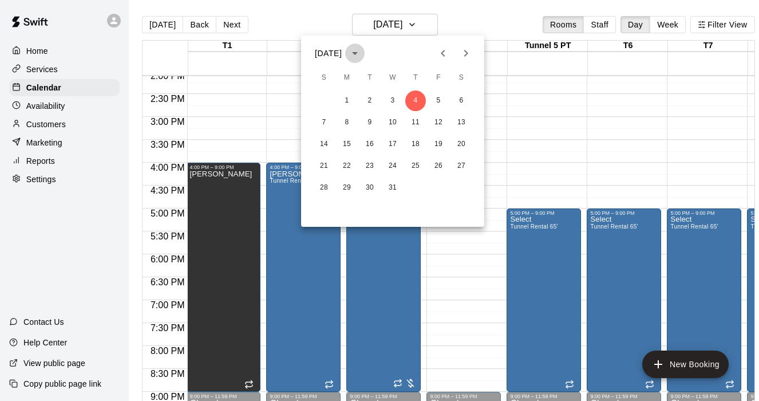
click at [362, 50] on icon "calendar view is open, switch to year view" at bounding box center [355, 53] width 14 height 14
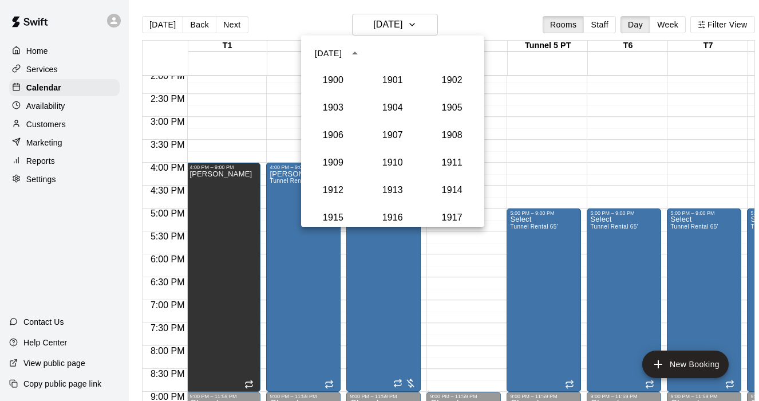
scroll to position [1060, 0]
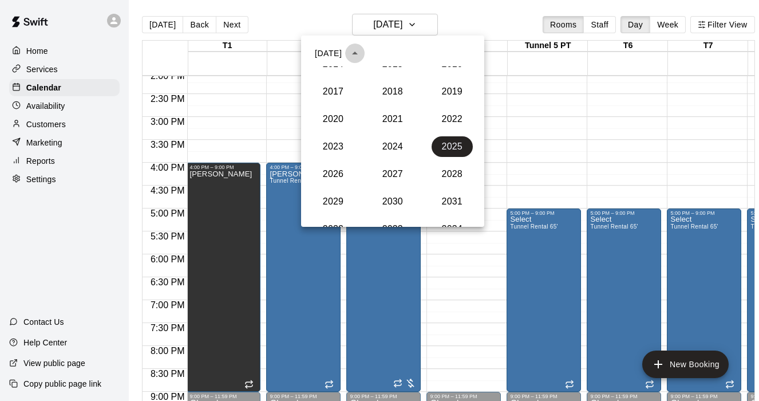
click at [362, 50] on icon "year view is open, switch to calendar view" at bounding box center [355, 53] width 14 height 14
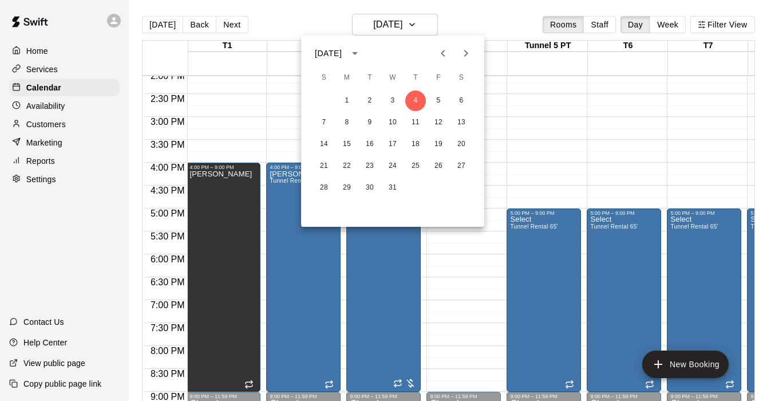
click at [443, 57] on icon "Previous month" at bounding box center [443, 53] width 14 height 14
click at [394, 144] on button "15" at bounding box center [393, 144] width 21 height 21
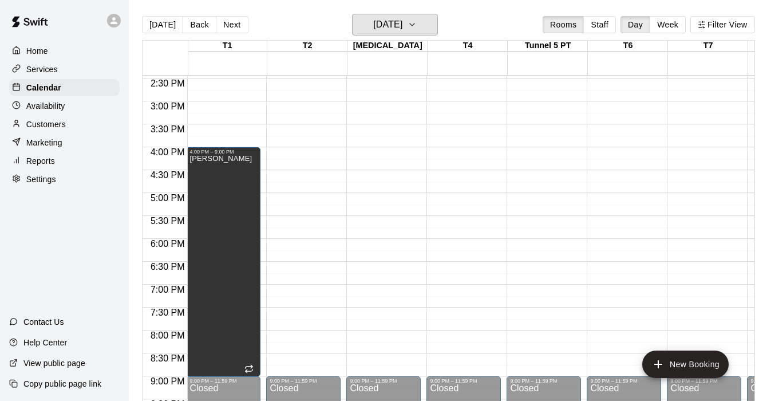
scroll to position [663, 1]
click at [403, 22] on h6 "[DATE]" at bounding box center [387, 25] width 29 height 16
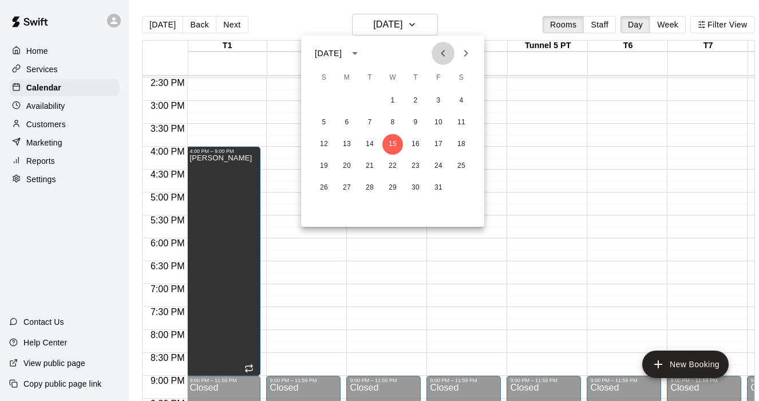
click at [449, 49] on icon "Previous month" at bounding box center [443, 53] width 14 height 14
click at [367, 145] on button "16" at bounding box center [370, 144] width 21 height 21
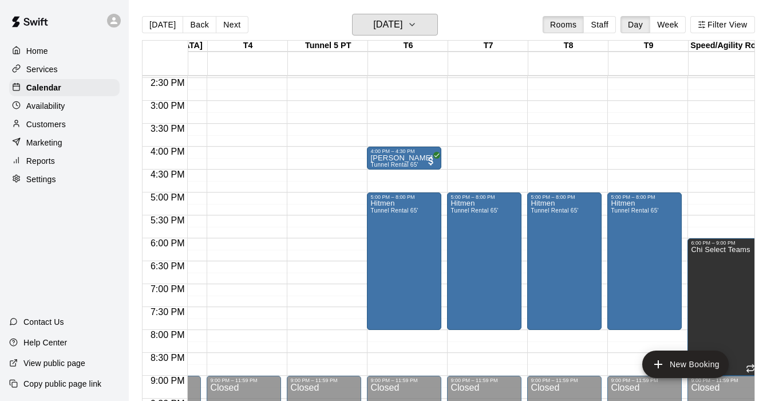
scroll to position [0, 309]
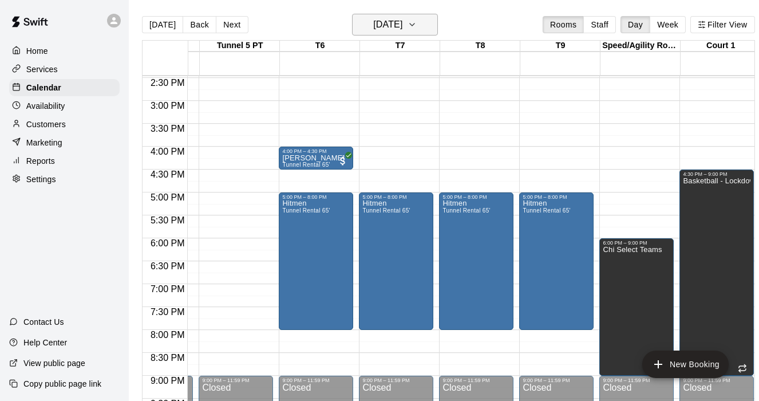
click at [435, 20] on button "[DATE]" at bounding box center [395, 25] width 86 height 22
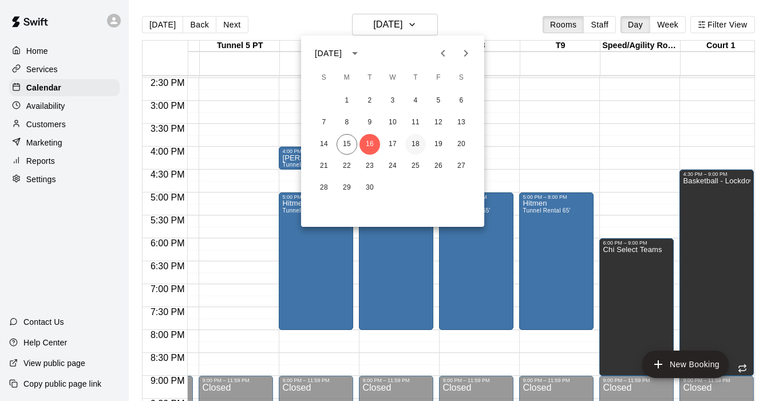
click at [417, 141] on button "18" at bounding box center [415, 144] width 21 height 21
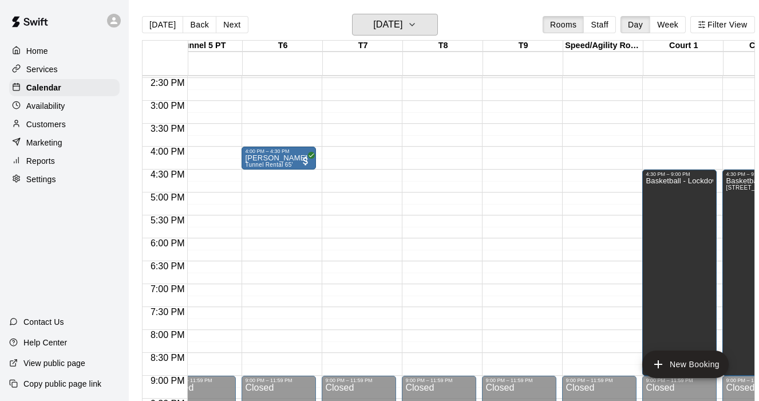
scroll to position [0, 353]
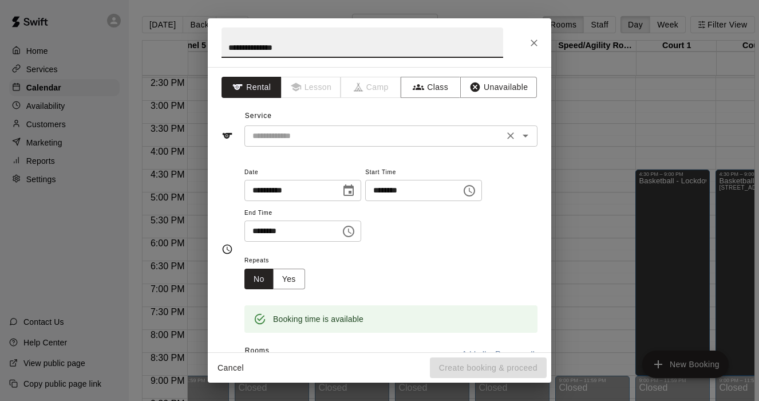
type input "**********"
click at [403, 139] on input "text" at bounding box center [374, 136] width 253 height 14
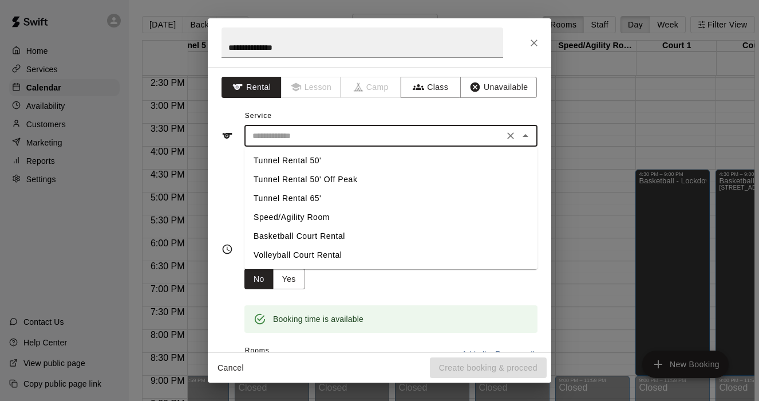
click at [314, 218] on li "Speed/Agility Room" at bounding box center [391, 217] width 293 height 19
type input "**********"
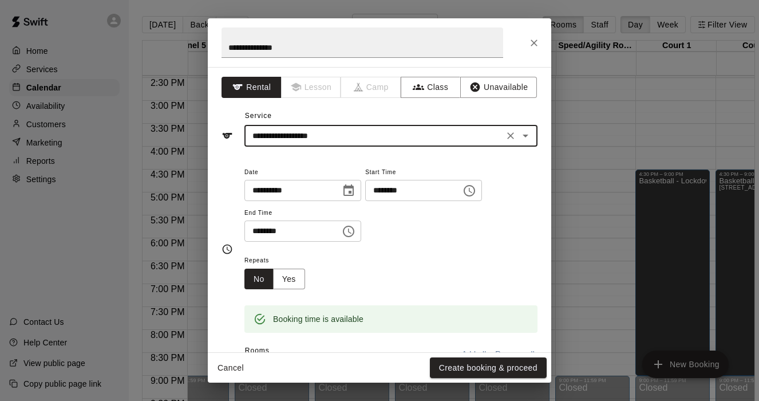
click at [354, 232] on icon "Choose time, selected time is 6:30 PM" at bounding box center [348, 231] width 11 height 11
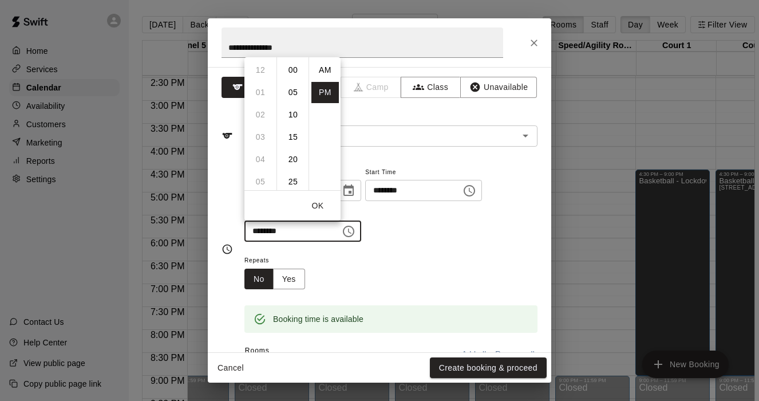
scroll to position [21, 0]
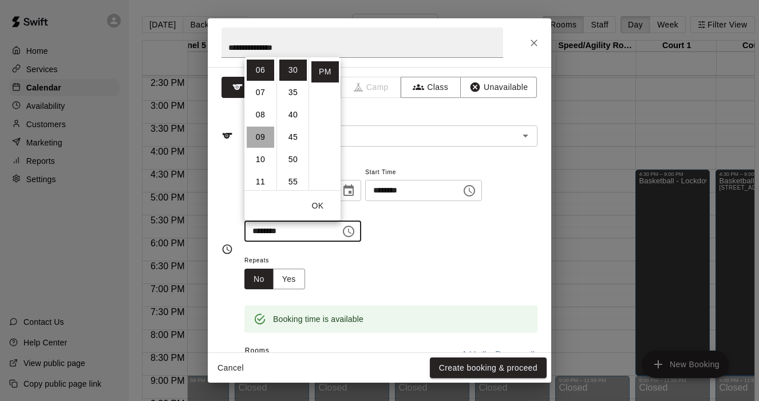
click at [265, 137] on li "09" at bounding box center [260, 137] width 27 height 21
click at [294, 67] on li "00" at bounding box center [292, 70] width 27 height 21
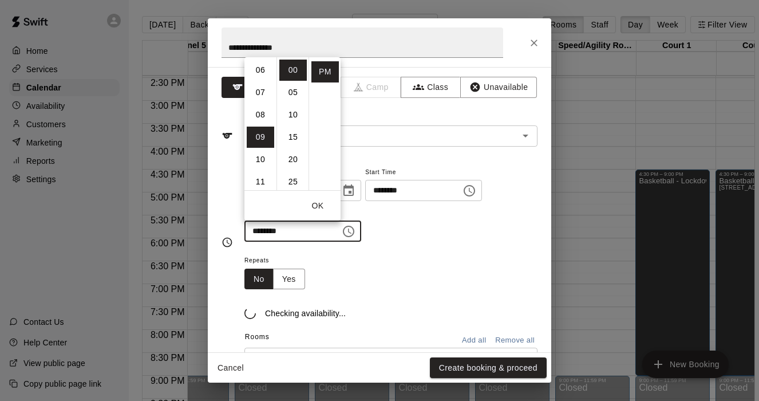
type input "********"
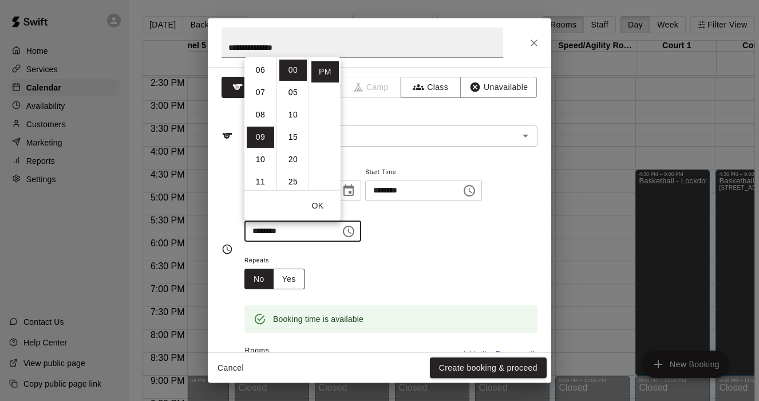
click at [293, 281] on button "Yes" at bounding box center [289, 279] width 32 height 21
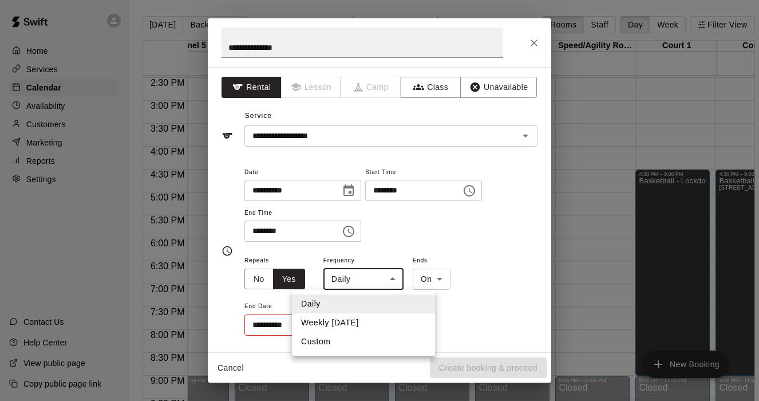
click at [388, 284] on body "Home Services Calendar Availability Customers Marketing Reports Settings Contac…" at bounding box center [379, 209] width 759 height 419
click at [356, 316] on li "Weekly [DATE]" at bounding box center [363, 322] width 143 height 19
type input "******"
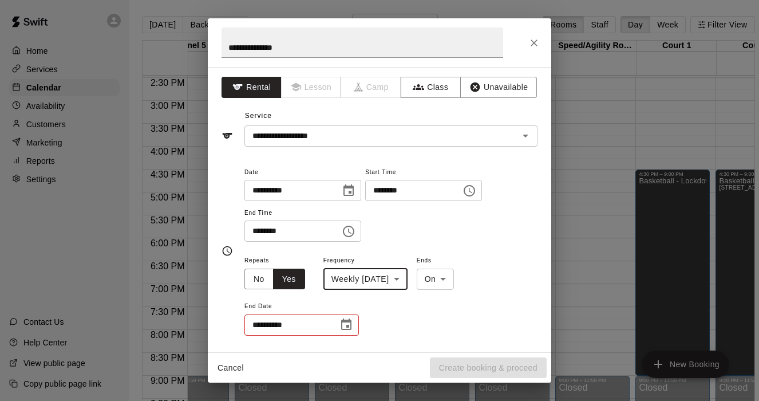
click at [351, 324] on icon "Choose date" at bounding box center [346, 323] width 10 height 11
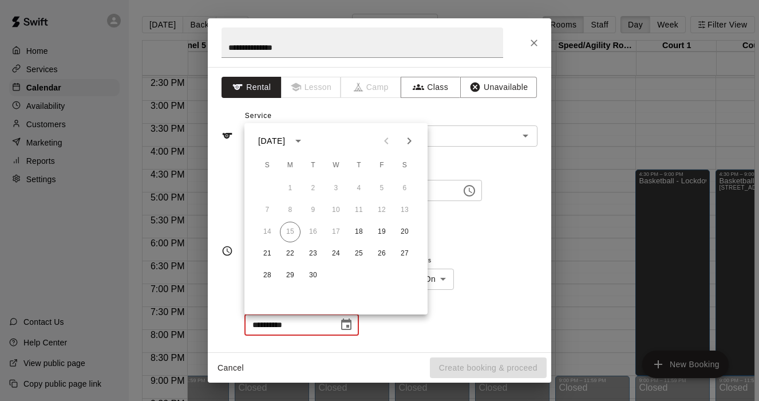
click at [412, 141] on icon "Next month" at bounding box center [410, 141] width 14 height 14
click at [359, 189] on button "2" at bounding box center [359, 188] width 21 height 21
type input "**********"
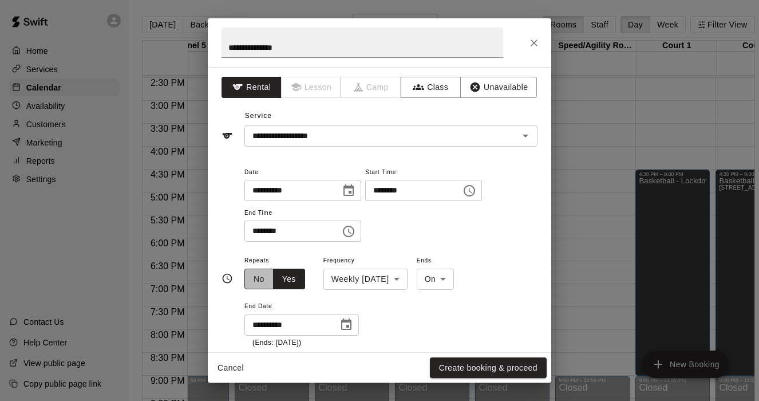
click at [254, 275] on button "No" at bounding box center [259, 279] width 29 height 21
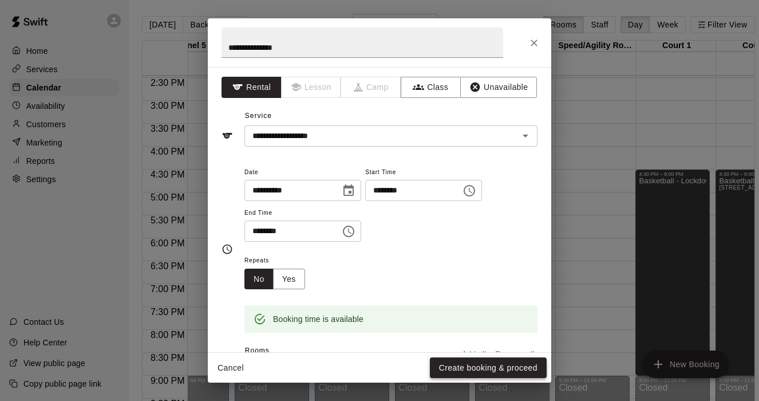
click at [472, 367] on button "Create booking & proceed" at bounding box center [488, 367] width 117 height 21
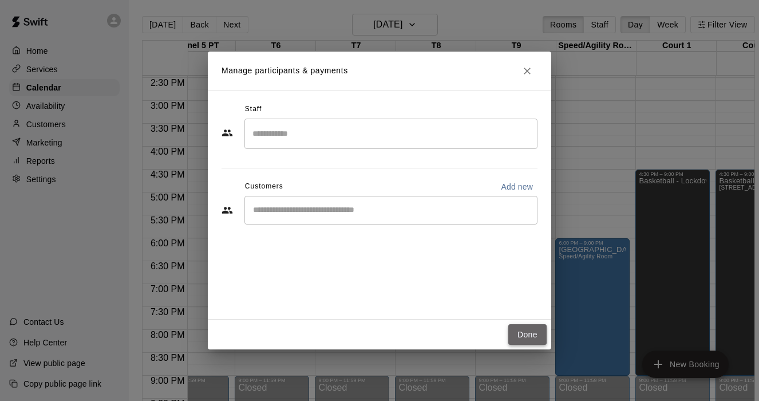
click at [534, 328] on button "Done" at bounding box center [527, 334] width 38 height 21
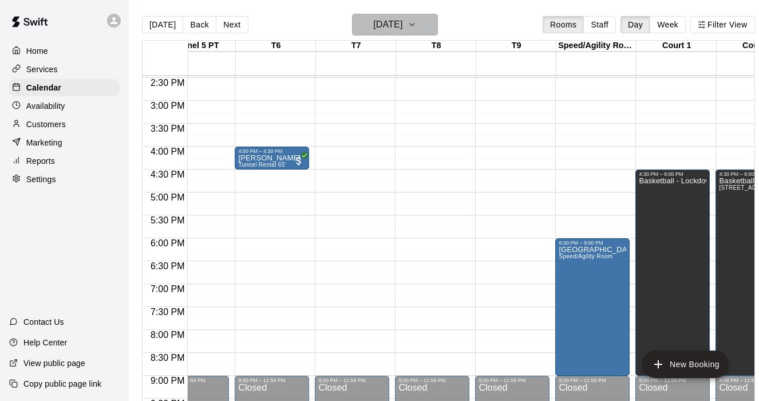
click at [425, 32] on button "[DATE]" at bounding box center [395, 25] width 86 height 22
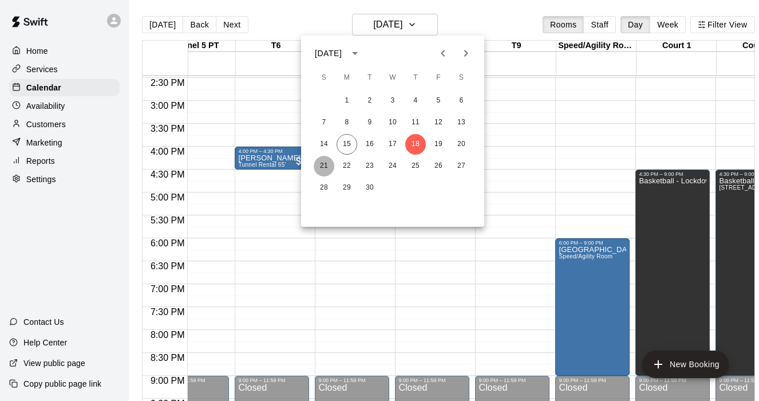
click at [330, 164] on button "21" at bounding box center [324, 166] width 21 height 21
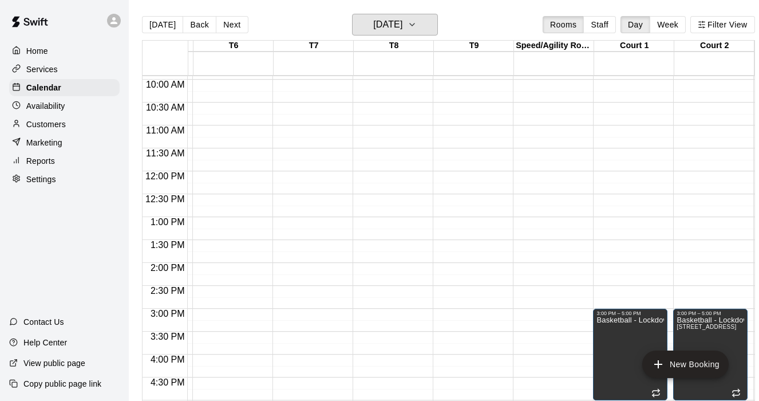
scroll to position [430, 396]
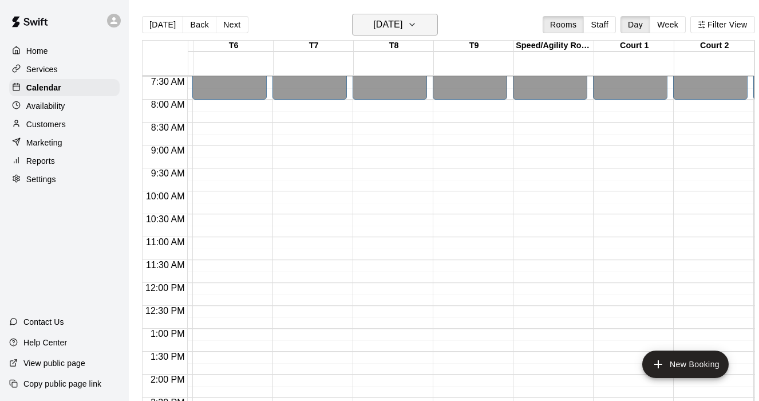
click at [403, 27] on h6 "[DATE]" at bounding box center [387, 25] width 29 height 16
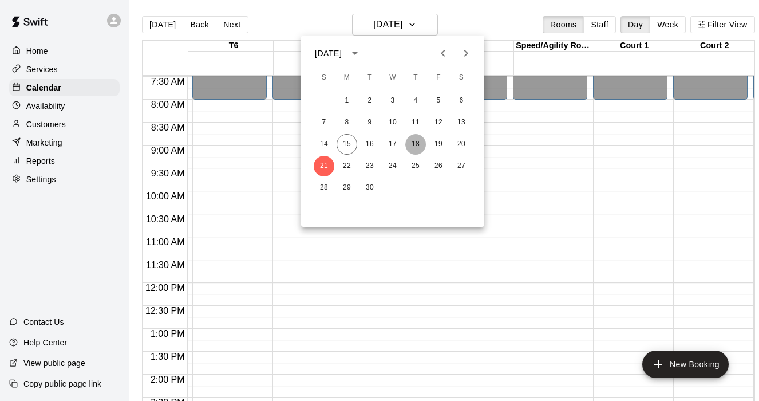
click at [413, 145] on button "18" at bounding box center [415, 144] width 21 height 21
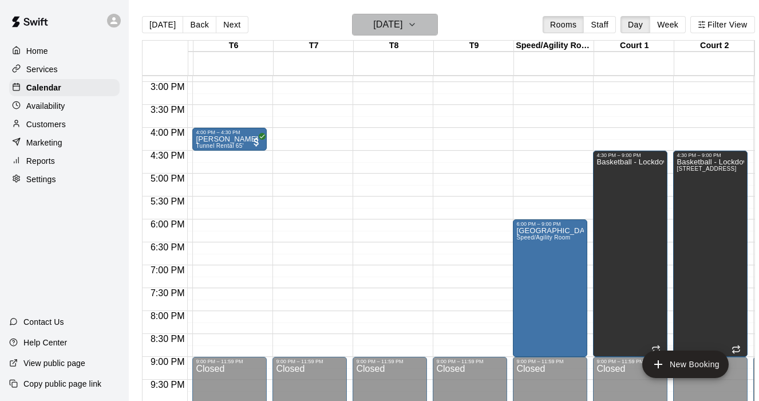
click at [424, 23] on button "[DATE]" at bounding box center [395, 25] width 86 height 22
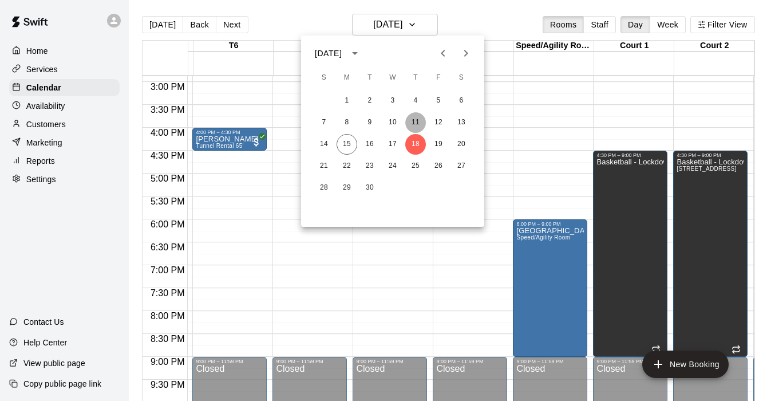
click at [420, 122] on button "11" at bounding box center [415, 122] width 21 height 21
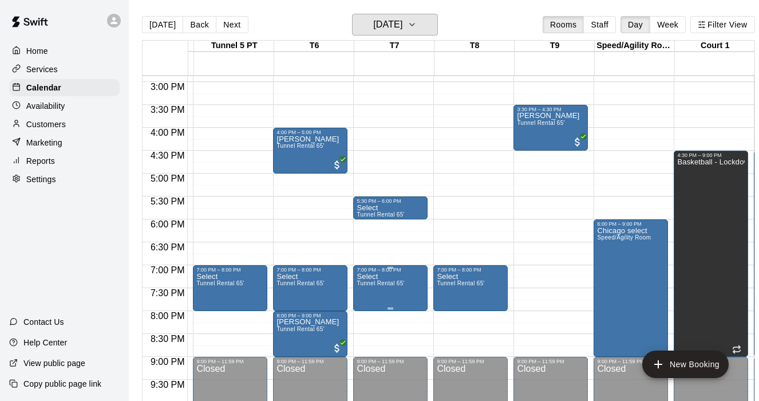
scroll to position [0, 314]
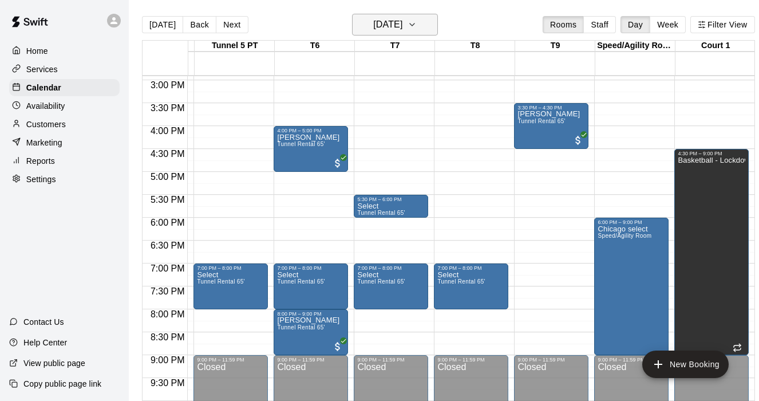
click at [417, 26] on icon "button" at bounding box center [412, 25] width 9 height 14
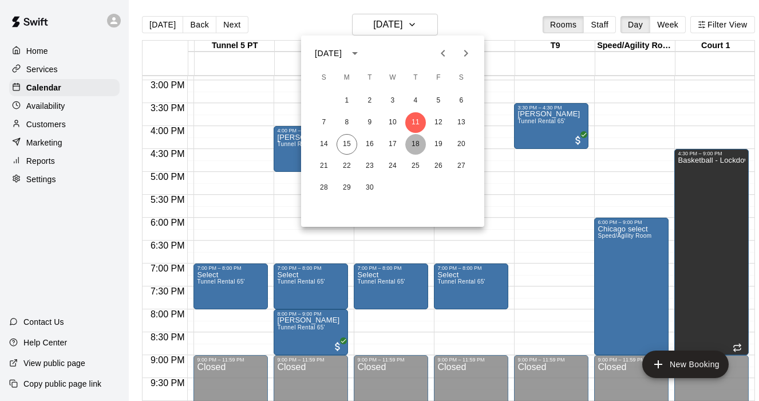
click at [412, 146] on button "18" at bounding box center [415, 144] width 21 height 21
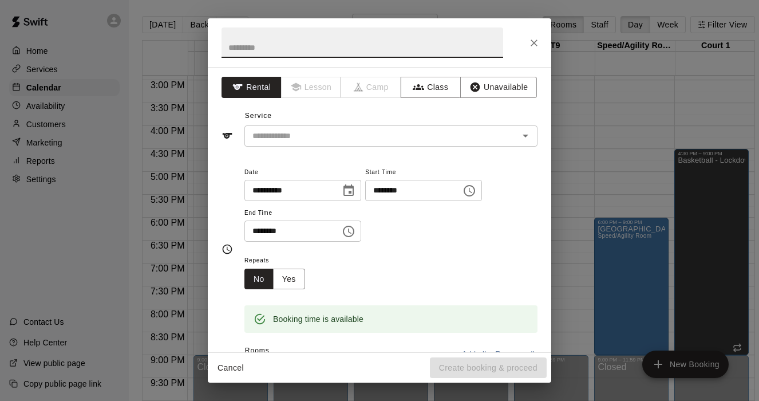
type input "*"
type input "**********"
click at [326, 151] on div "**********" at bounding box center [380, 209] width 344 height 285
click at [328, 136] on input "text" at bounding box center [374, 136] width 253 height 14
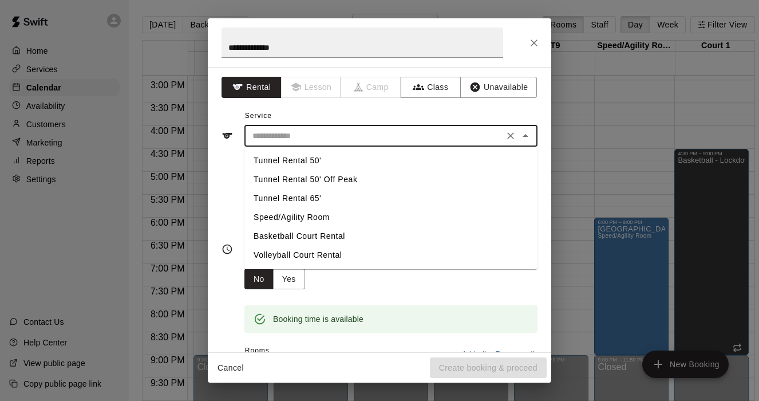
click at [317, 198] on li "Tunnel Rental 65'" at bounding box center [391, 198] width 293 height 19
type input "**********"
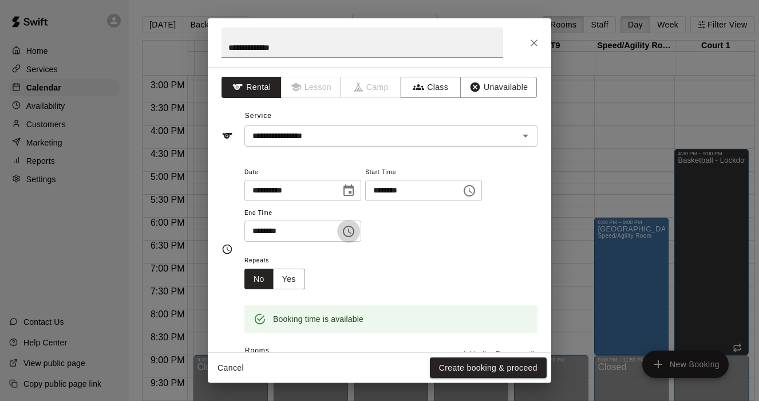
click at [347, 236] on icon "Choose time, selected time is 7:30 PM" at bounding box center [349, 231] width 14 height 14
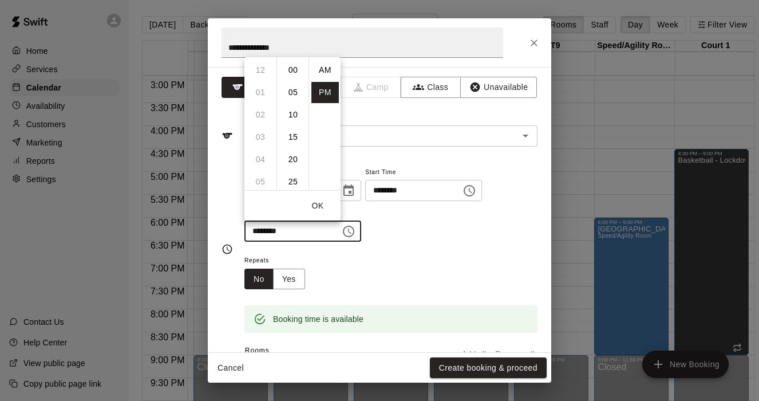
scroll to position [21, 0]
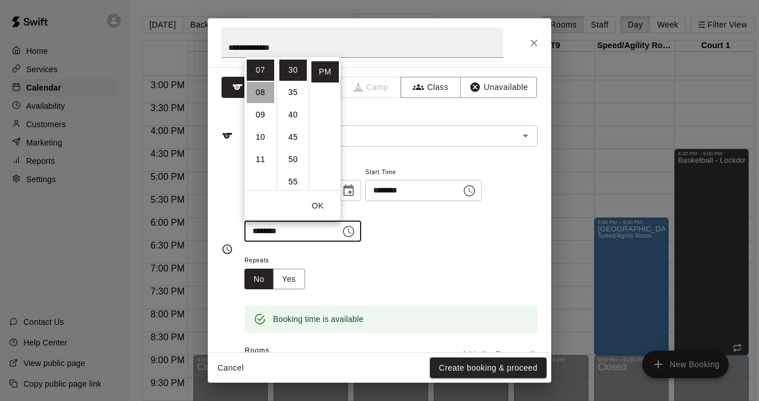
click at [260, 98] on li "08" at bounding box center [260, 92] width 27 height 21
click at [292, 69] on li "00" at bounding box center [292, 70] width 27 height 21
type input "********"
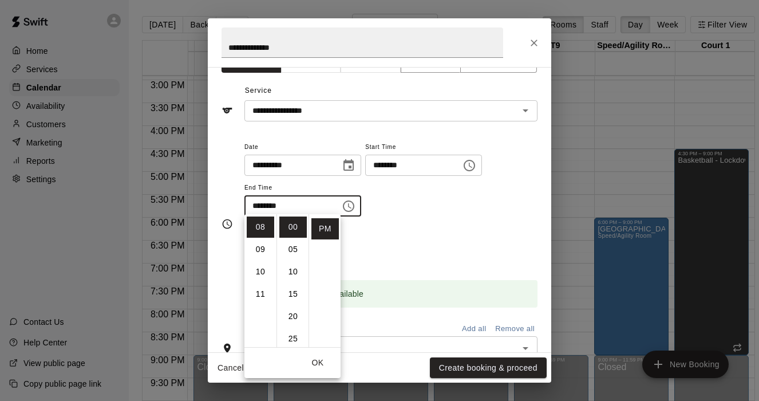
scroll to position [27, 0]
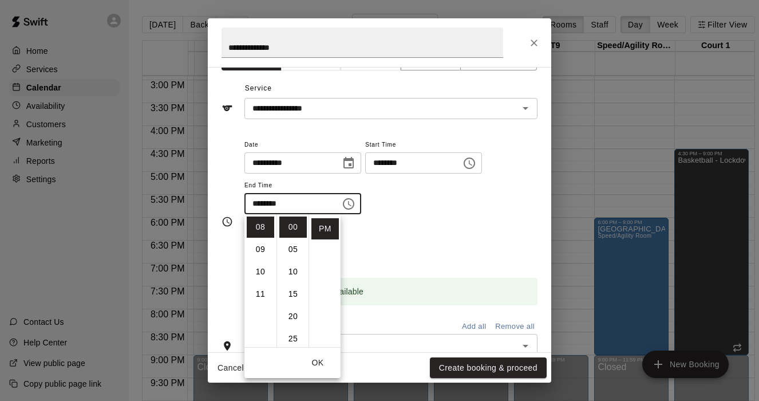
click at [320, 369] on button "OK" at bounding box center [317, 362] width 37 height 21
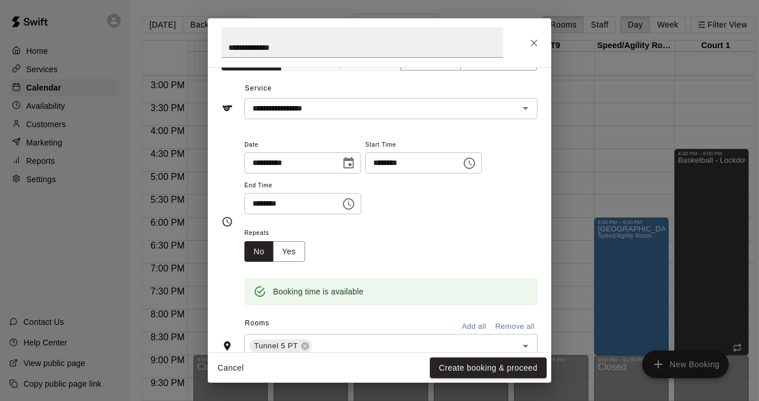
scroll to position [81, 0]
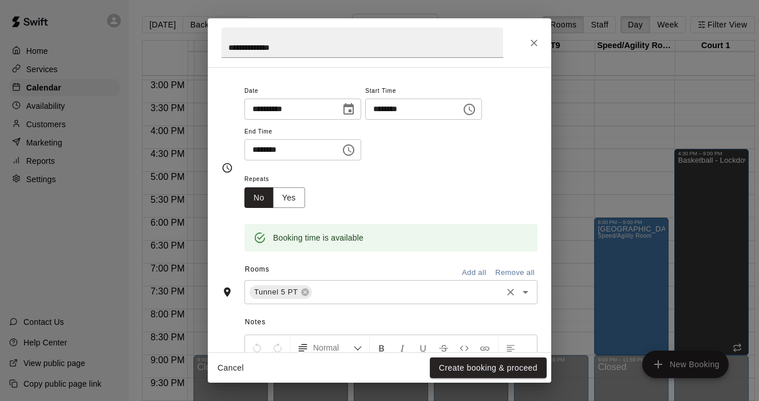
click at [354, 289] on input "text" at bounding box center [407, 292] width 187 height 14
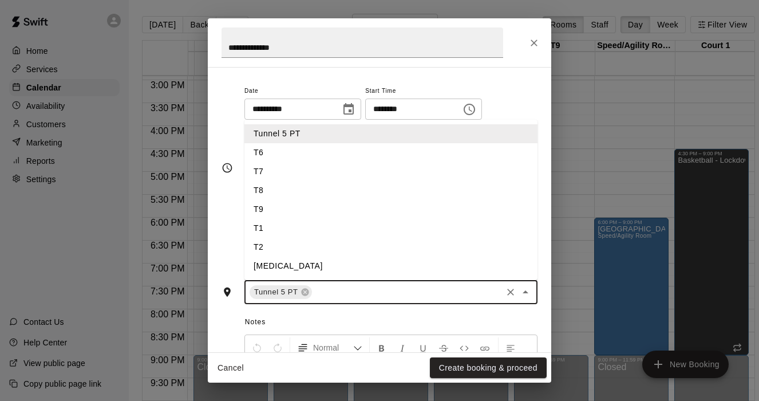
click at [286, 157] on li "T6" at bounding box center [391, 152] width 293 height 19
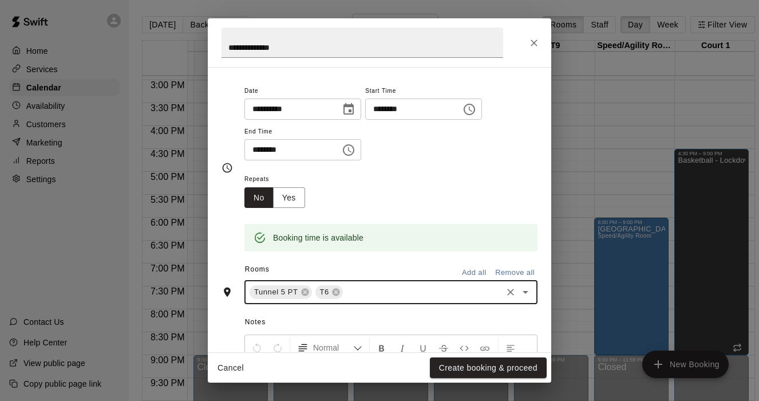
click at [381, 294] on input "text" at bounding box center [423, 292] width 156 height 14
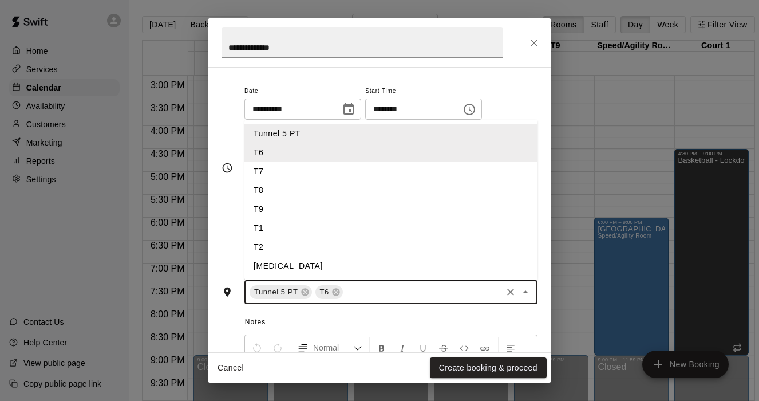
drag, startPoint x: 275, startPoint y: 180, endPoint x: 273, endPoint y: 172, distance: 8.9
click at [273, 172] on ul "Tunnel 5 PT T6 T7 T8 T9 T1 T2 [MEDICAL_DATA] T4 Speed/Agility Room Court 1 Cour…" at bounding box center [391, 200] width 293 height 160
click at [273, 172] on li "T7" at bounding box center [391, 171] width 293 height 19
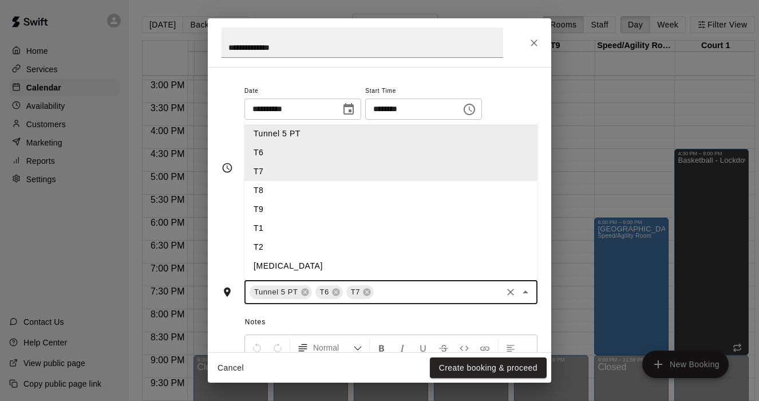
click at [389, 286] on input "text" at bounding box center [438, 292] width 125 height 14
click at [276, 186] on li "T8" at bounding box center [391, 190] width 293 height 19
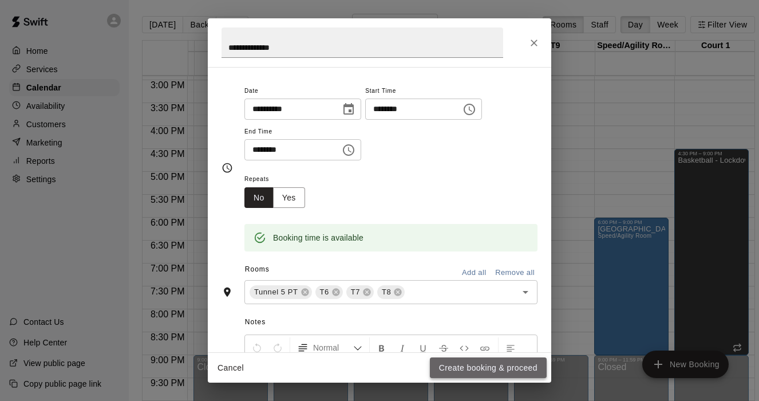
click at [477, 372] on button "Create booking & proceed" at bounding box center [488, 367] width 117 height 21
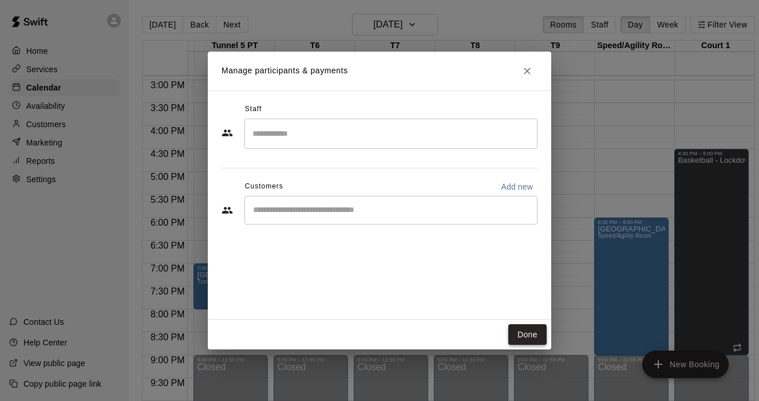
click at [527, 333] on button "Done" at bounding box center [527, 334] width 38 height 21
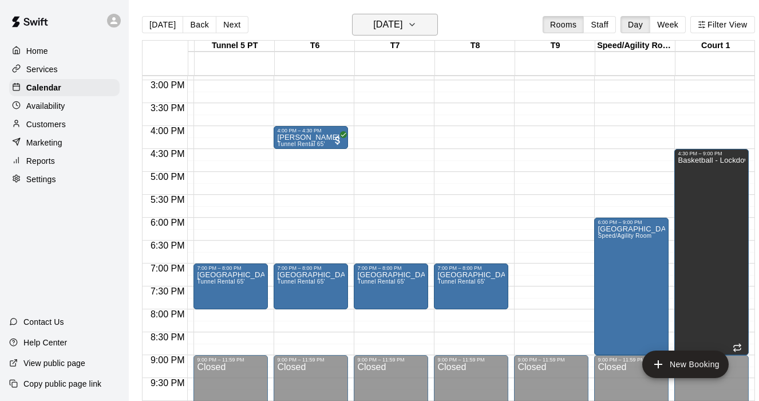
click at [417, 24] on icon "button" at bounding box center [412, 25] width 9 height 14
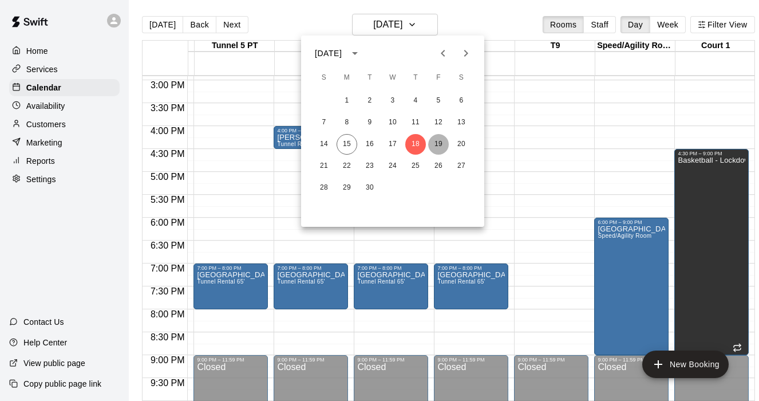
click at [437, 143] on button "19" at bounding box center [438, 144] width 21 height 21
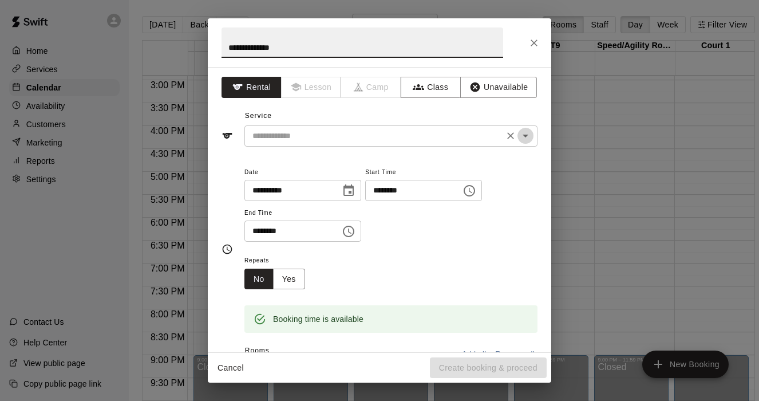
click at [526, 137] on icon "Open" at bounding box center [526, 136] width 6 height 3
type input "**********"
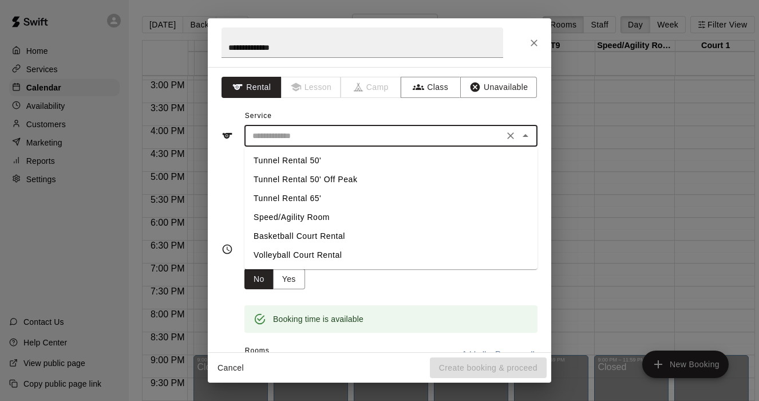
click at [322, 197] on li "Tunnel Rental 65'" at bounding box center [391, 198] width 293 height 19
type input "**********"
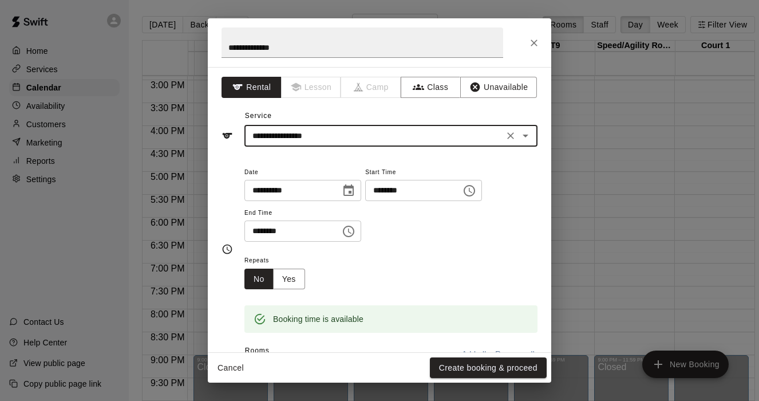
click at [360, 235] on button "Choose time, selected time is 4:30 PM" at bounding box center [348, 231] width 23 height 23
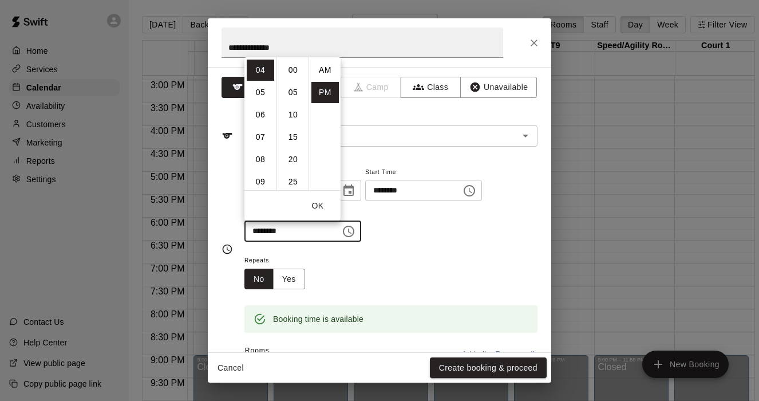
scroll to position [21, 0]
click at [262, 111] on li "06" at bounding box center [260, 114] width 27 height 21
type input "********"
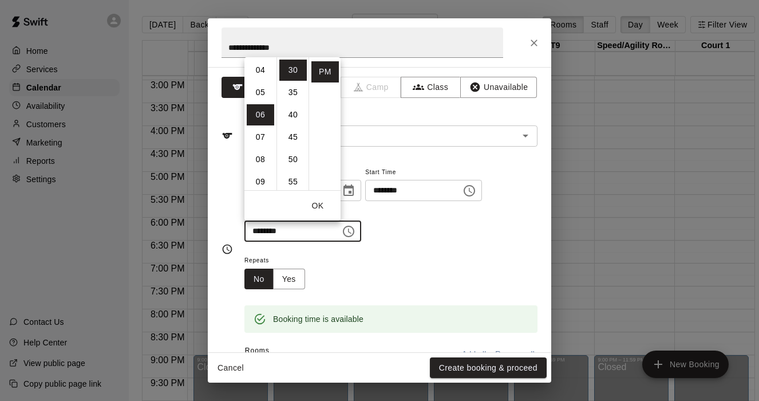
scroll to position [130, 0]
click at [321, 207] on button "OK" at bounding box center [317, 205] width 37 height 21
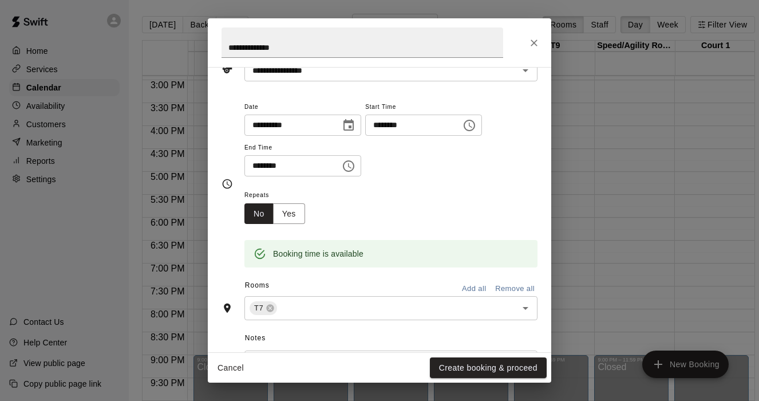
scroll to position [77, 0]
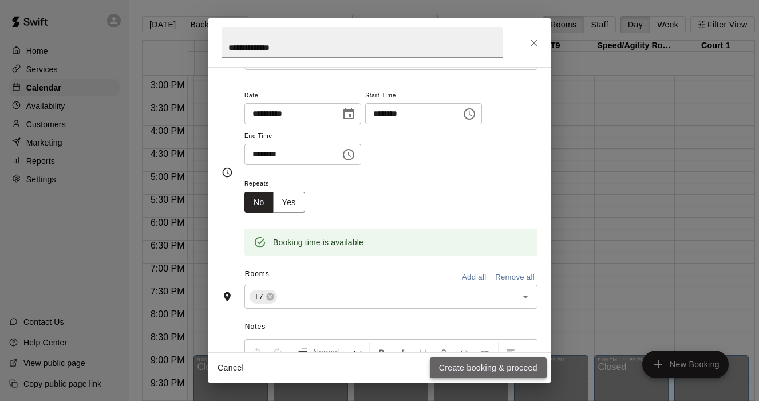
click at [461, 371] on button "Create booking & proceed" at bounding box center [488, 367] width 117 height 21
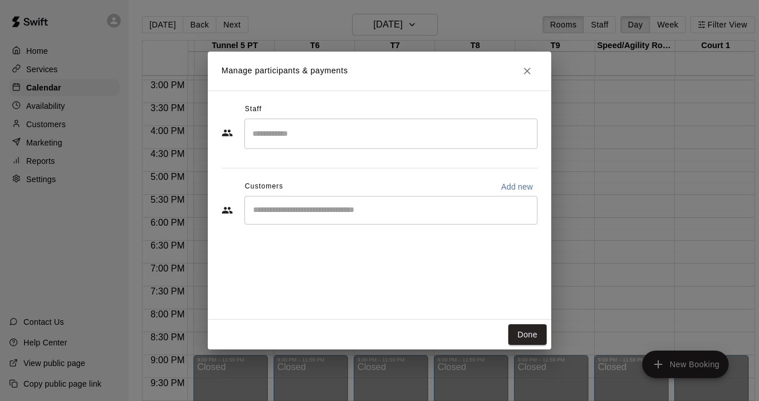
click at [336, 221] on div "​" at bounding box center [391, 210] width 293 height 29
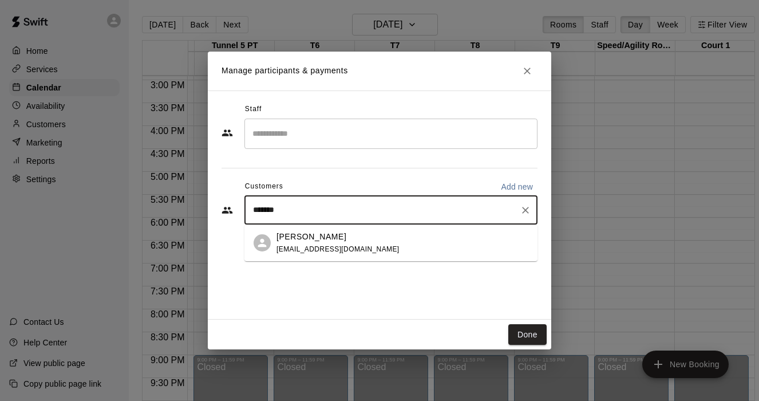
type input "******"
click at [322, 245] on span "[EMAIL_ADDRESS][DOMAIN_NAME]" at bounding box center [338, 249] width 123 height 8
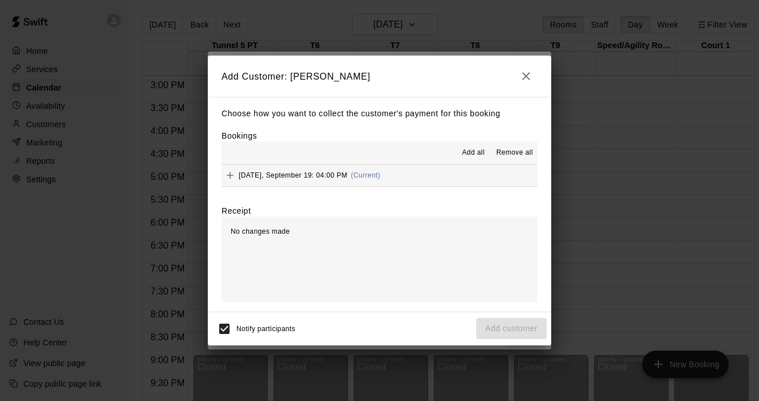
click at [472, 149] on span "Add all" at bounding box center [473, 152] width 23 height 11
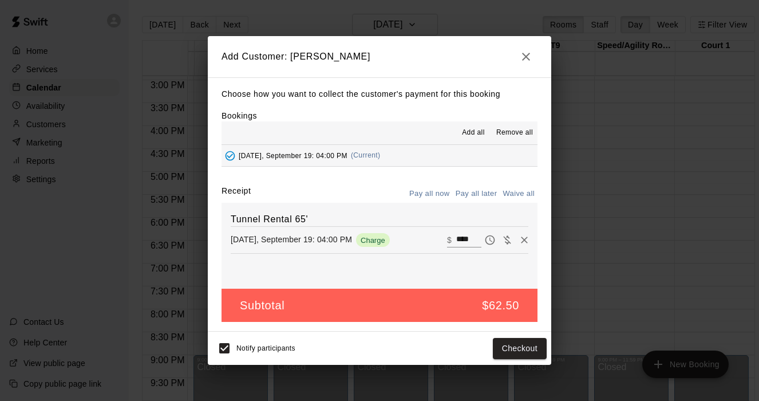
click at [482, 200] on button "Pay all later" at bounding box center [477, 194] width 48 height 18
click at [506, 356] on button "Add customer" at bounding box center [511, 348] width 70 height 21
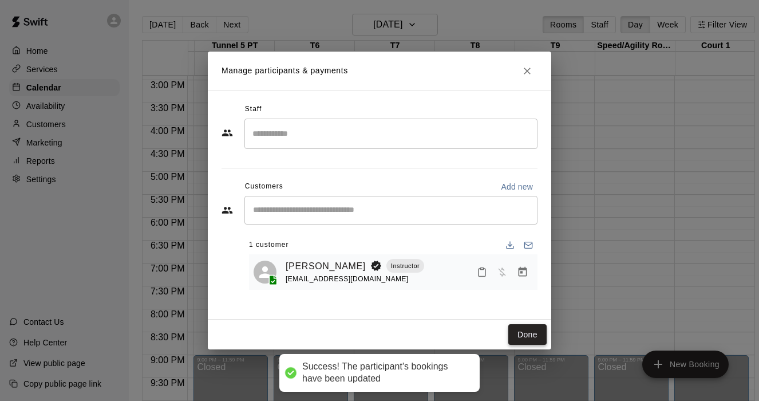
click at [523, 329] on button "Done" at bounding box center [527, 334] width 38 height 21
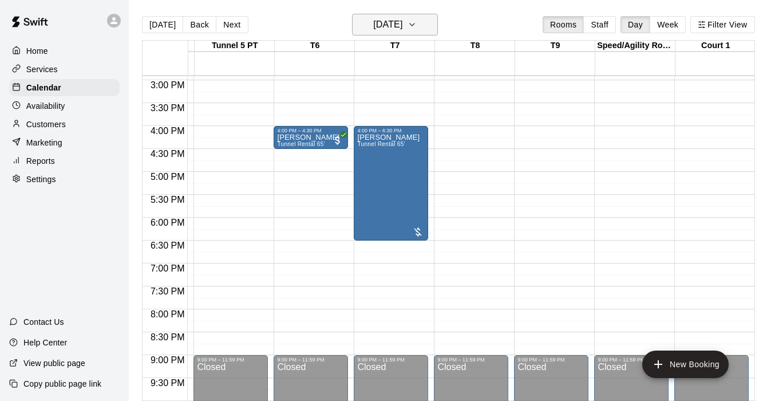
click at [417, 26] on icon "button" at bounding box center [412, 25] width 9 height 14
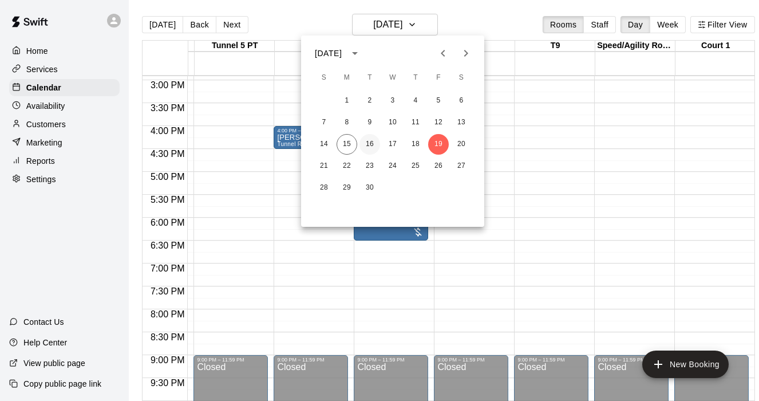
click at [376, 145] on button "16" at bounding box center [370, 144] width 21 height 21
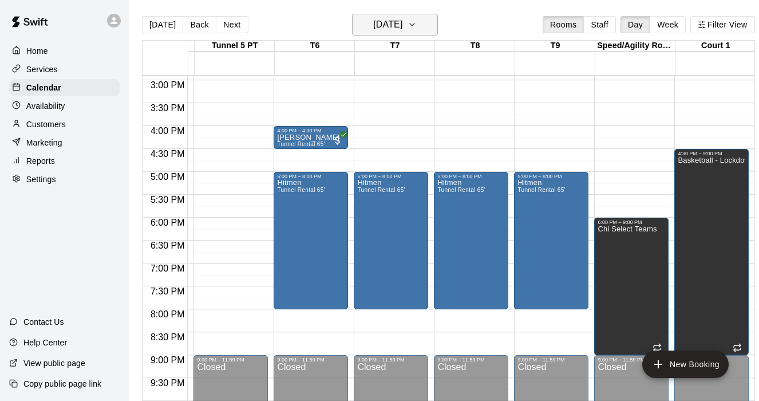
click at [417, 22] on icon "button" at bounding box center [412, 25] width 9 height 14
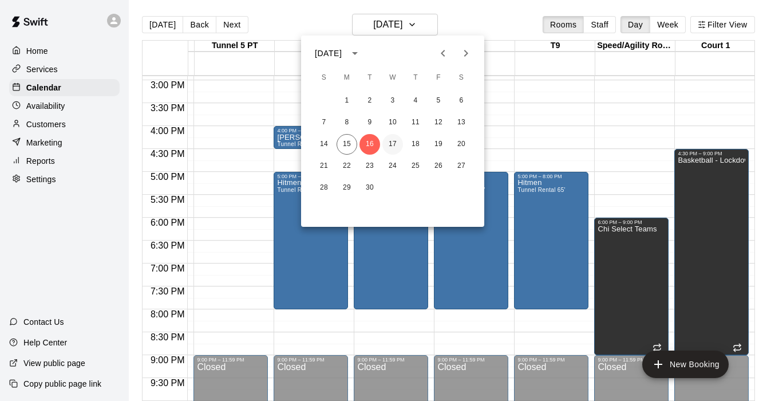
click at [393, 140] on button "17" at bounding box center [393, 144] width 21 height 21
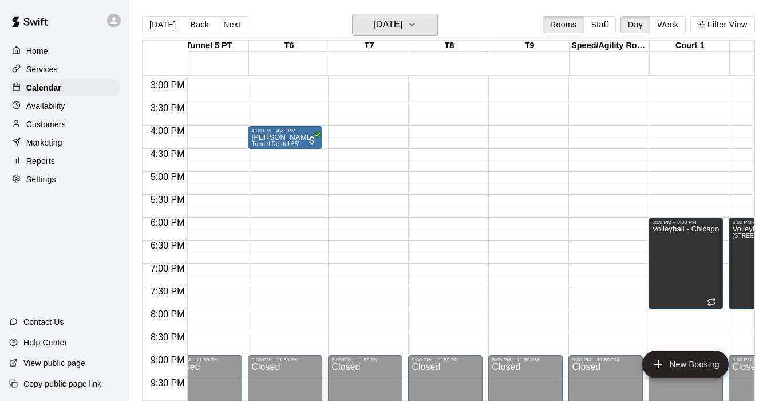
scroll to position [0, 345]
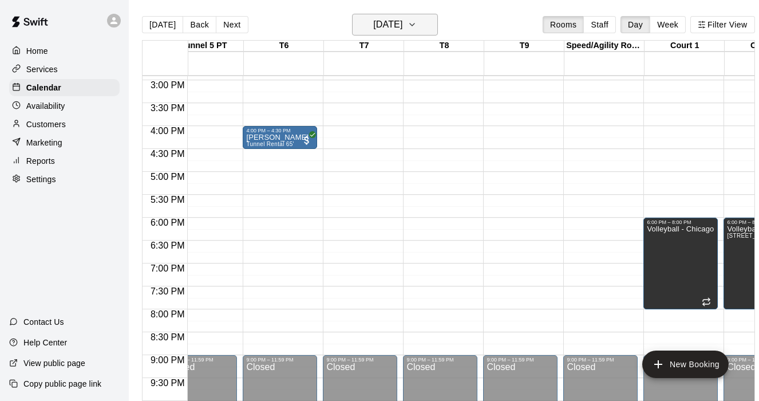
click at [417, 28] on icon "button" at bounding box center [412, 25] width 9 height 14
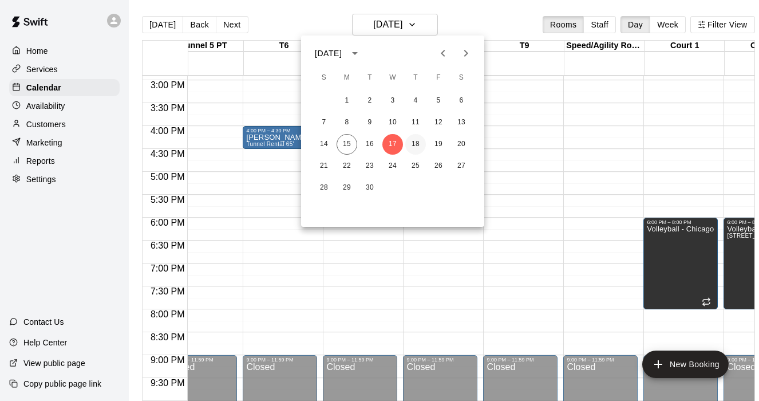
click at [419, 140] on button "18" at bounding box center [415, 144] width 21 height 21
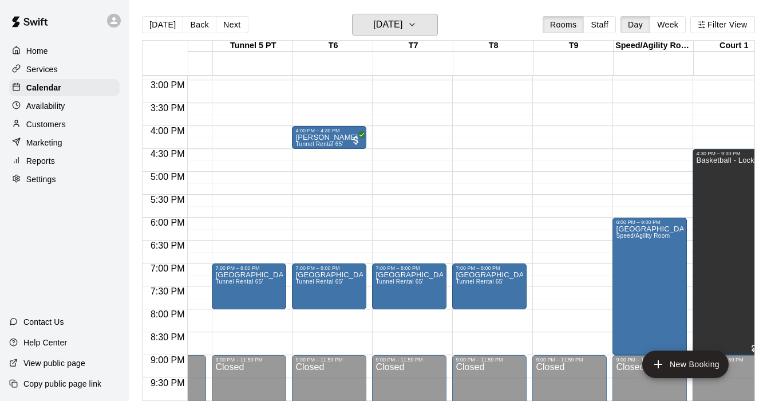
scroll to position [0, 288]
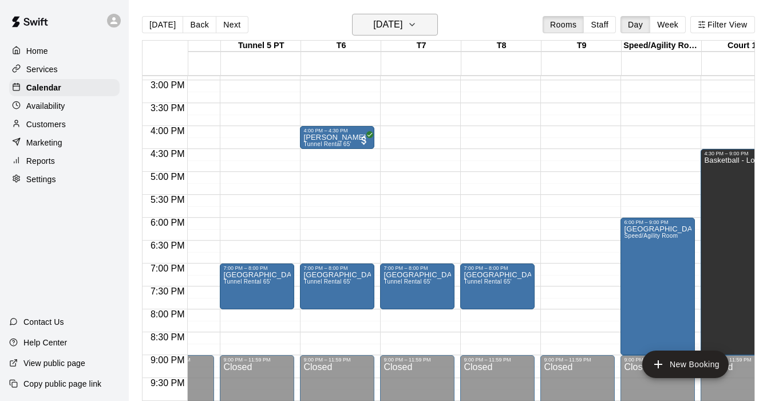
click at [424, 25] on button "[DATE]" at bounding box center [395, 25] width 86 height 22
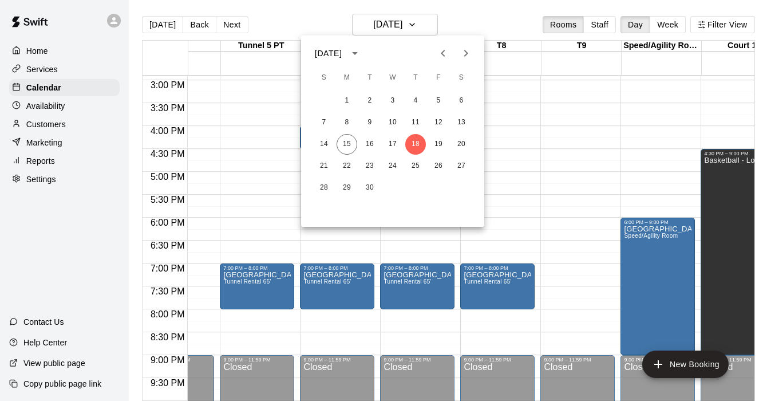
click at [463, 52] on icon "Next month" at bounding box center [466, 53] width 14 height 14
